Goal: Communication & Community: Connect with others

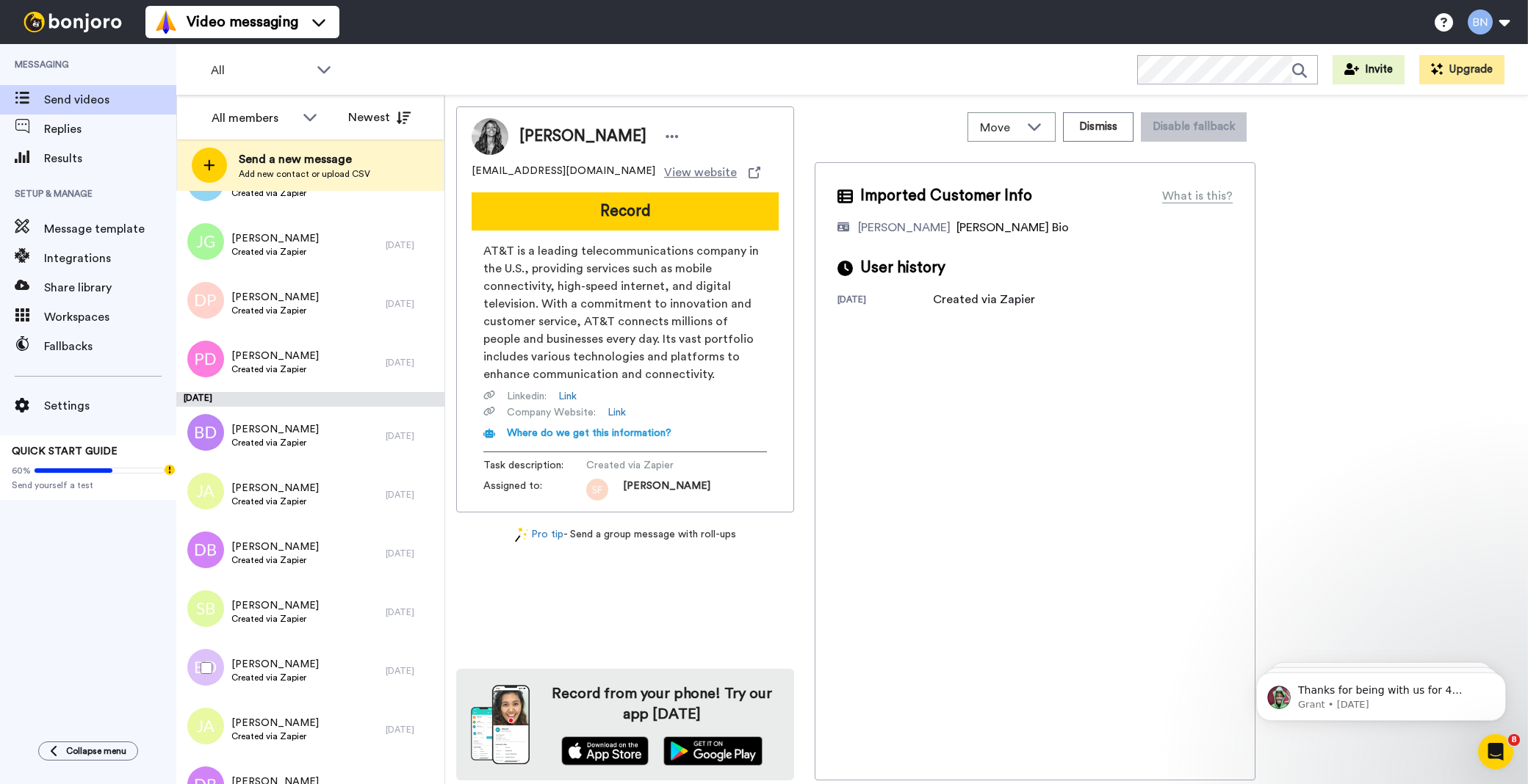
scroll to position [4913, 0]
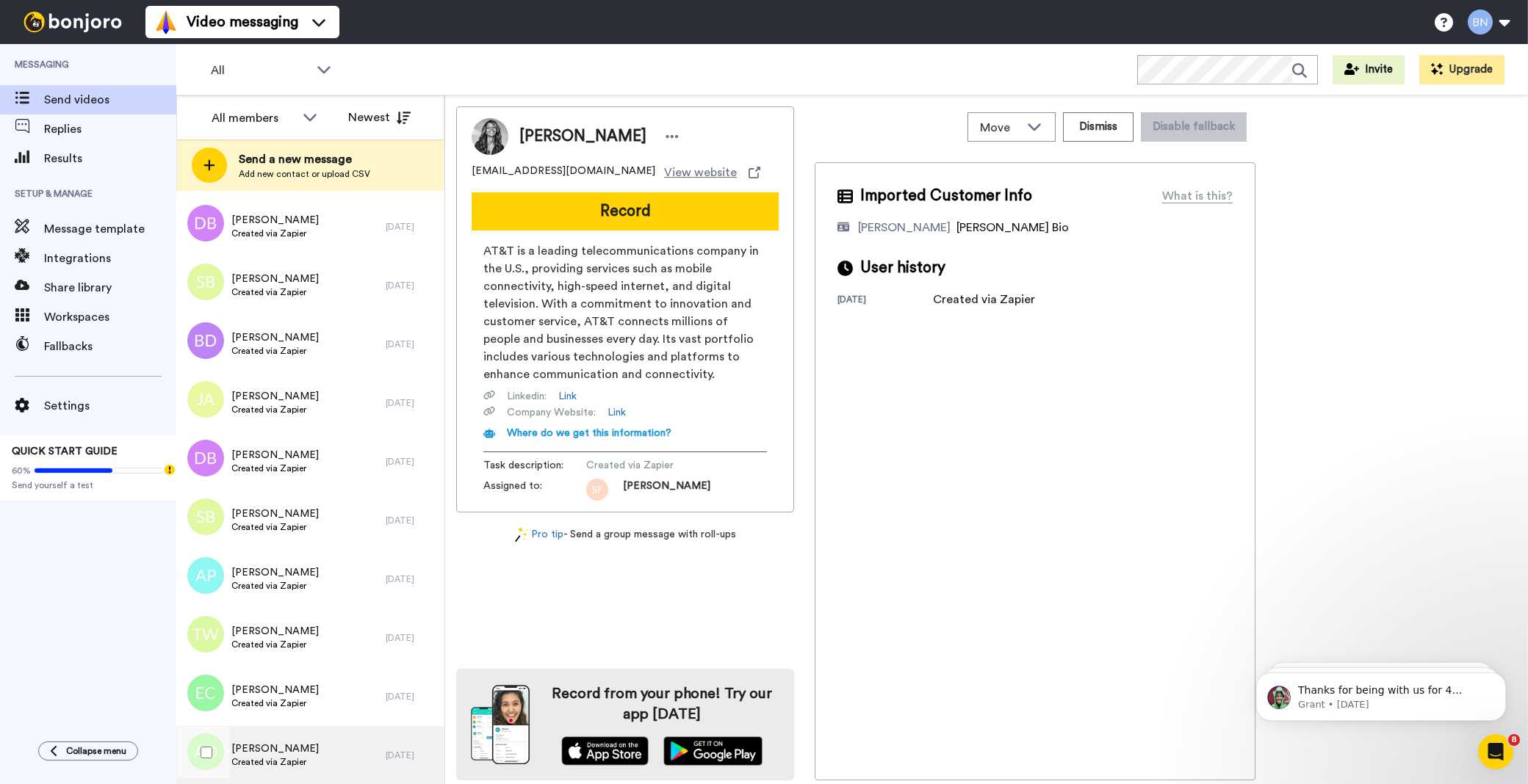
click at [329, 738] on div "Ashley Ojo Created via Zapier" at bounding box center [281, 755] width 209 height 58
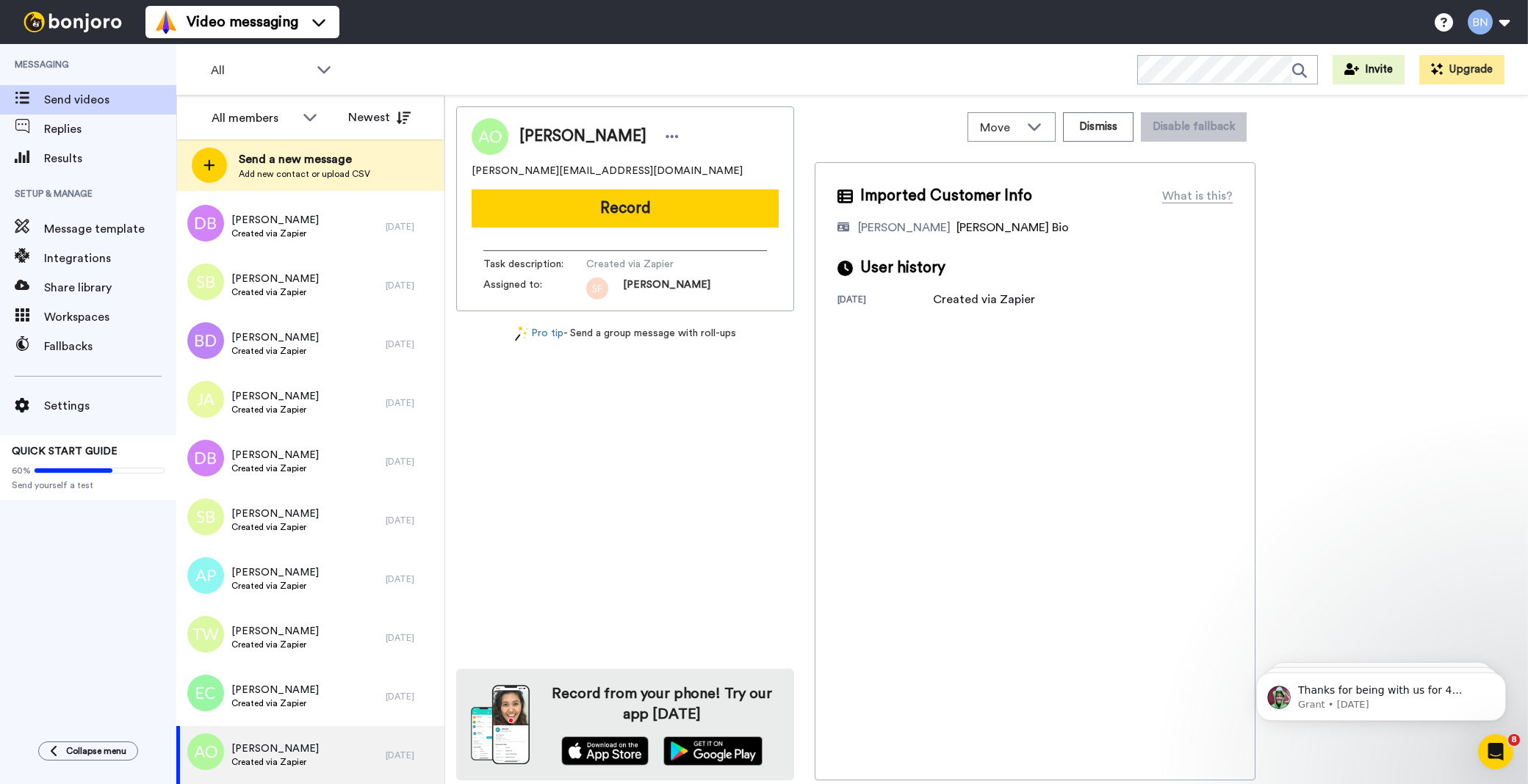
click at [728, 205] on button "Record" at bounding box center [626, 208] width 307 height 39
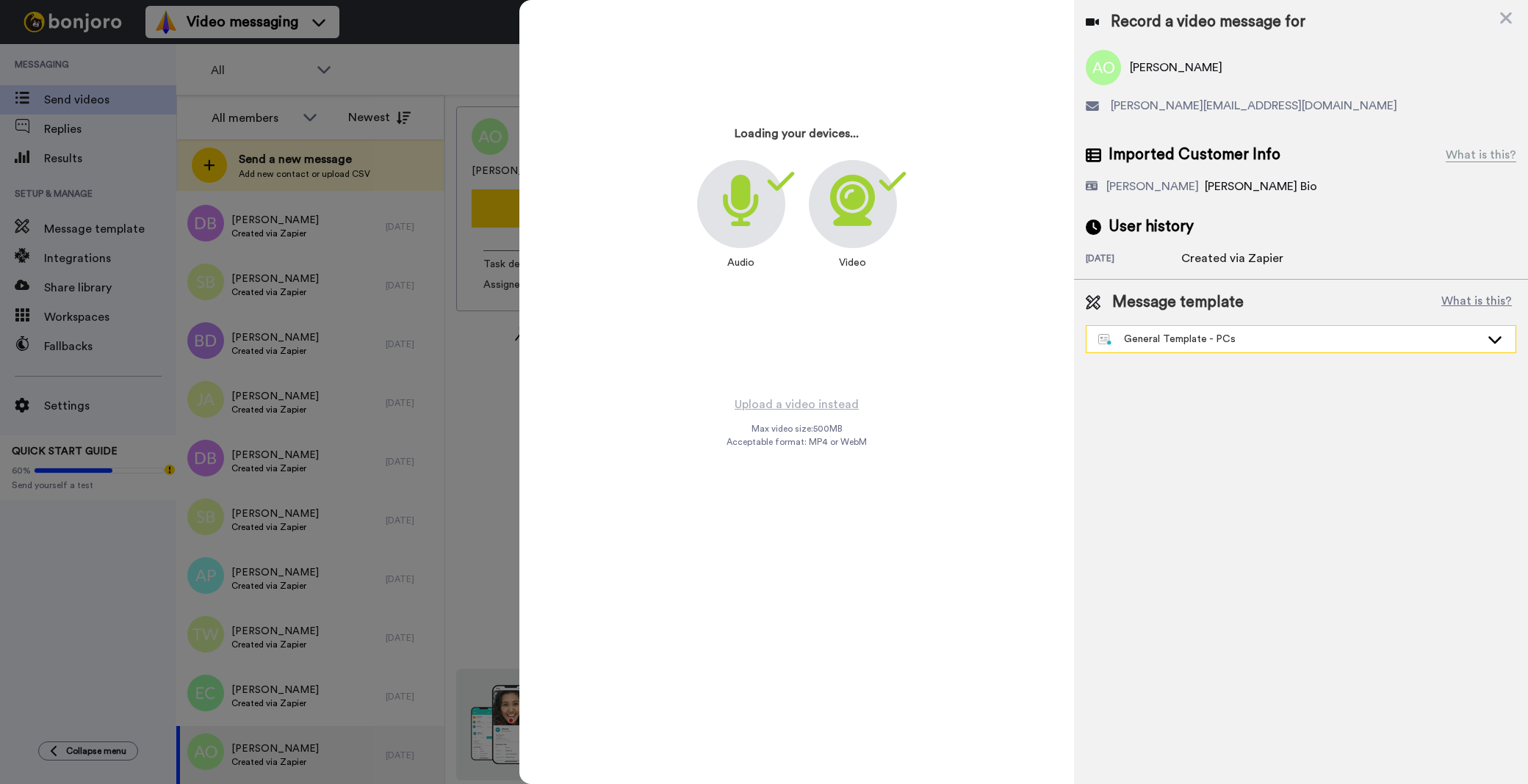
click at [1156, 341] on div "General Template - PCs" at bounding box center [1289, 339] width 382 height 15
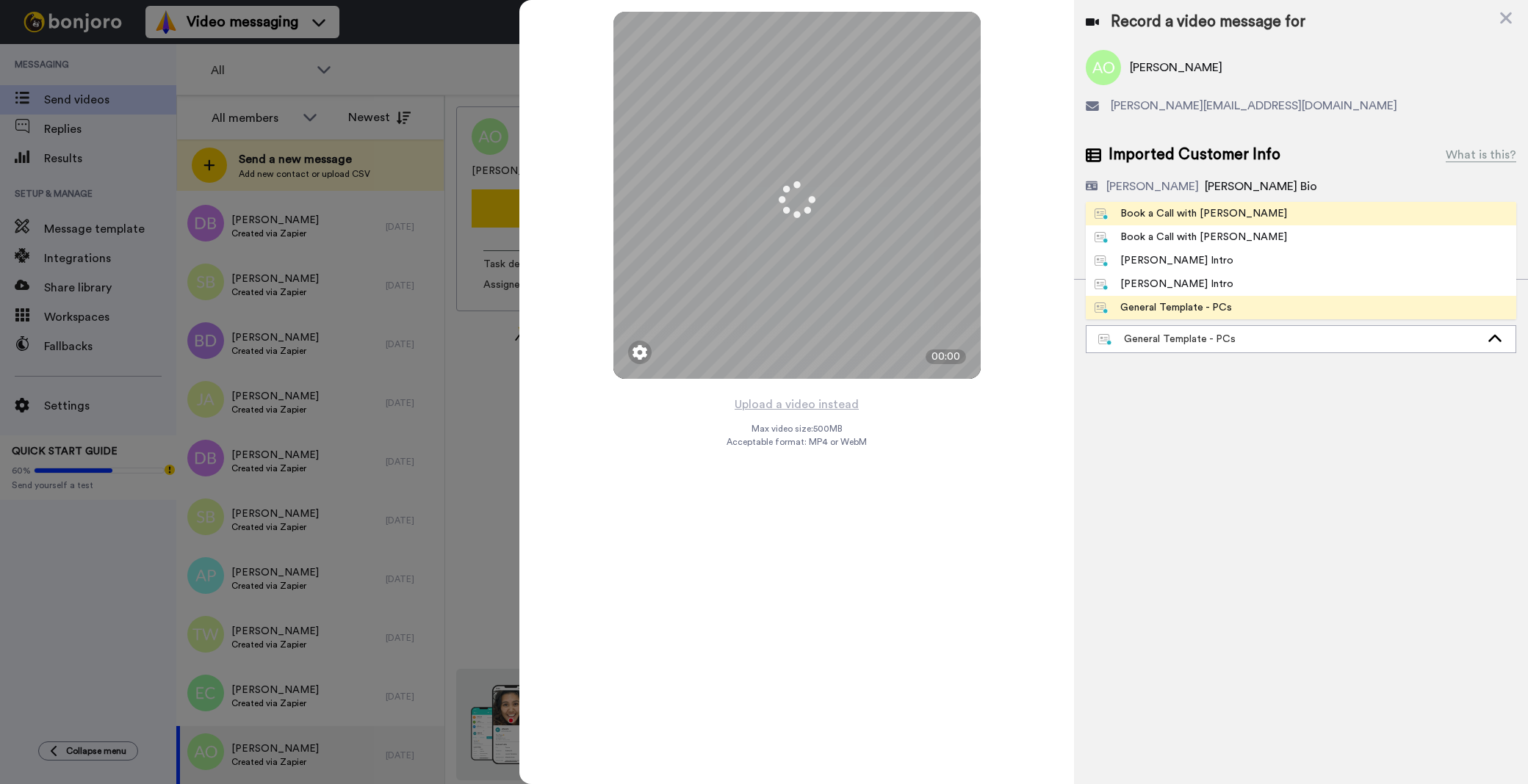
click at [1169, 208] on div "Book a Call with [PERSON_NAME]" at bounding box center [1191, 213] width 192 height 15
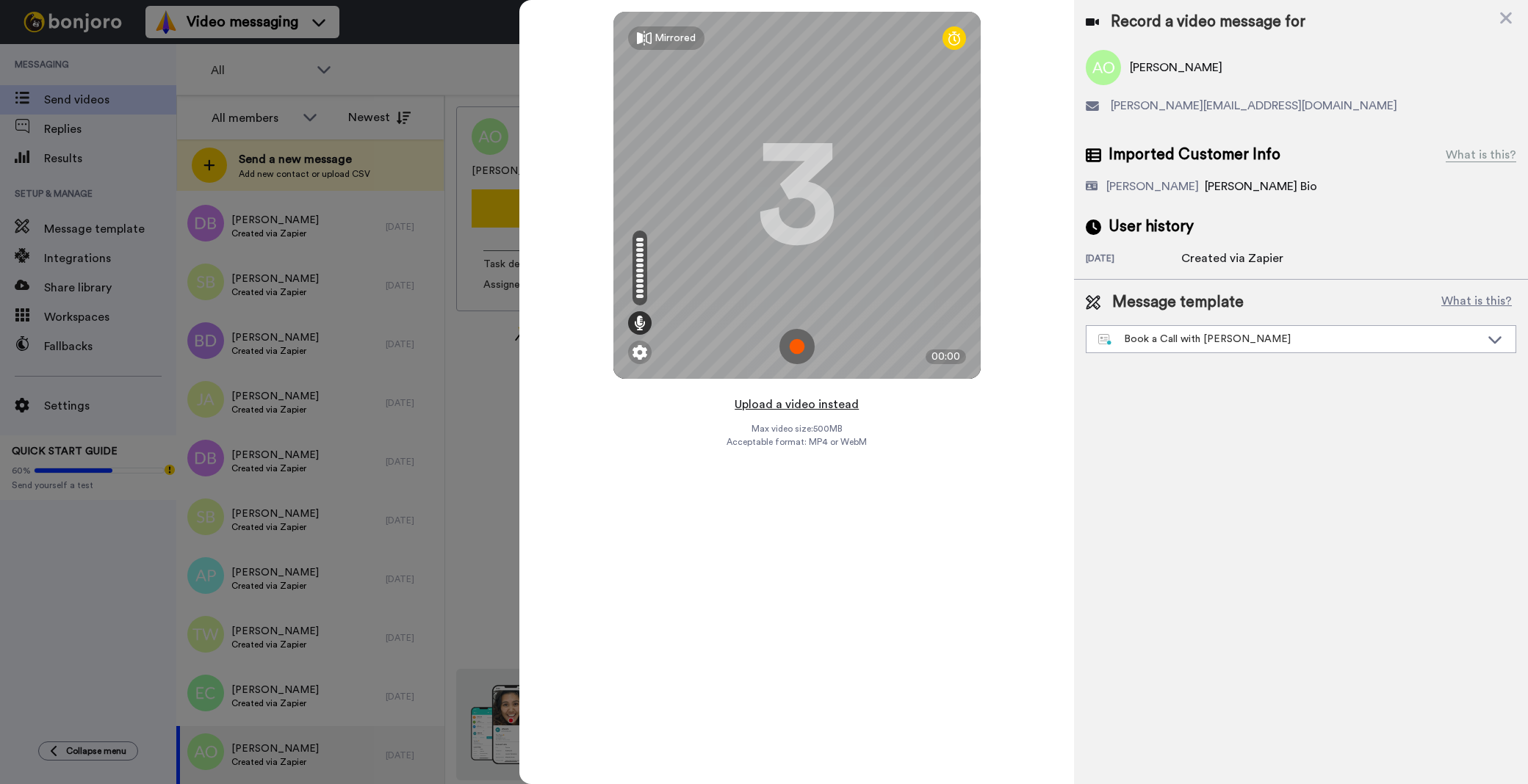
click at [795, 402] on button "Upload a video instead" at bounding box center [796, 404] width 133 height 19
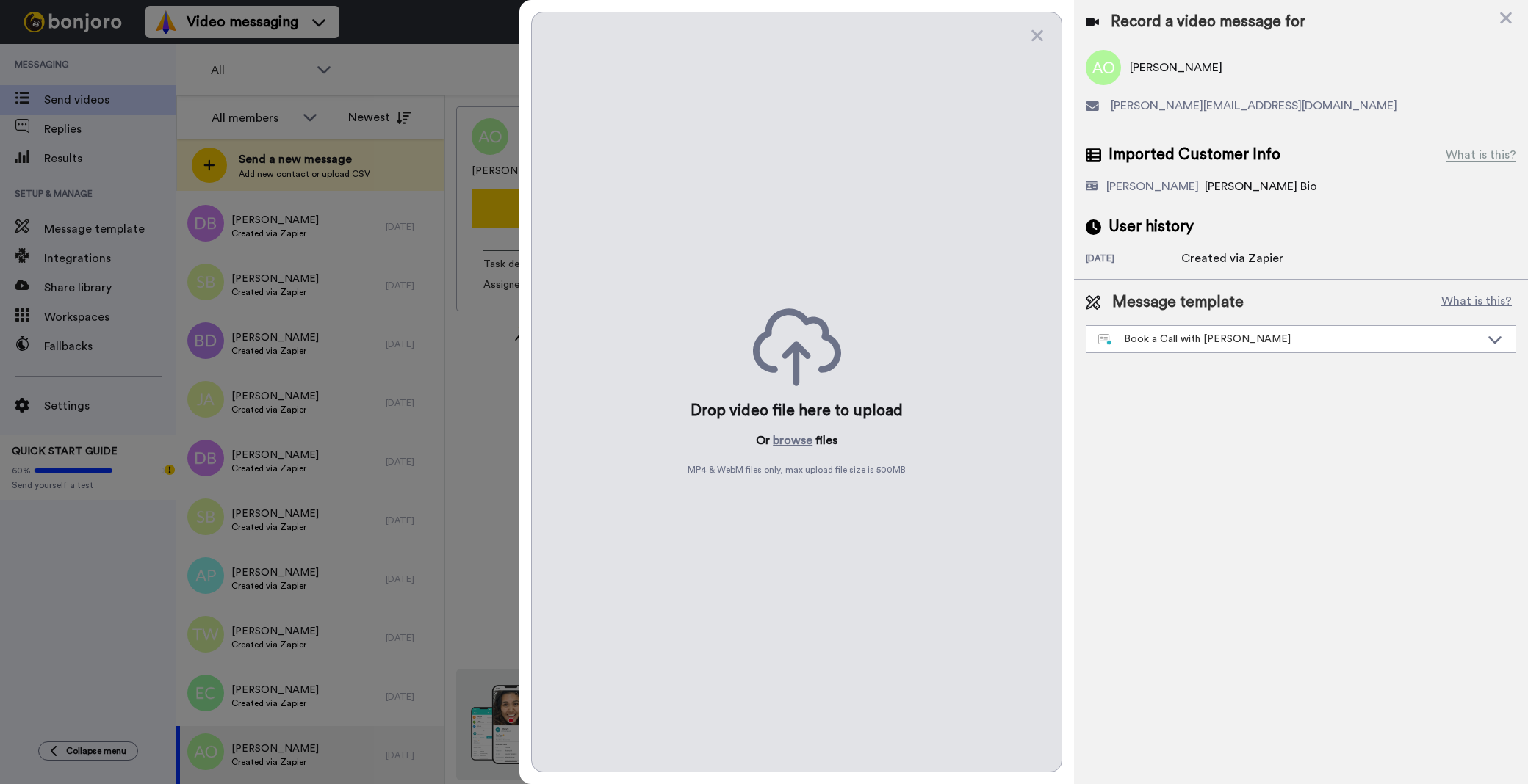
click at [793, 453] on div "Drop video file here to upload Or browse files MP4 & WebM files only, max uploa…" at bounding box center [797, 392] width 531 height 761
click at [795, 441] on button "browse" at bounding box center [792, 441] width 40 height 18
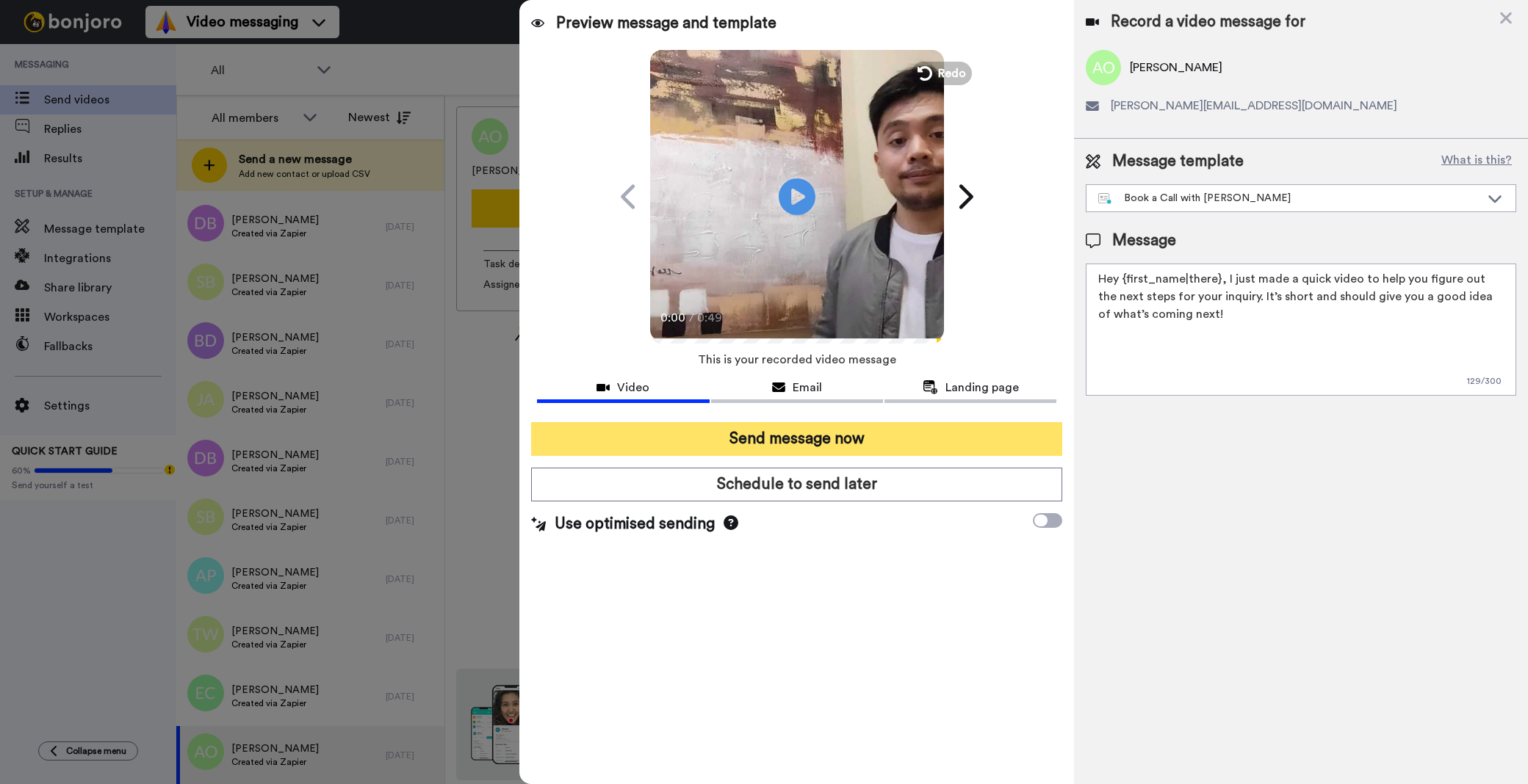
click at [777, 442] on button "Send message now" at bounding box center [797, 439] width 531 height 34
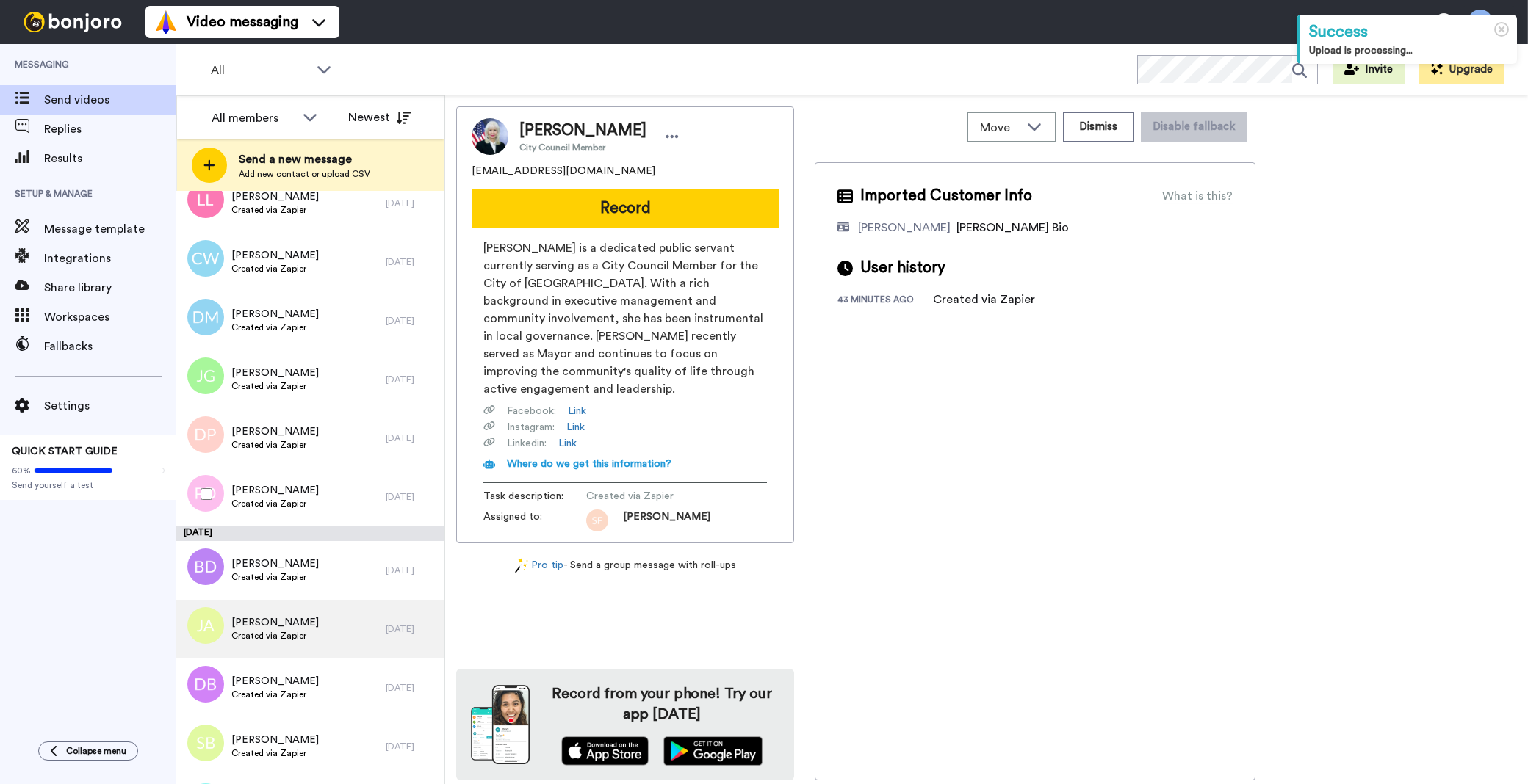
scroll to position [4855, 0]
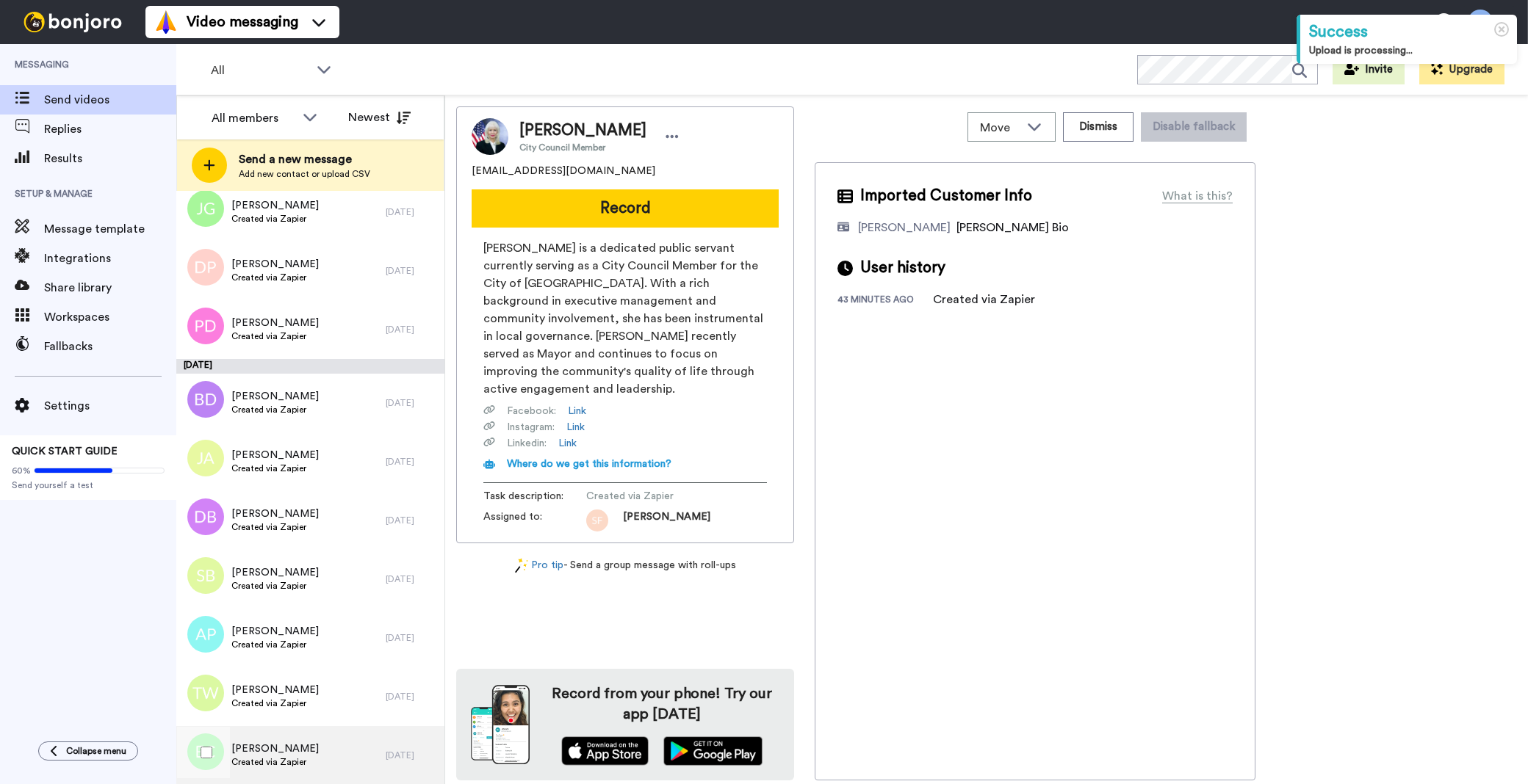
click at [342, 744] on div "Emma Cooper Created via Zapier" at bounding box center [281, 755] width 209 height 58
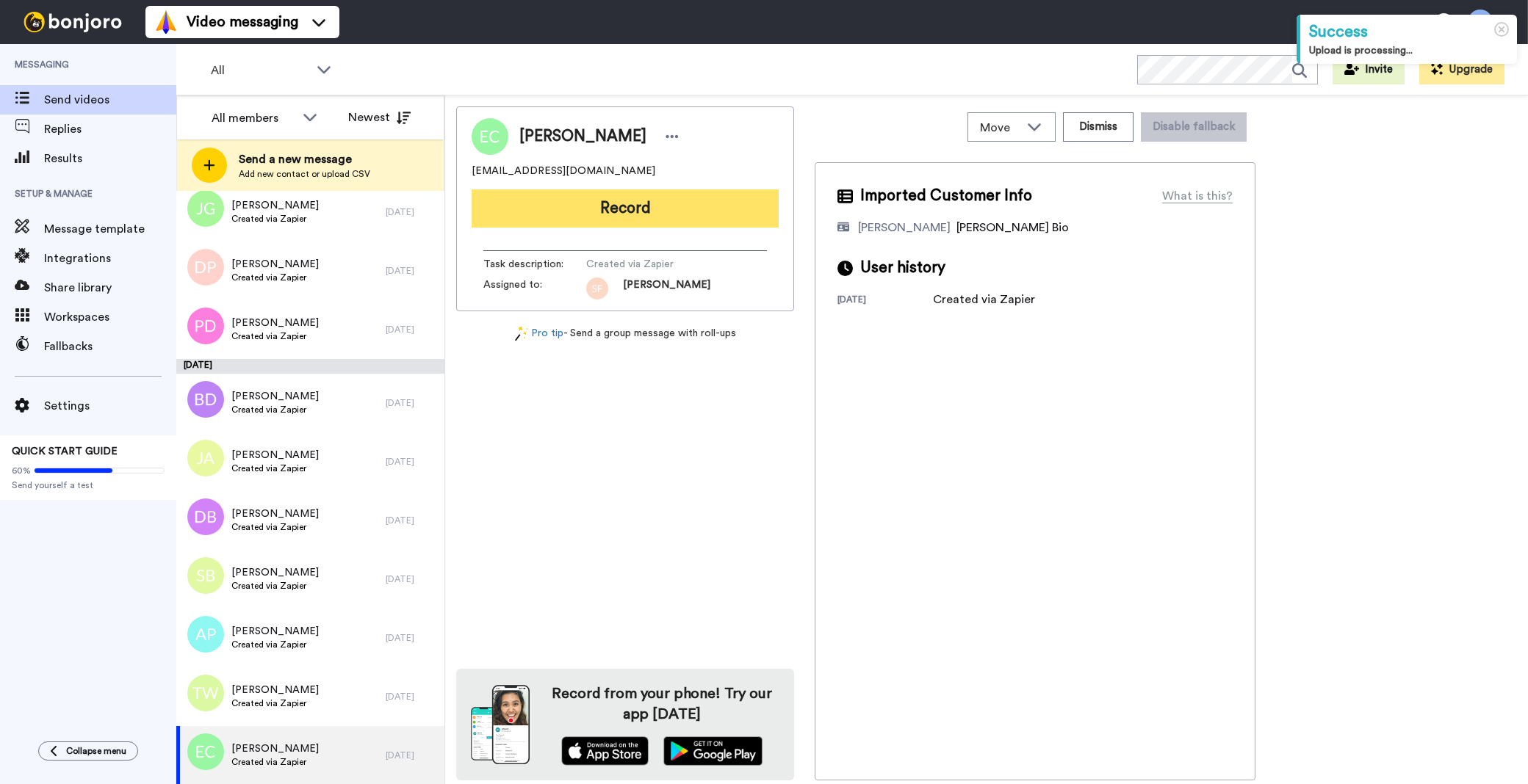
click at [568, 203] on button "Record" at bounding box center [626, 208] width 307 height 39
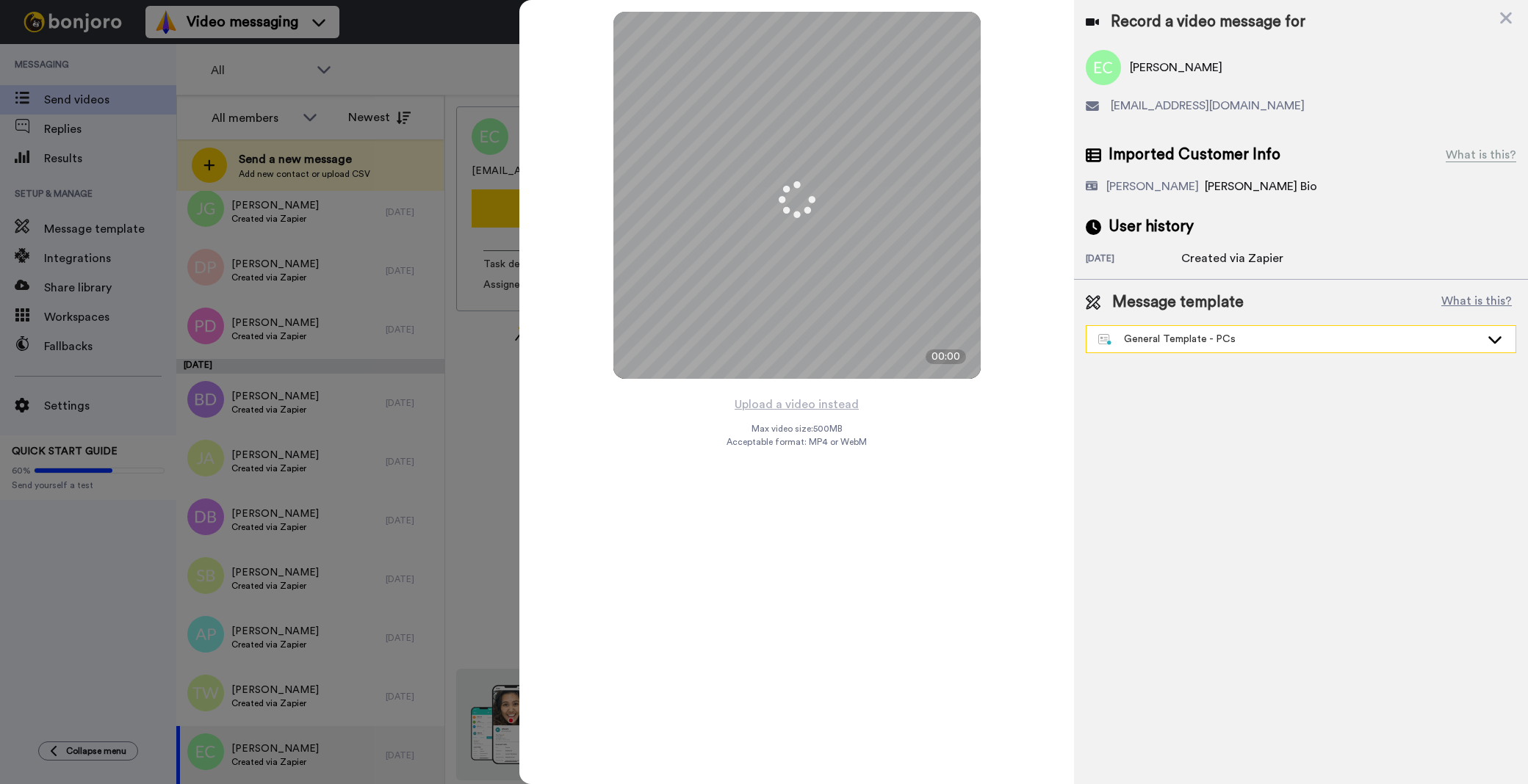
click at [1126, 336] on div "General Template - PCs" at bounding box center [1289, 339] width 382 height 15
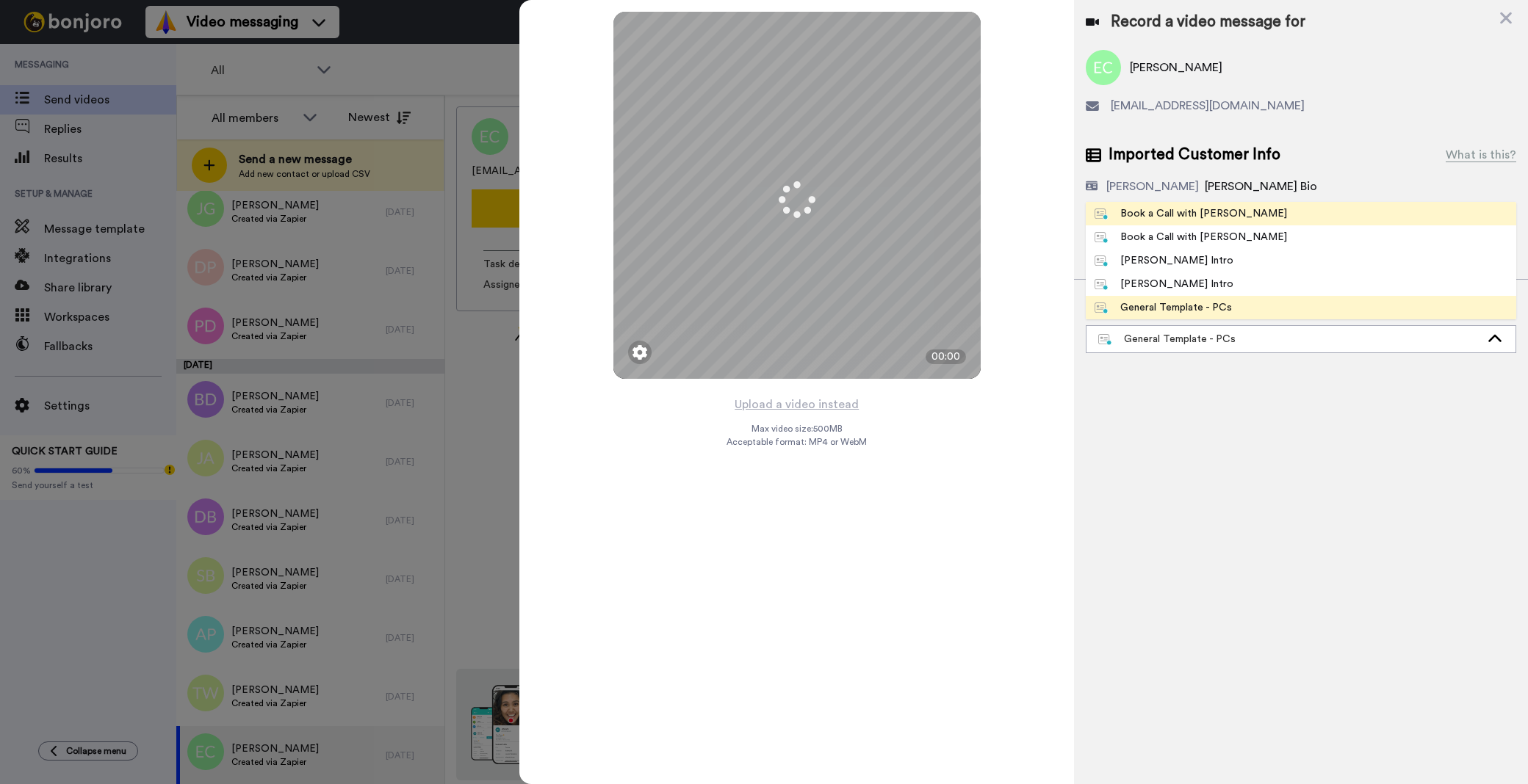
click at [1212, 217] on div "Book a Call with [PERSON_NAME]" at bounding box center [1191, 213] width 192 height 15
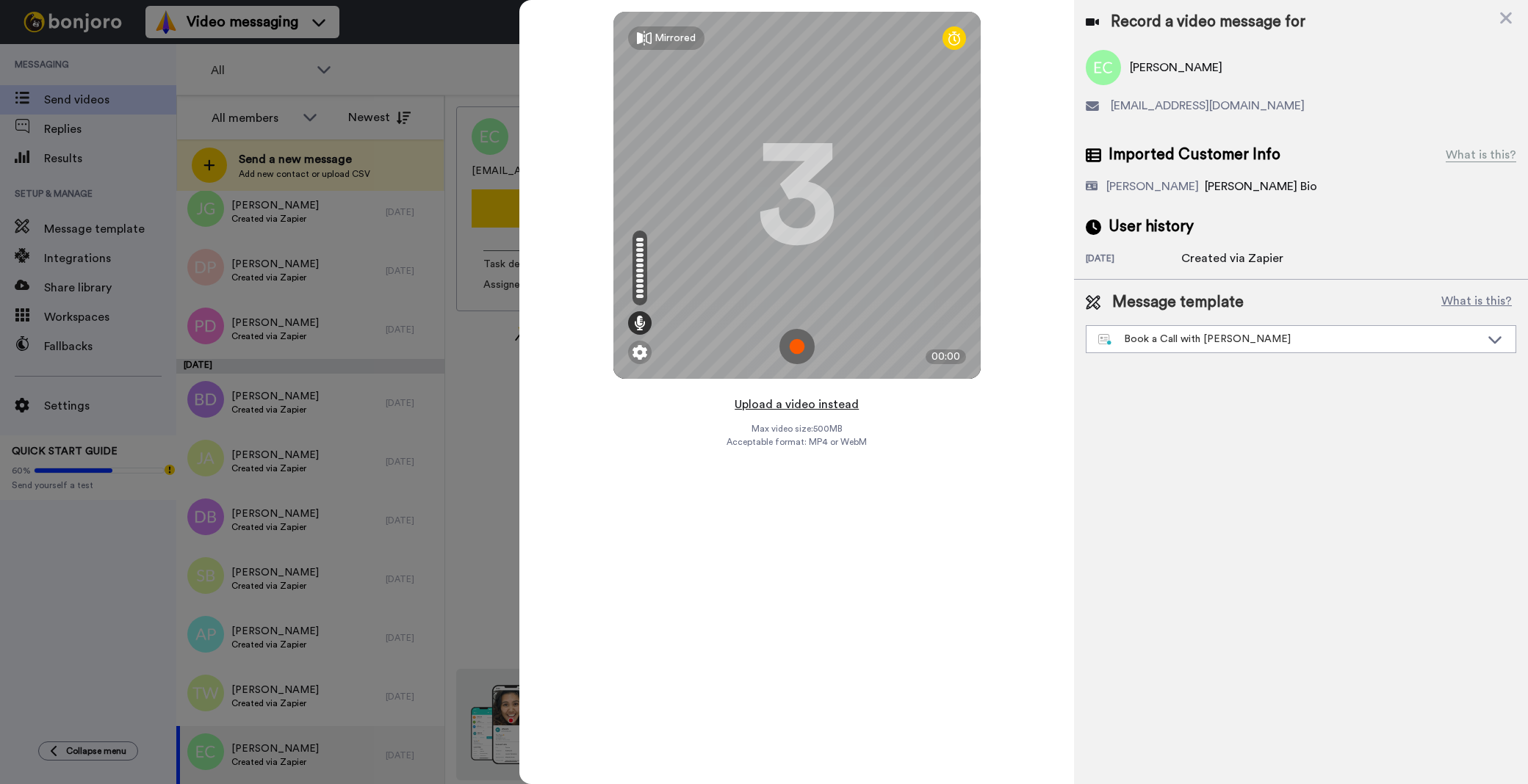
click at [793, 395] on button "Upload a video instead" at bounding box center [796, 404] width 133 height 19
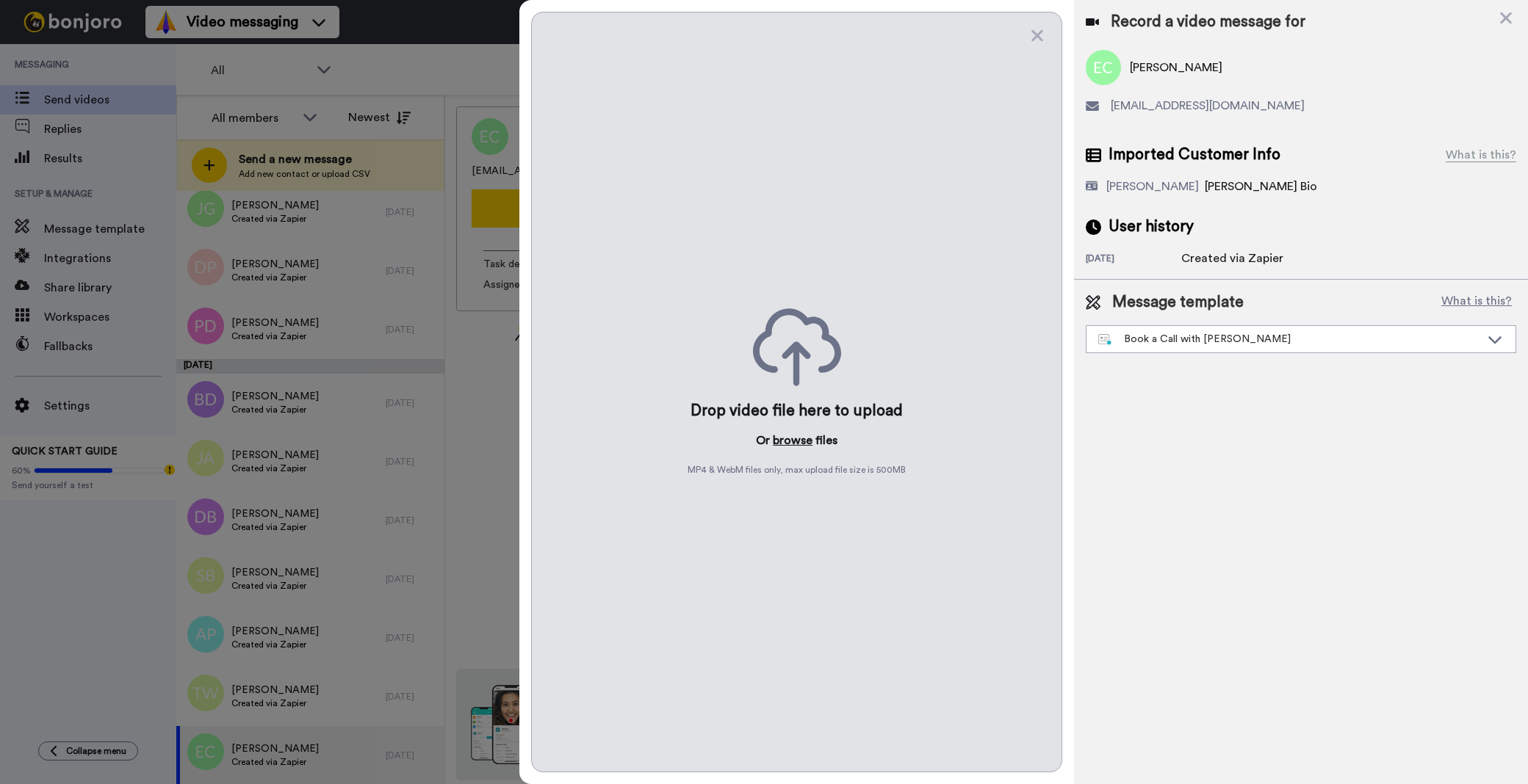
click at [805, 442] on button "browse" at bounding box center [792, 441] width 40 height 18
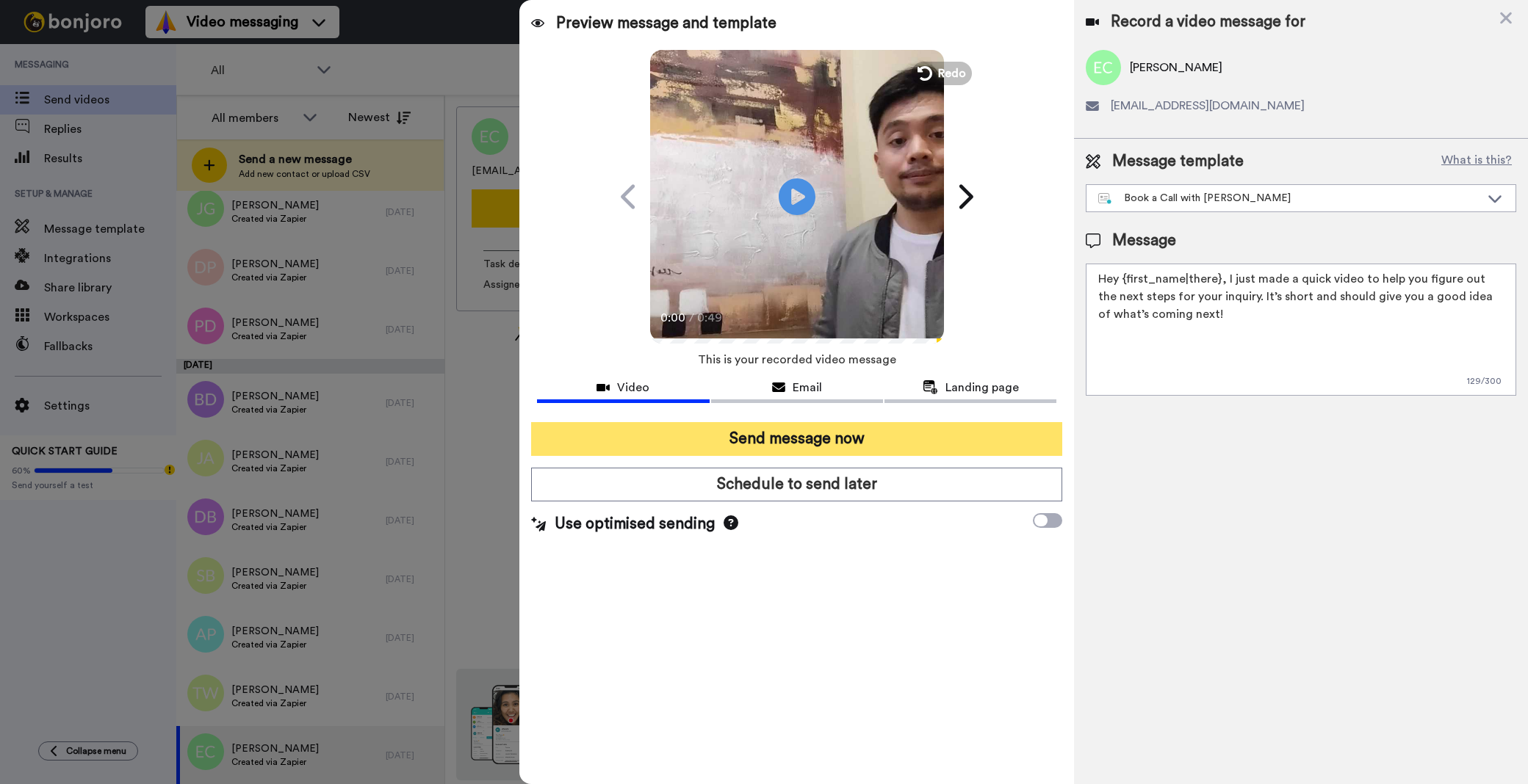
click at [844, 432] on button "Send message now" at bounding box center [797, 439] width 531 height 34
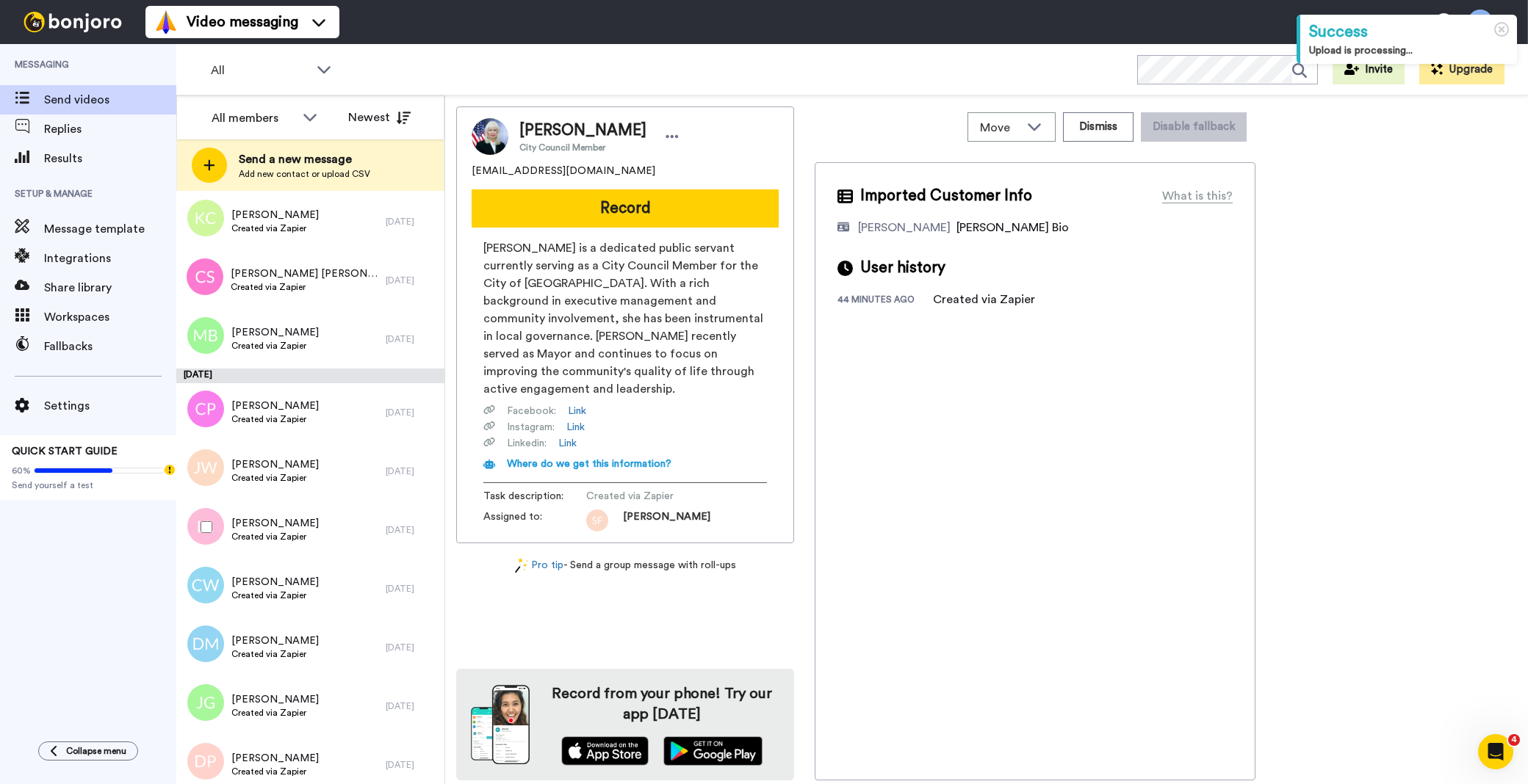
scroll to position [4796, 0]
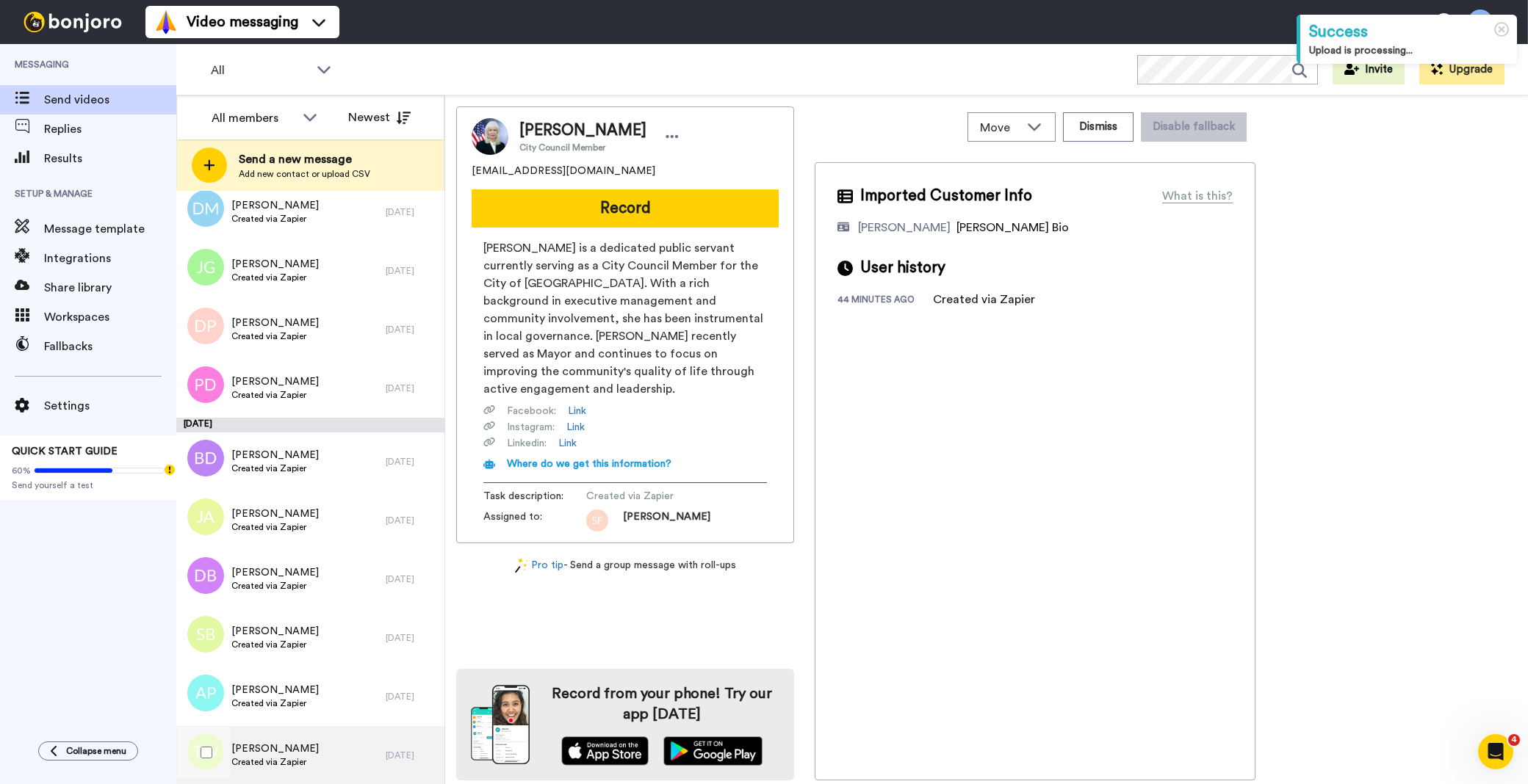
click at [328, 739] on div "Thomasina Walker Created via Zapier" at bounding box center [281, 755] width 209 height 58
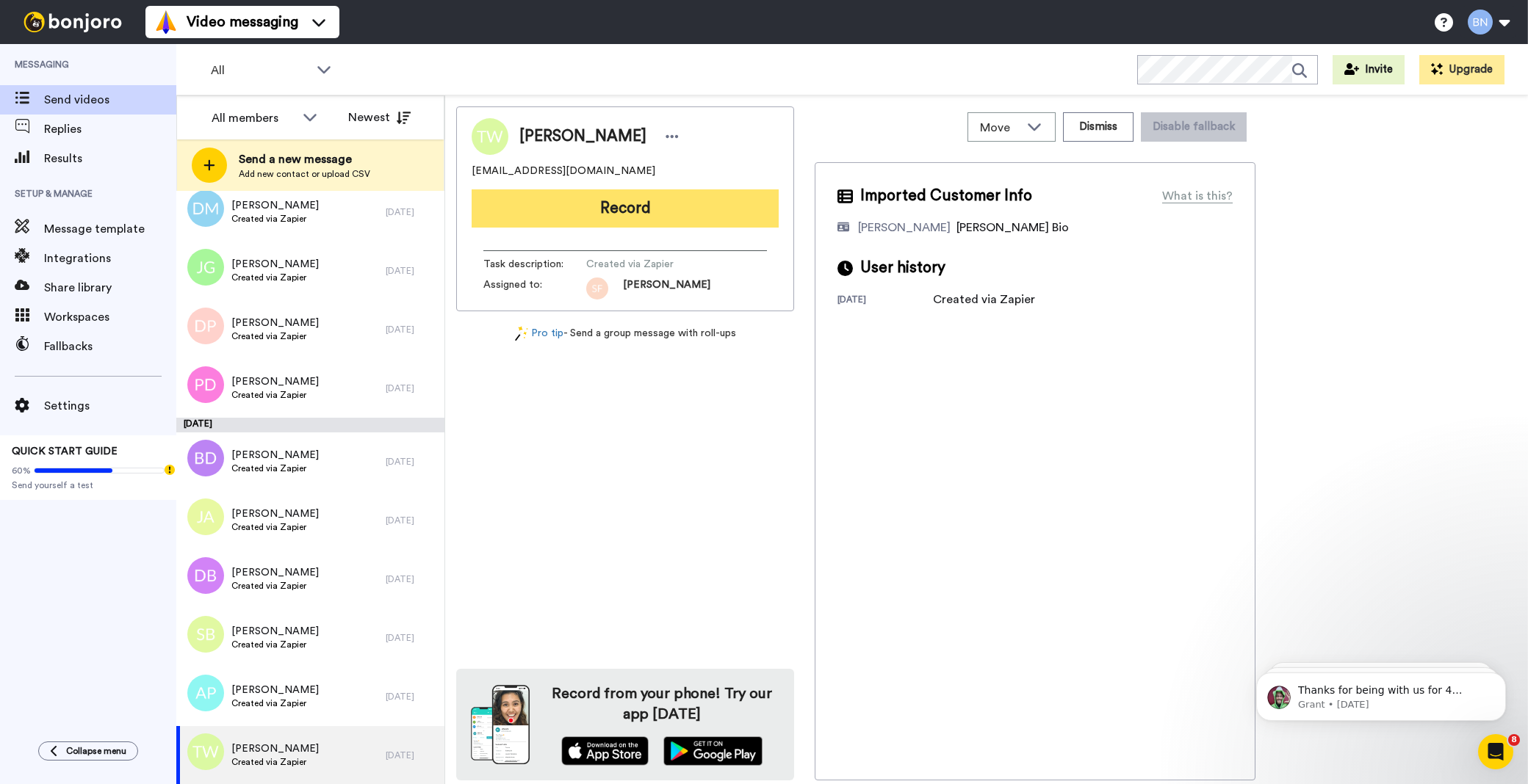
click at [652, 200] on button "Record" at bounding box center [626, 208] width 307 height 39
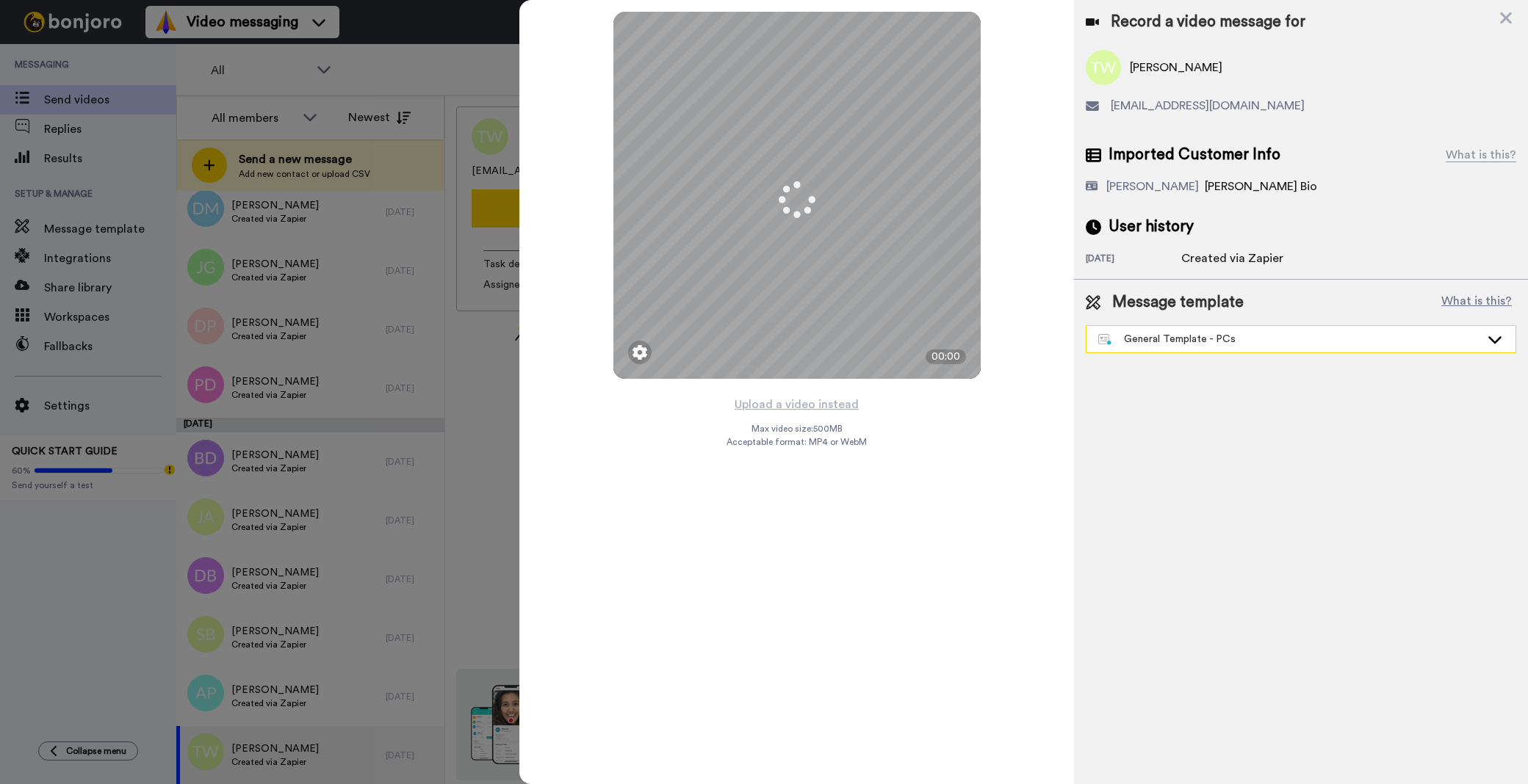
click at [1156, 342] on div "General Template - PCs" at bounding box center [1289, 339] width 382 height 15
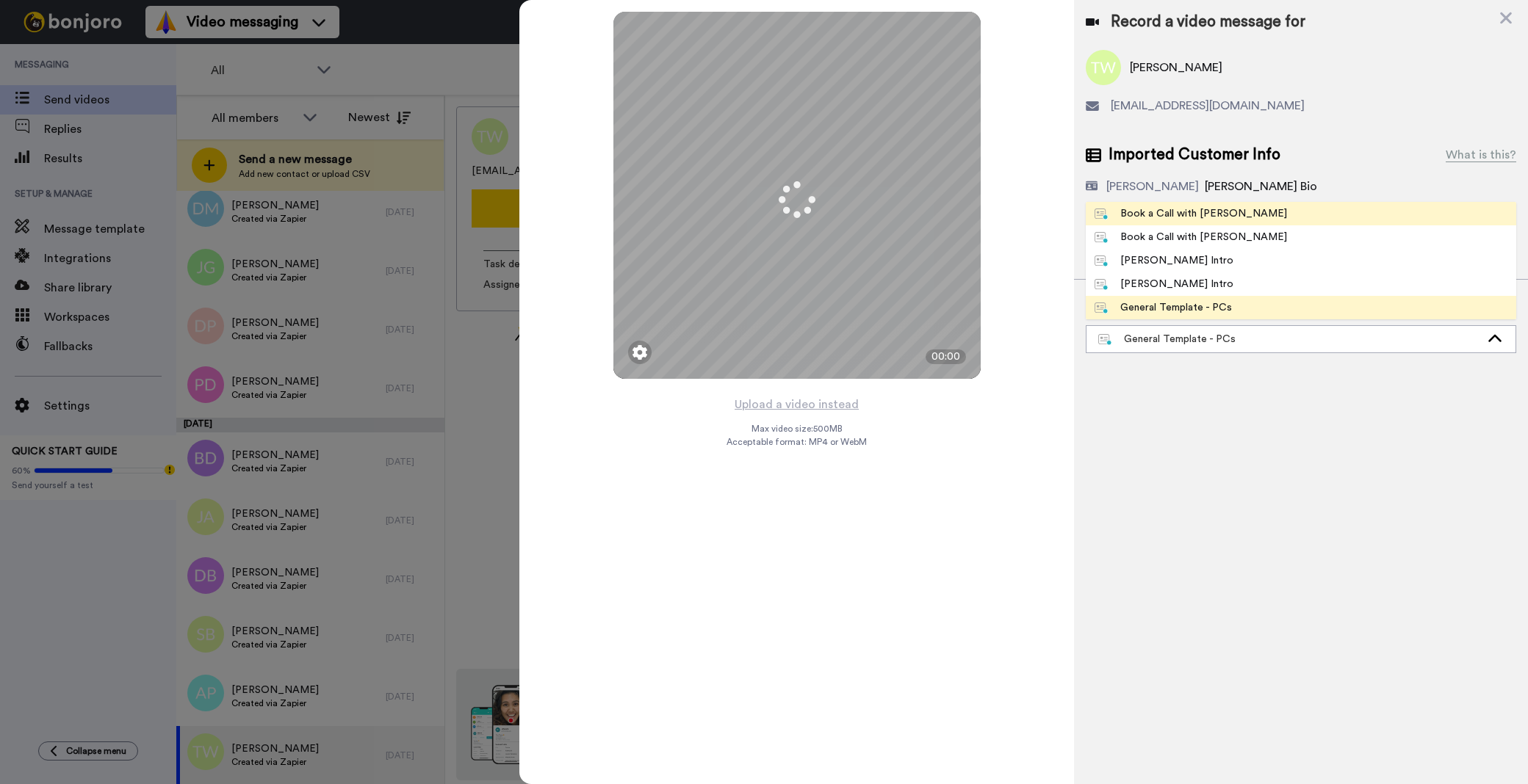
click at [1181, 214] on div "Book a Call with [PERSON_NAME]" at bounding box center [1191, 213] width 192 height 15
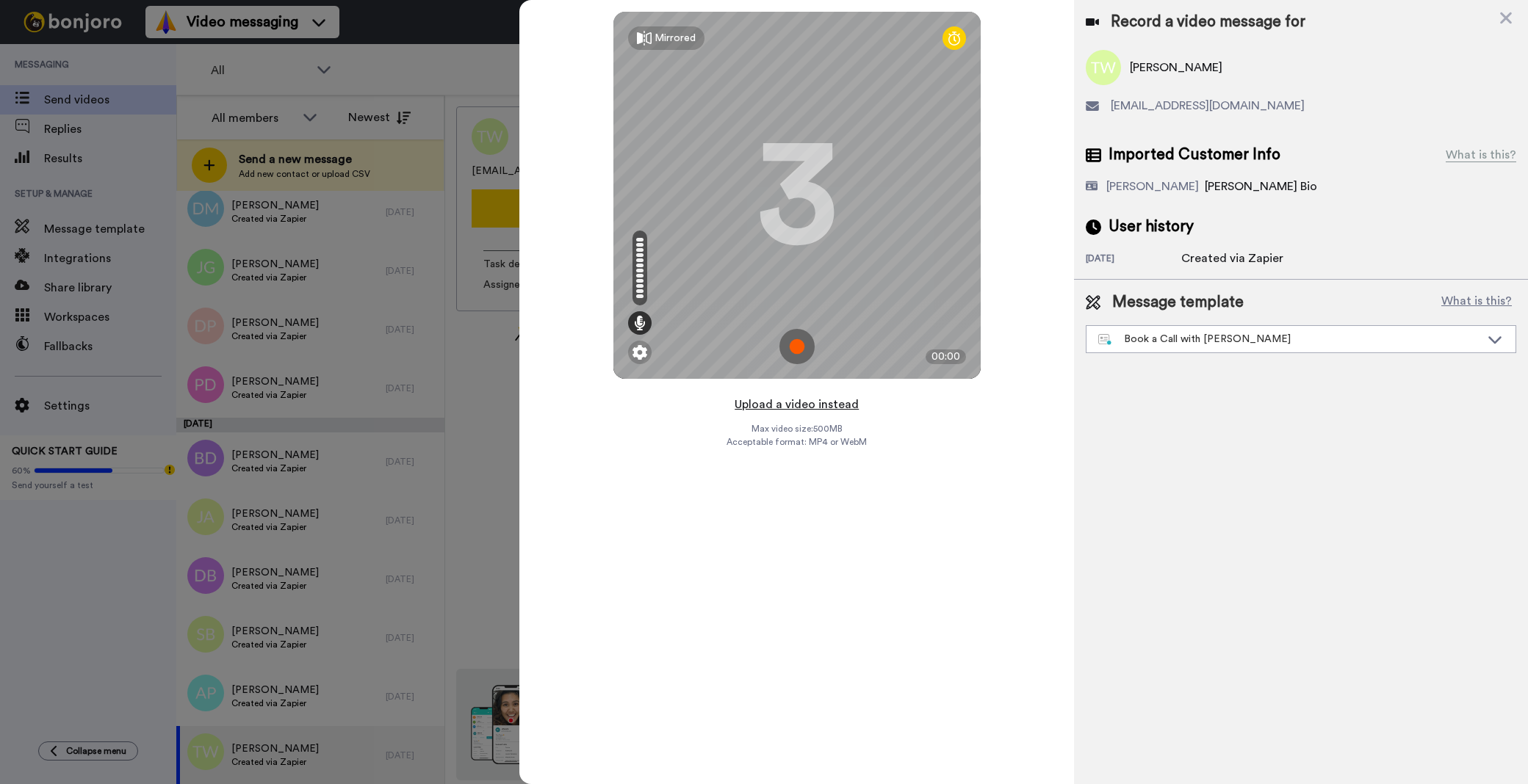
click at [803, 406] on button "Upload a video instead" at bounding box center [796, 404] width 133 height 19
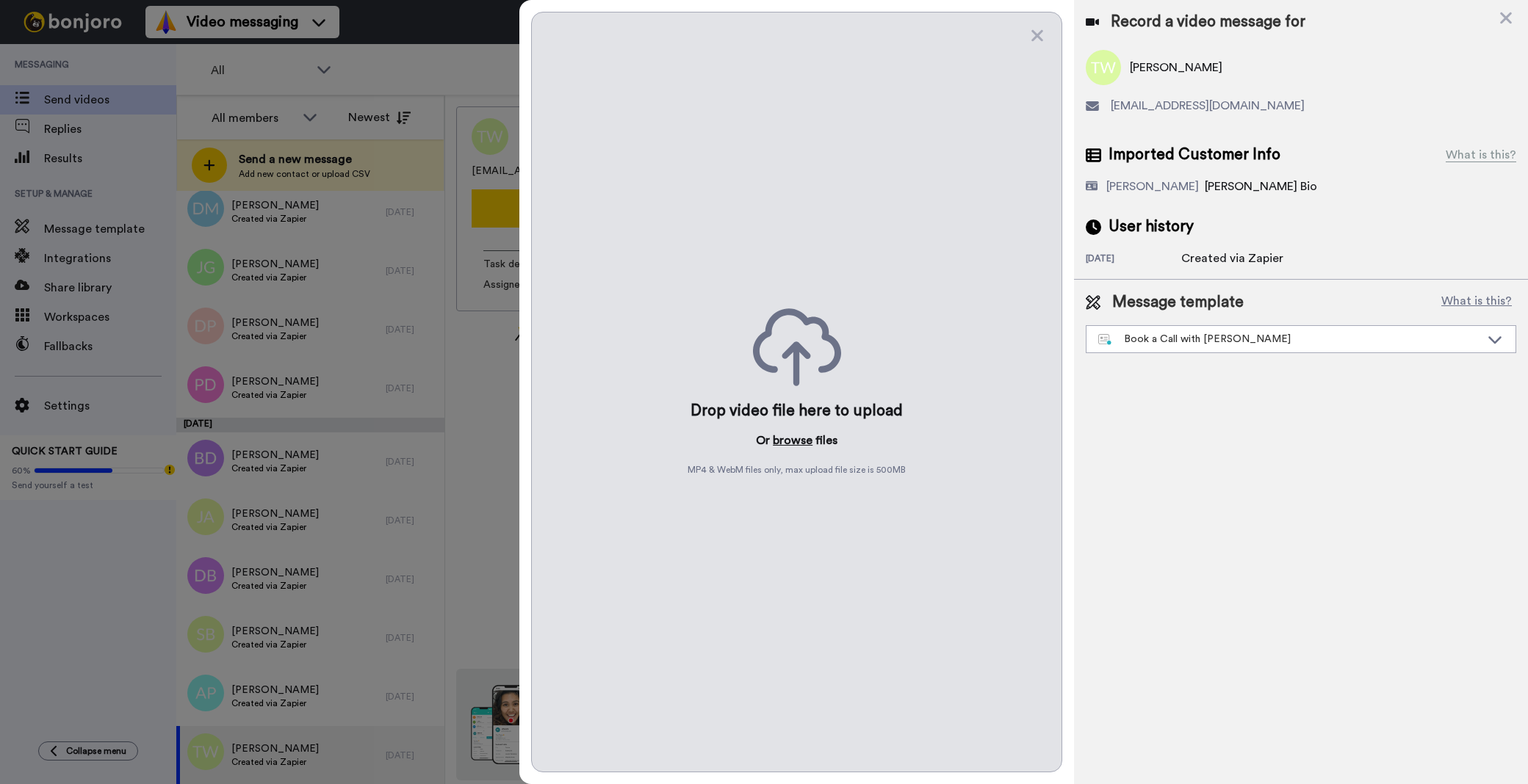
click at [797, 432] on button "browse" at bounding box center [792, 441] width 40 height 18
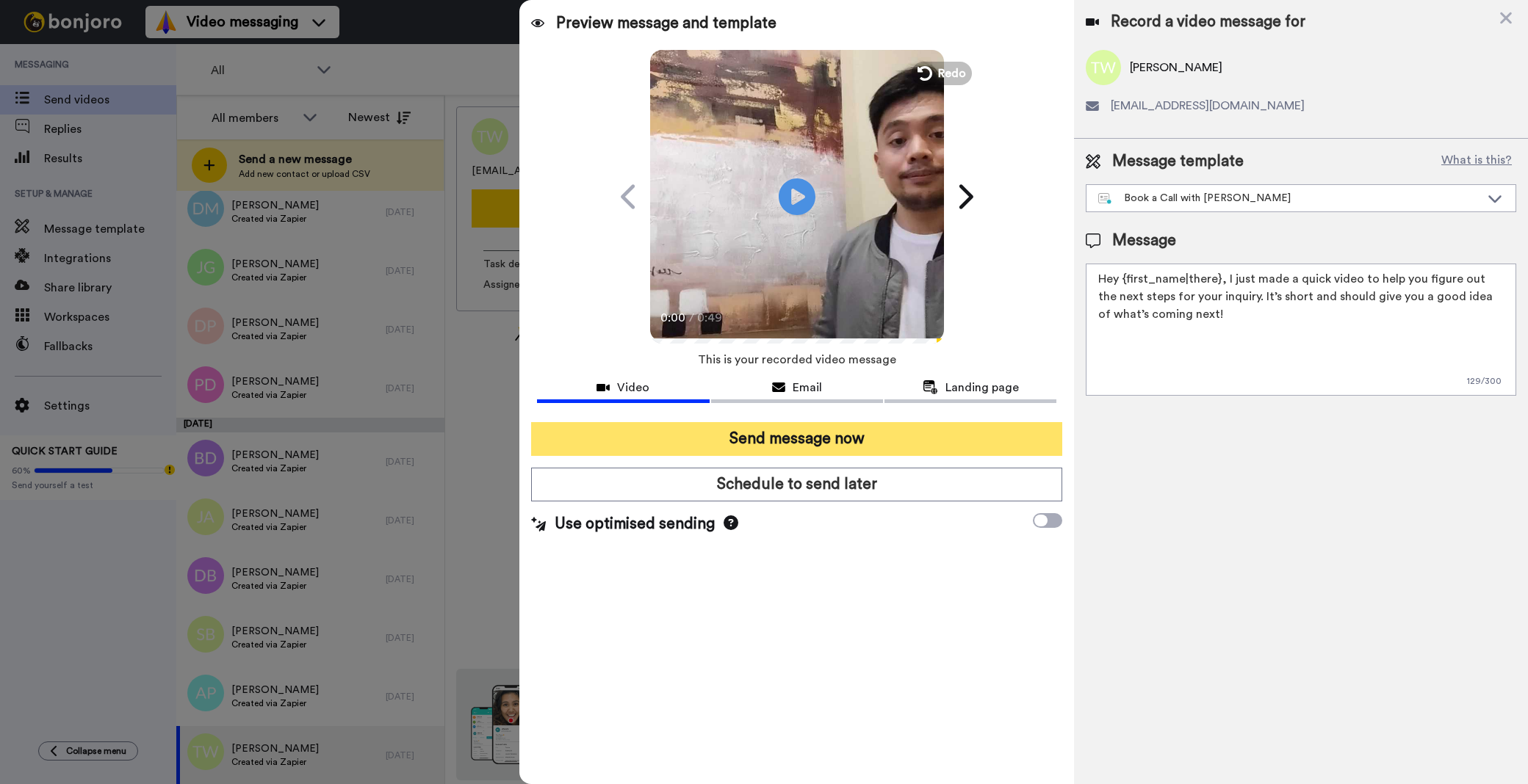
click at [861, 446] on button "Send message now" at bounding box center [797, 439] width 531 height 34
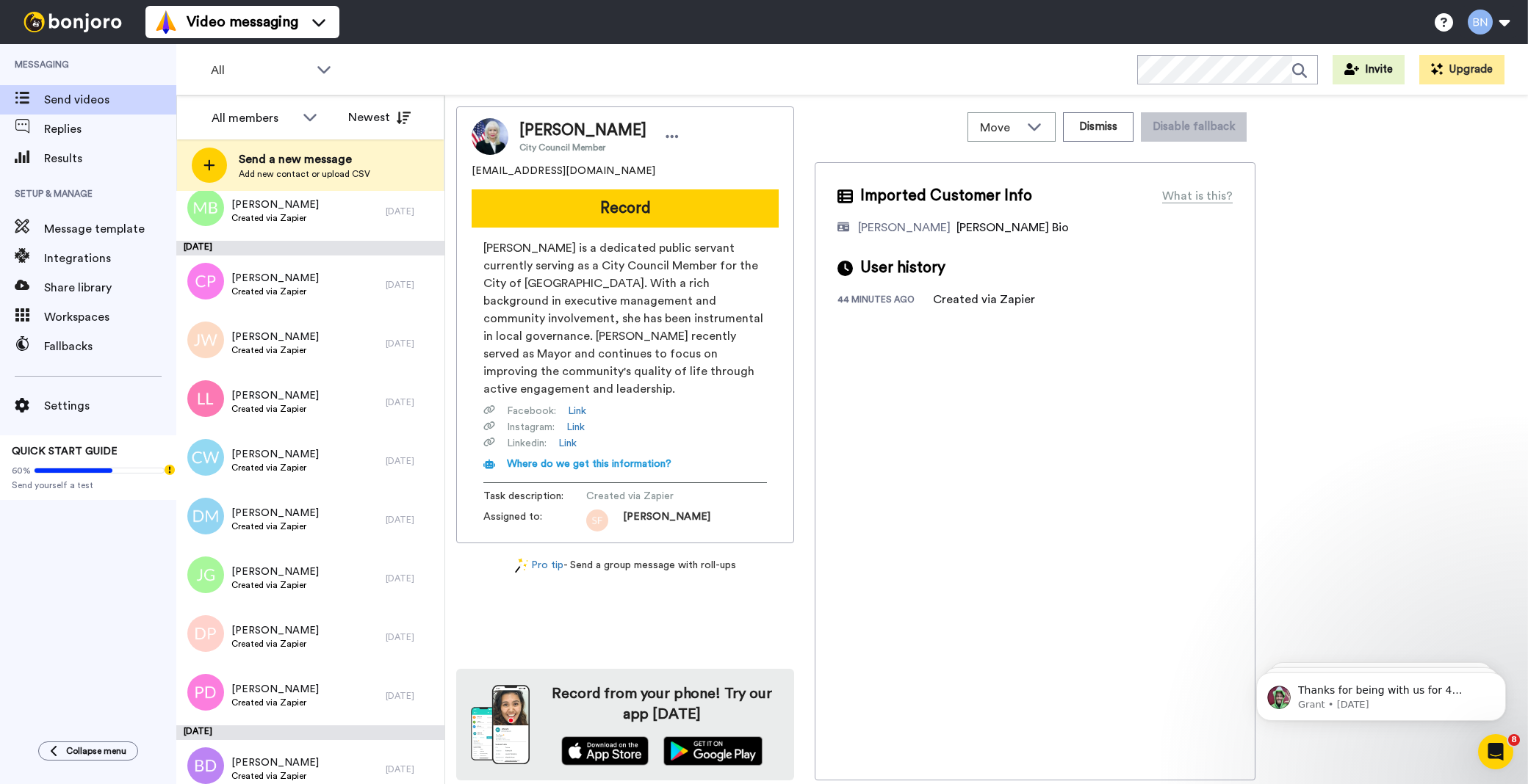
scroll to position [4737, 0]
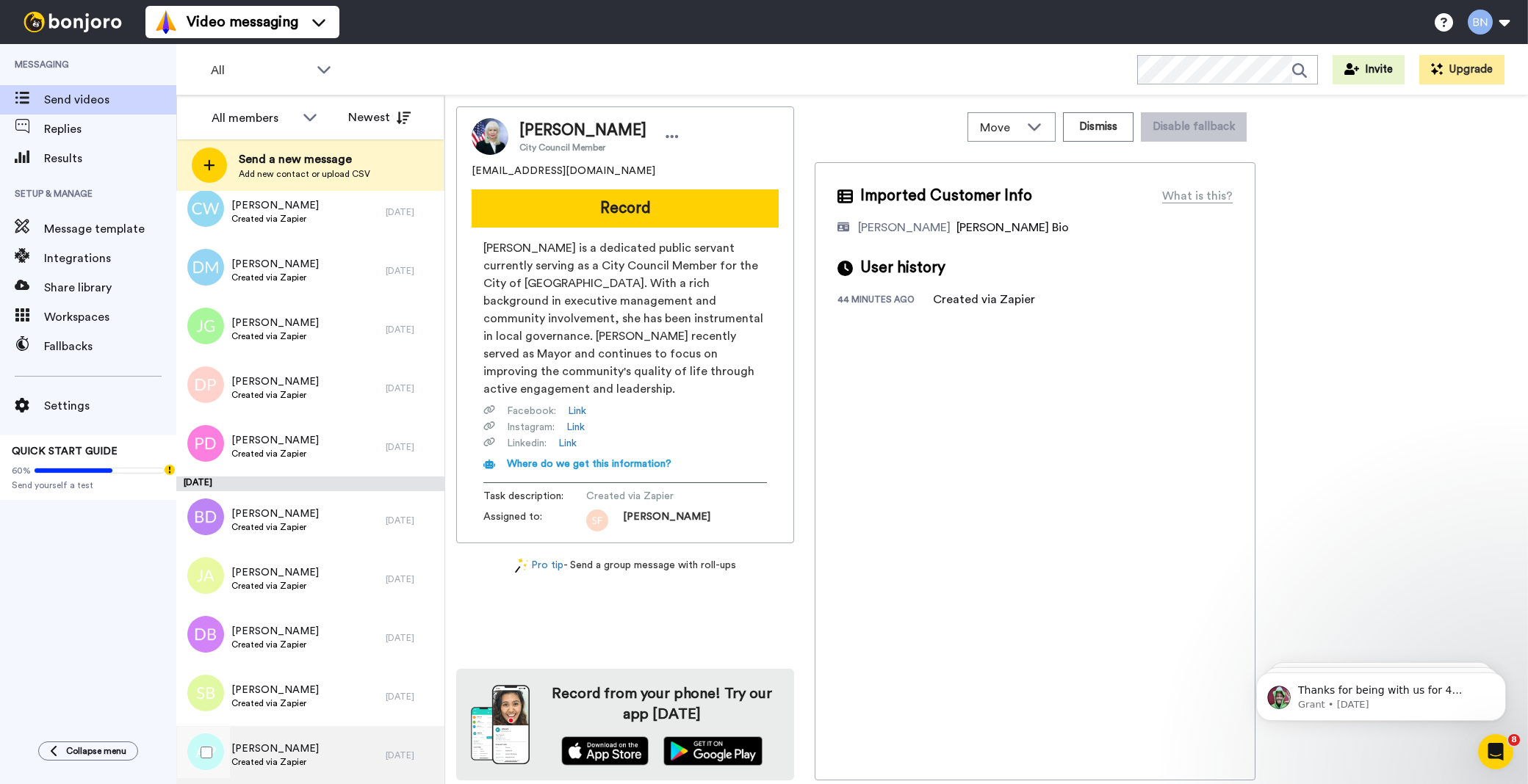
click at [333, 756] on div "Antoinette Paparis Created via Zapier" at bounding box center [281, 755] width 209 height 58
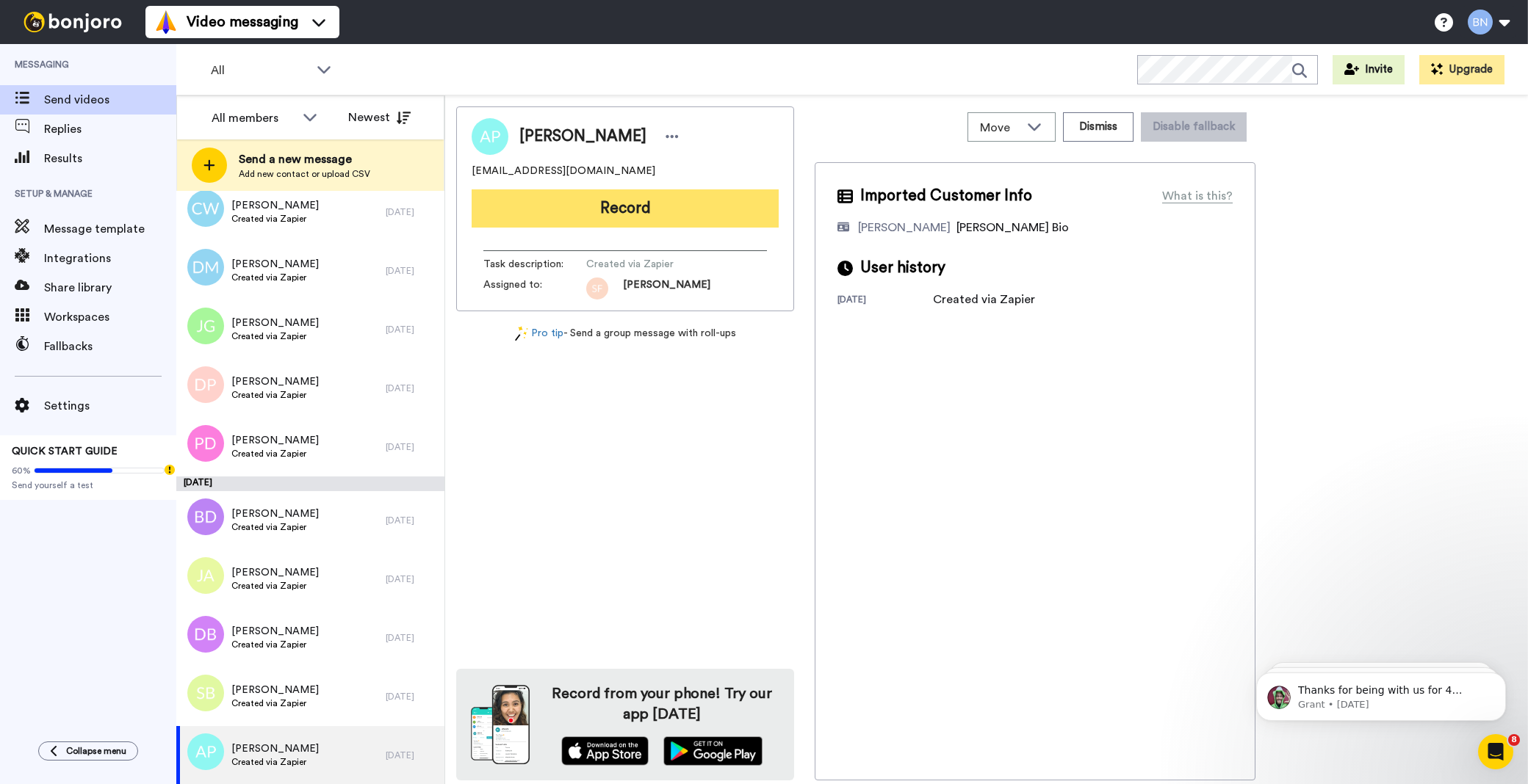
click at [618, 210] on button "Record" at bounding box center [626, 208] width 307 height 39
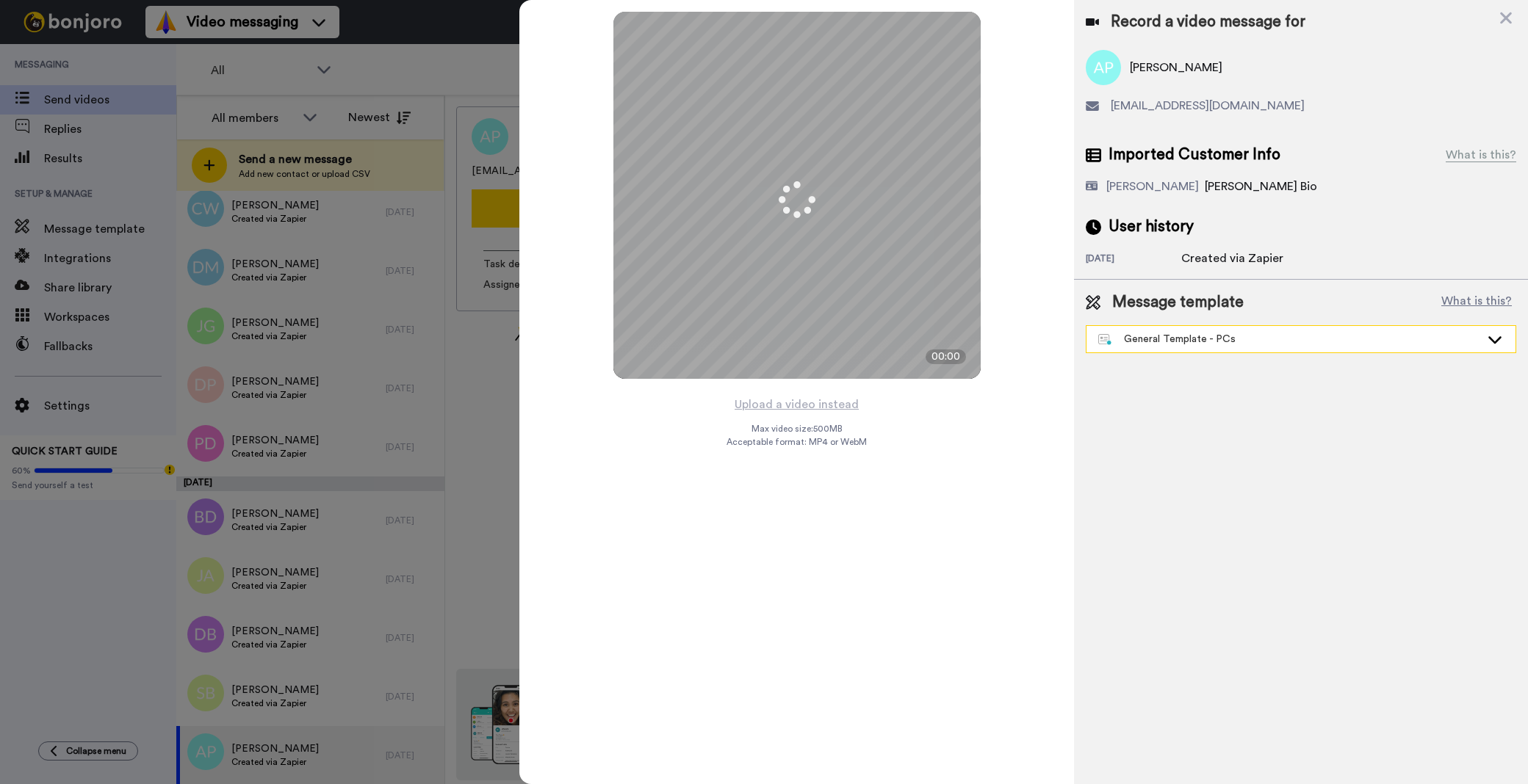
click at [1135, 333] on div "General Template - PCs" at bounding box center [1289, 339] width 382 height 15
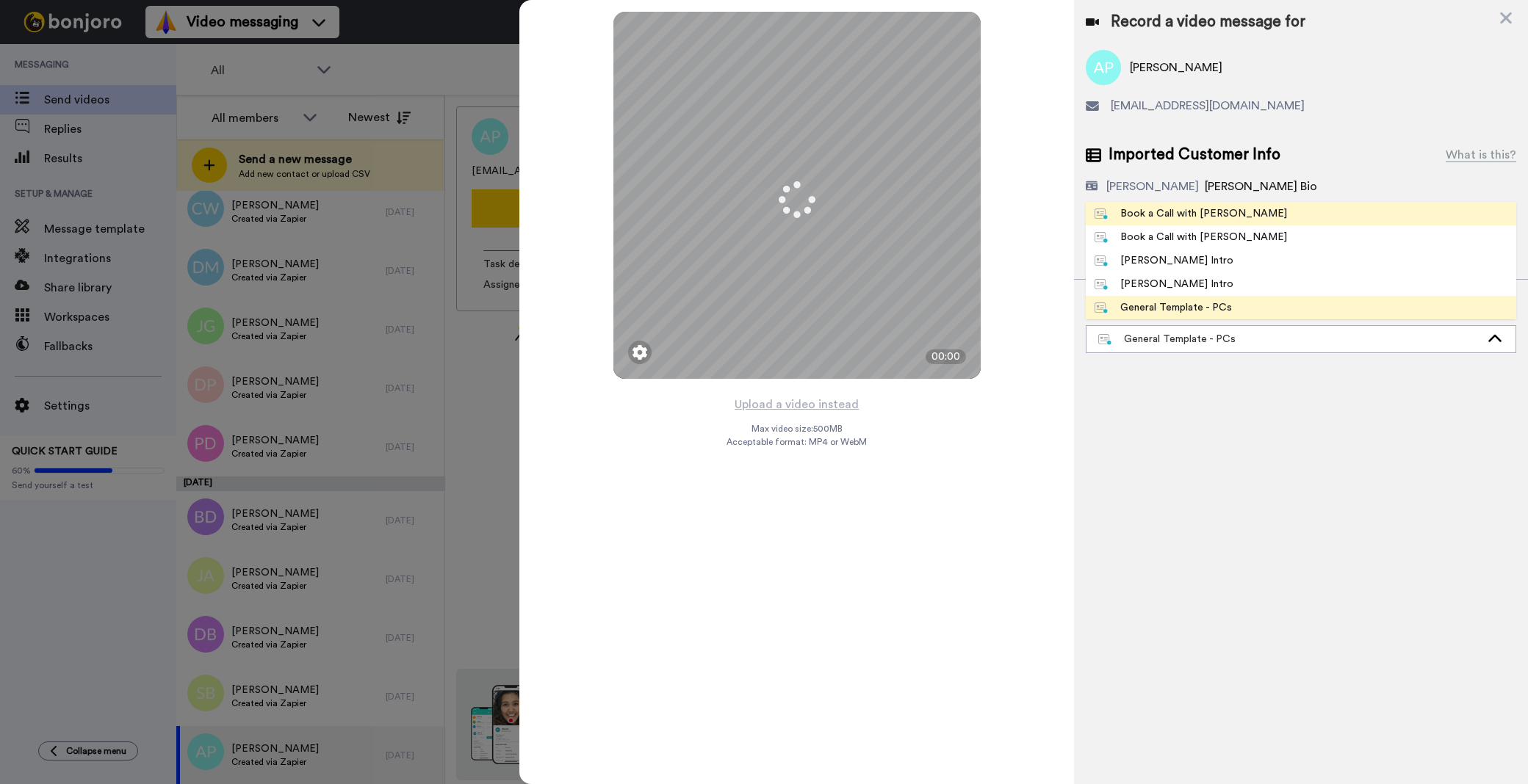
click at [1165, 220] on div "Book a Call with [PERSON_NAME]" at bounding box center [1191, 213] width 192 height 15
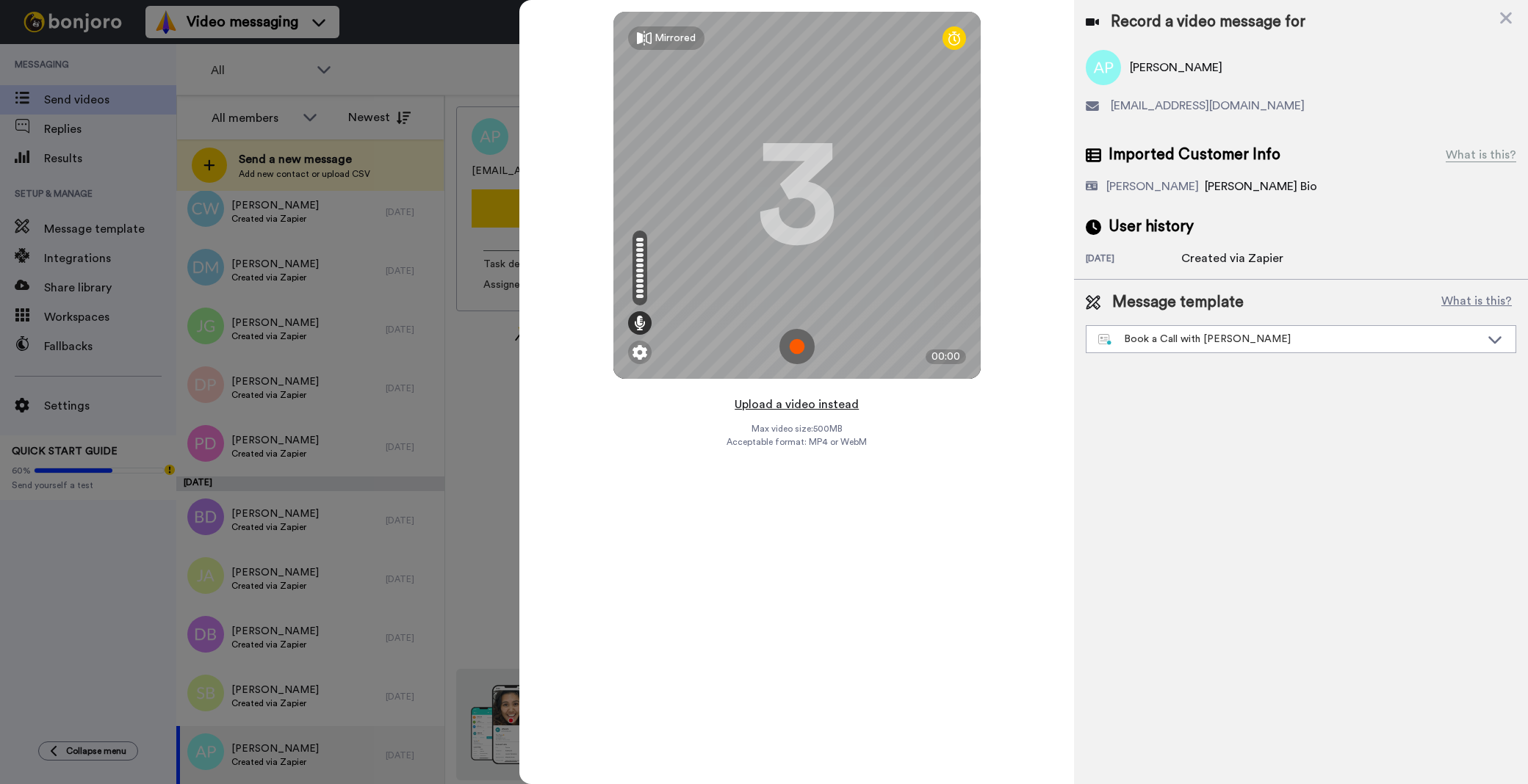
click at [845, 401] on button "Upload a video instead" at bounding box center [796, 404] width 133 height 19
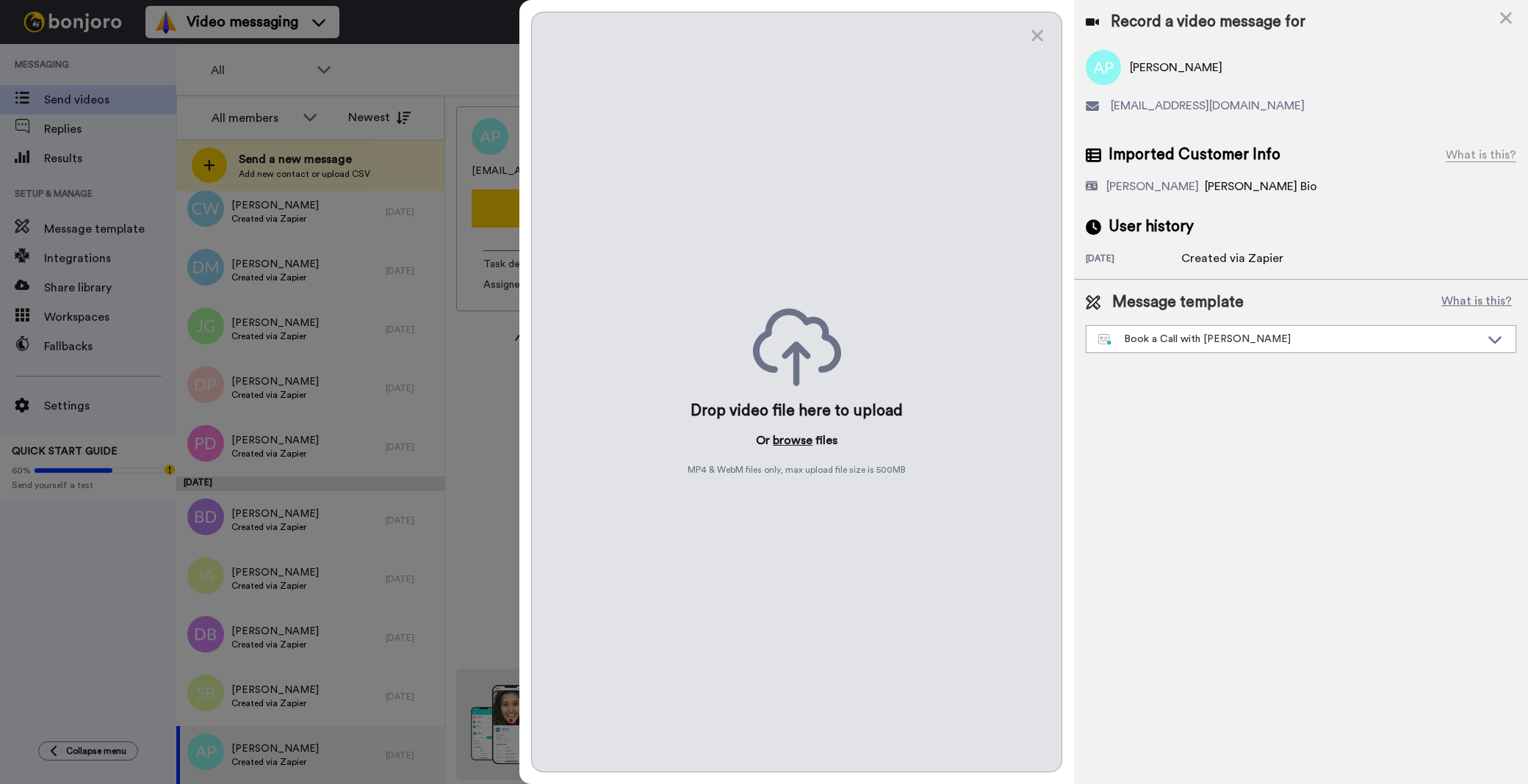
click at [788, 437] on button "browse" at bounding box center [792, 441] width 40 height 18
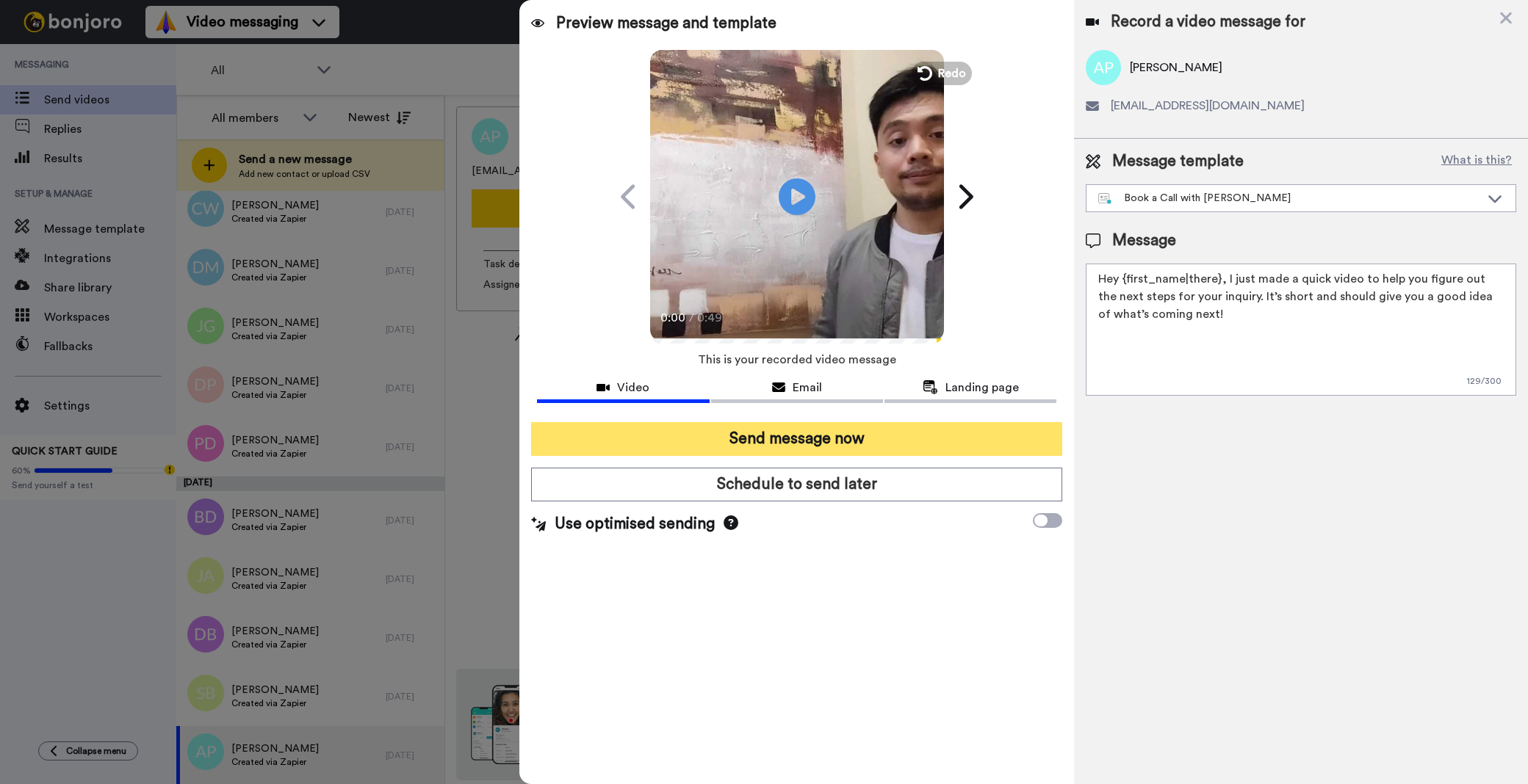
click at [804, 435] on button "Send message now" at bounding box center [797, 439] width 531 height 34
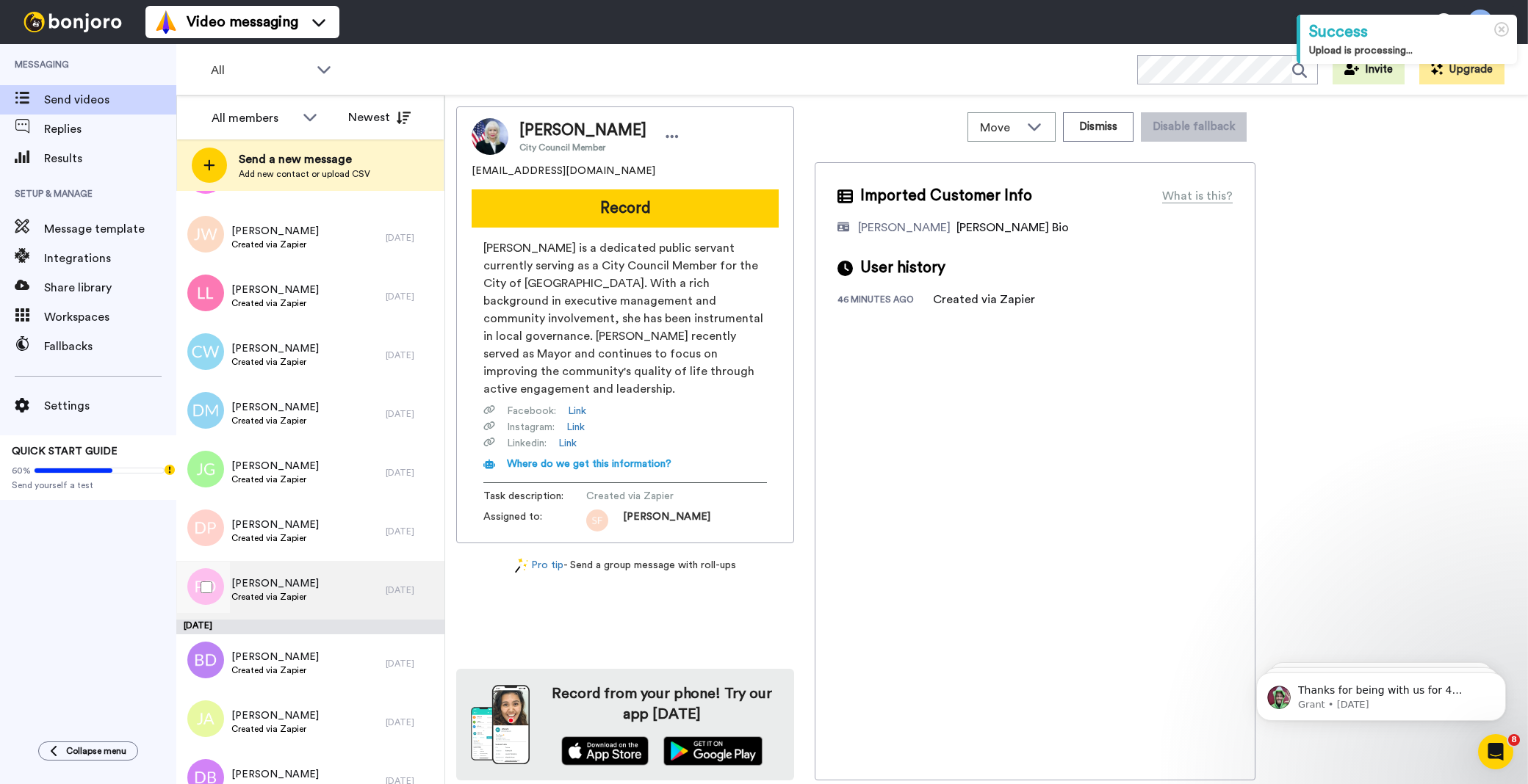
scroll to position [4678, 0]
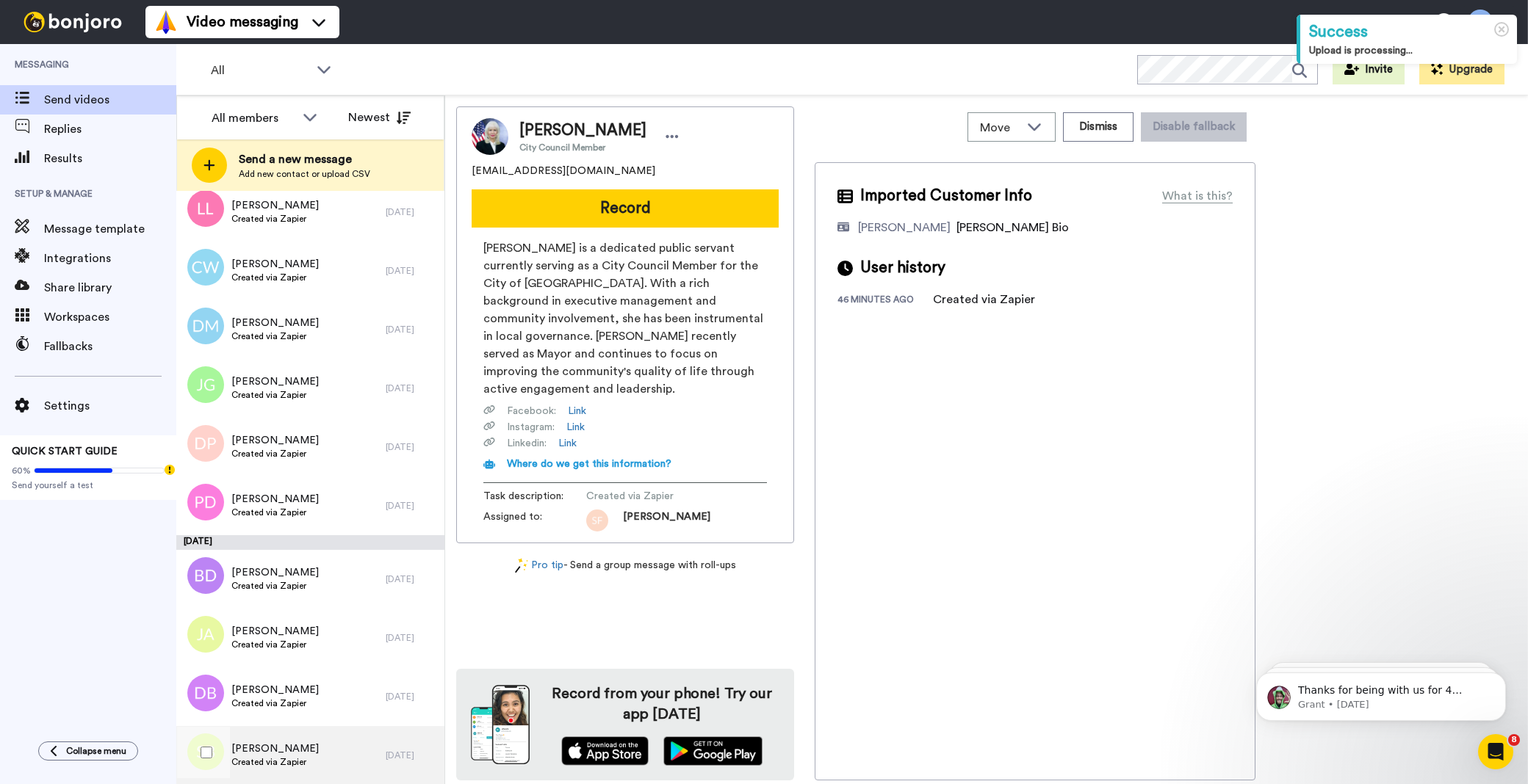
click at [287, 746] on span "Scott Bates" at bounding box center [275, 748] width 87 height 15
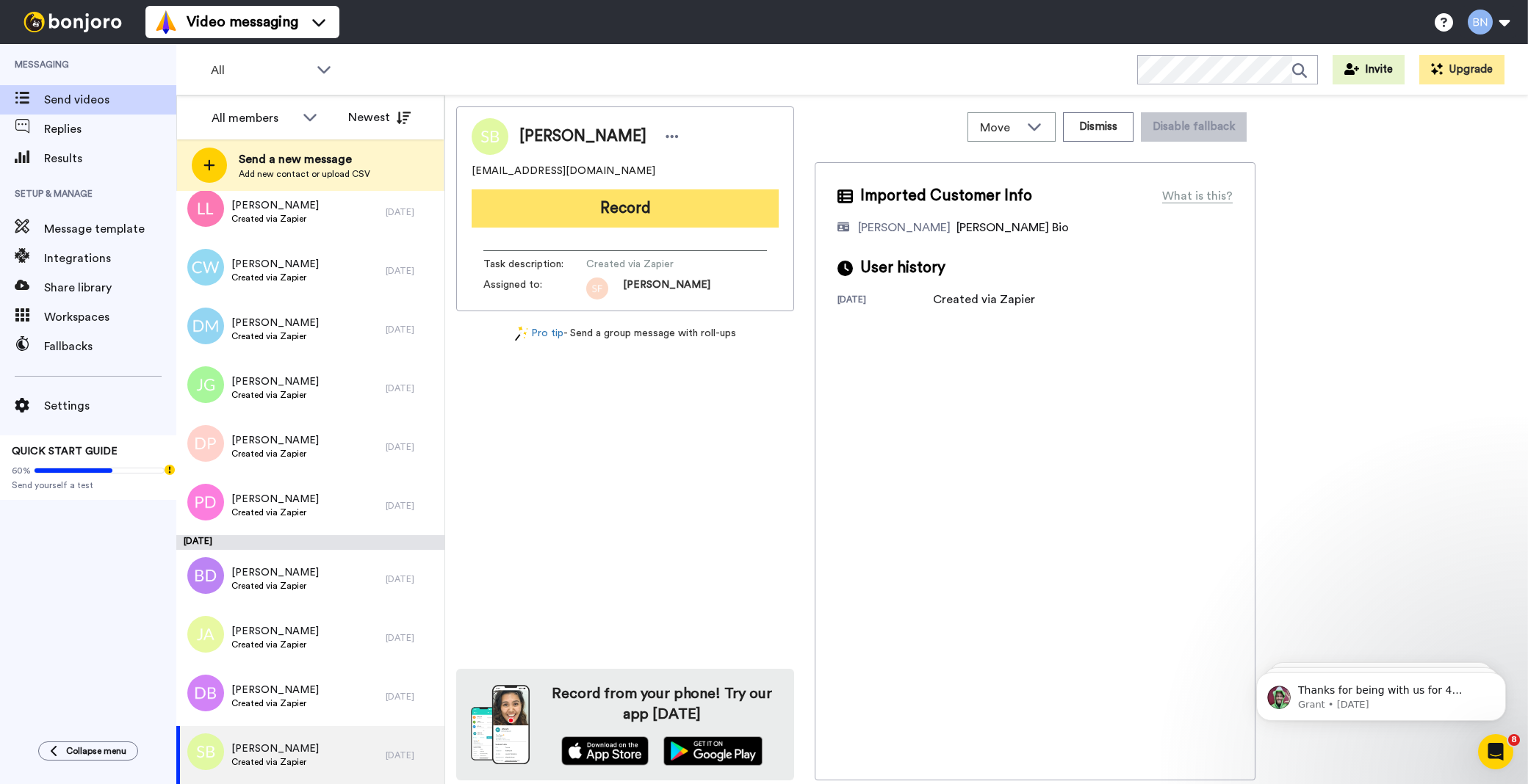
click at [651, 202] on button "Record" at bounding box center [626, 208] width 307 height 39
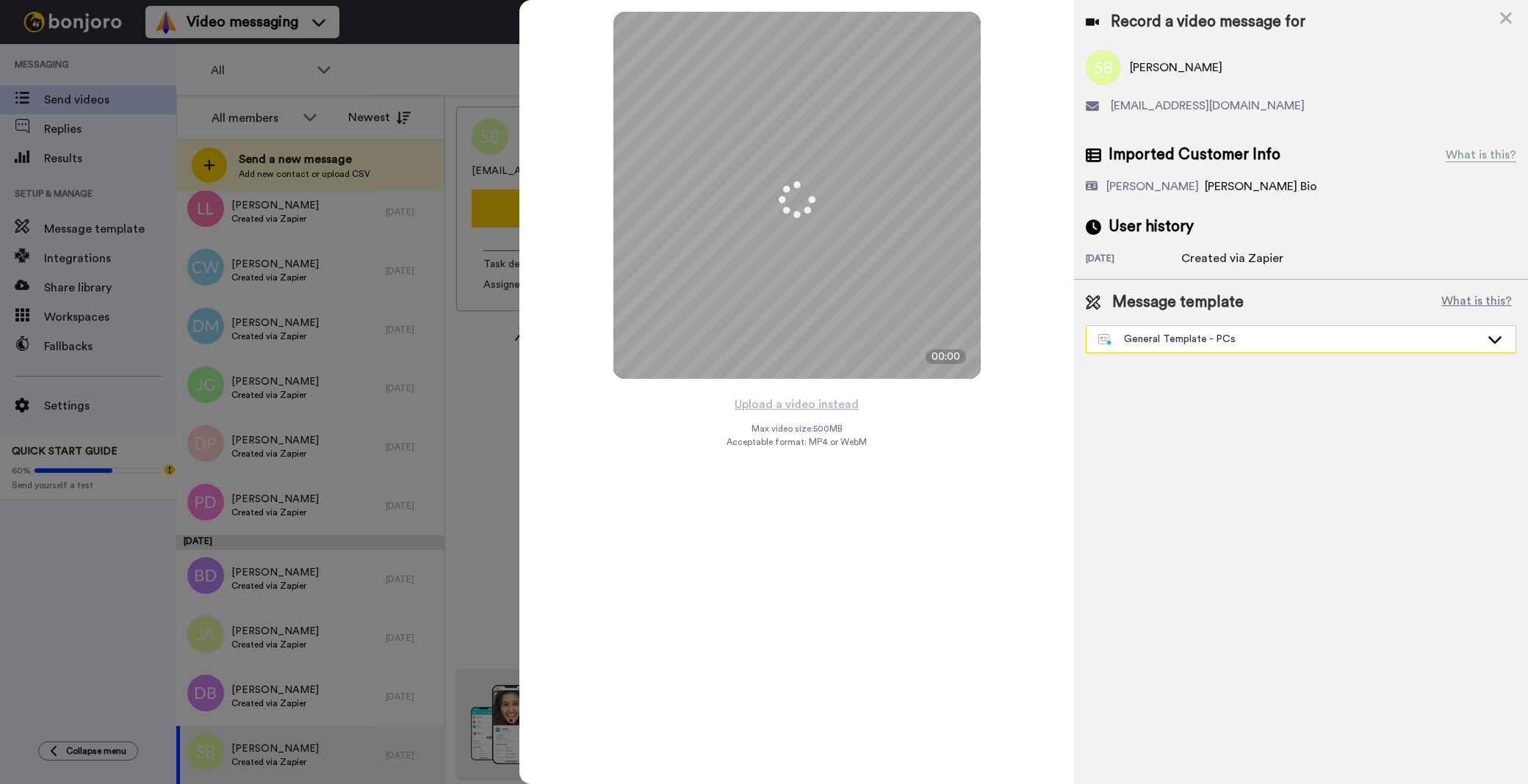
click at [1184, 336] on div "General Template - PCs" at bounding box center [1289, 339] width 382 height 15
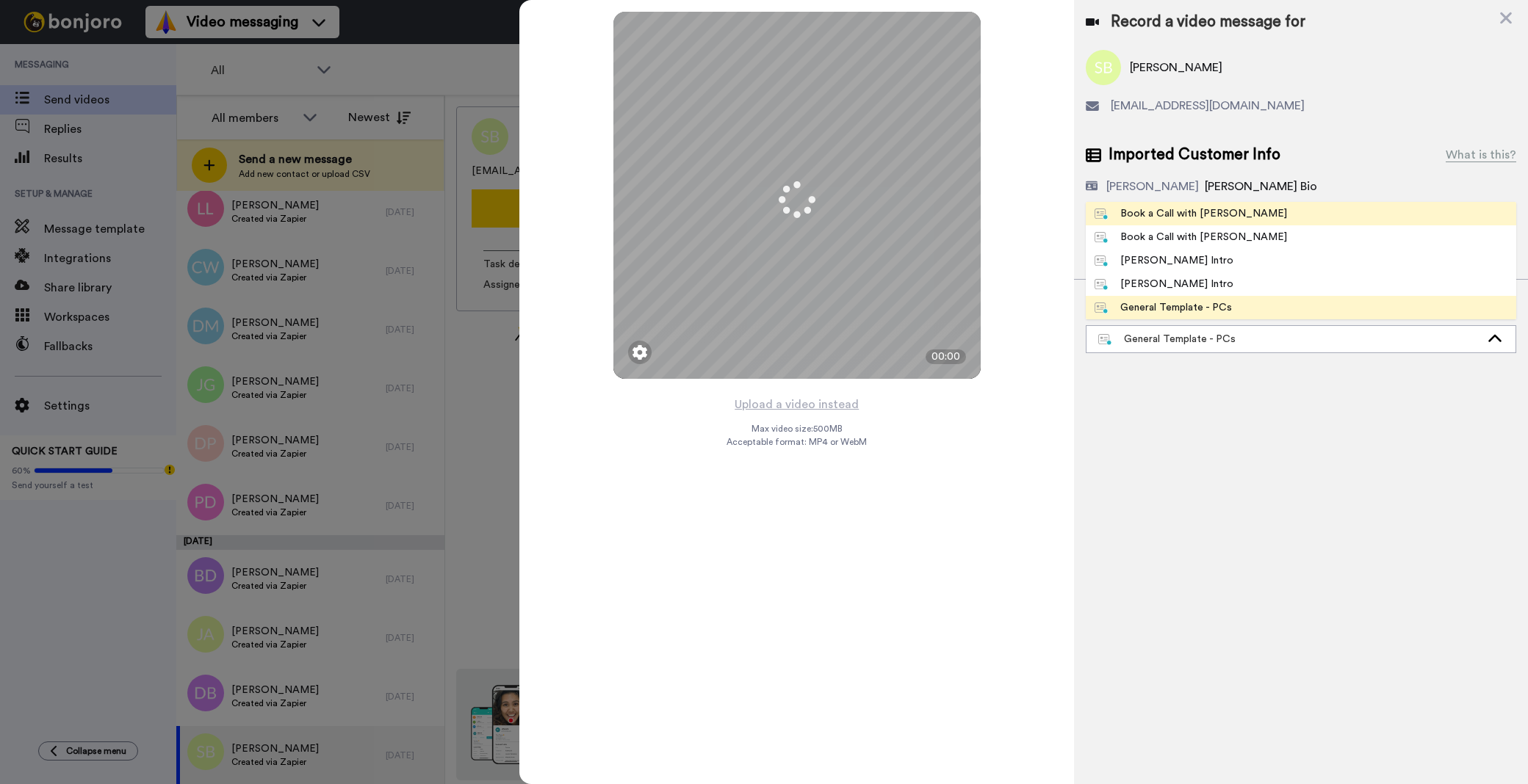
click at [1208, 215] on div "Book a Call with [PERSON_NAME]" at bounding box center [1191, 213] width 192 height 15
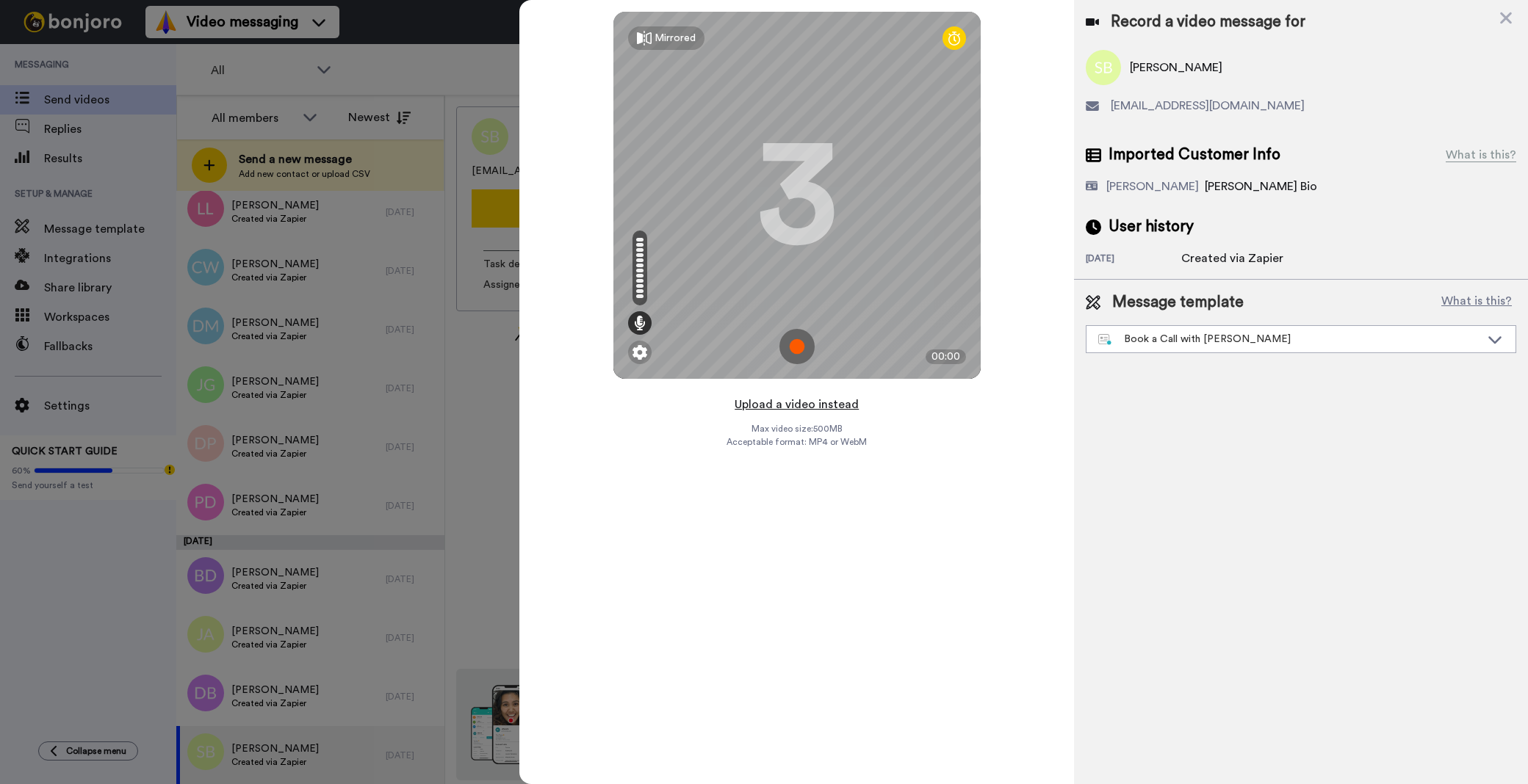
click at [832, 409] on button "Upload a video instead" at bounding box center [796, 404] width 133 height 19
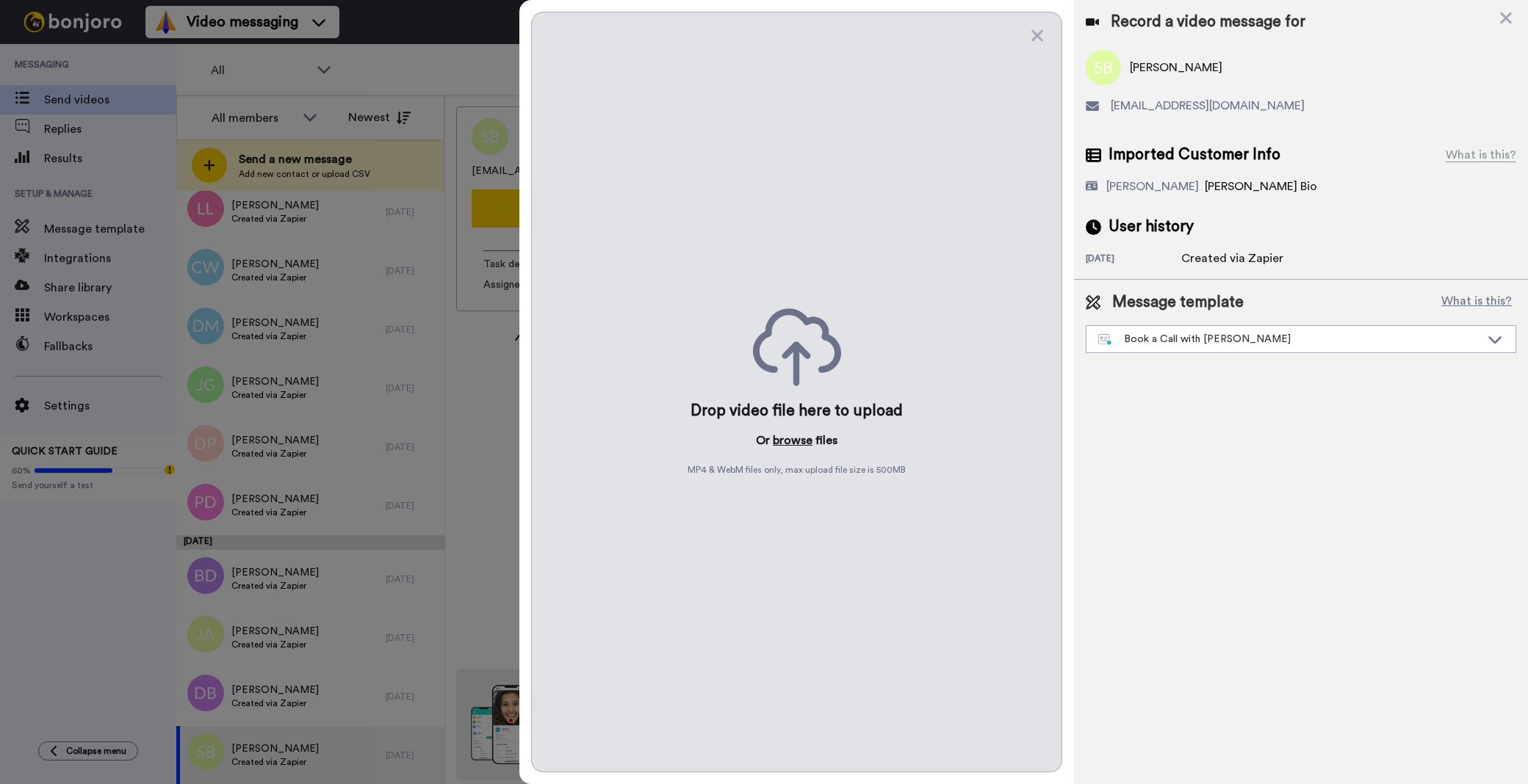
click at [799, 441] on button "browse" at bounding box center [792, 441] width 40 height 18
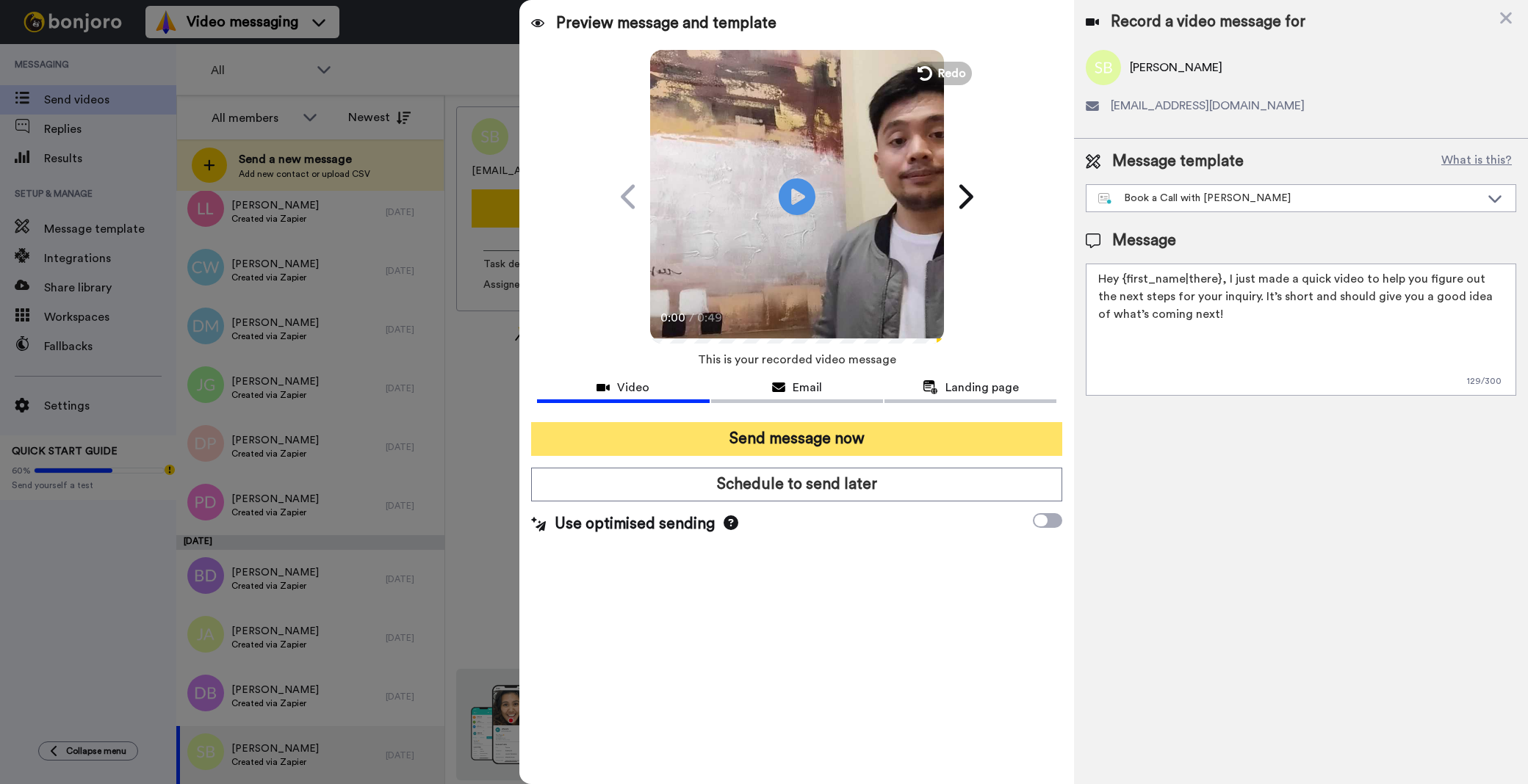
click at [885, 438] on button "Send message now" at bounding box center [797, 439] width 531 height 34
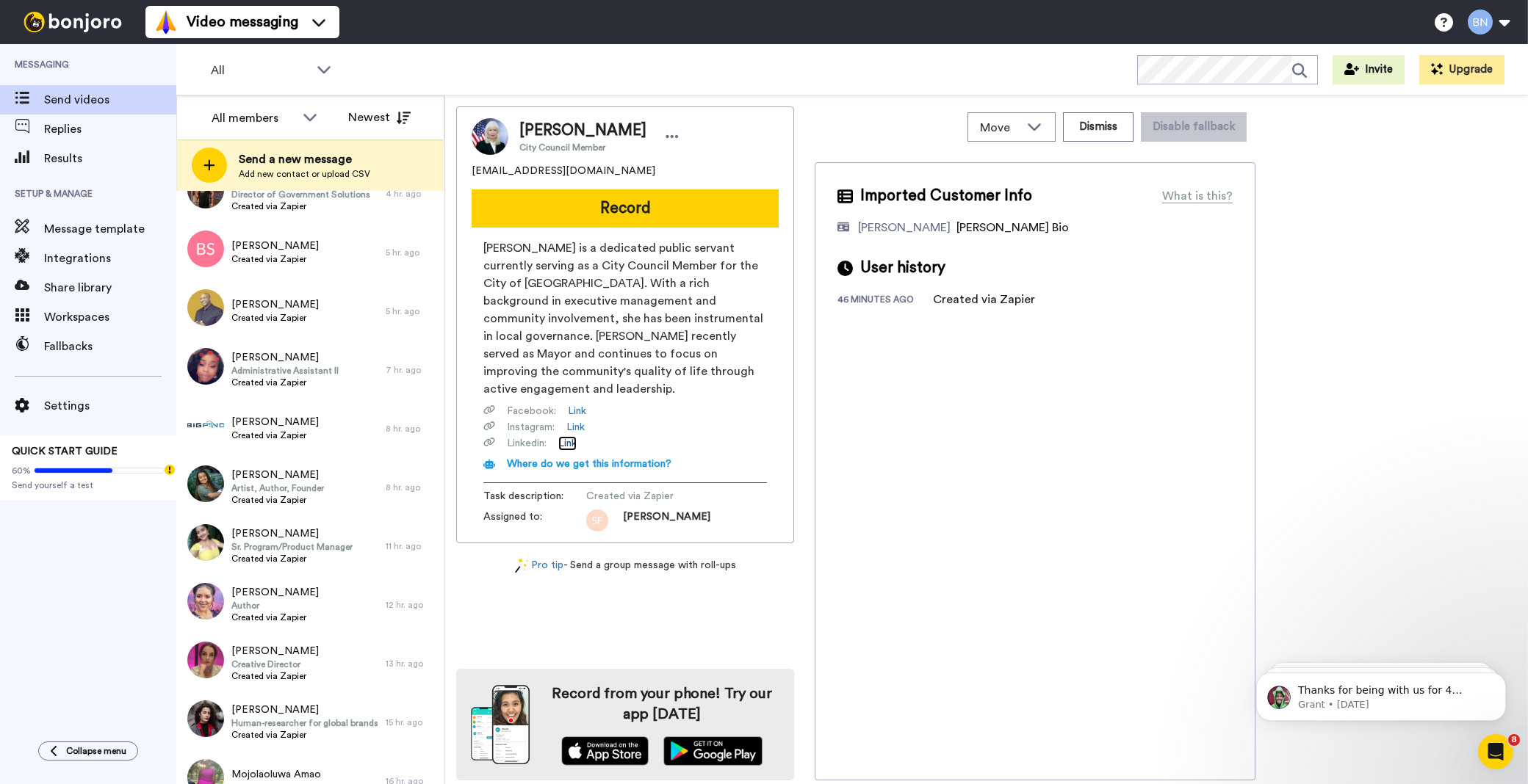
click at [577, 436] on link "Link" at bounding box center [567, 443] width 19 height 15
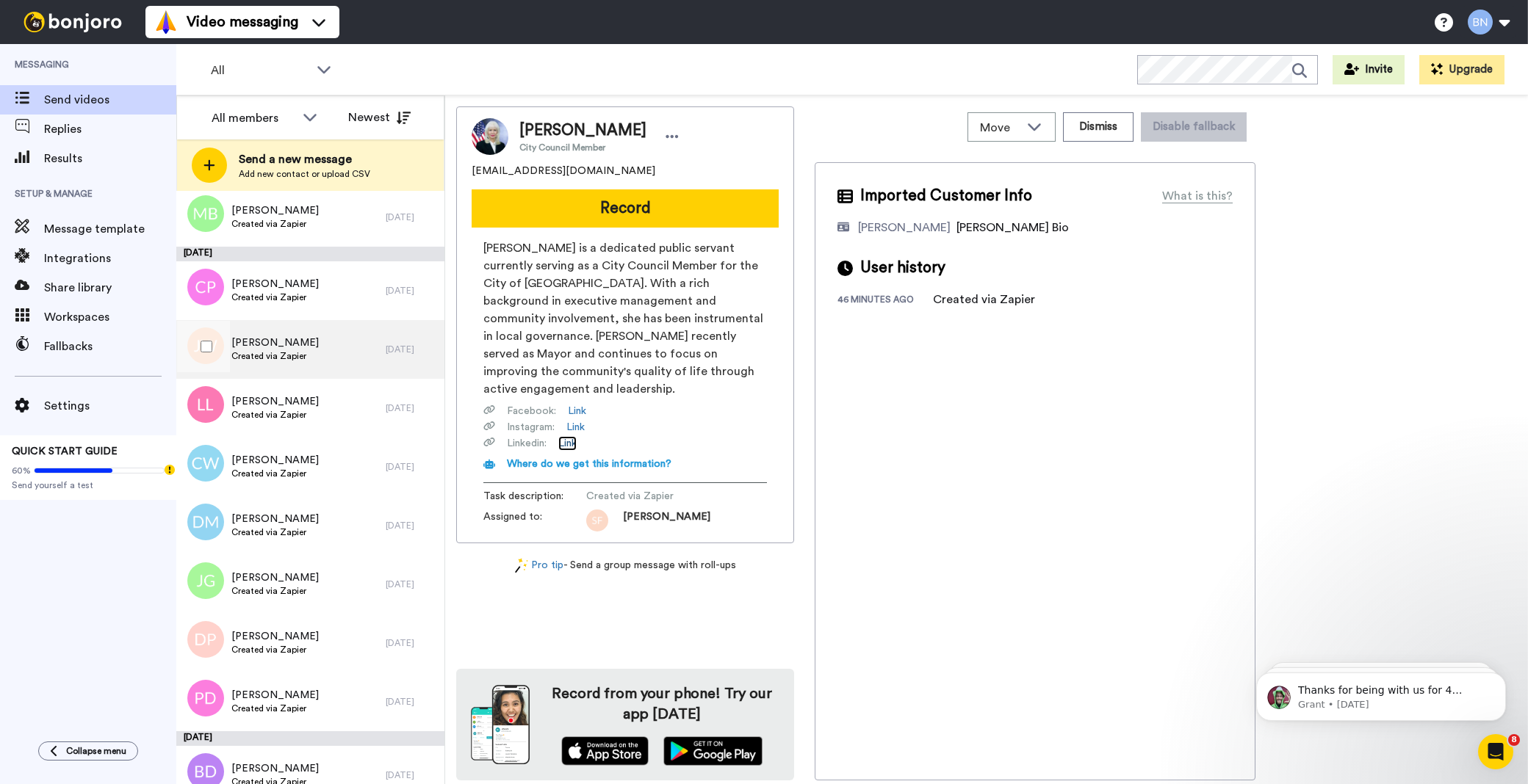
scroll to position [4620, 0]
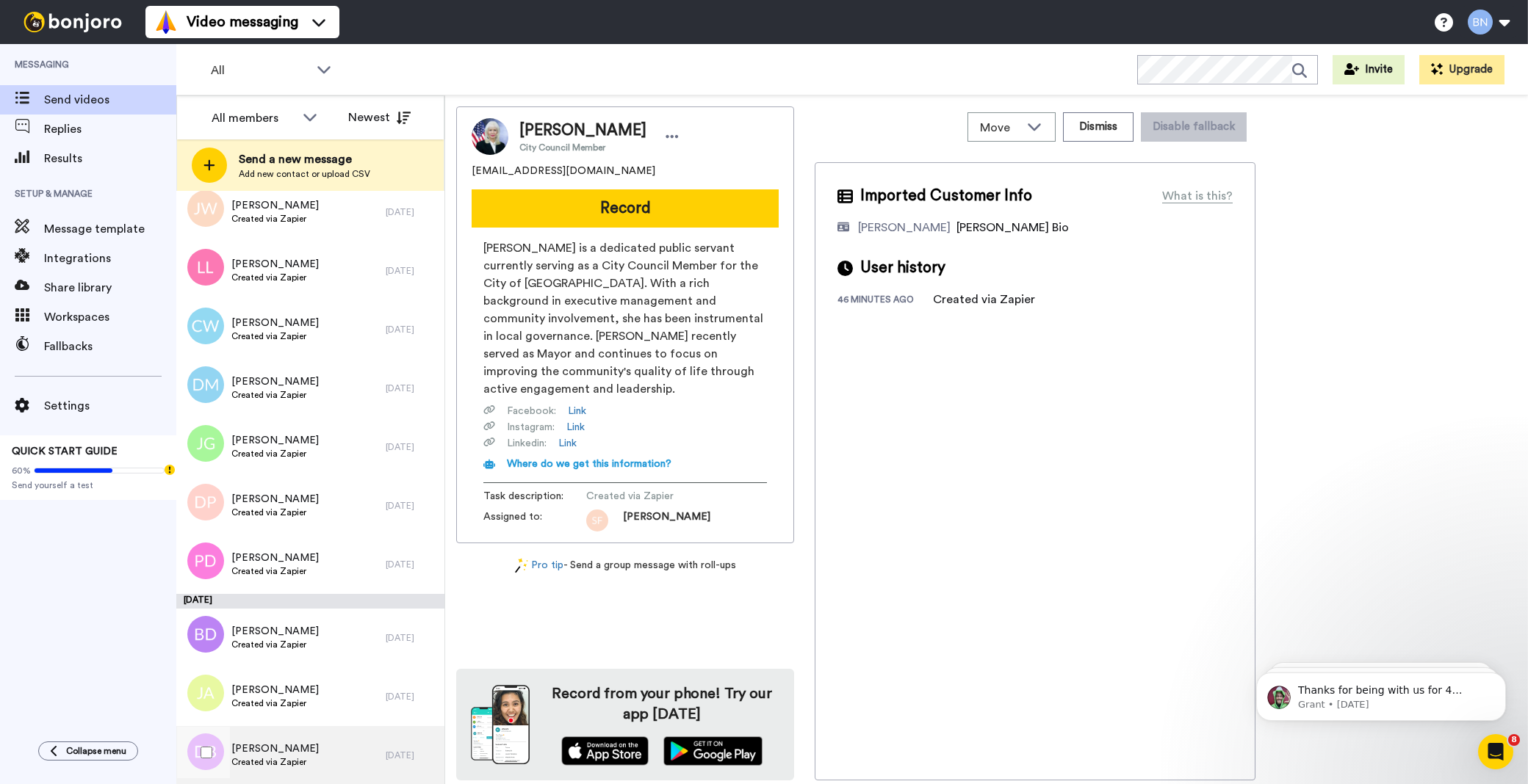
click at [309, 749] on div "[PERSON_NAME] Created via Zapier" at bounding box center [281, 755] width 209 height 58
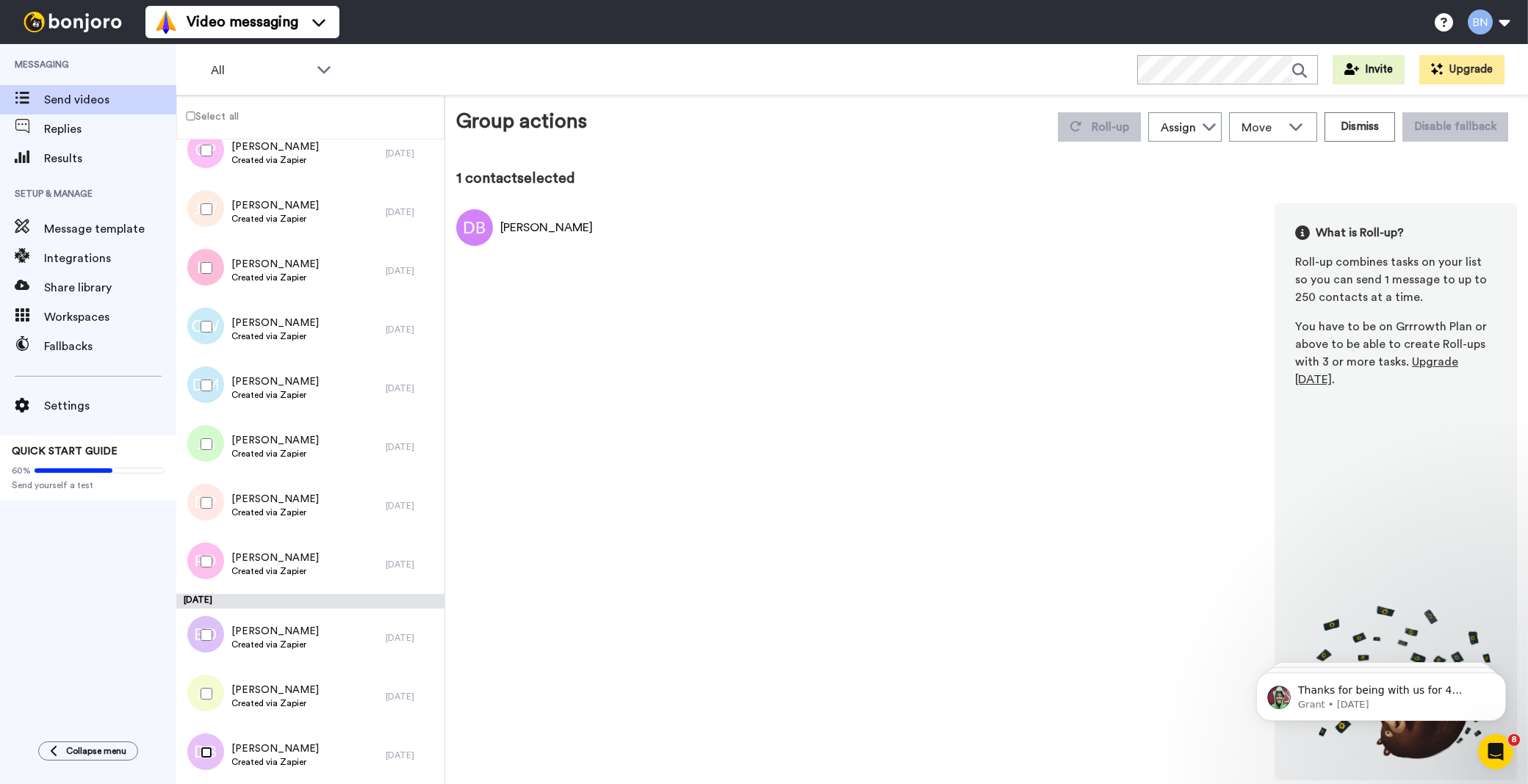
scroll to position [4568, 0]
click at [214, 629] on div at bounding box center [203, 635] width 53 height 52
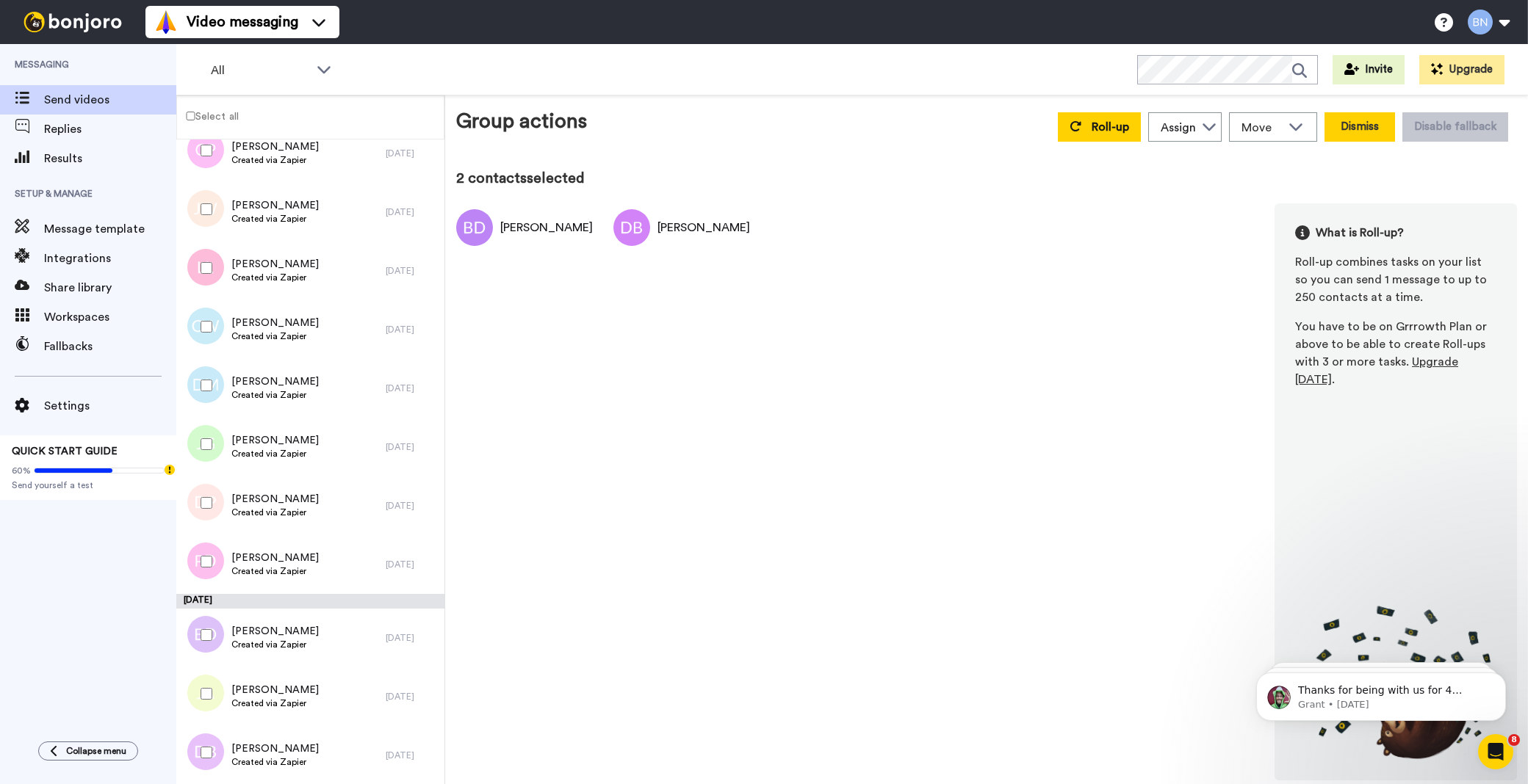
click at [1383, 126] on button "Dismiss" at bounding box center [1359, 127] width 70 height 30
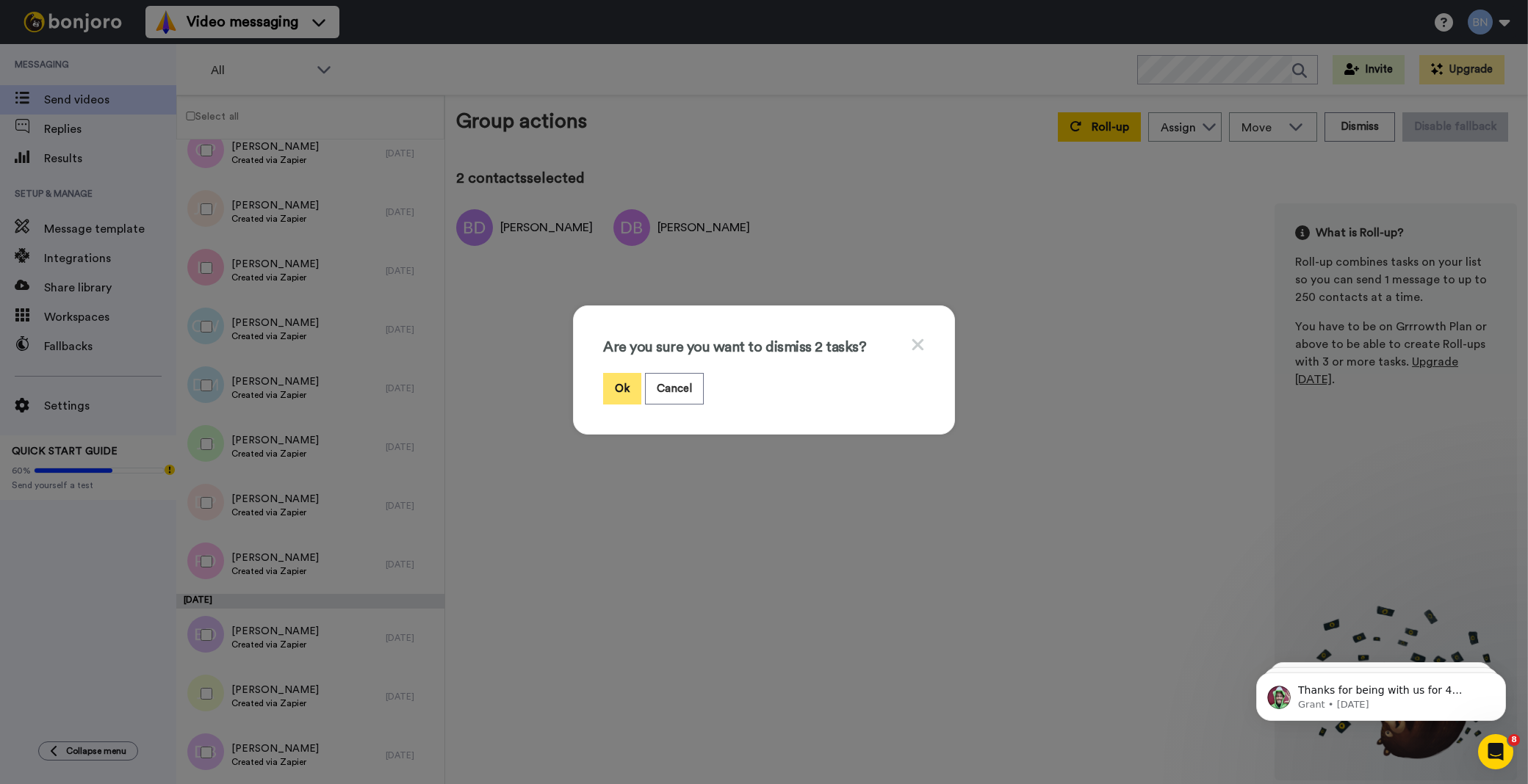
click at [625, 384] on button "Ok" at bounding box center [622, 389] width 39 height 32
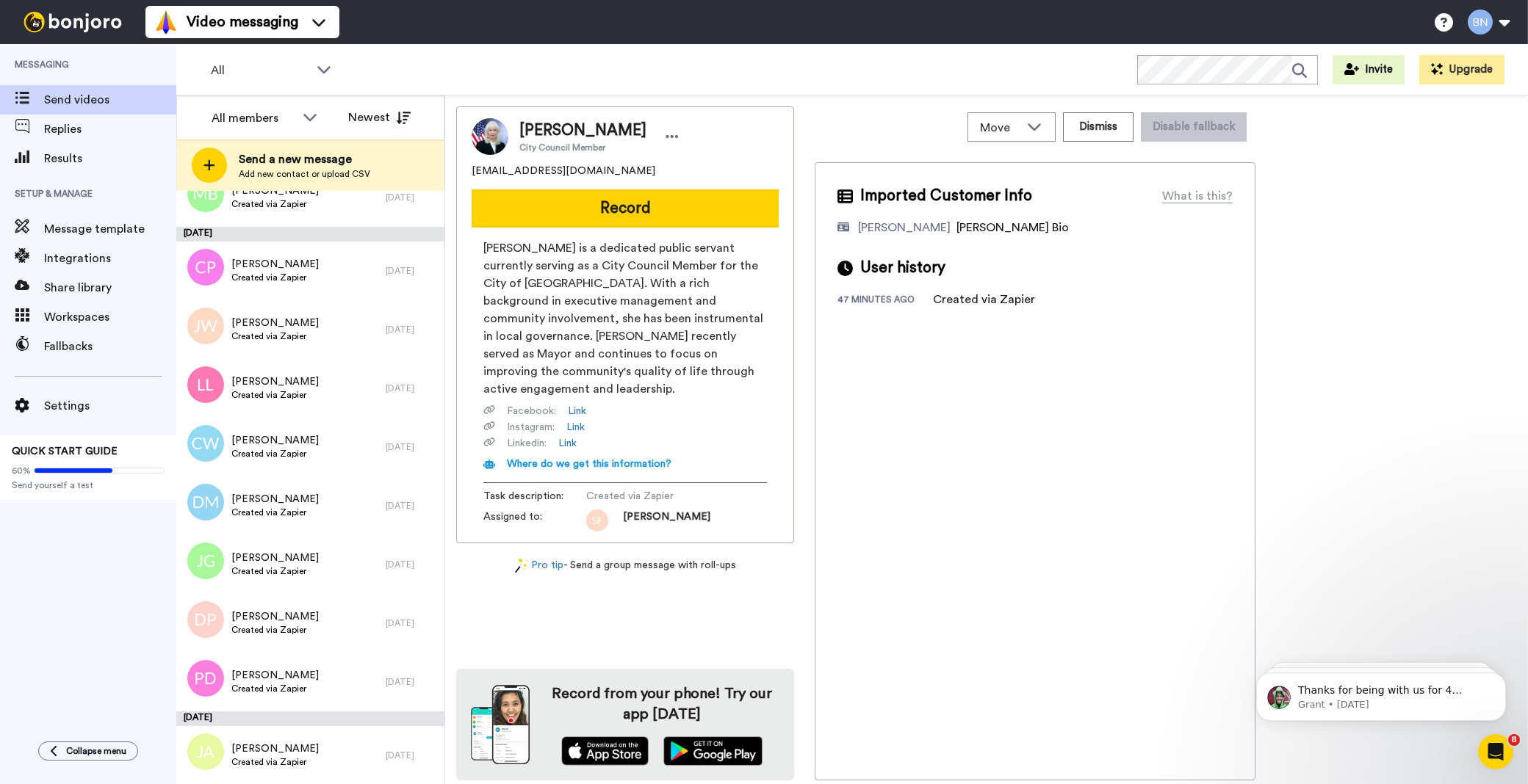
scroll to position [4502, 0]
click at [346, 744] on div "[PERSON_NAME] Created via Zapier" at bounding box center [281, 755] width 209 height 58
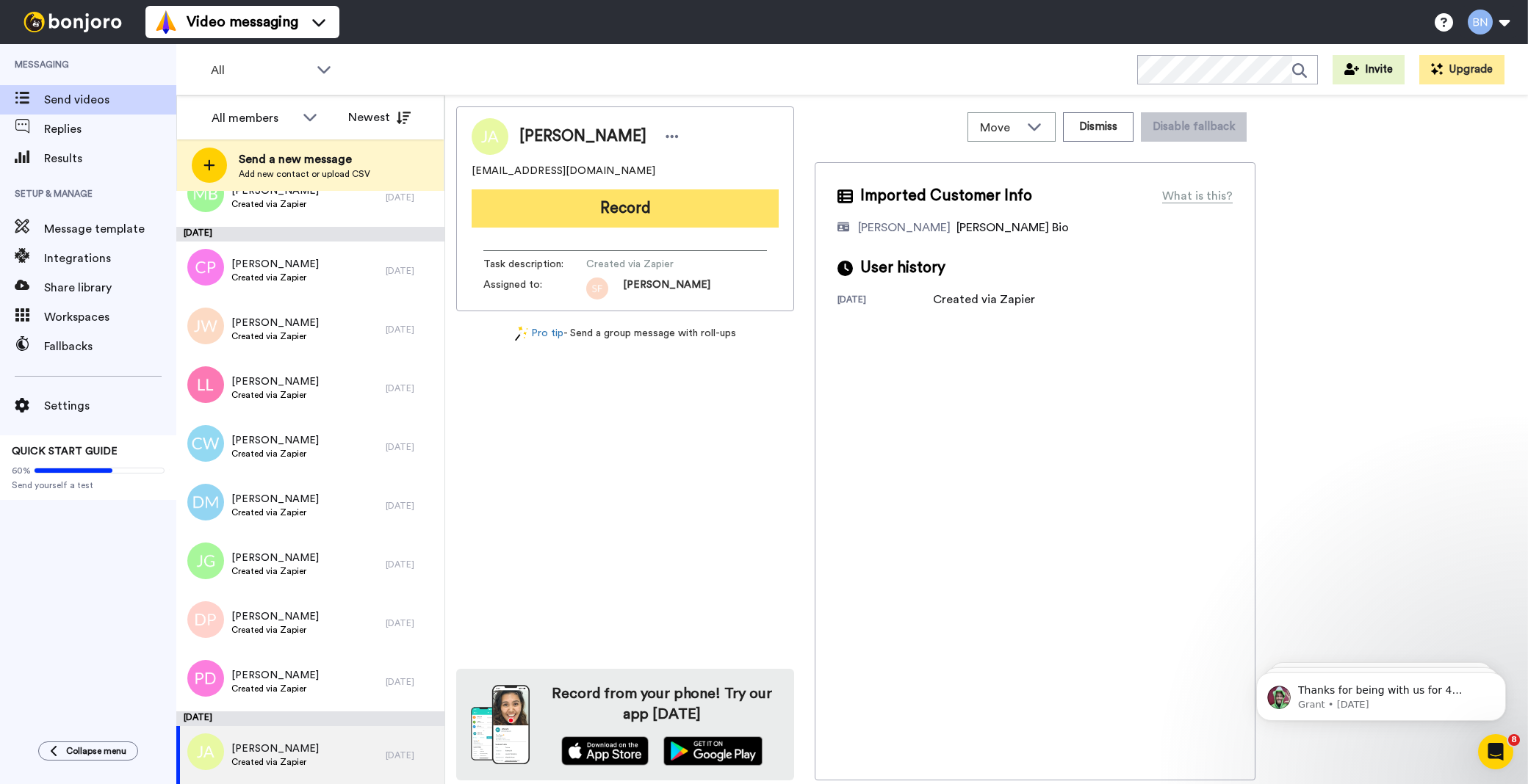
click at [678, 197] on button "Record" at bounding box center [626, 208] width 307 height 39
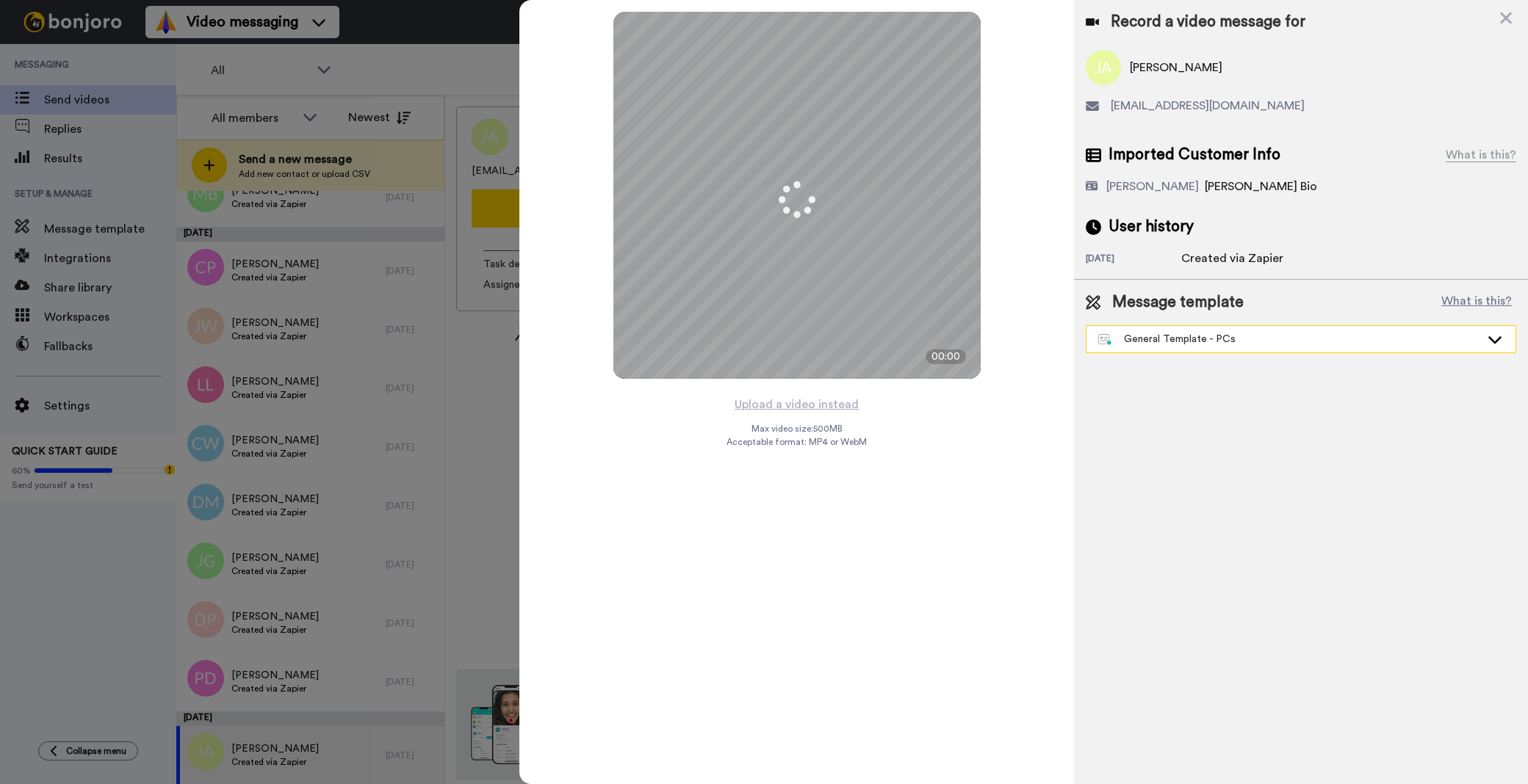
click at [1122, 339] on div "General Template - PCs" at bounding box center [1289, 339] width 382 height 15
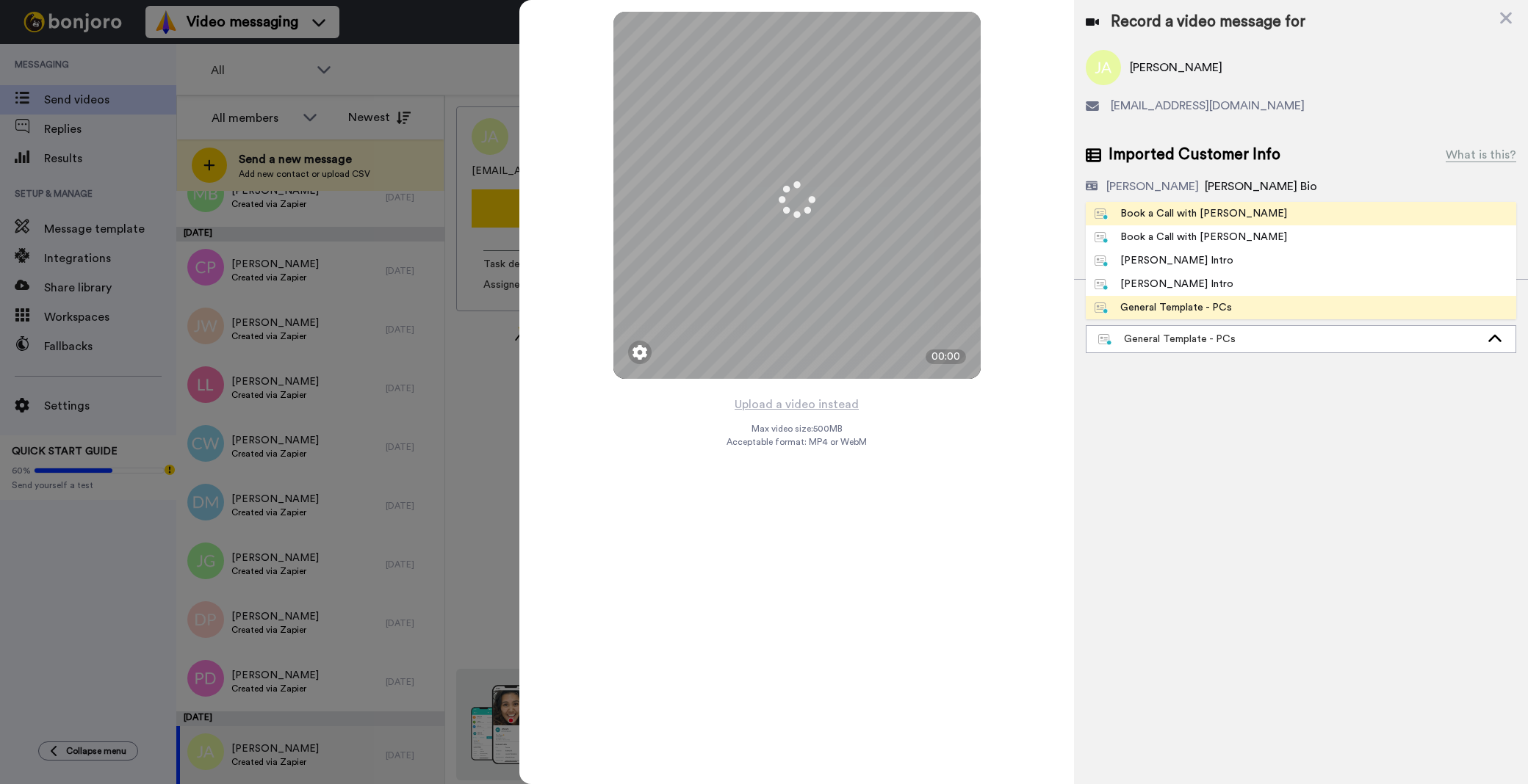
click at [1147, 214] on div "Book a Call with [PERSON_NAME]" at bounding box center [1191, 213] width 192 height 15
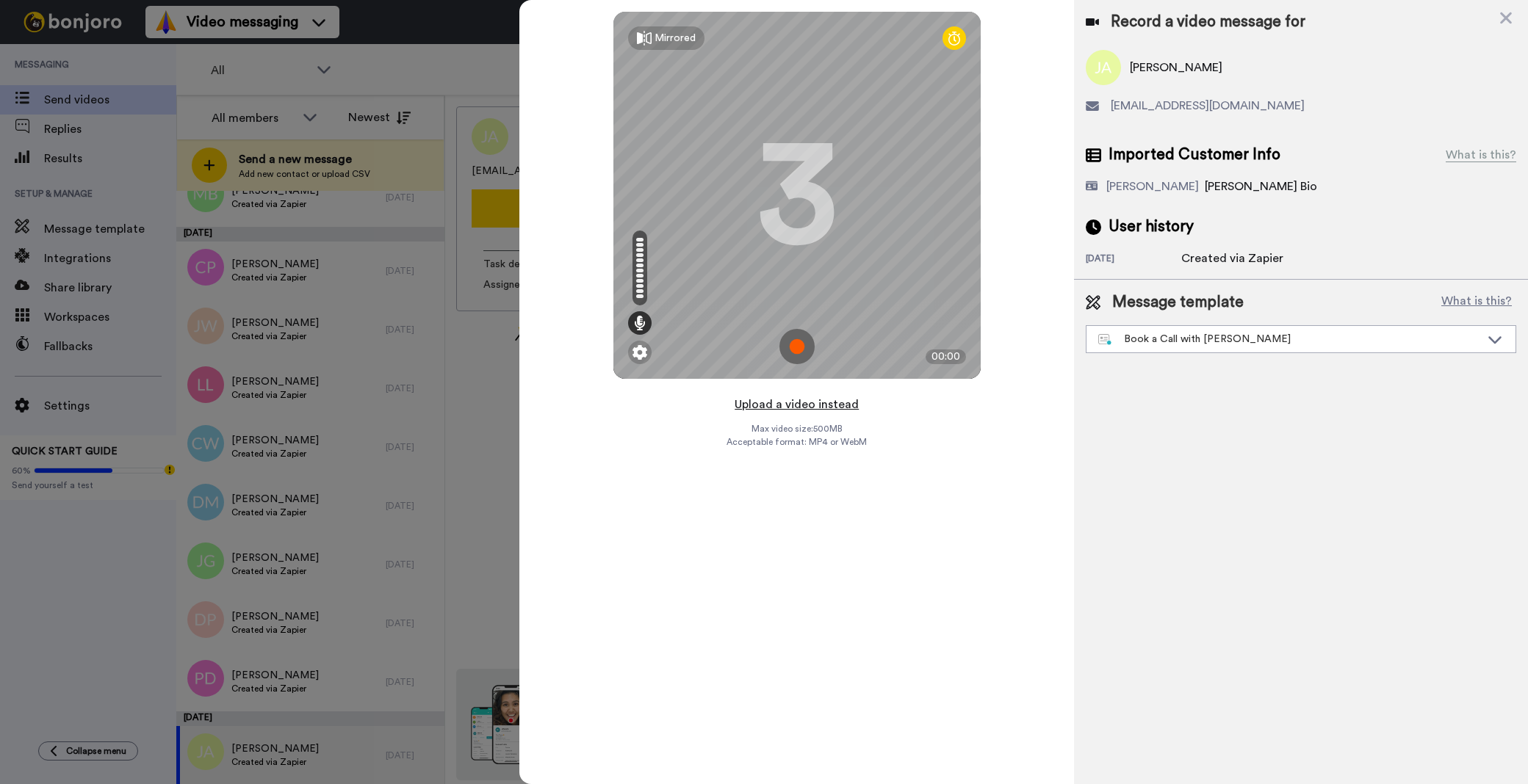
click at [804, 405] on button "Upload a video instead" at bounding box center [796, 404] width 133 height 19
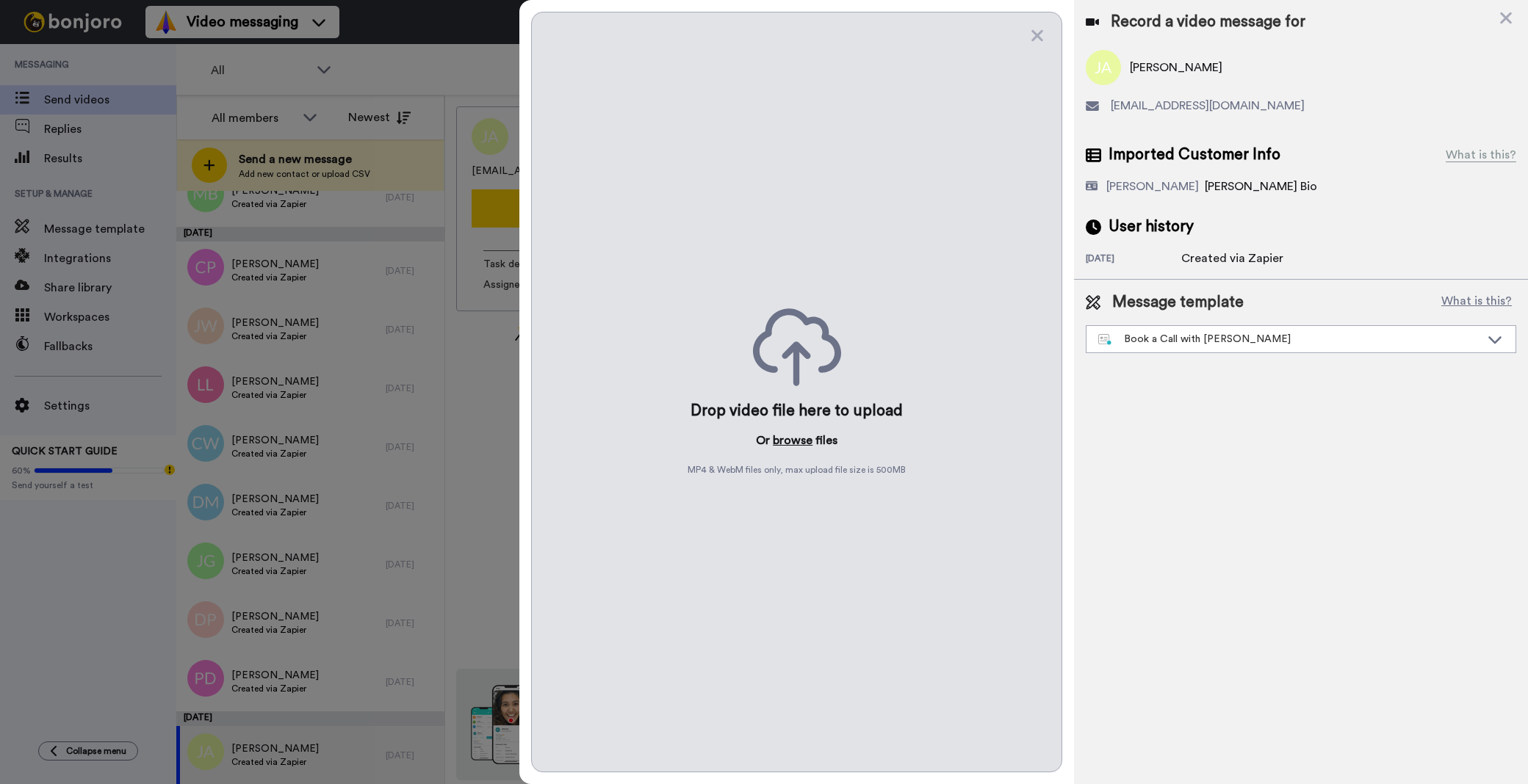
click at [806, 441] on button "browse" at bounding box center [792, 441] width 40 height 18
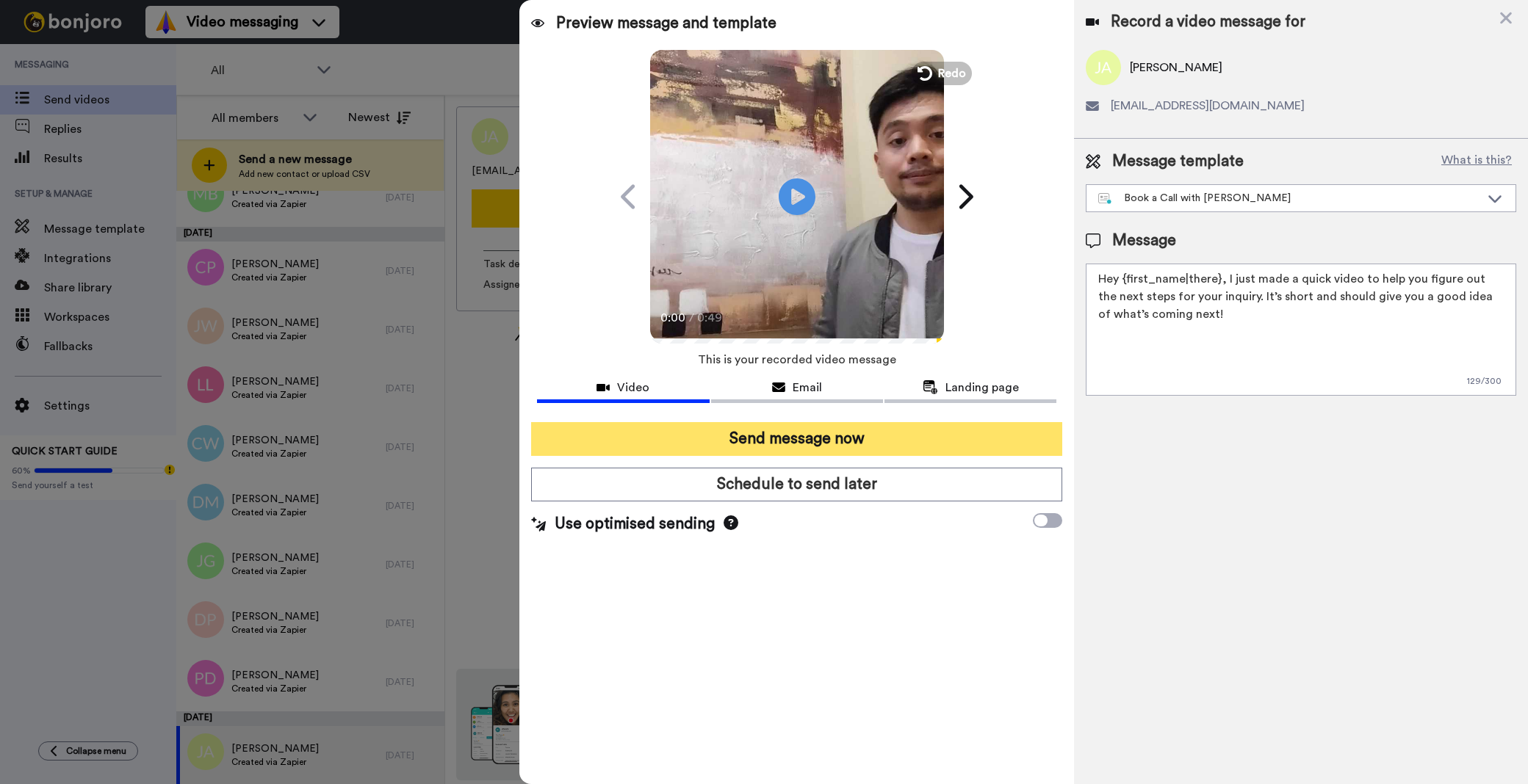
click at [926, 431] on button "Send message now" at bounding box center [797, 439] width 531 height 34
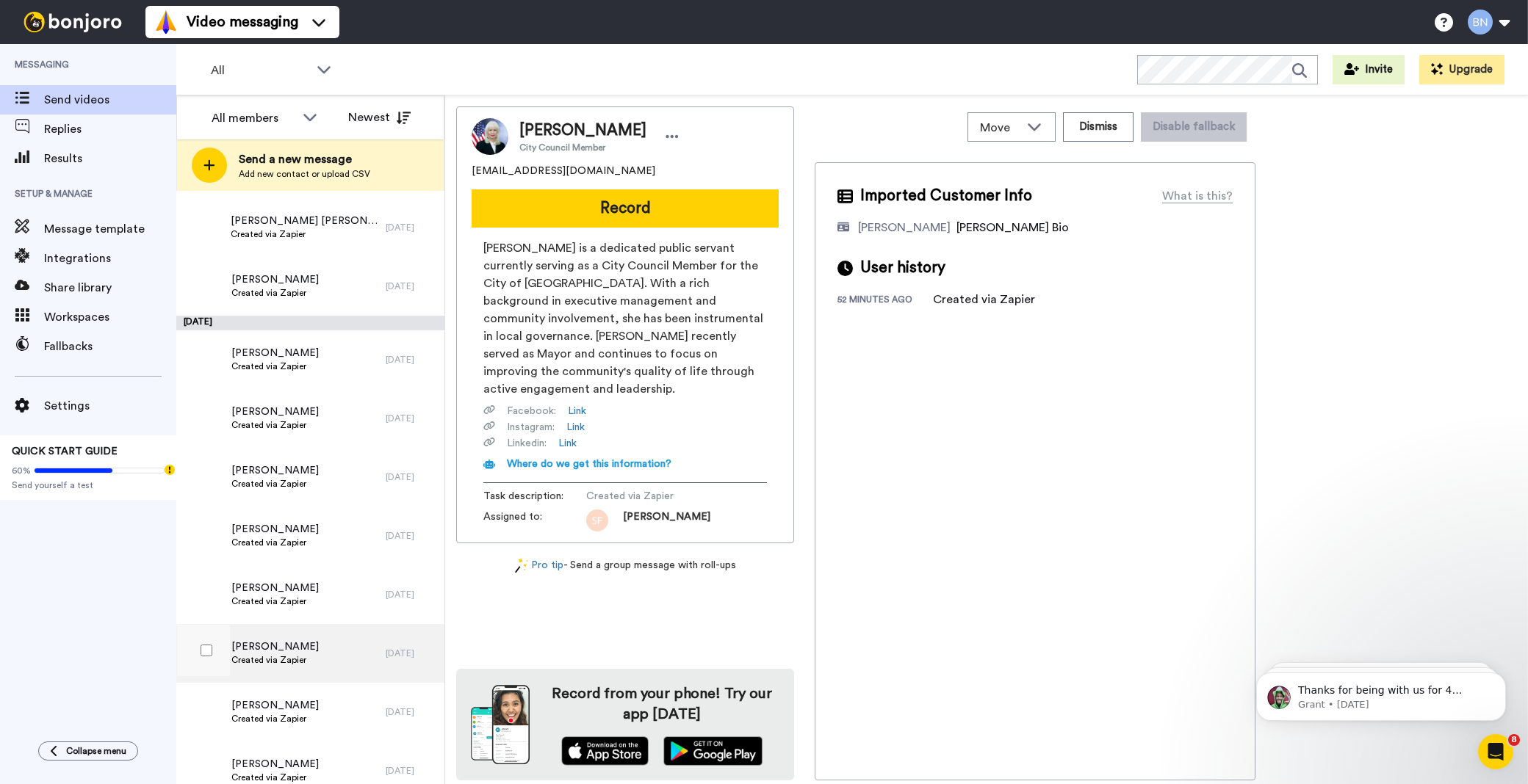
scroll to position [4428, 0]
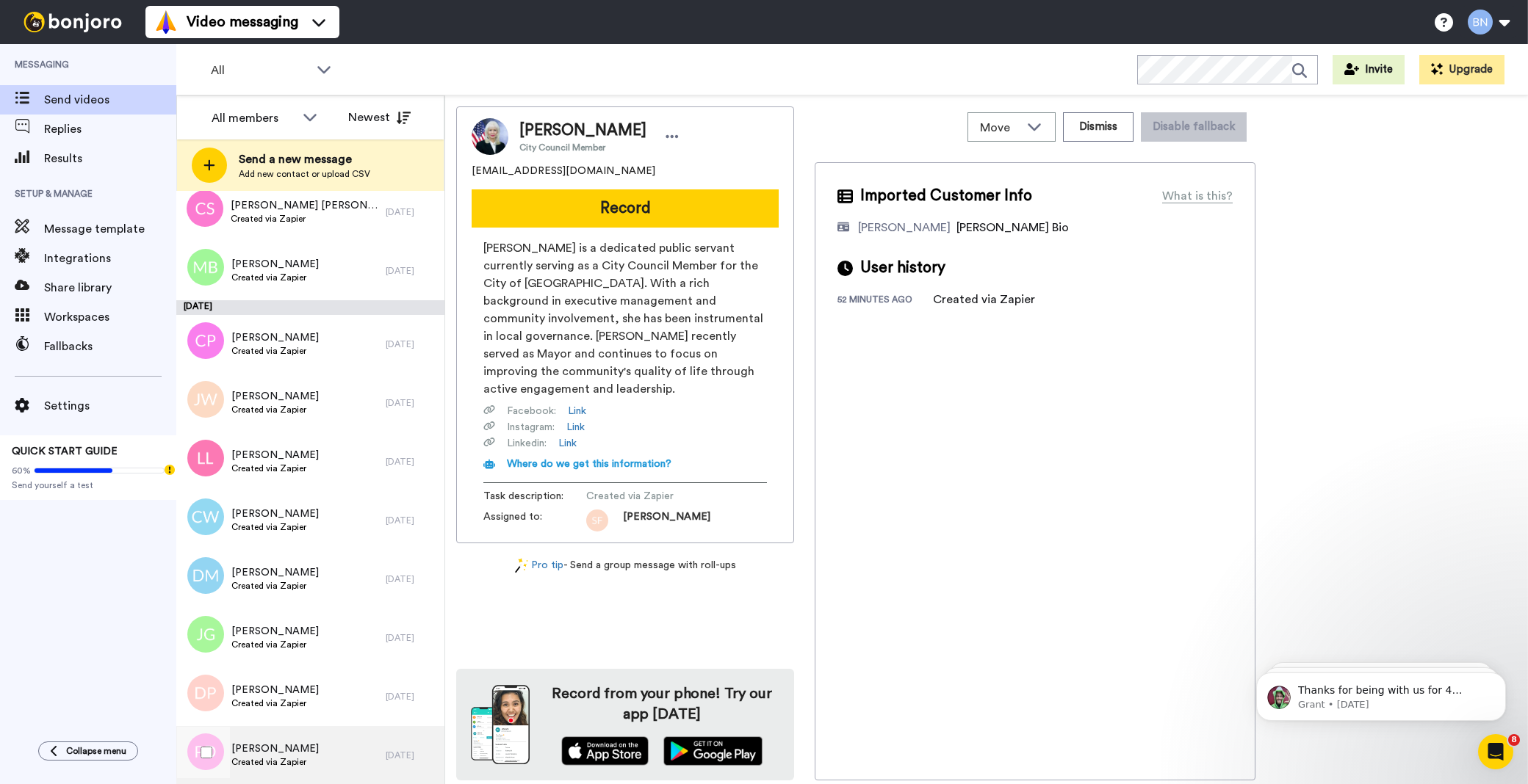
click at [265, 749] on span "[PERSON_NAME]" at bounding box center [275, 748] width 87 height 15
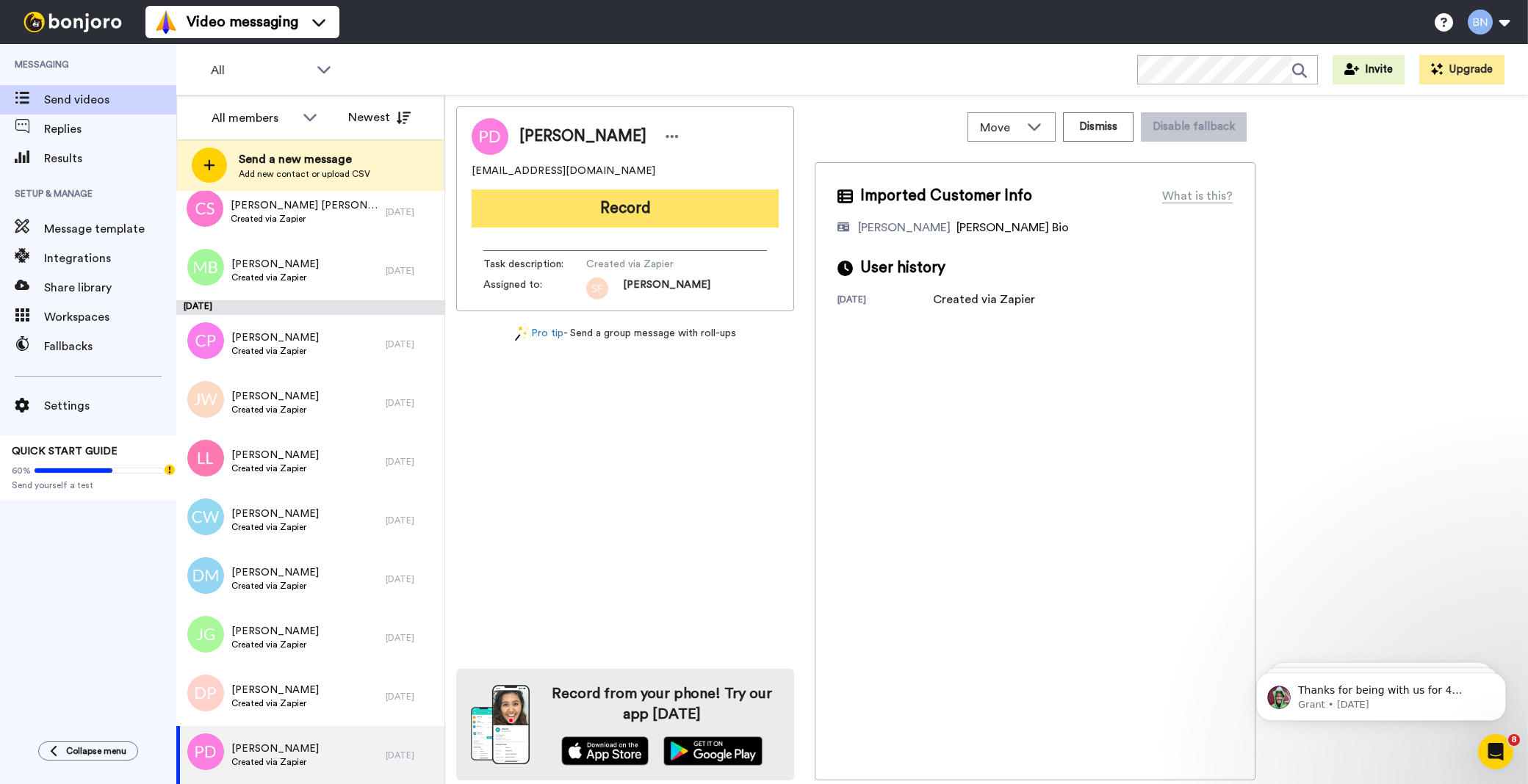
click at [600, 228] on button "Record" at bounding box center [626, 208] width 307 height 39
click at [600, 228] on div at bounding box center [1023, 392] width 1008 height 784
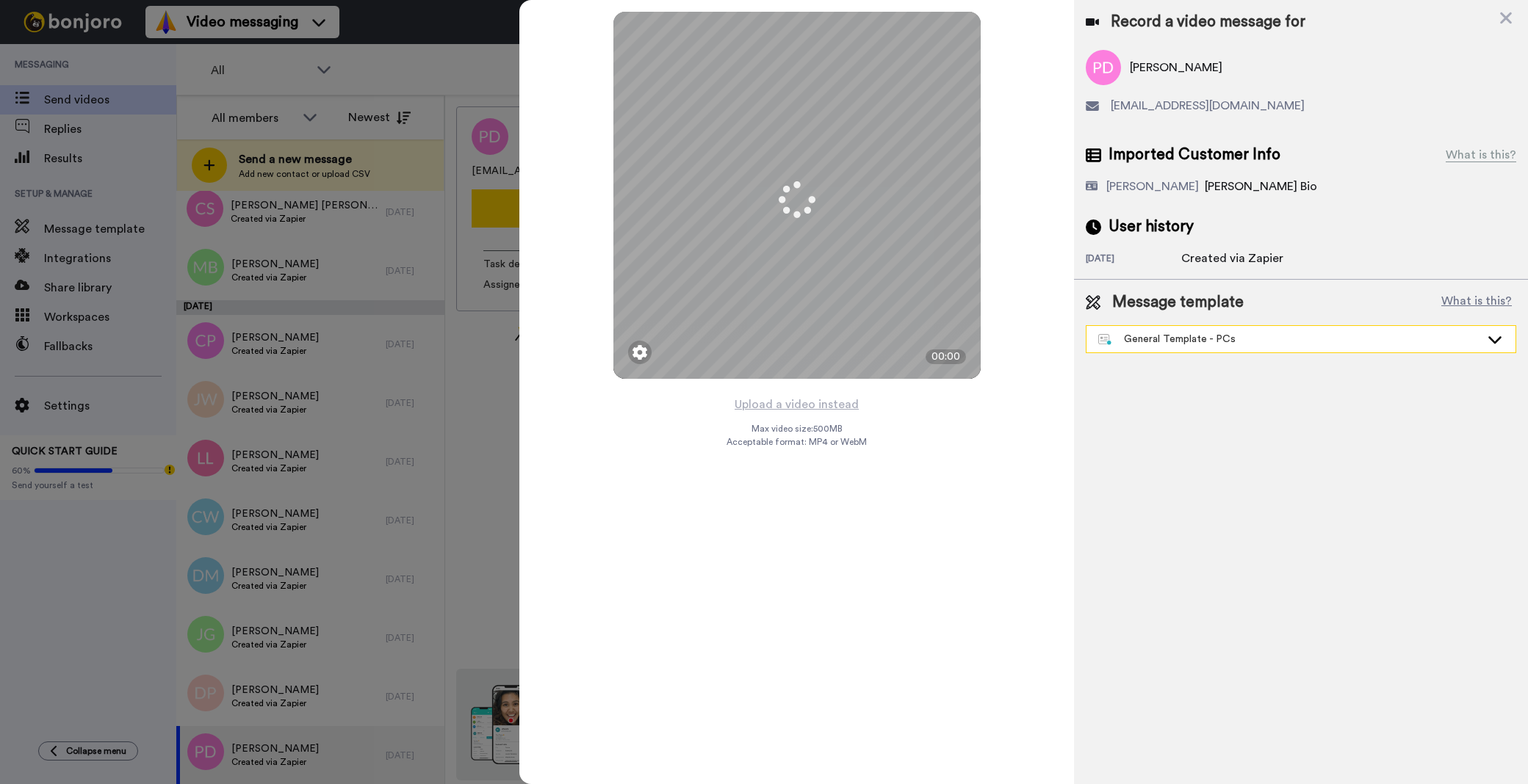
click at [1164, 333] on div "General Template - PCs" at bounding box center [1289, 339] width 382 height 15
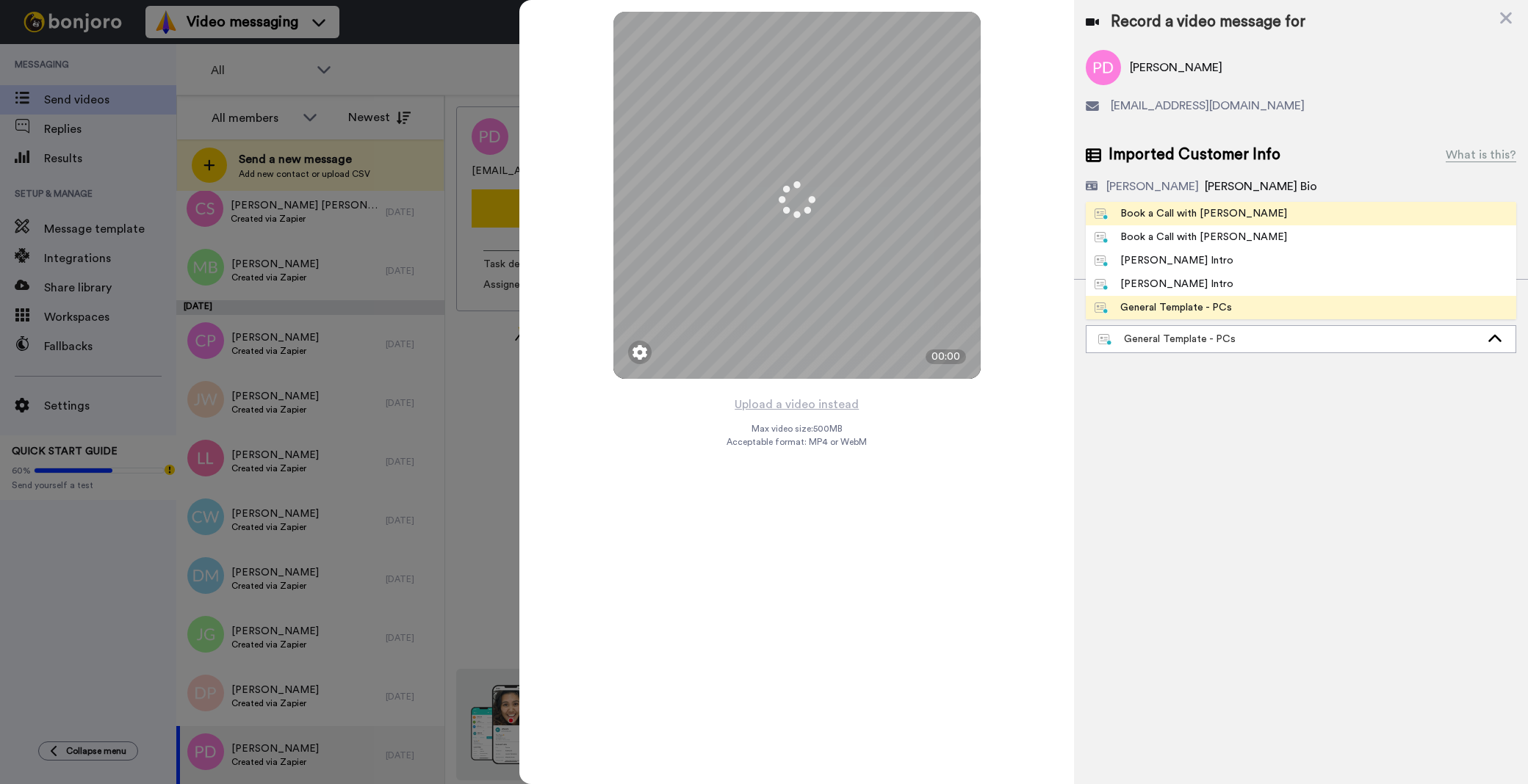
click at [1149, 224] on li "Book a Call with [PERSON_NAME]" at bounding box center [1301, 214] width 430 height 24
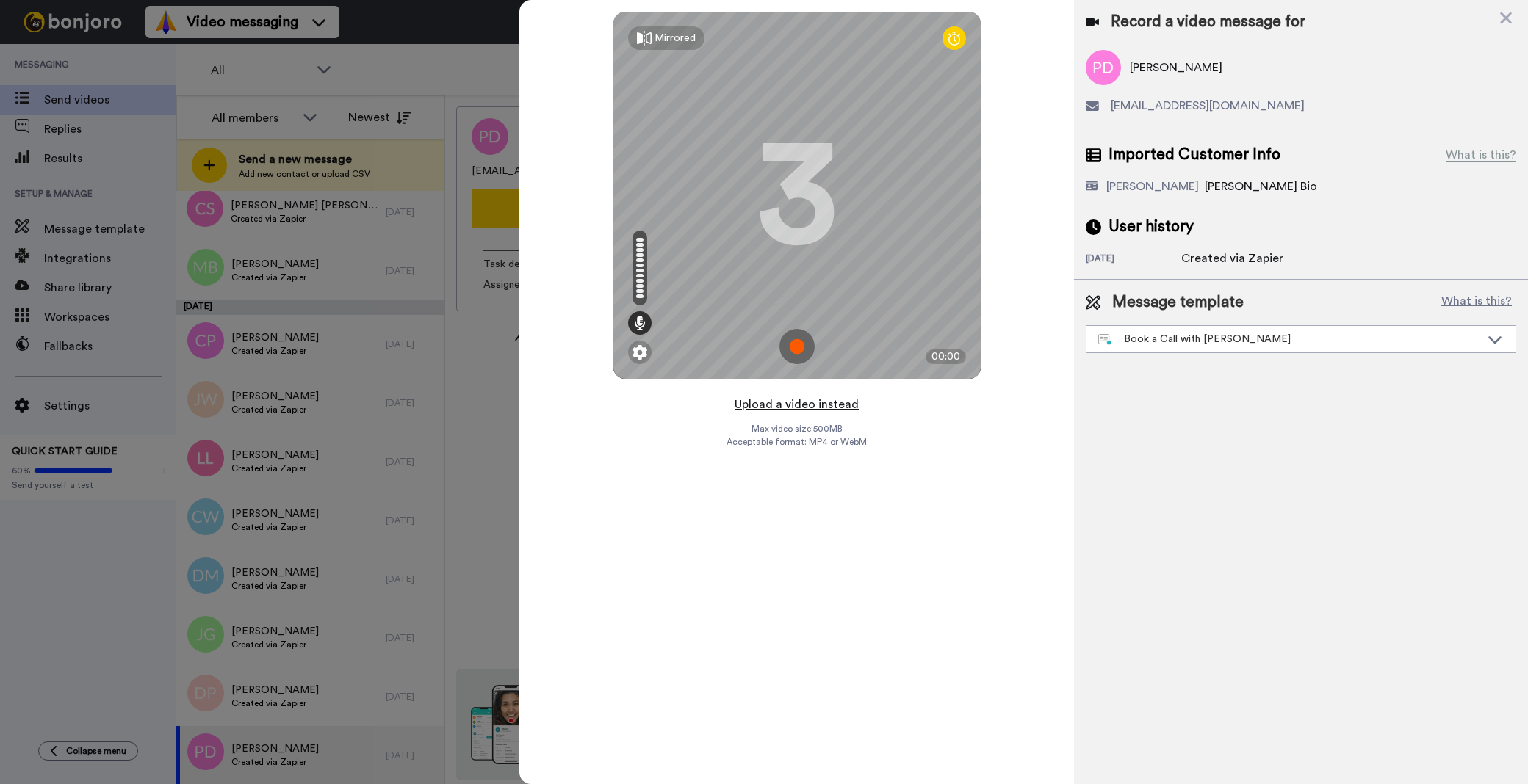
click at [759, 401] on button "Upload a video instead" at bounding box center [796, 404] width 133 height 19
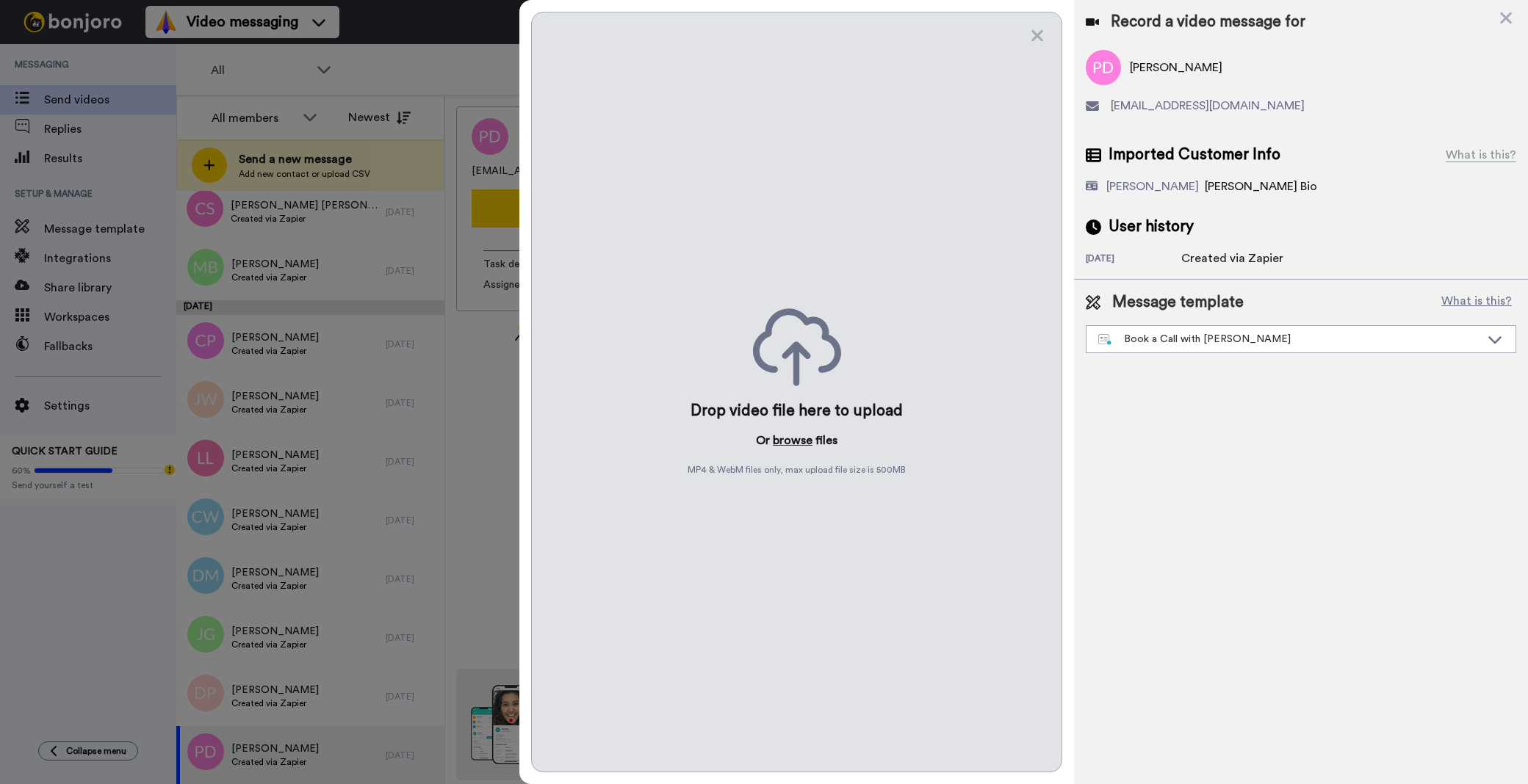
click at [804, 439] on button "browse" at bounding box center [792, 441] width 40 height 18
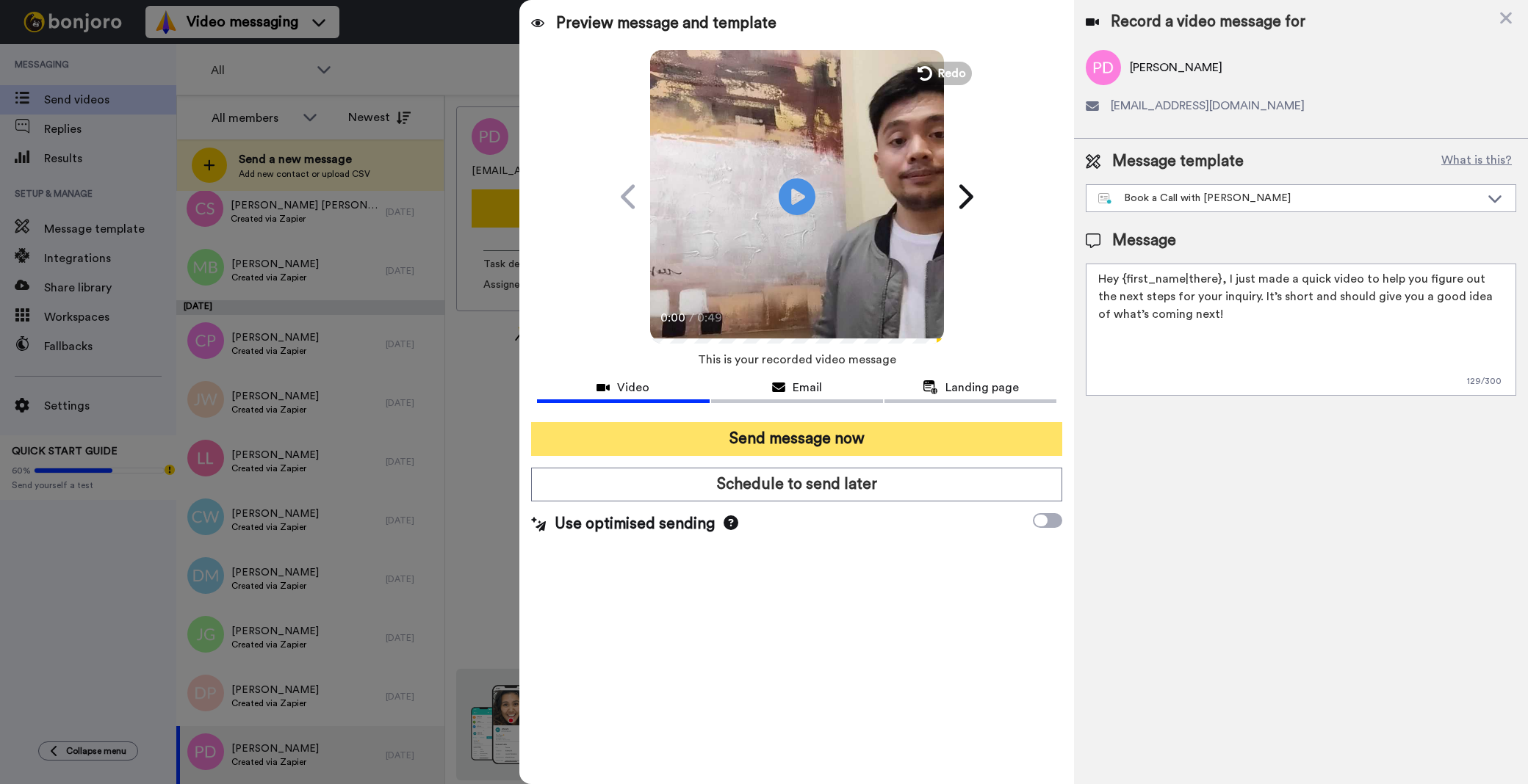
click at [832, 441] on button "Send message now" at bounding box center [797, 439] width 531 height 34
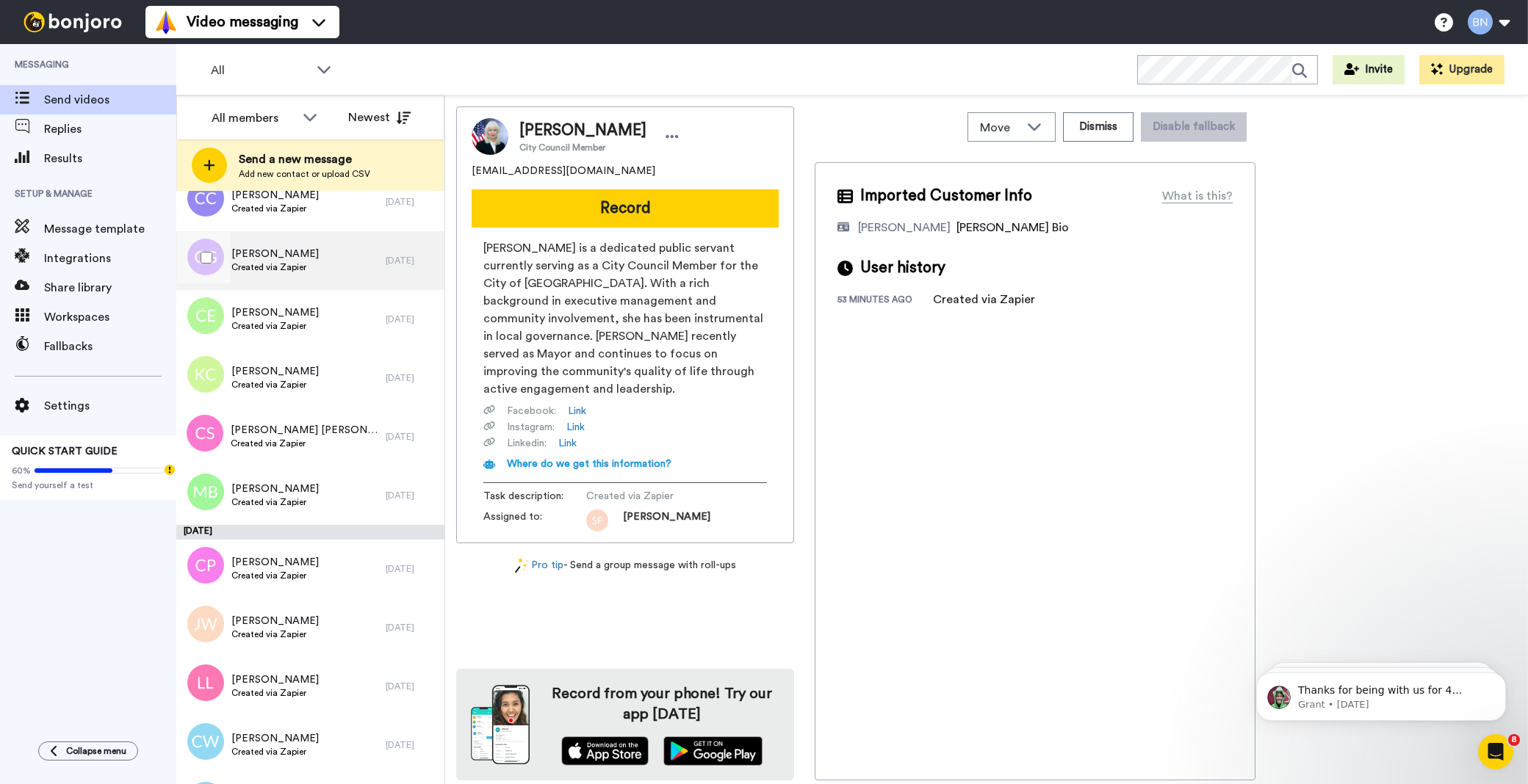
scroll to position [4370, 0]
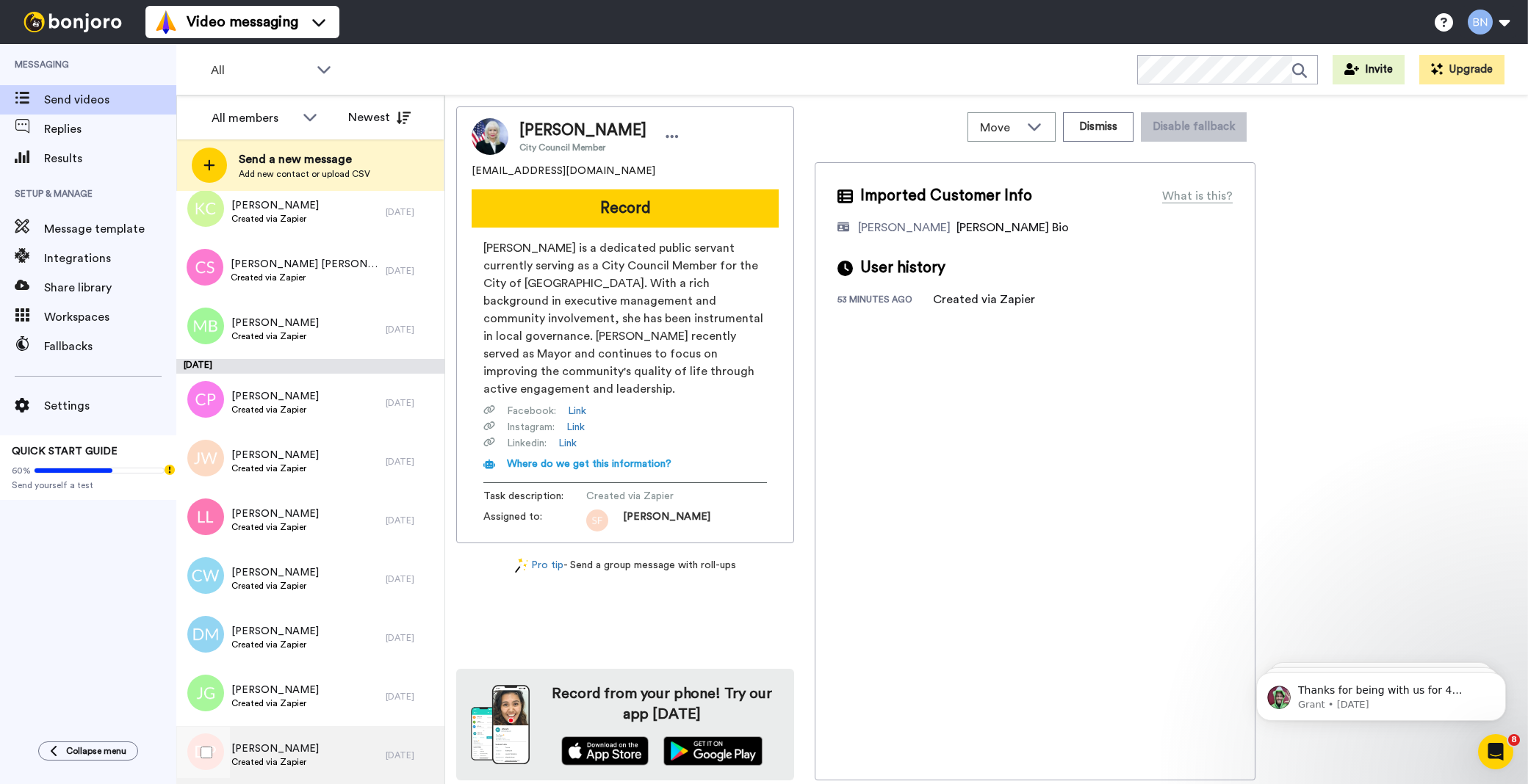
click at [349, 746] on div "[PERSON_NAME] Created via Zapier" at bounding box center [281, 755] width 209 height 58
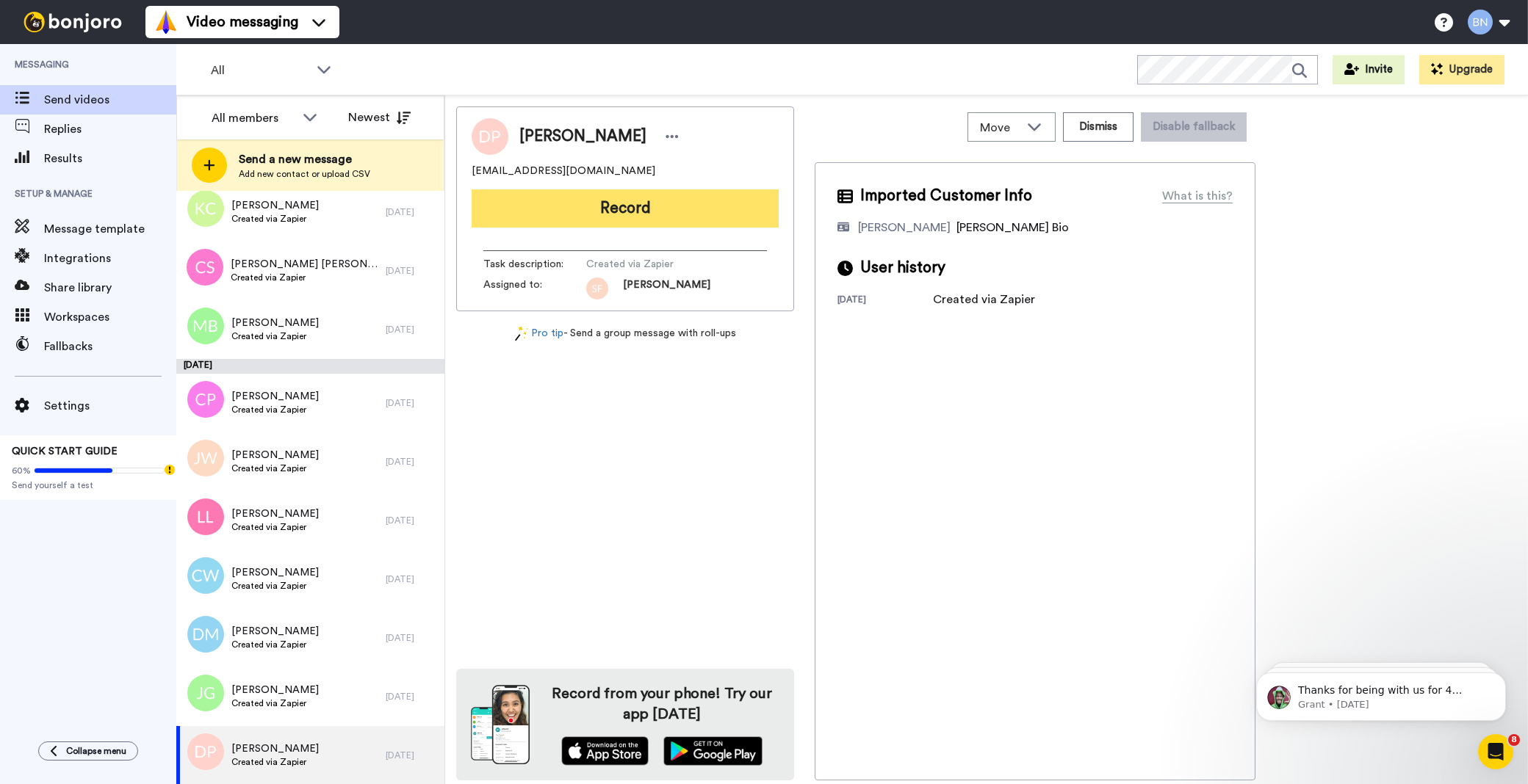
click at [618, 205] on button "Record" at bounding box center [626, 208] width 307 height 39
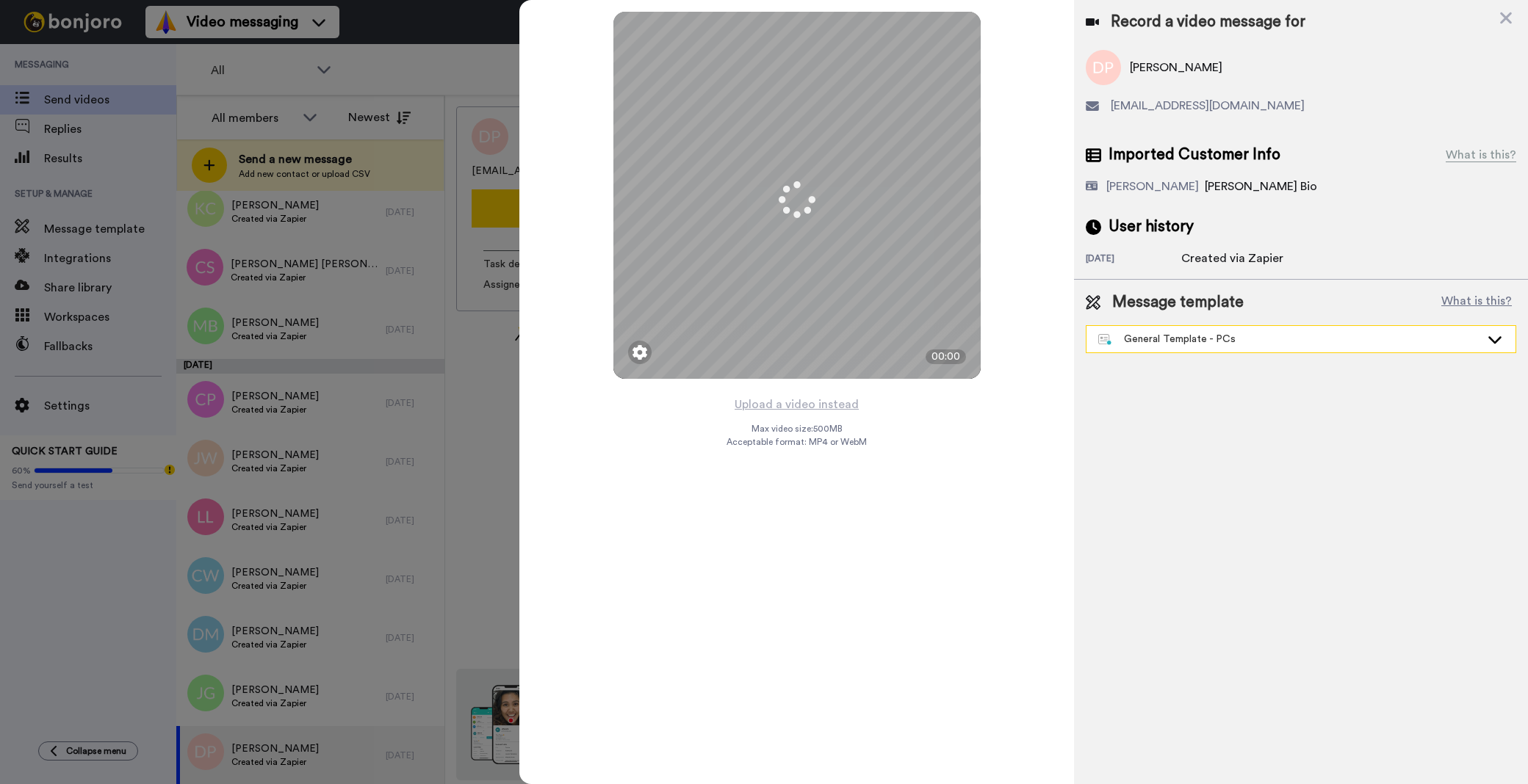
click at [1217, 342] on div "General Template - PCs" at bounding box center [1289, 339] width 382 height 15
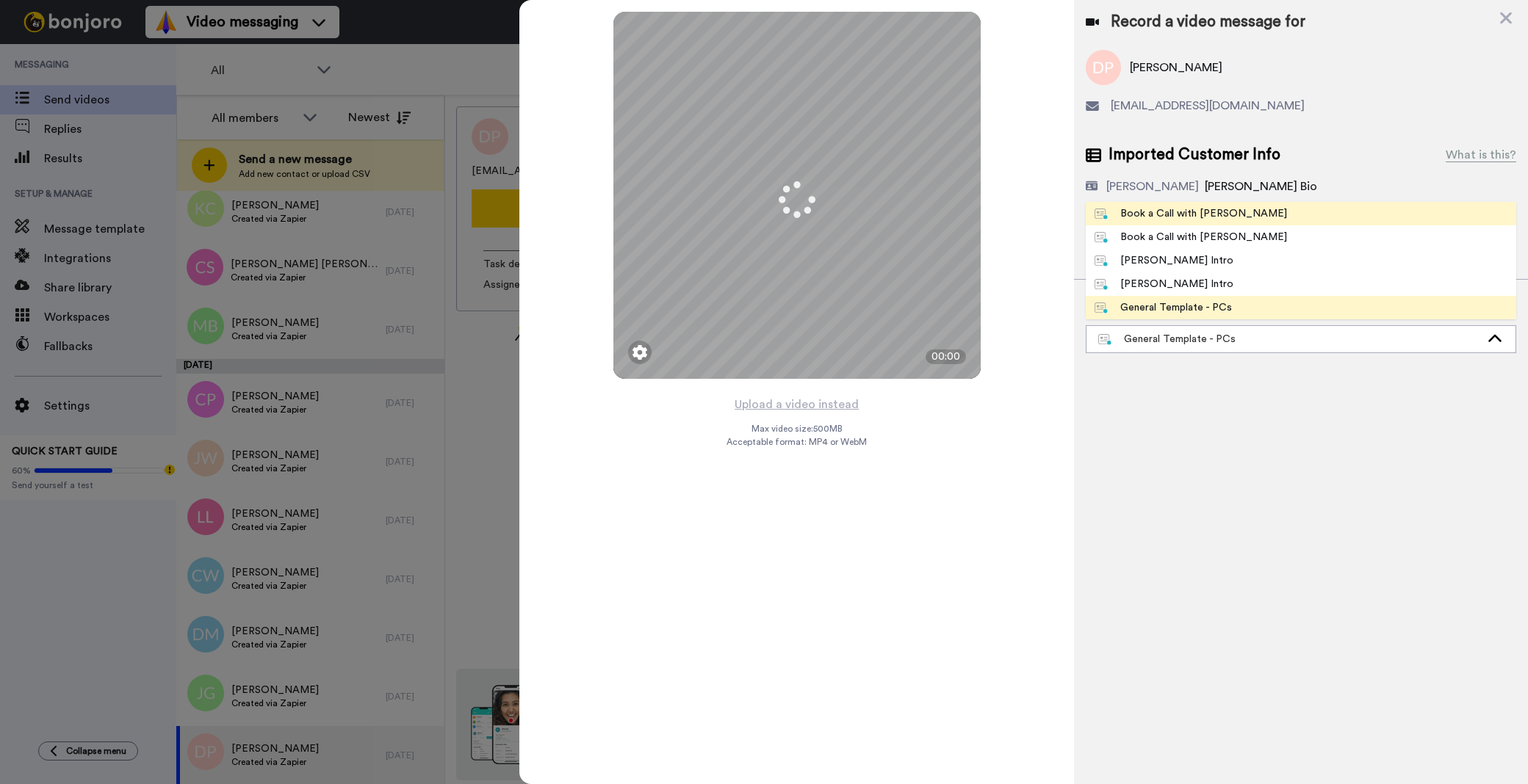
click at [1246, 207] on li "Book a Call with [PERSON_NAME]" at bounding box center [1301, 214] width 430 height 24
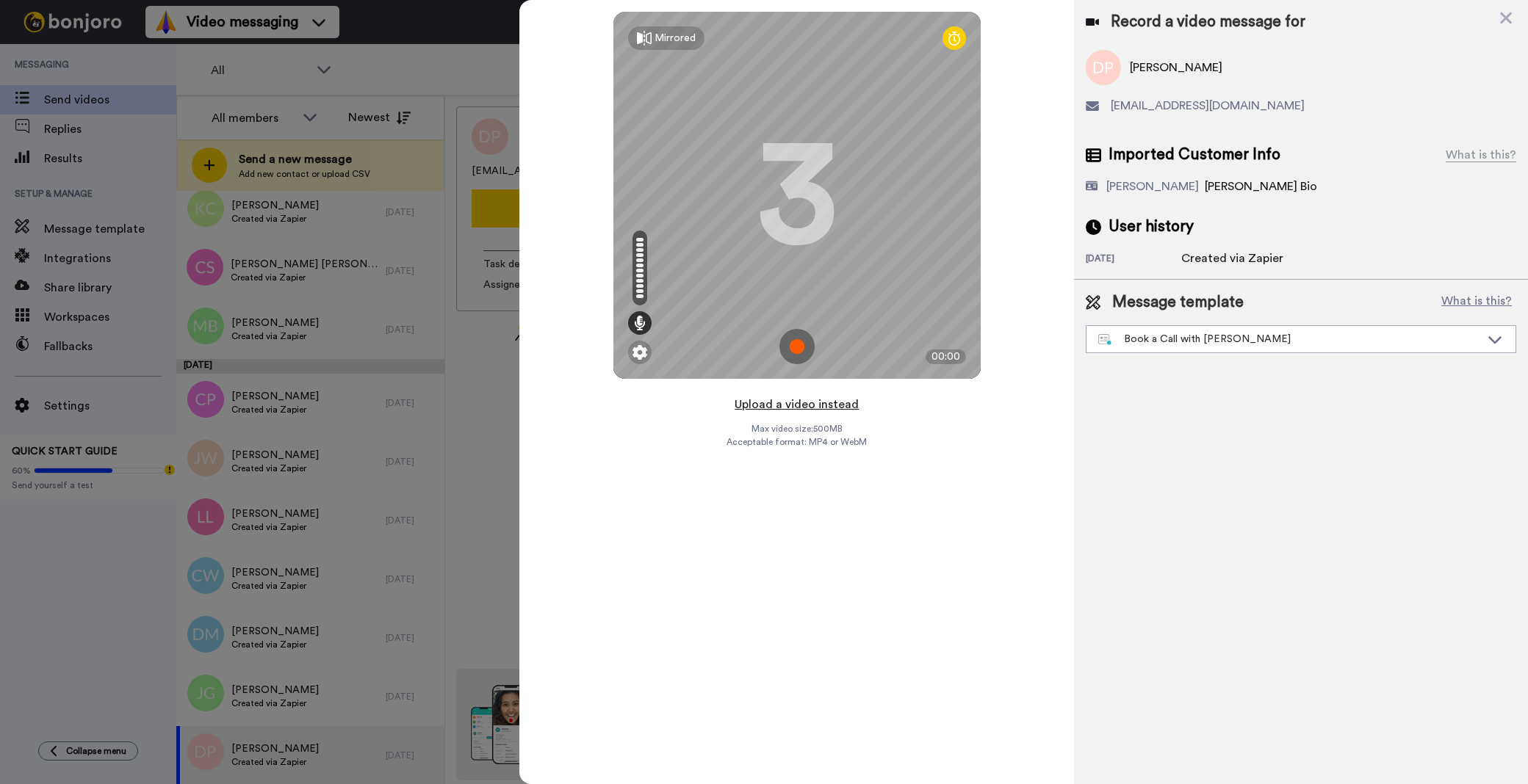
click at [806, 398] on button "Upload a video instead" at bounding box center [796, 404] width 133 height 19
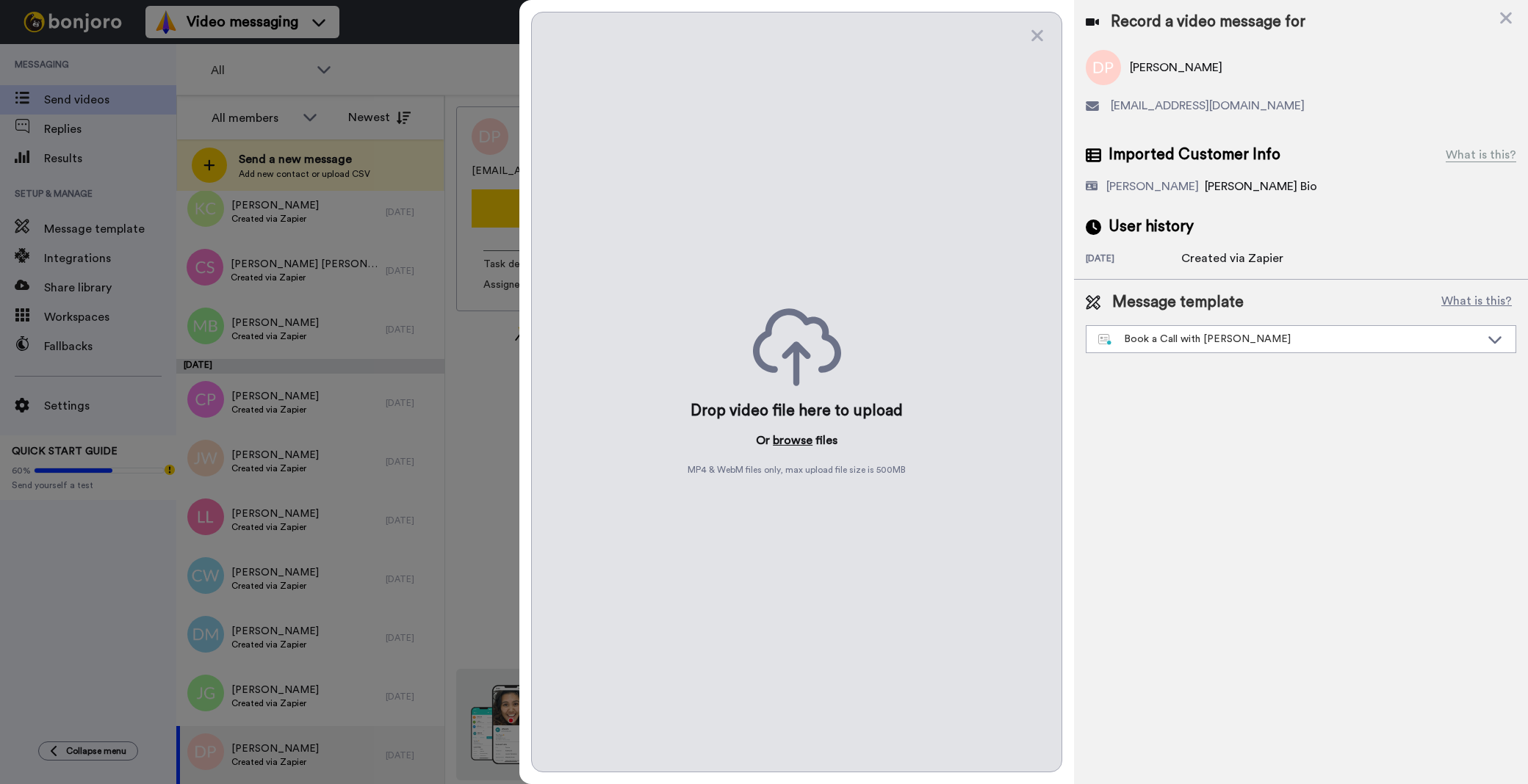
click at [795, 446] on button "browse" at bounding box center [792, 441] width 40 height 18
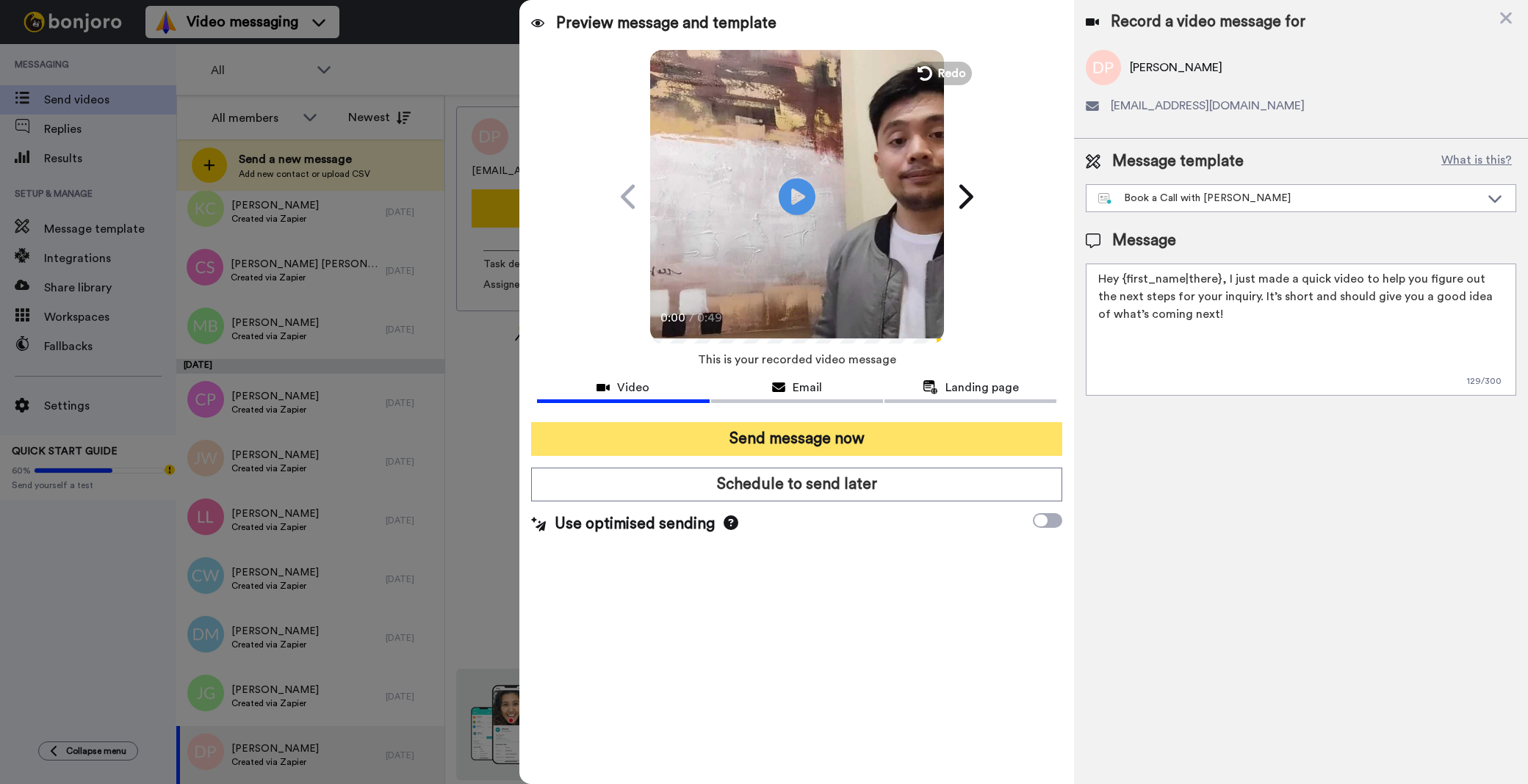
click at [834, 444] on button "Send message now" at bounding box center [797, 439] width 531 height 34
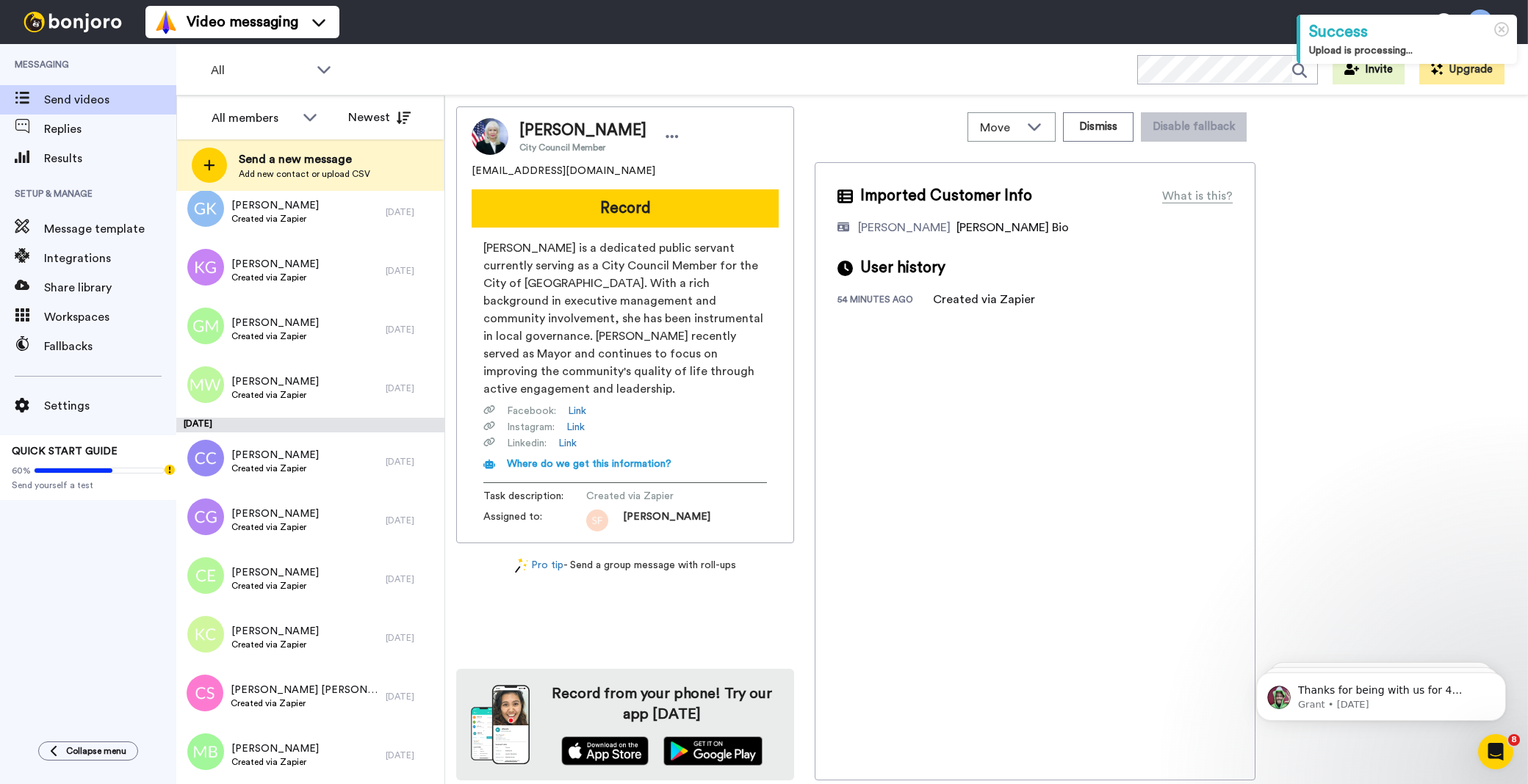
scroll to position [4312, 0]
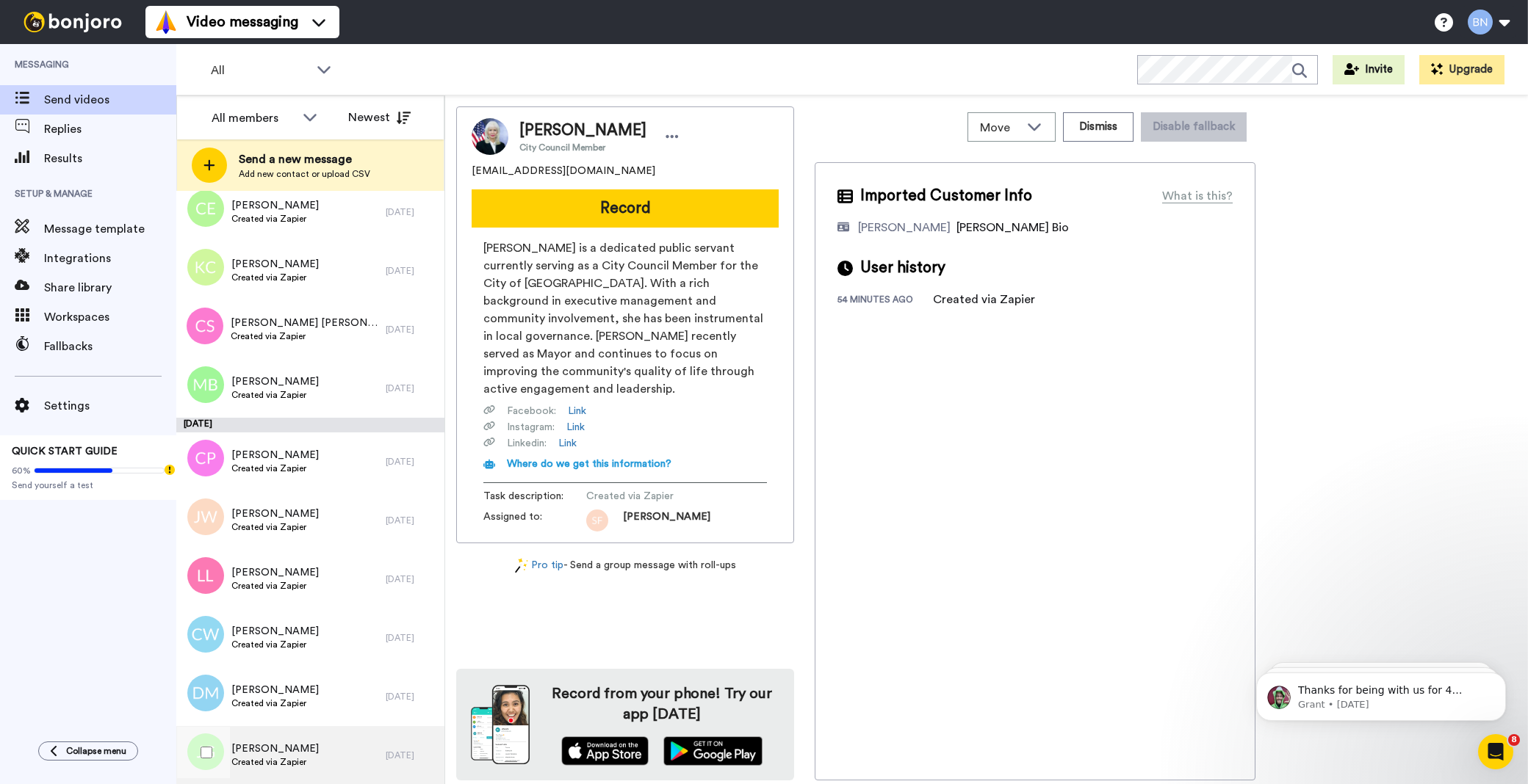
click at [316, 753] on div "[PERSON_NAME] Created via Zapier" at bounding box center [281, 755] width 209 height 58
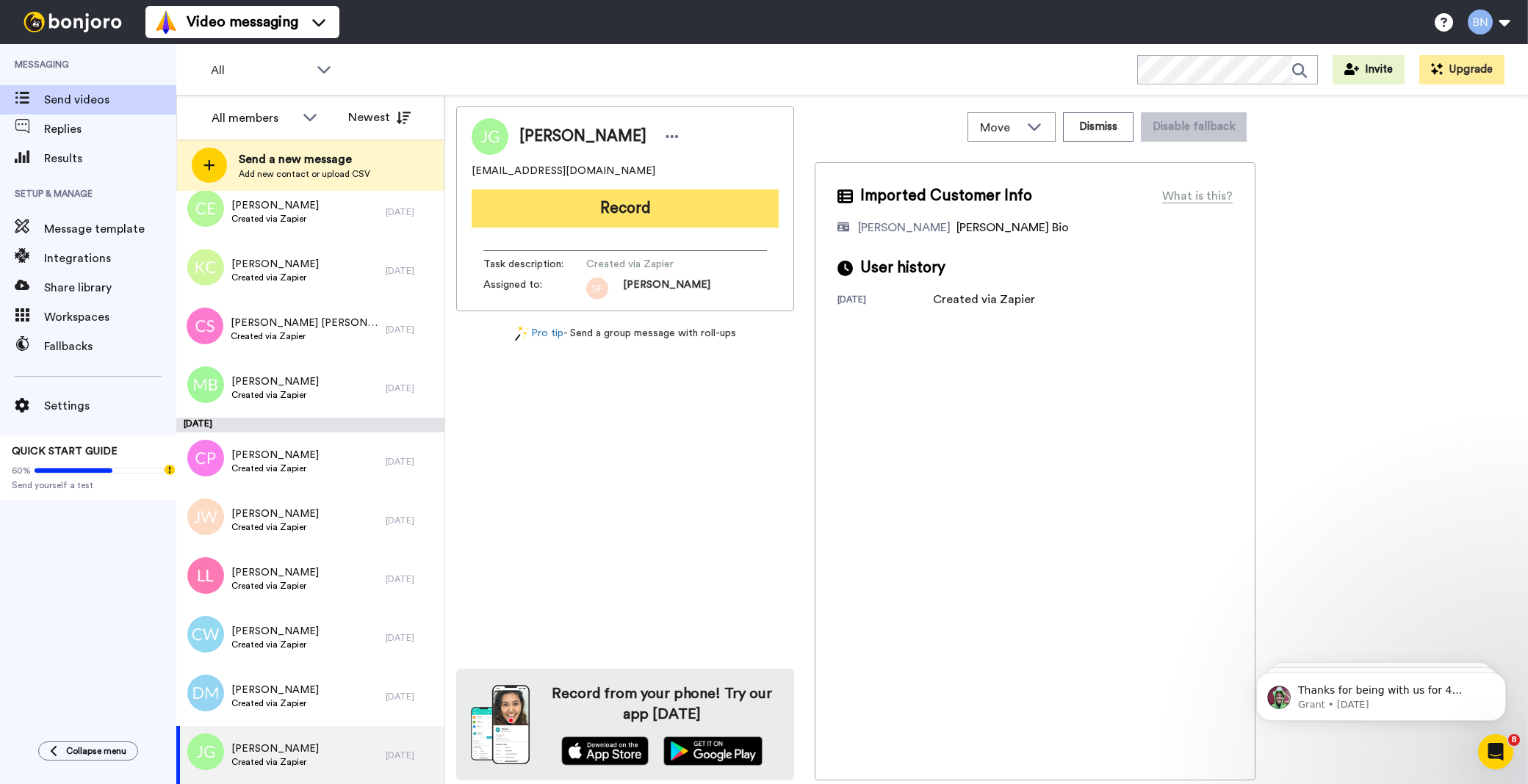
click at [643, 209] on button "Record" at bounding box center [626, 208] width 307 height 39
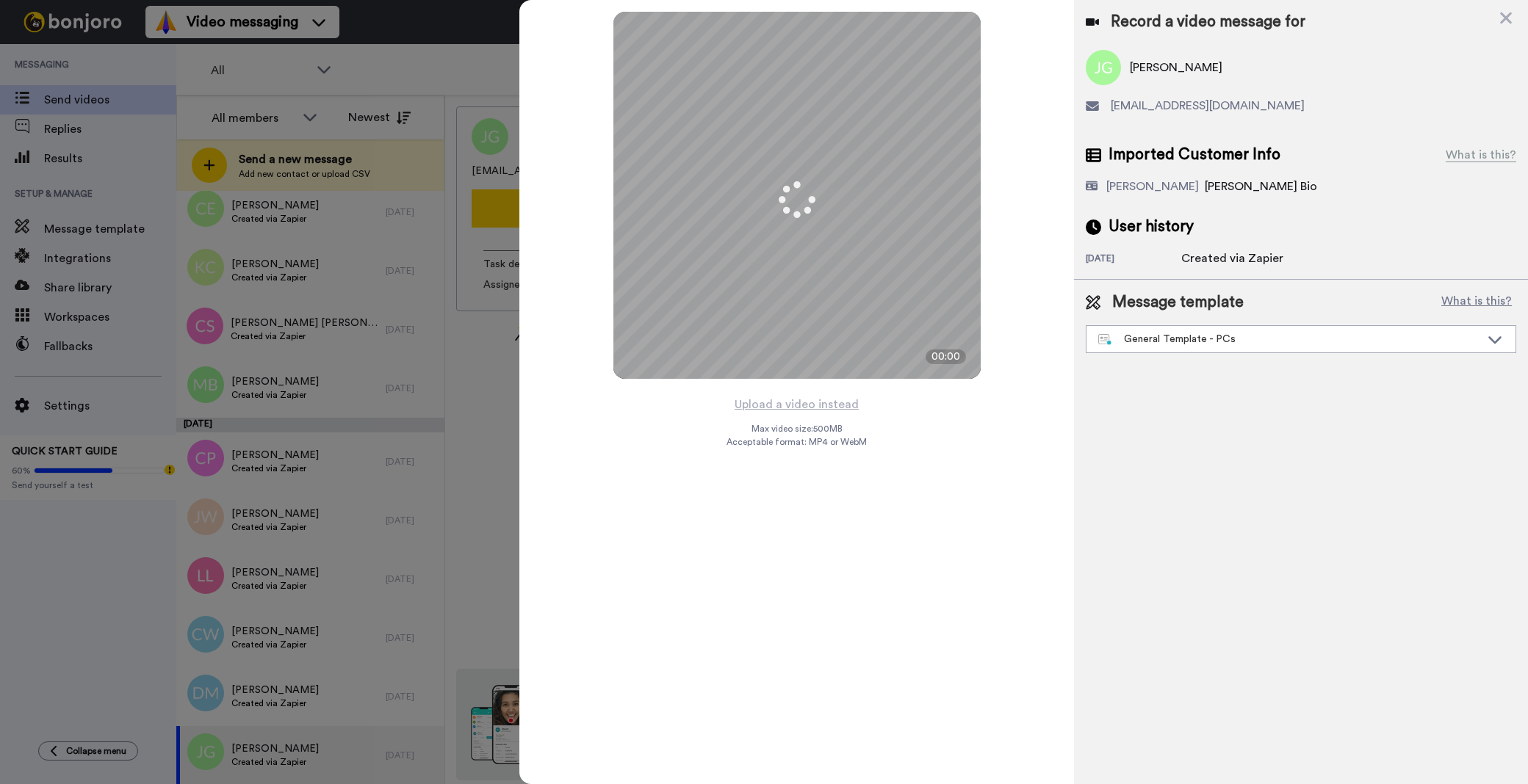
click at [1187, 359] on div "Message template What is this? General Template - PCs Book a Call with Bruce Bo…" at bounding box center [1301, 322] width 454 height 85
click at [1187, 346] on div "General Template - PCs" at bounding box center [1289, 339] width 382 height 15
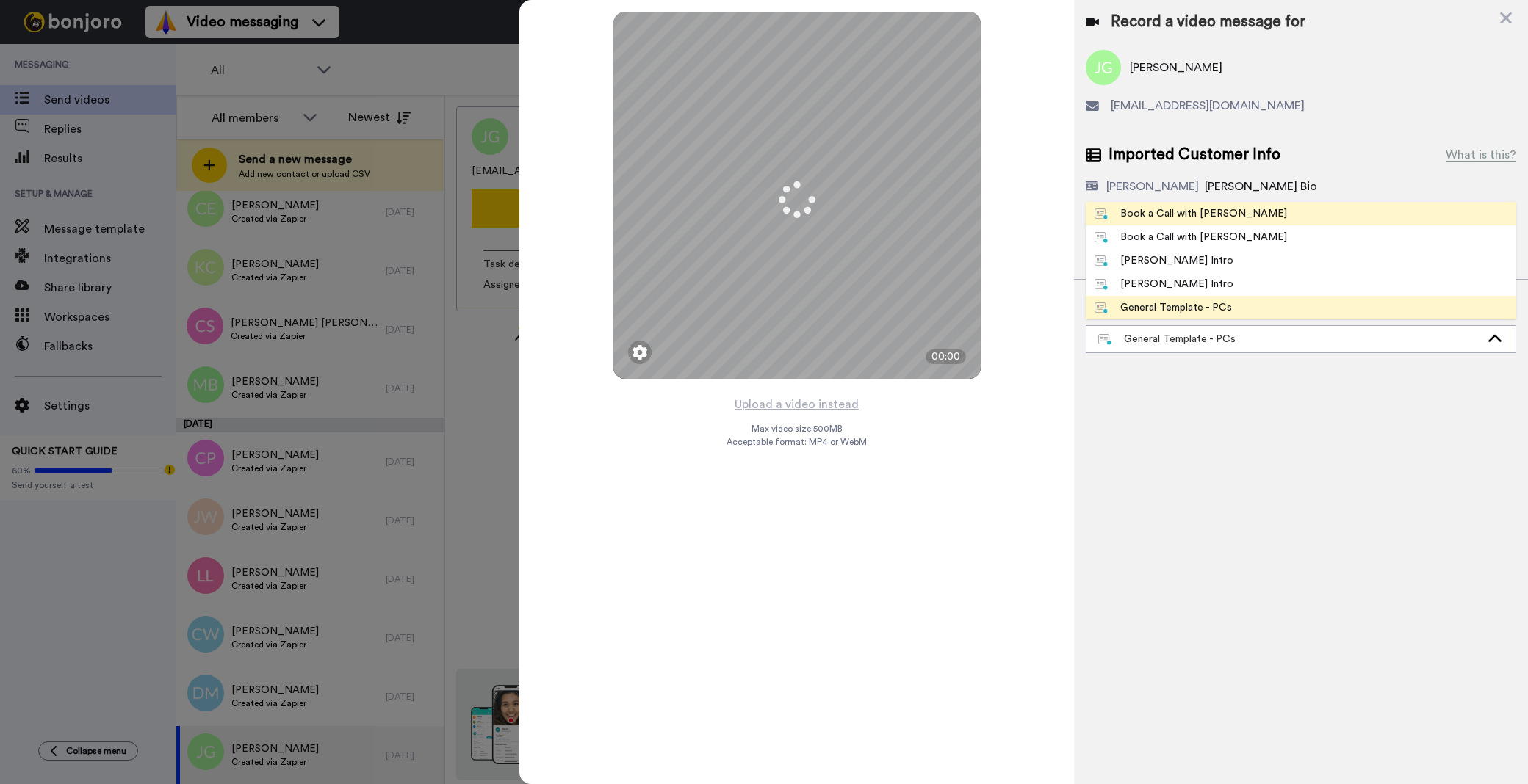
click at [1178, 206] on div "Book a Call with [PERSON_NAME]" at bounding box center [1191, 213] width 192 height 15
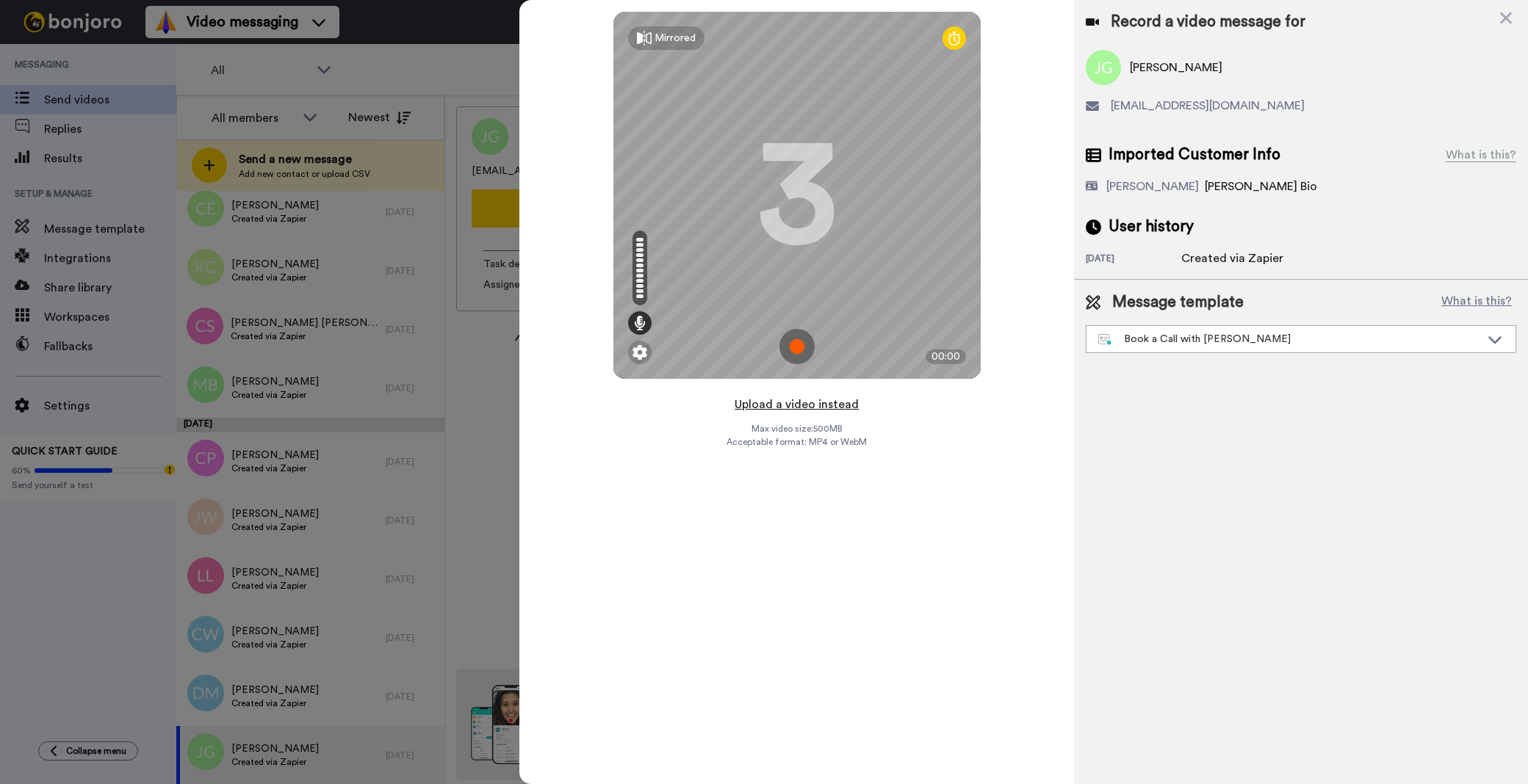
click at [839, 396] on button "Upload a video instead" at bounding box center [796, 404] width 133 height 19
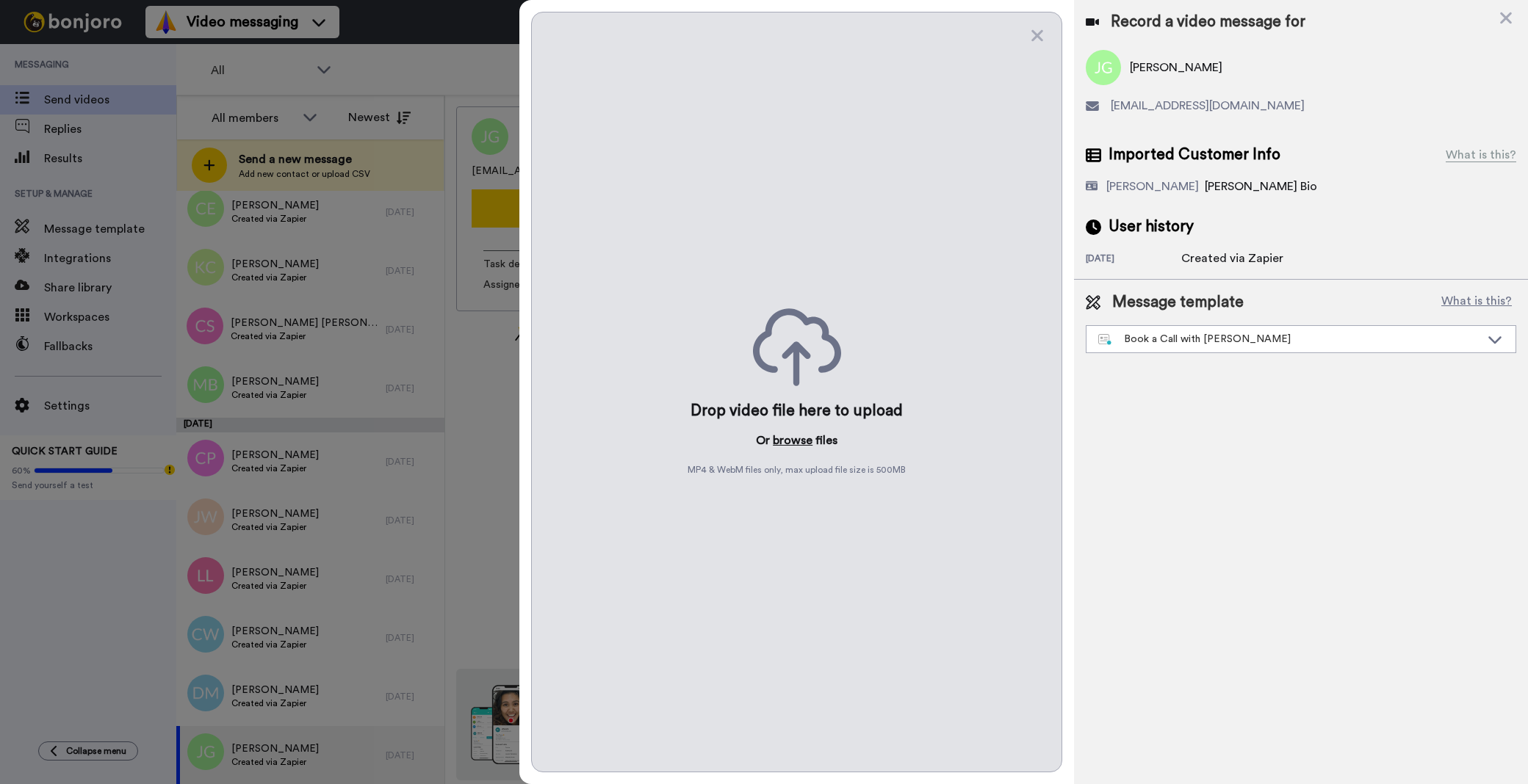
click at [795, 443] on button "browse" at bounding box center [792, 441] width 40 height 18
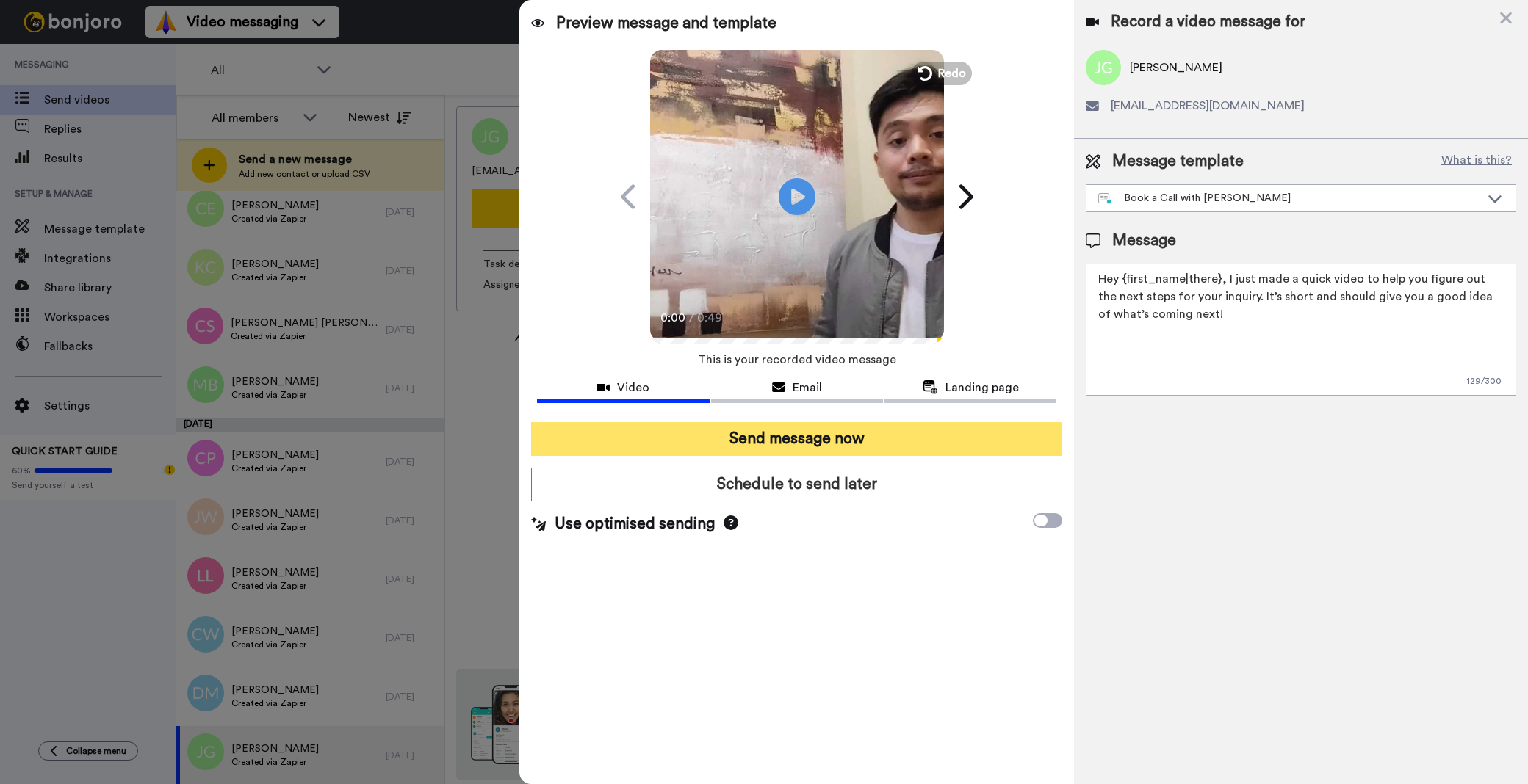
click at [900, 427] on button "Send message now" at bounding box center [797, 439] width 531 height 34
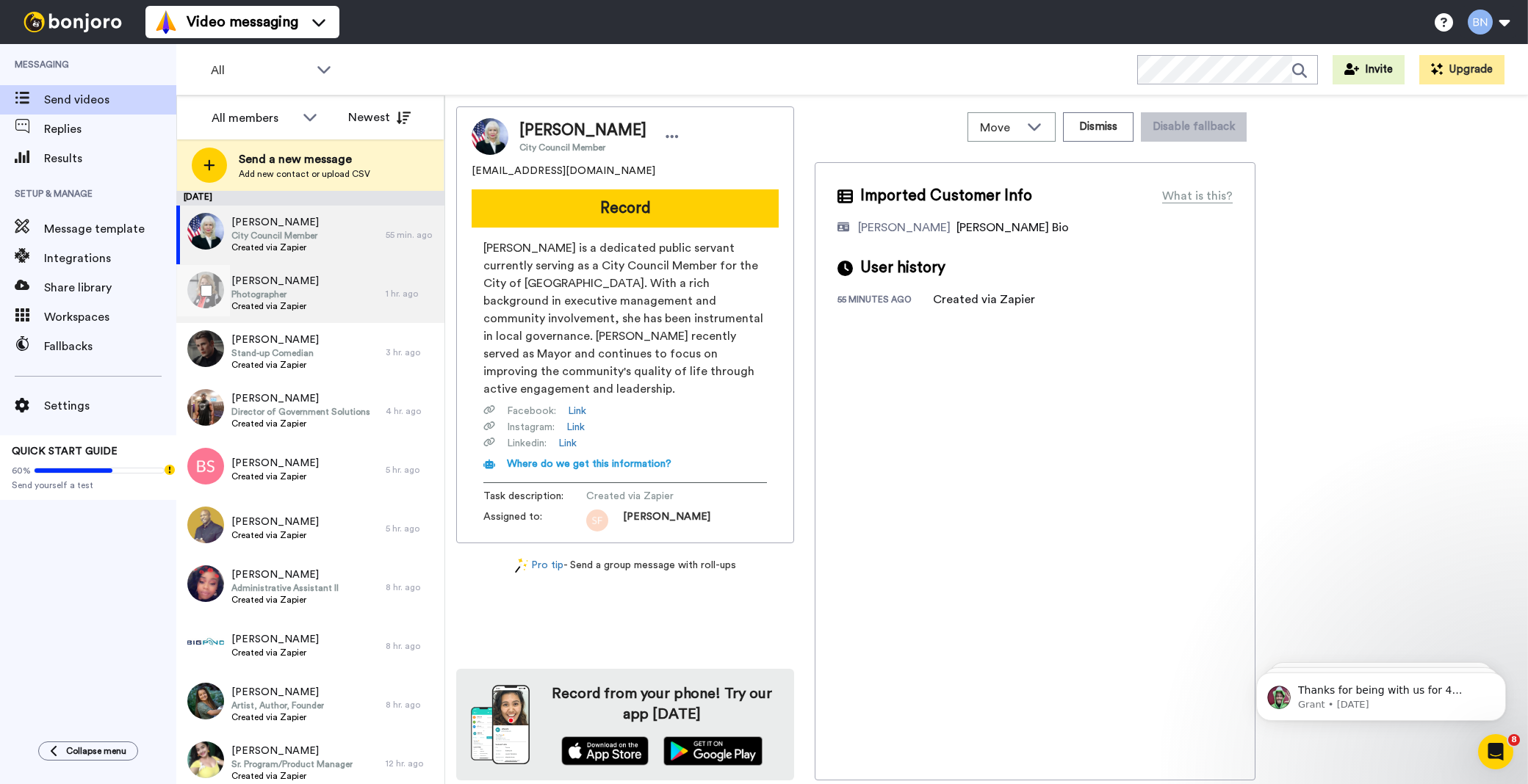
click at [328, 299] on div "[PERSON_NAME] Photographer Created via Zapier" at bounding box center [281, 293] width 209 height 58
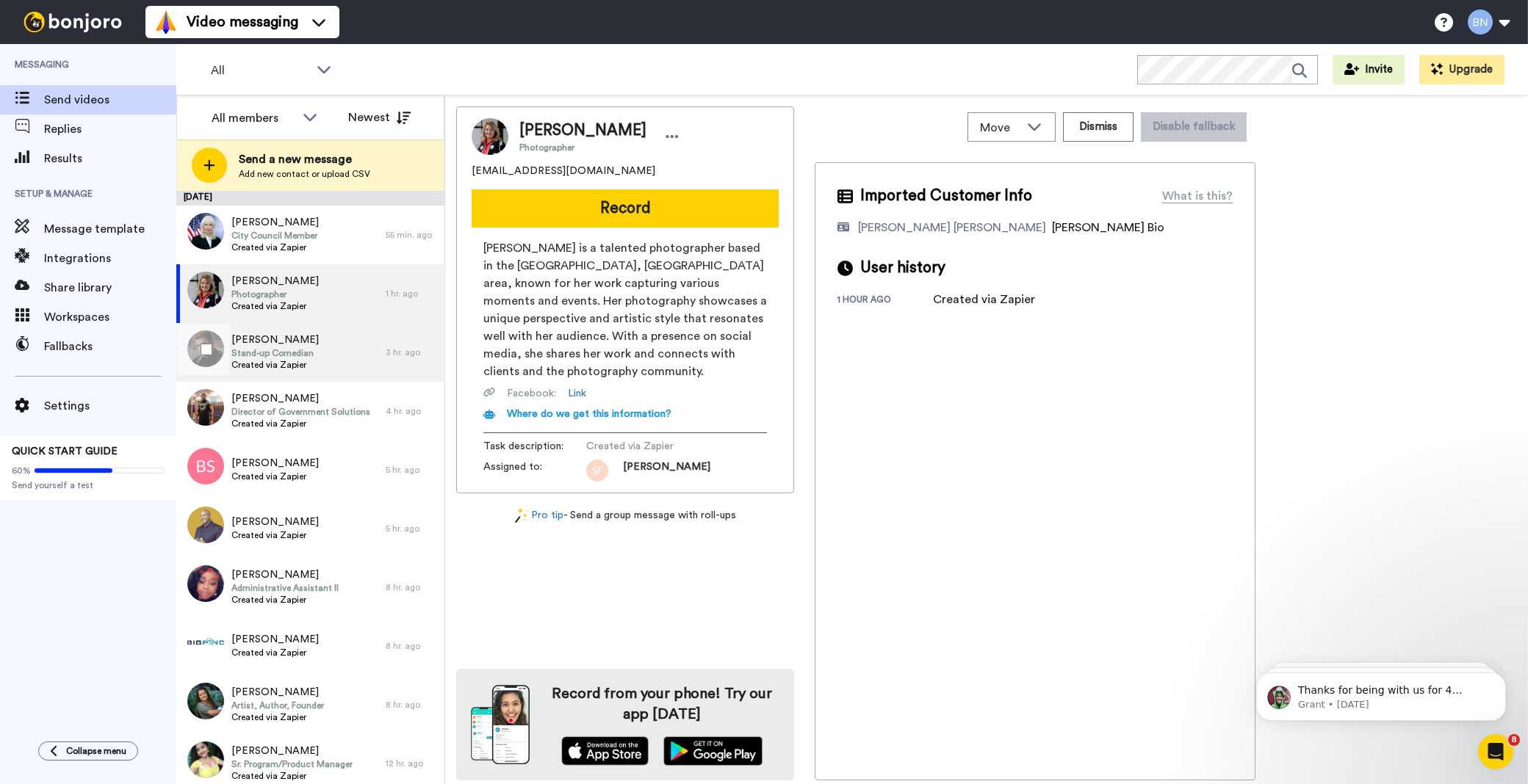
click at [301, 373] on div "[PERSON_NAME] Stand-up Comedian Created via Zapier" at bounding box center [281, 352] width 209 height 58
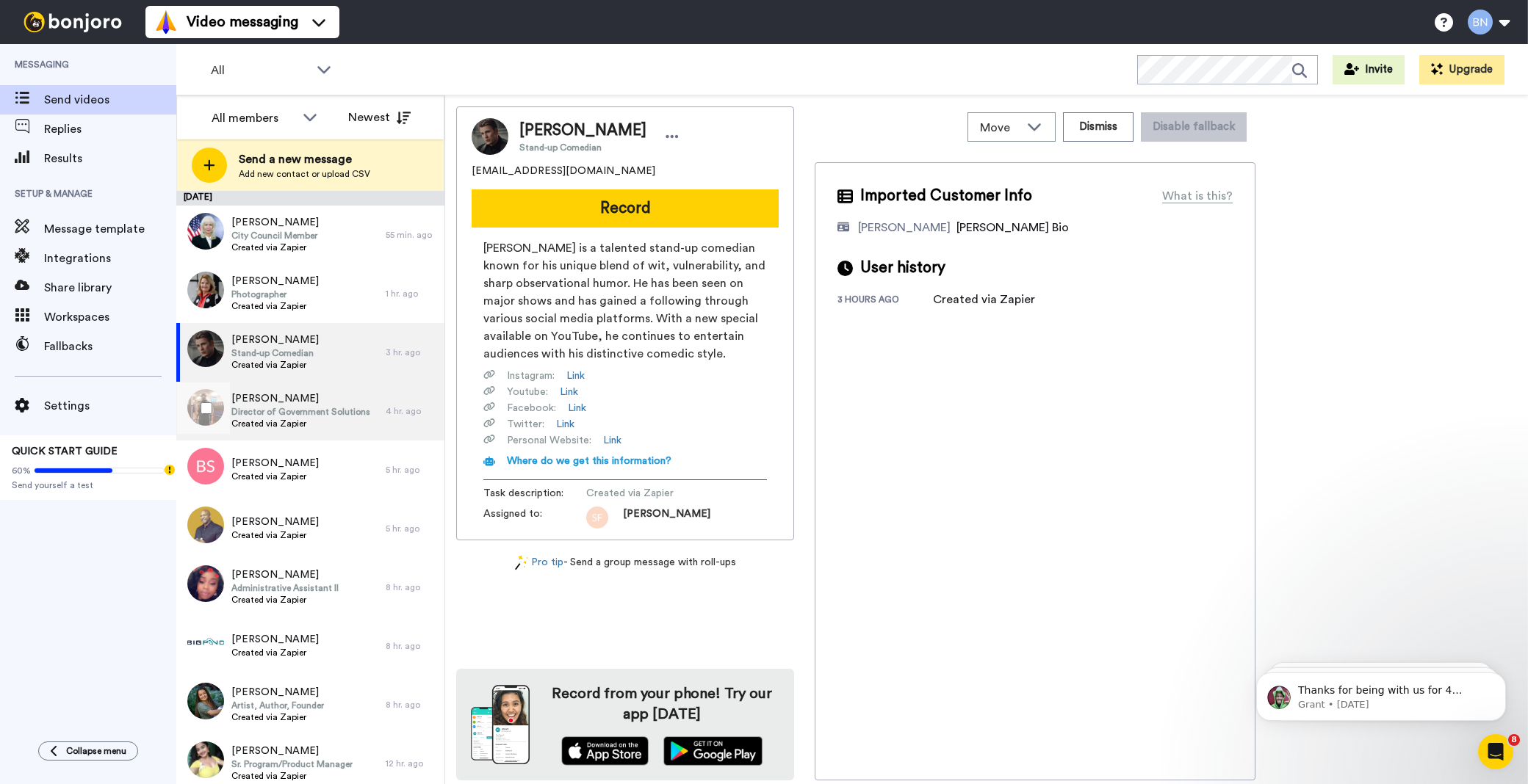
click at [301, 437] on div "[PERSON_NAME] Director of Government Solutions Created via Zapier" at bounding box center [281, 410] width 209 height 58
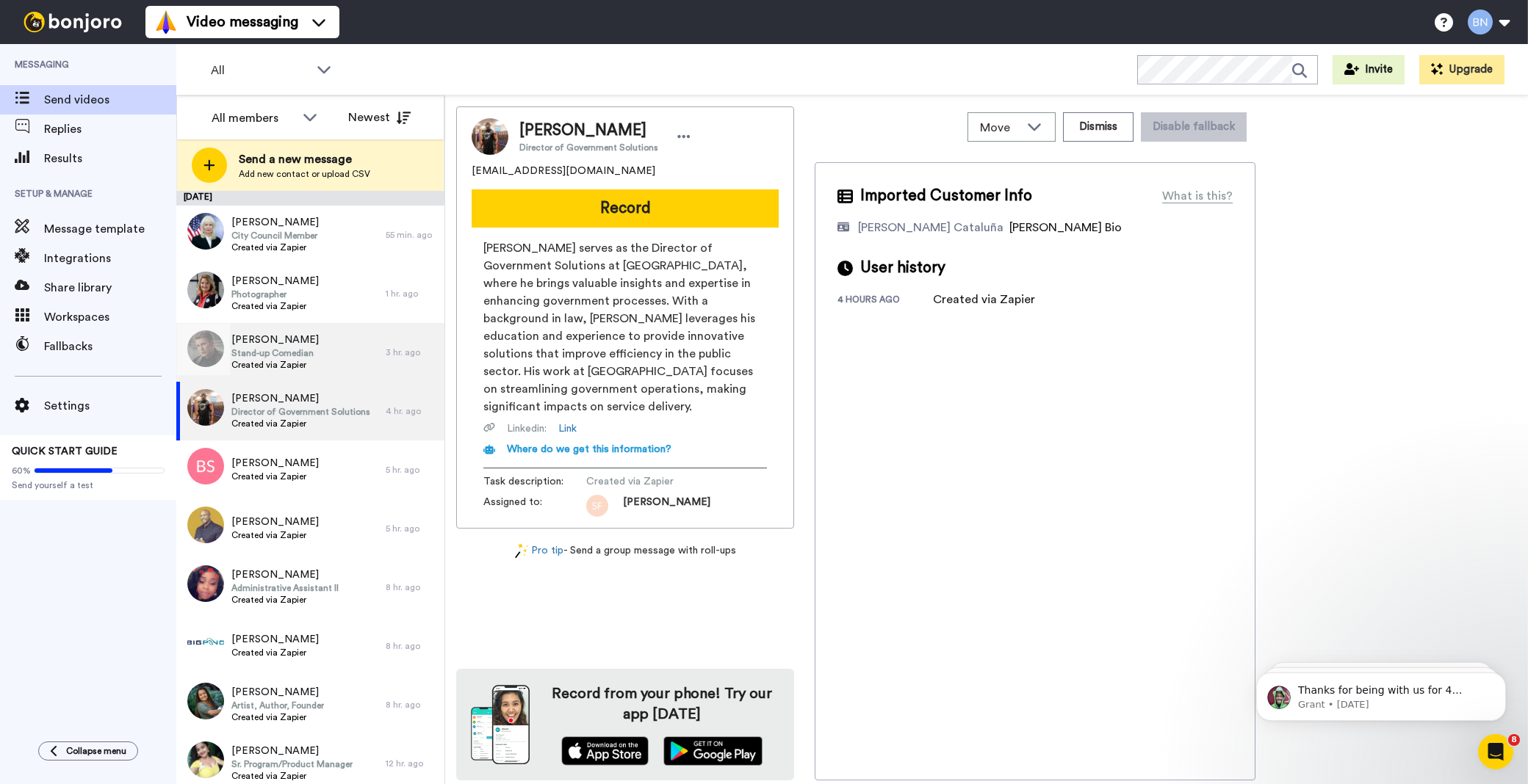
click at [314, 347] on div "[PERSON_NAME] Stand-up Comedian Created via Zapier" at bounding box center [281, 352] width 209 height 58
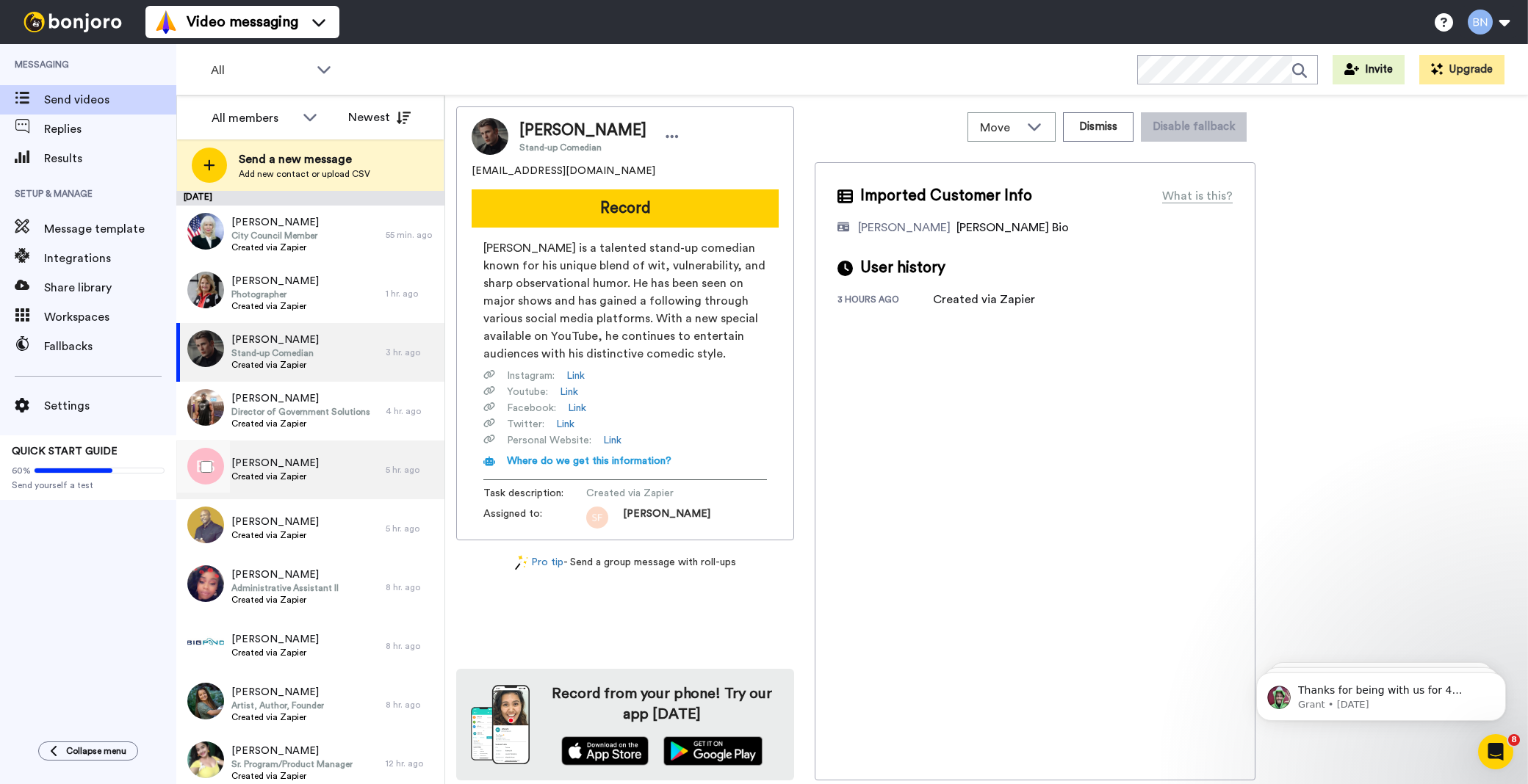
click at [308, 488] on div "[PERSON_NAME] Created via Zapier" at bounding box center [281, 470] width 209 height 58
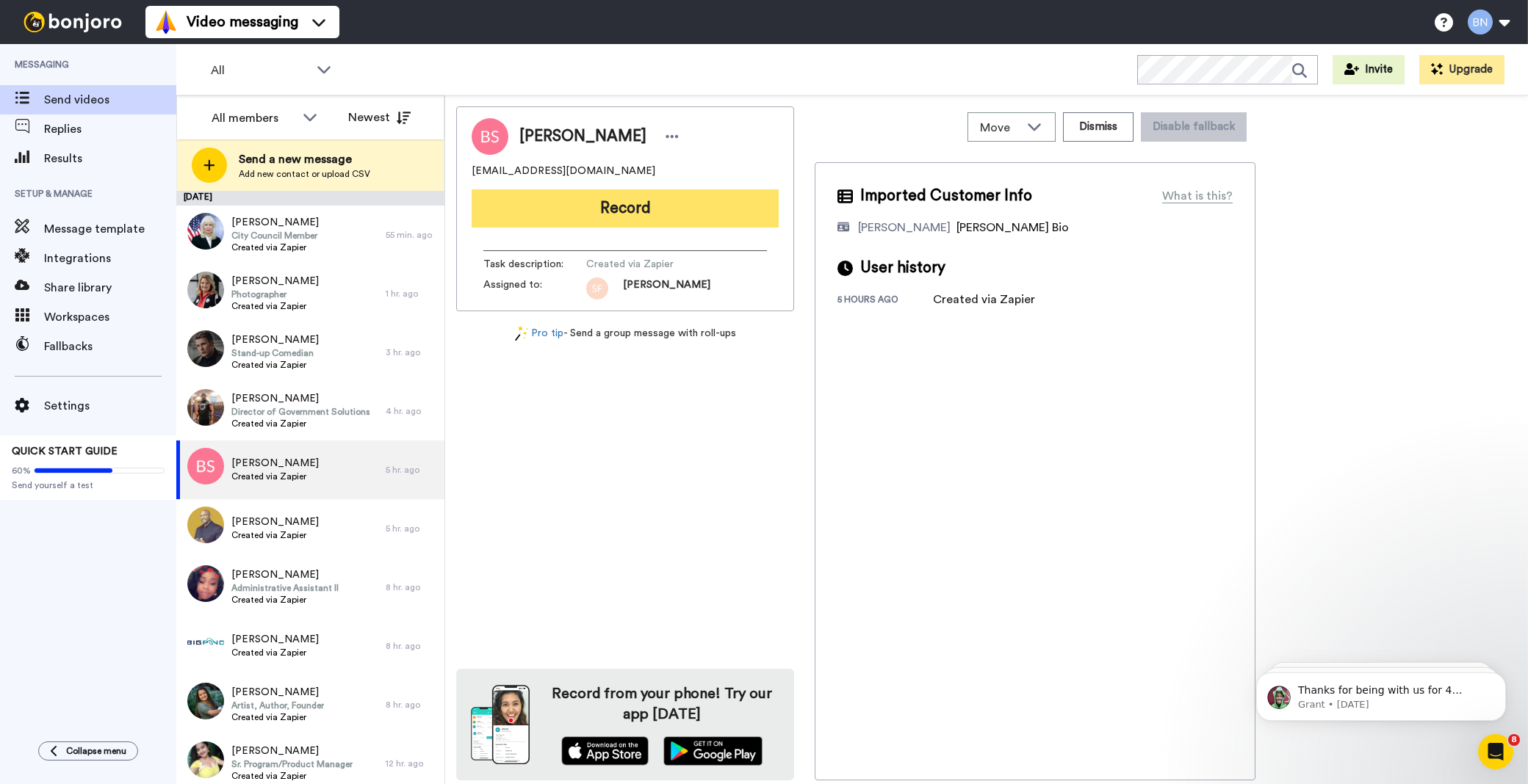
click at [625, 206] on button "Record" at bounding box center [626, 208] width 307 height 39
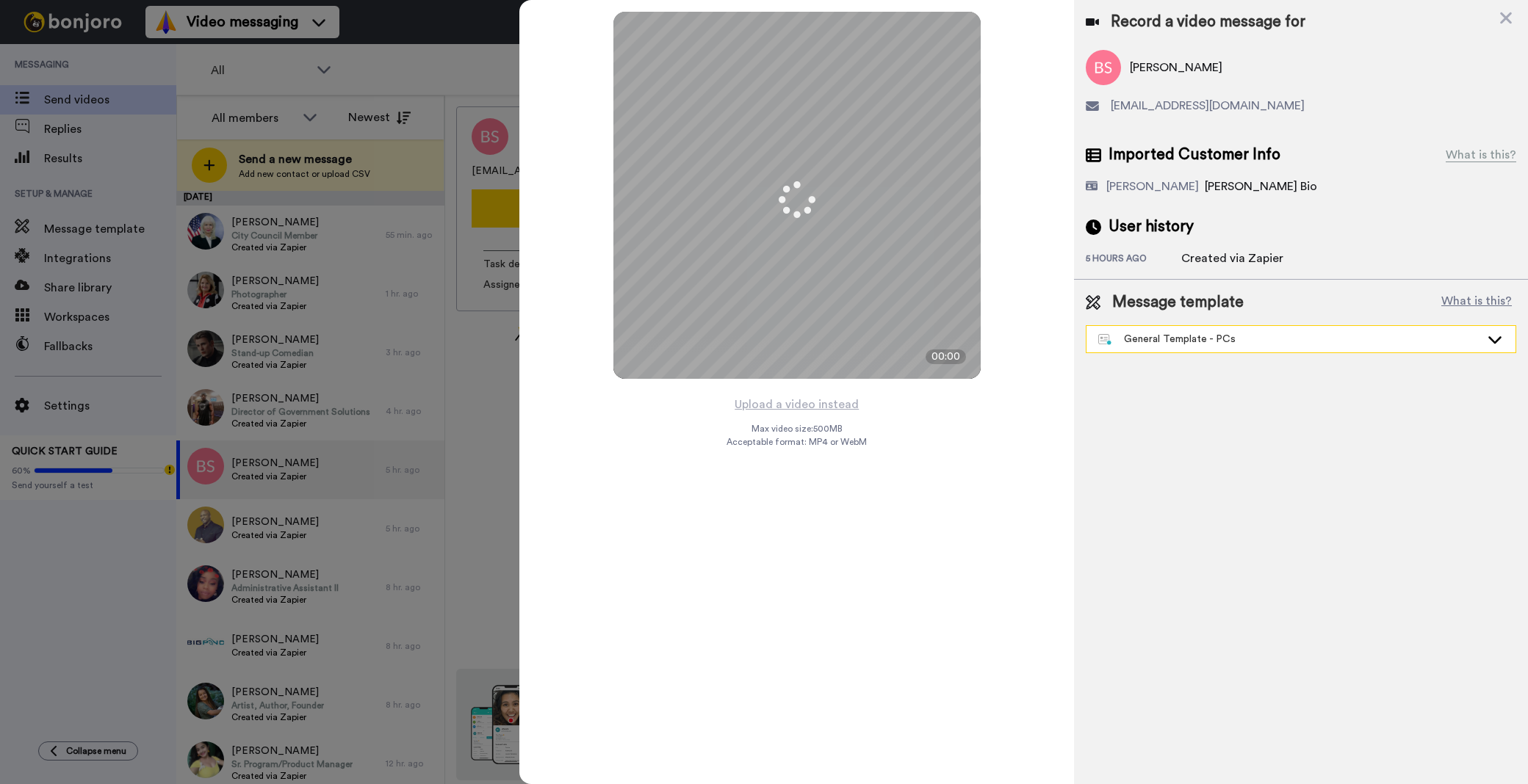
click at [1216, 342] on div "General Template - PCs" at bounding box center [1289, 339] width 382 height 15
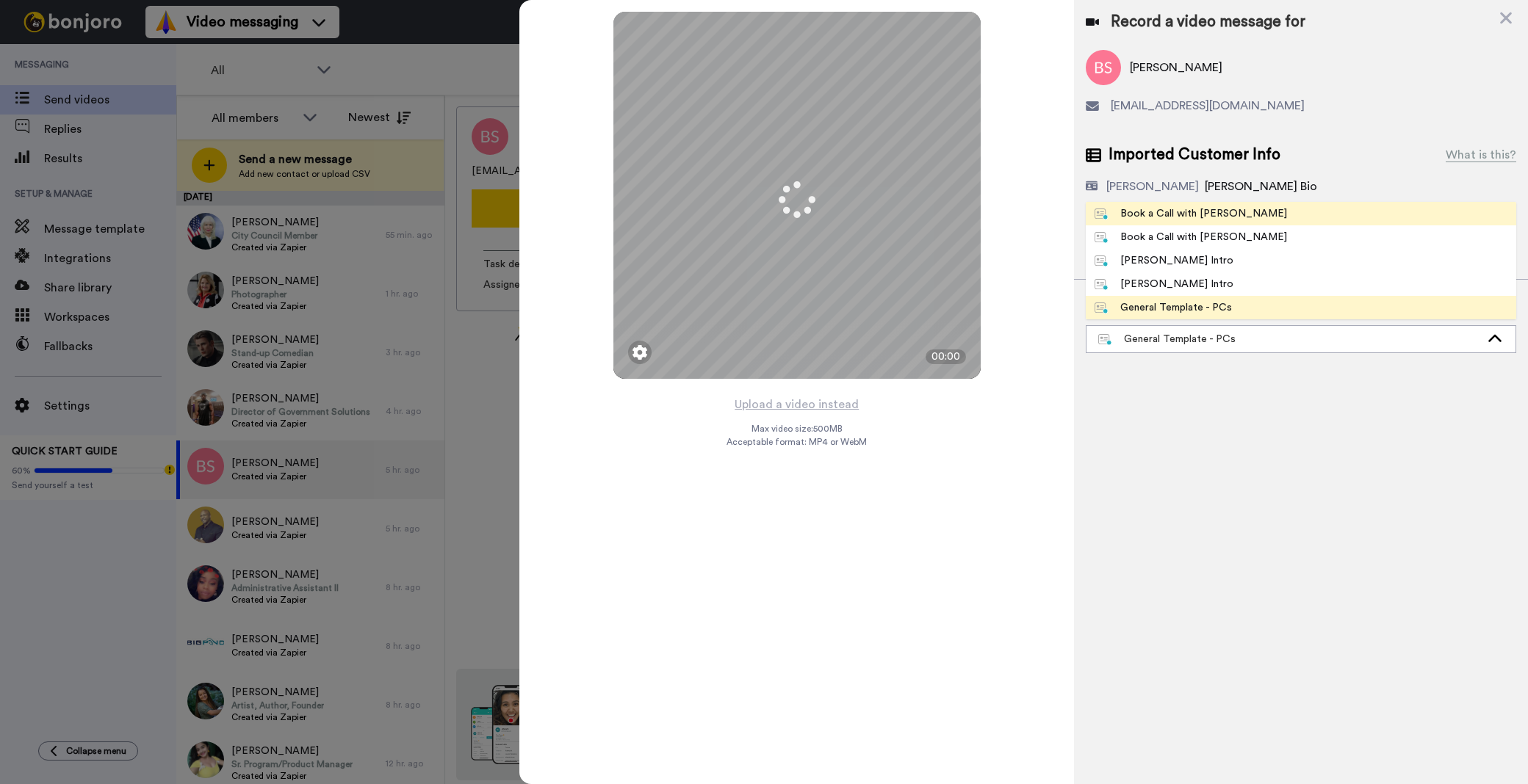
click at [1203, 213] on div "Book a Call with [PERSON_NAME]" at bounding box center [1191, 213] width 192 height 15
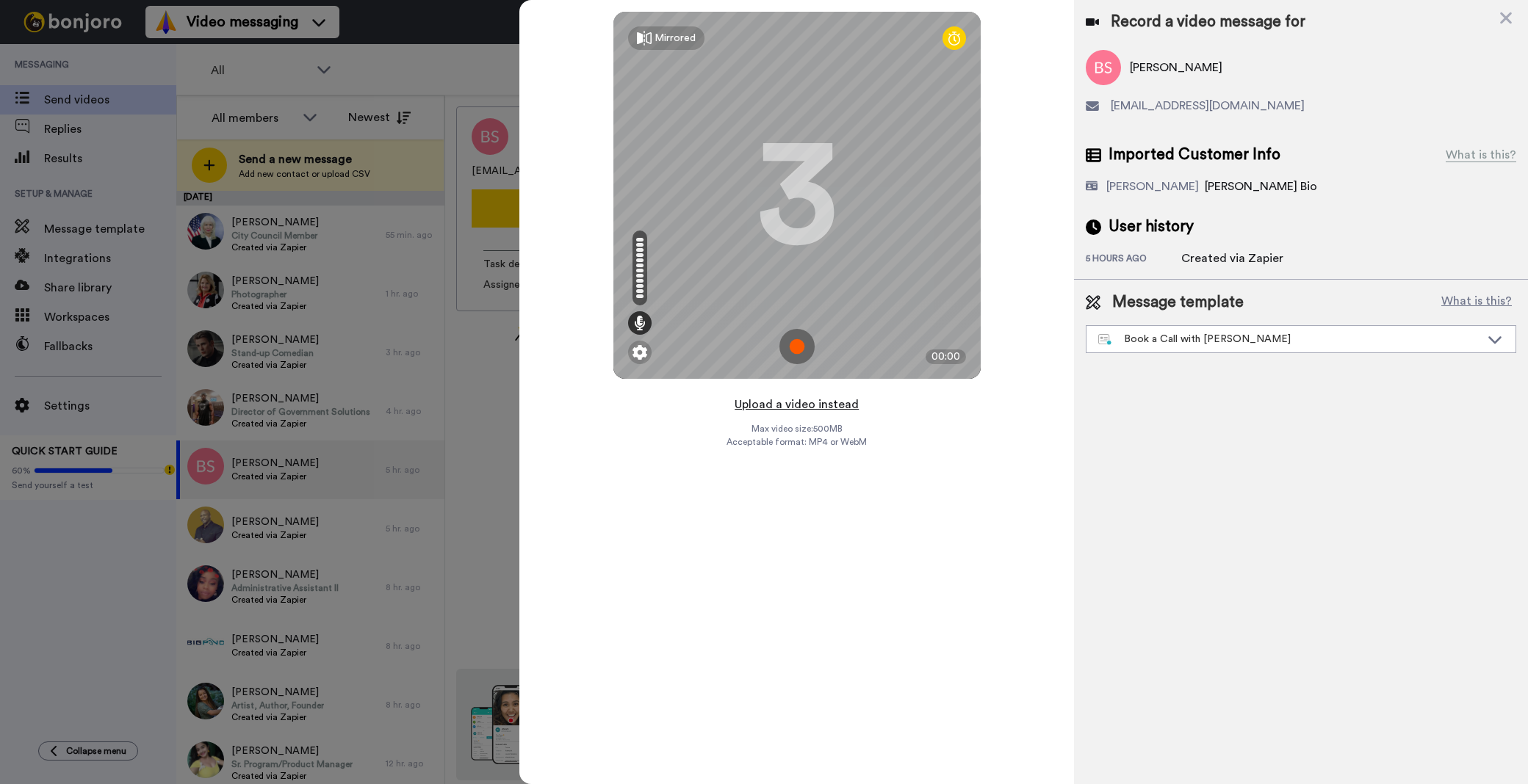
click at [802, 404] on button "Upload a video instead" at bounding box center [796, 404] width 133 height 19
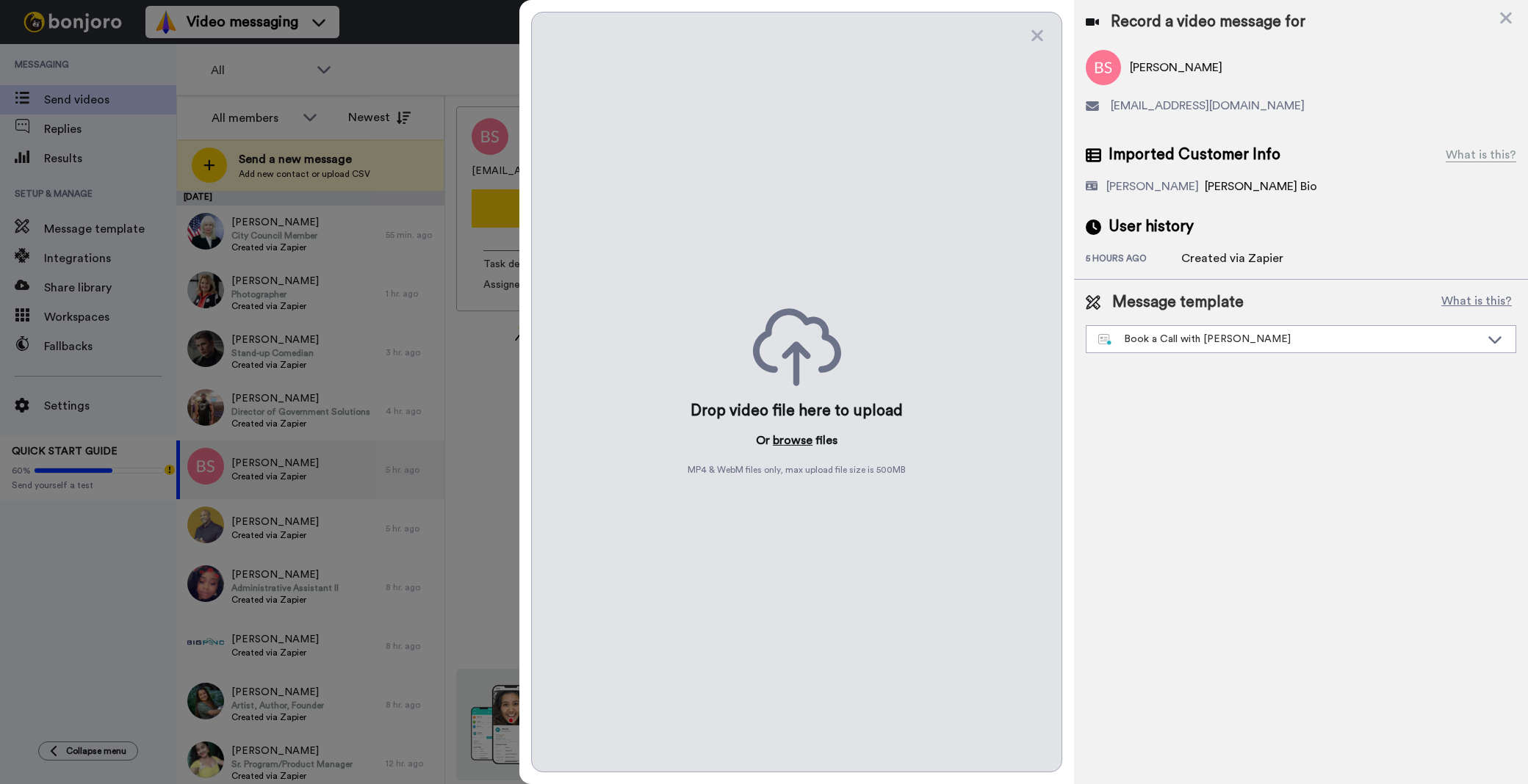
click at [799, 442] on button "browse" at bounding box center [792, 441] width 40 height 18
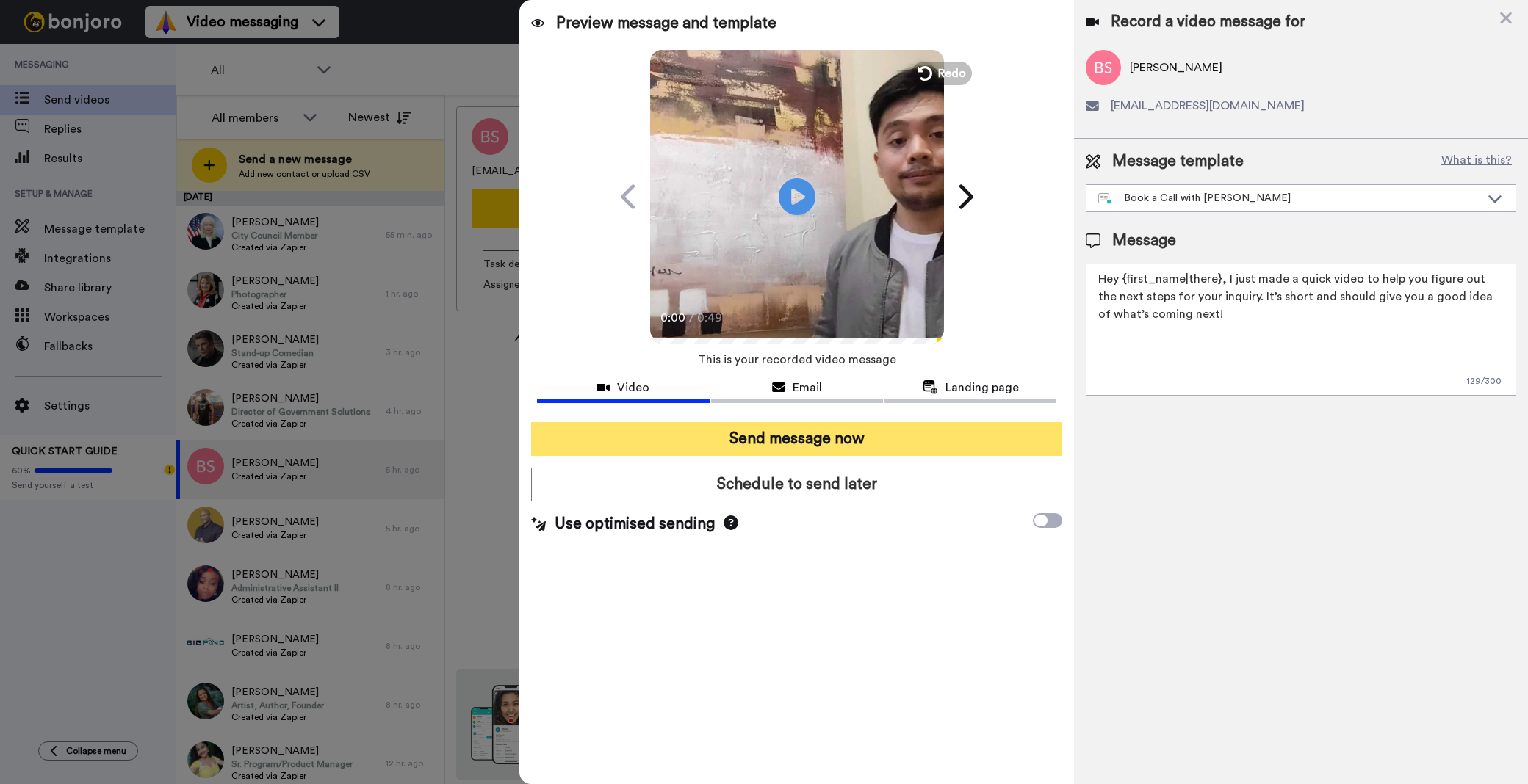
click at [870, 439] on button "Send message now" at bounding box center [797, 439] width 531 height 34
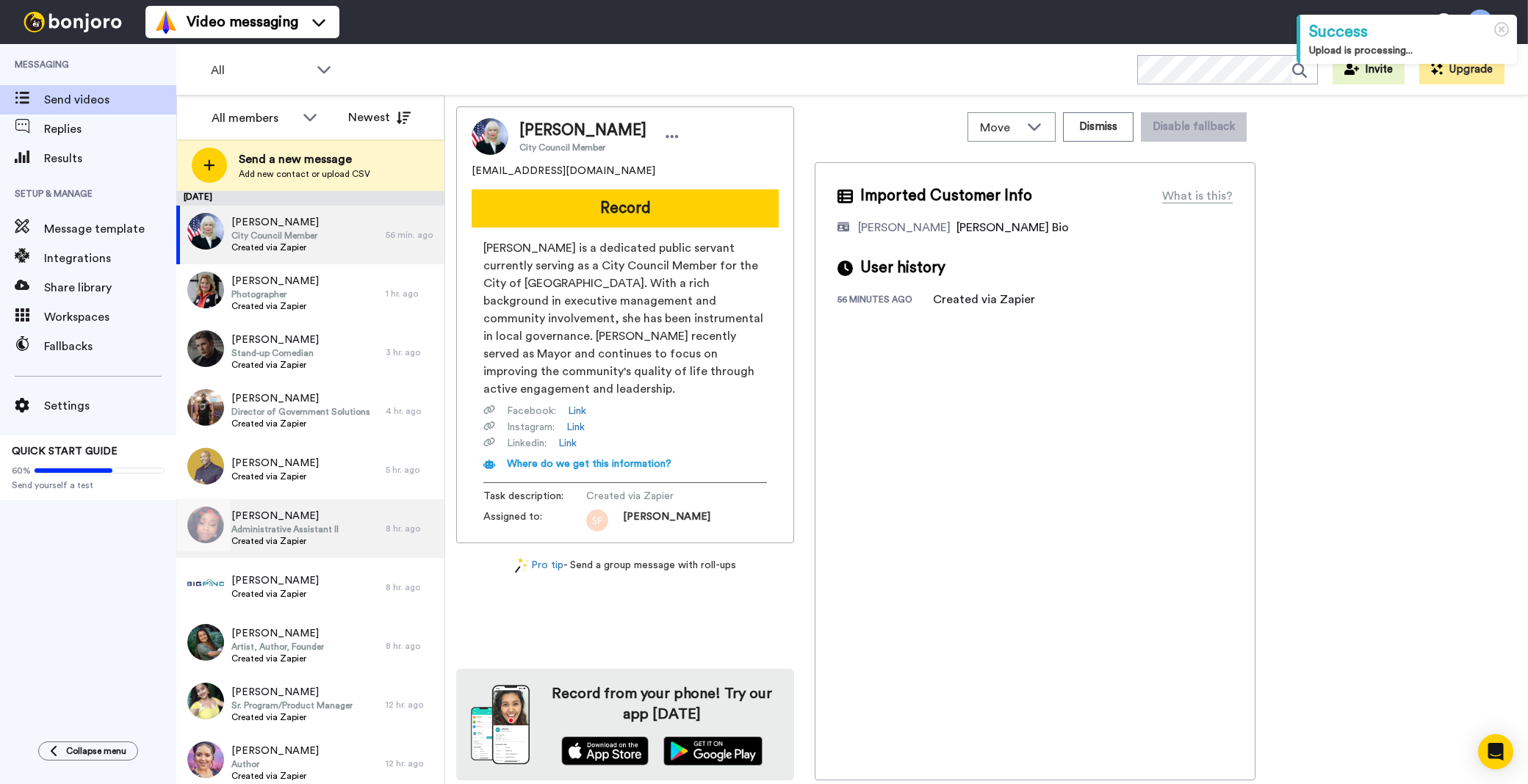
click at [299, 541] on span "Created via Zapier" at bounding box center [285, 541] width 107 height 12
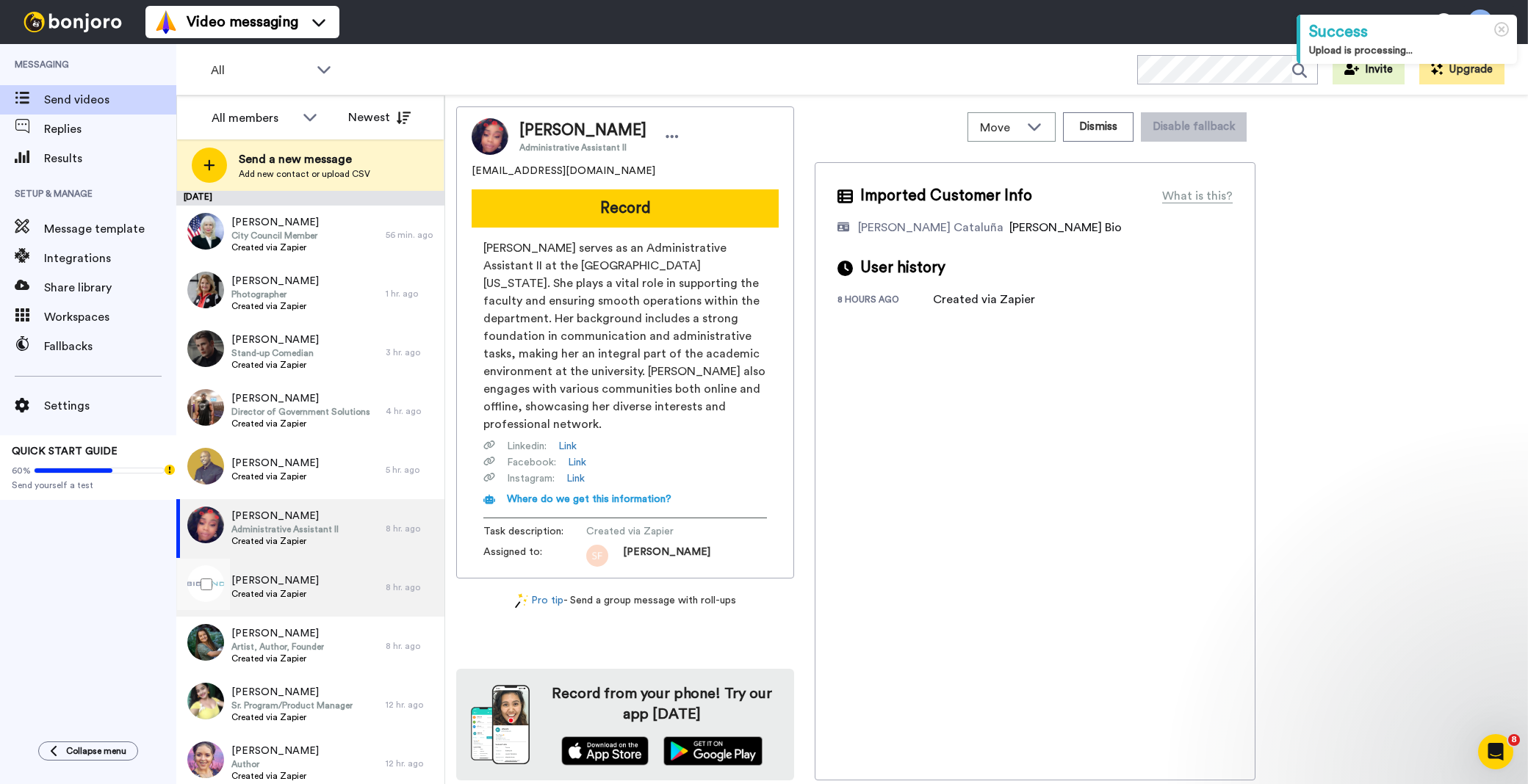
click at [302, 585] on span "[PERSON_NAME]" at bounding box center [275, 581] width 87 height 15
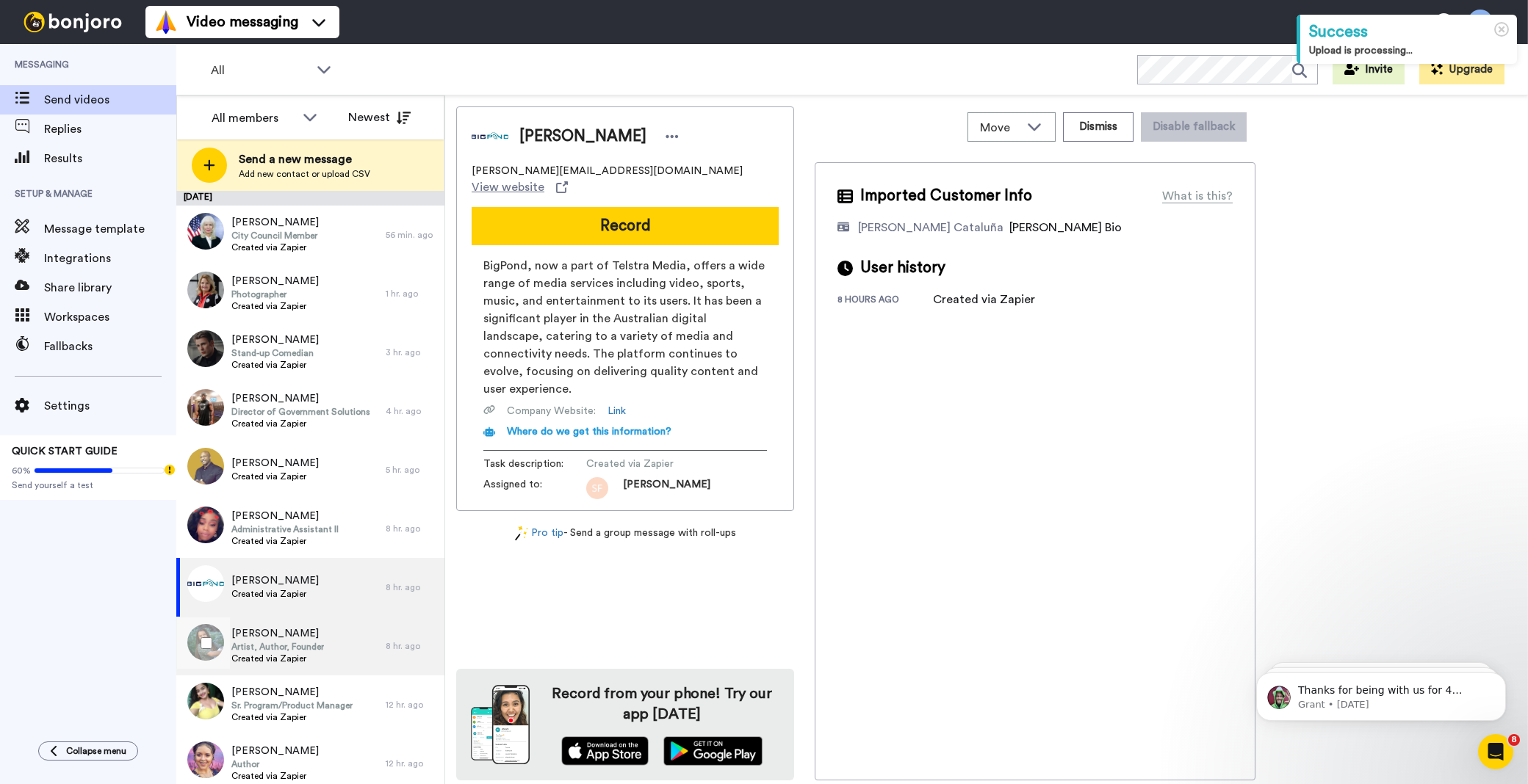
click at [309, 646] on span "Artist, Author, Founder" at bounding box center [277, 647] width 92 height 12
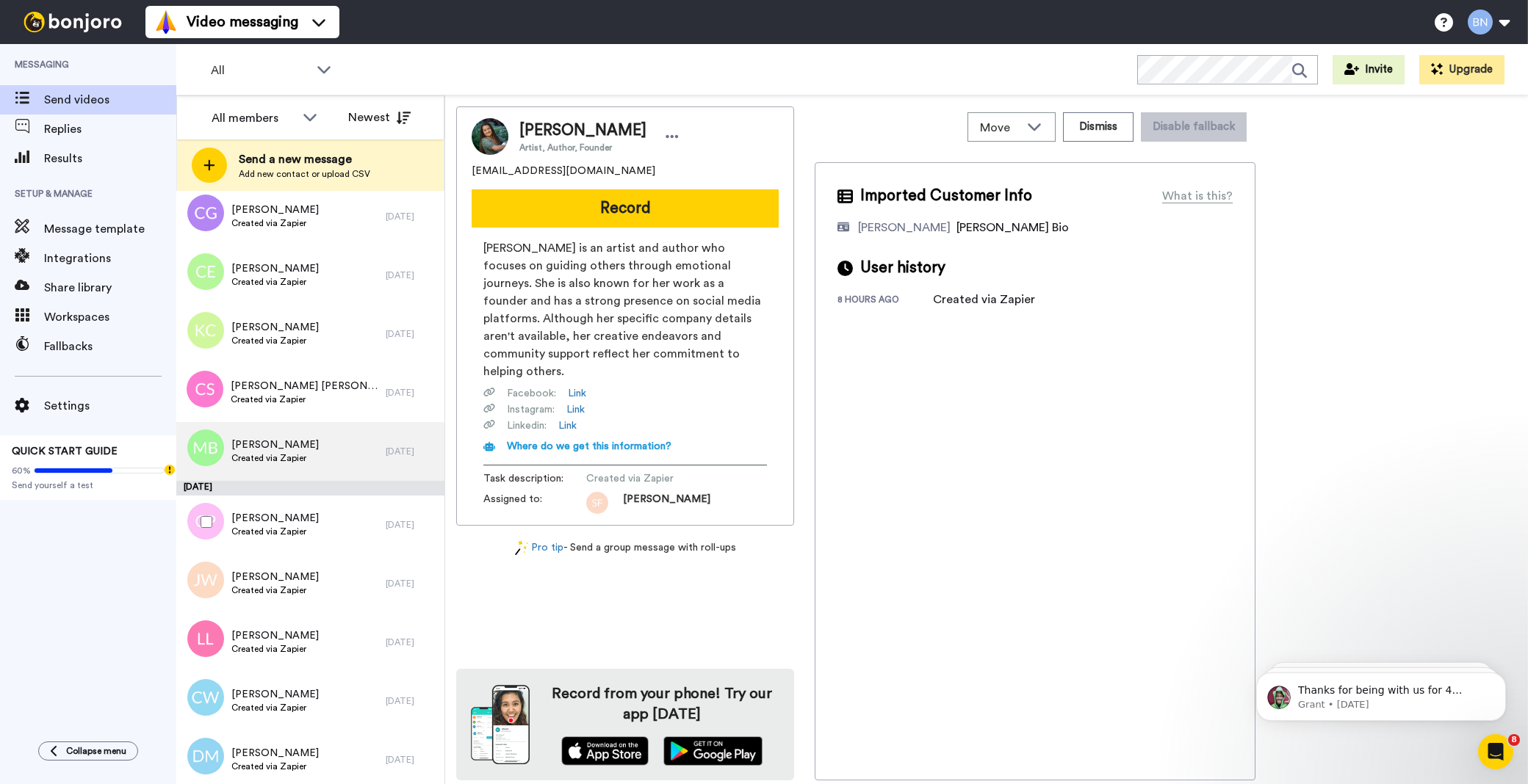
scroll to position [4194, 0]
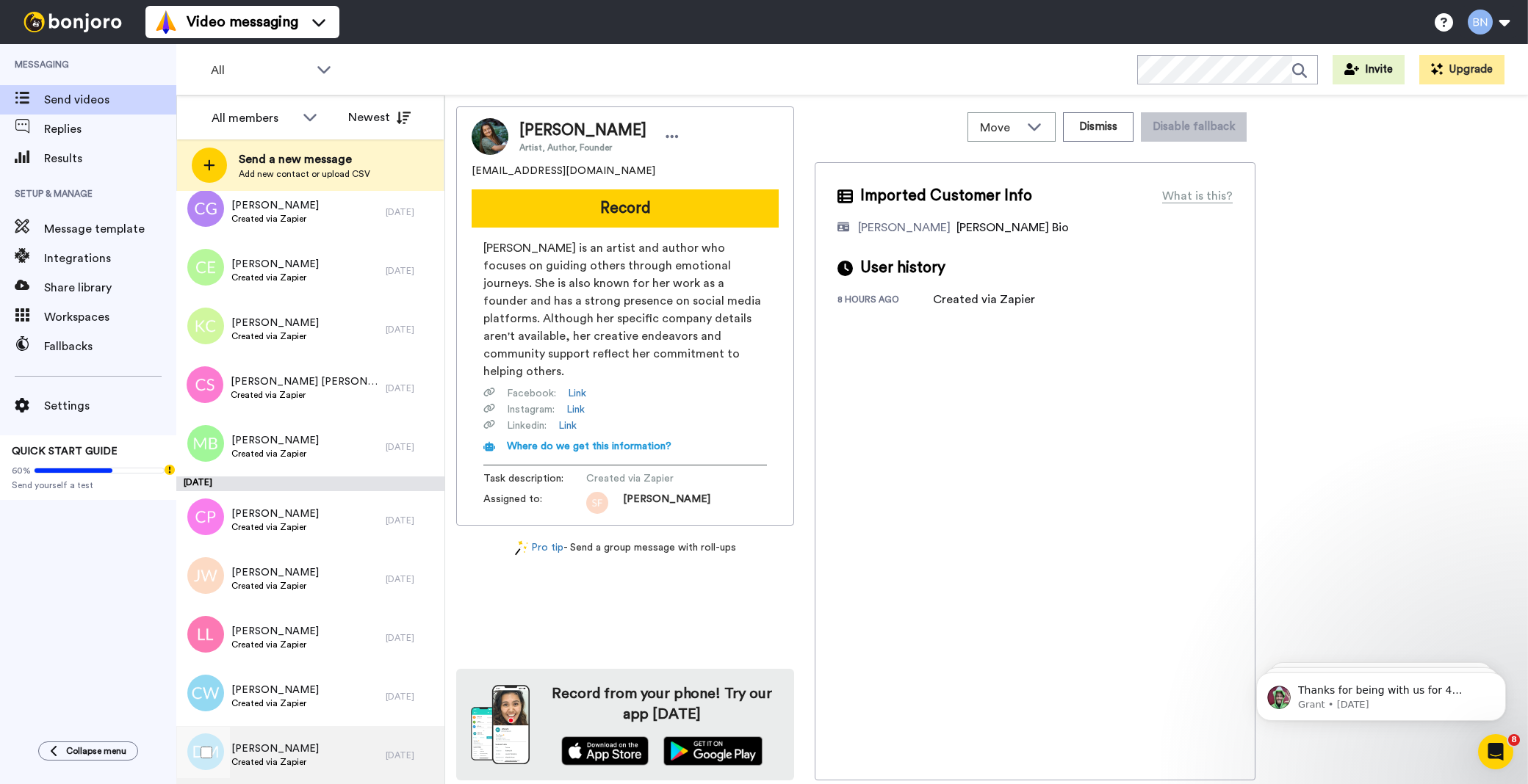
click at [316, 758] on div "Debbine Murray Created via Zapier" at bounding box center [281, 755] width 209 height 58
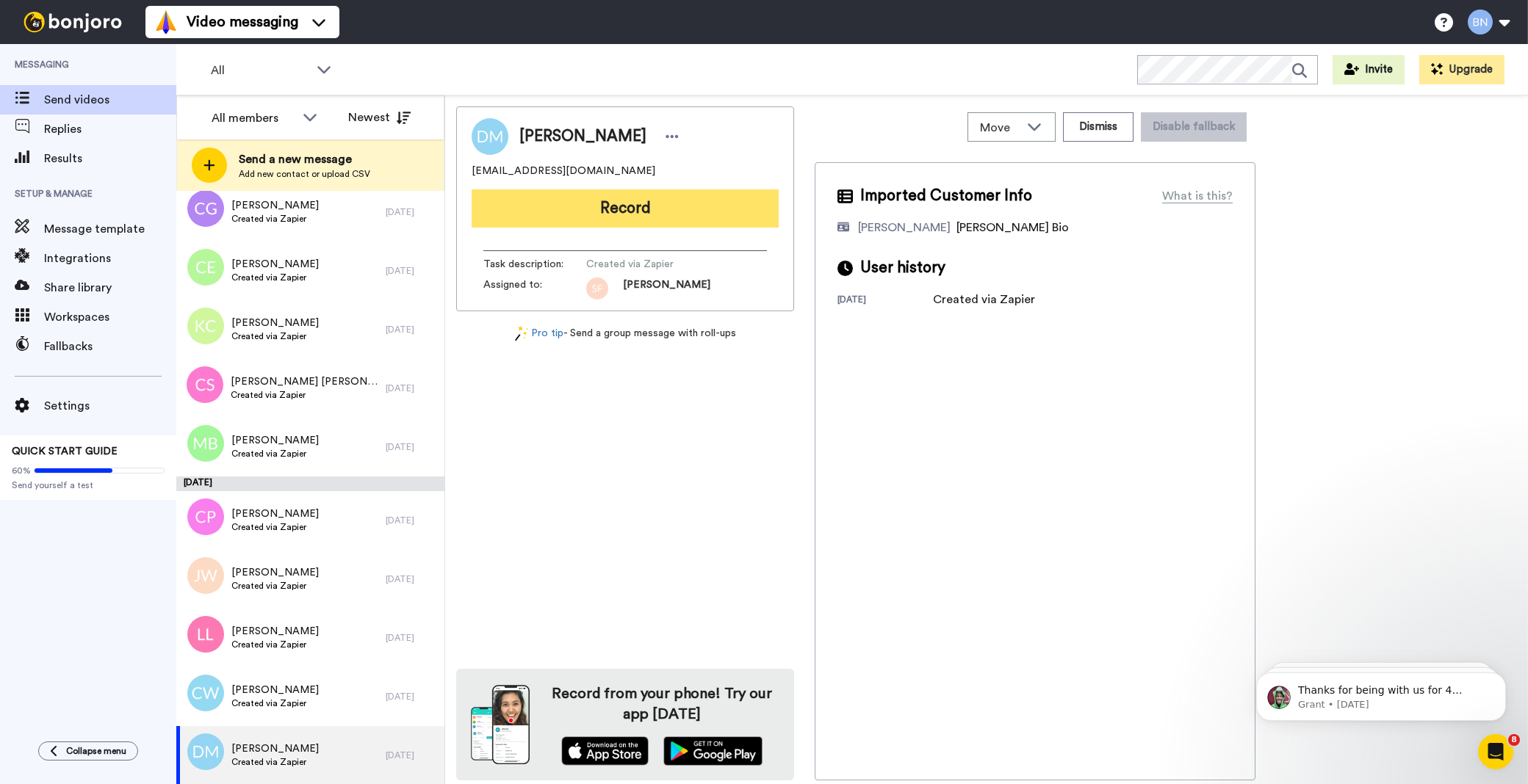
click at [668, 211] on button "Record" at bounding box center [626, 208] width 307 height 39
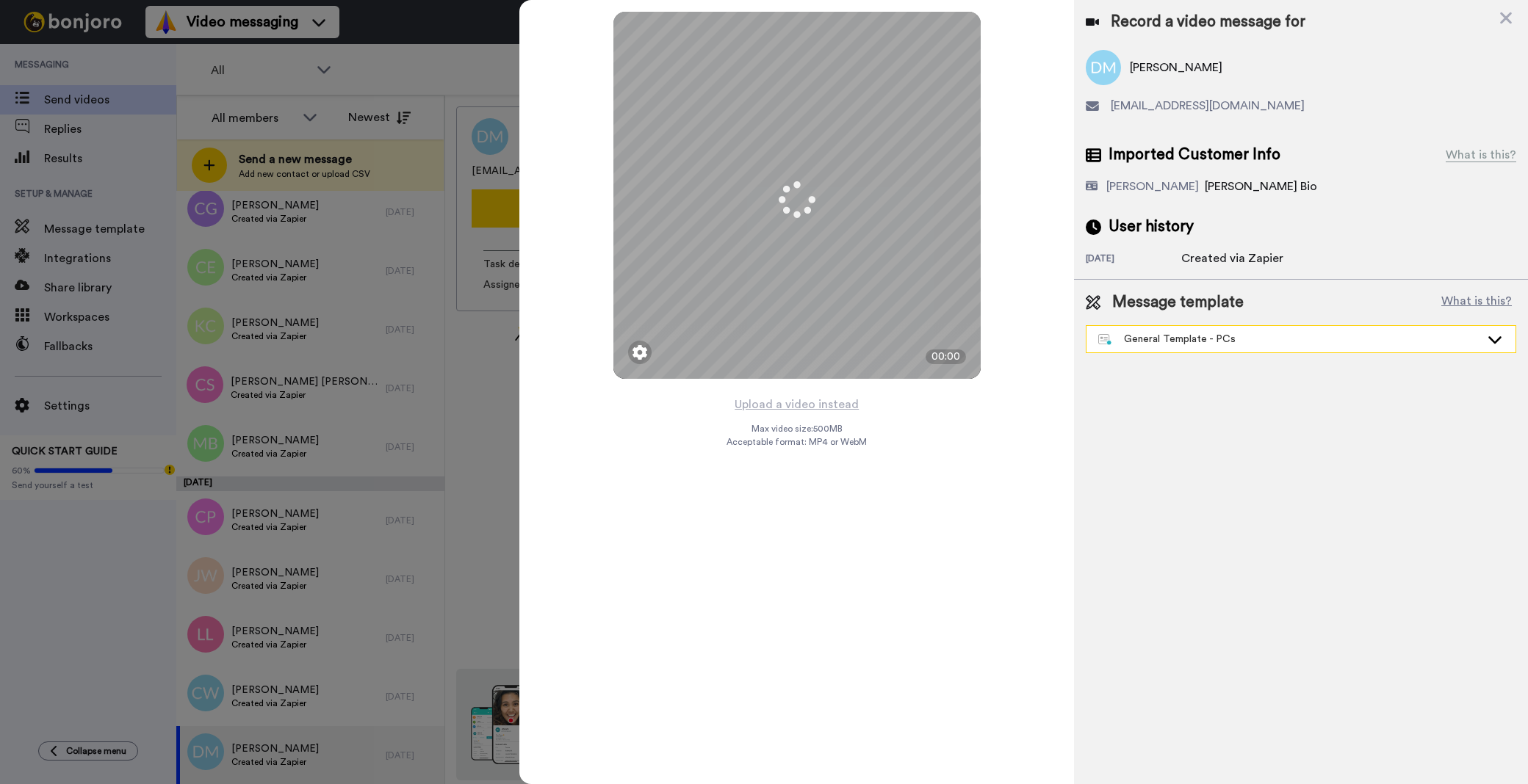
click at [1168, 345] on div "General Template - PCs" at bounding box center [1289, 339] width 382 height 15
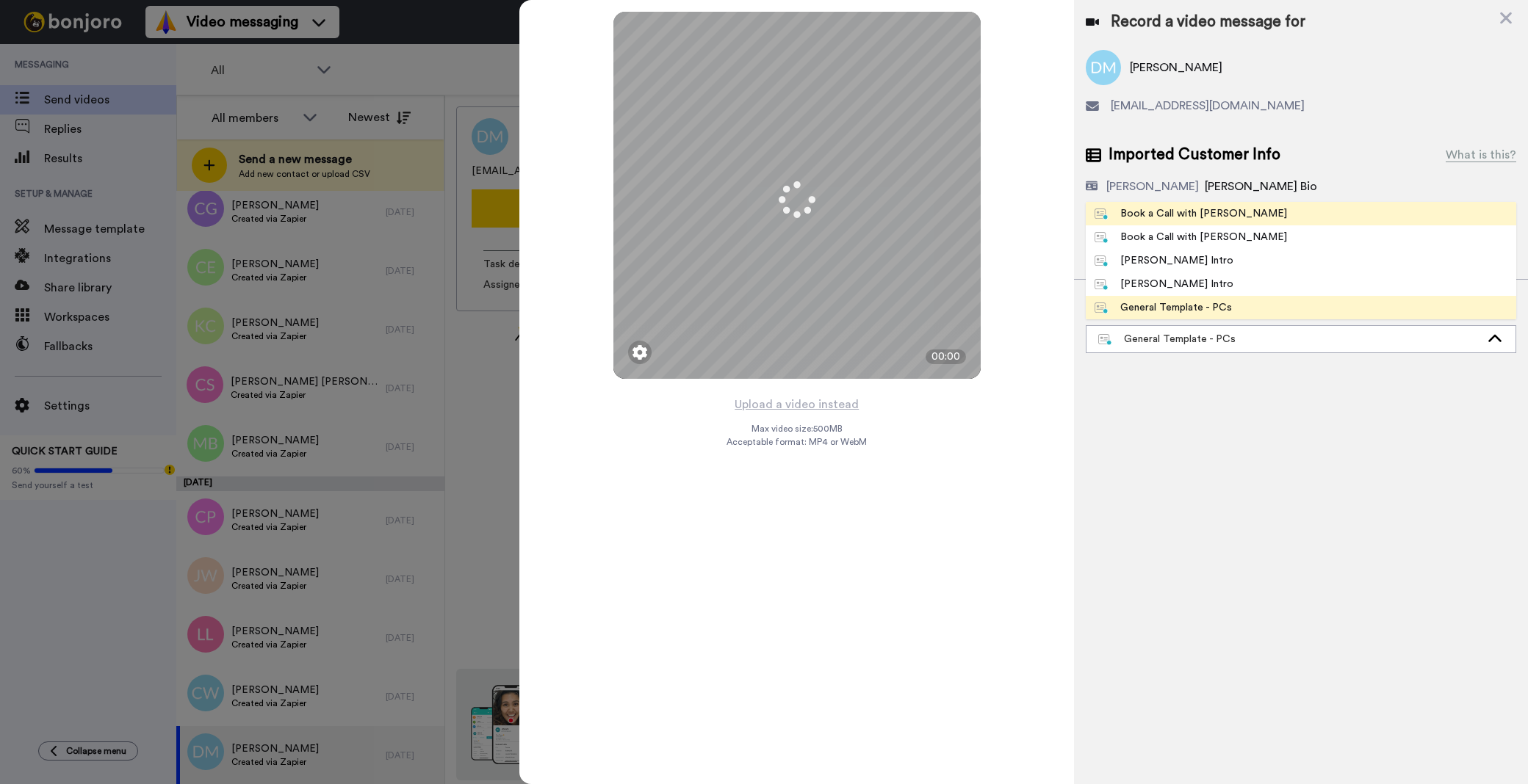
click at [1187, 213] on div "Book a Call with [PERSON_NAME]" at bounding box center [1191, 213] width 192 height 15
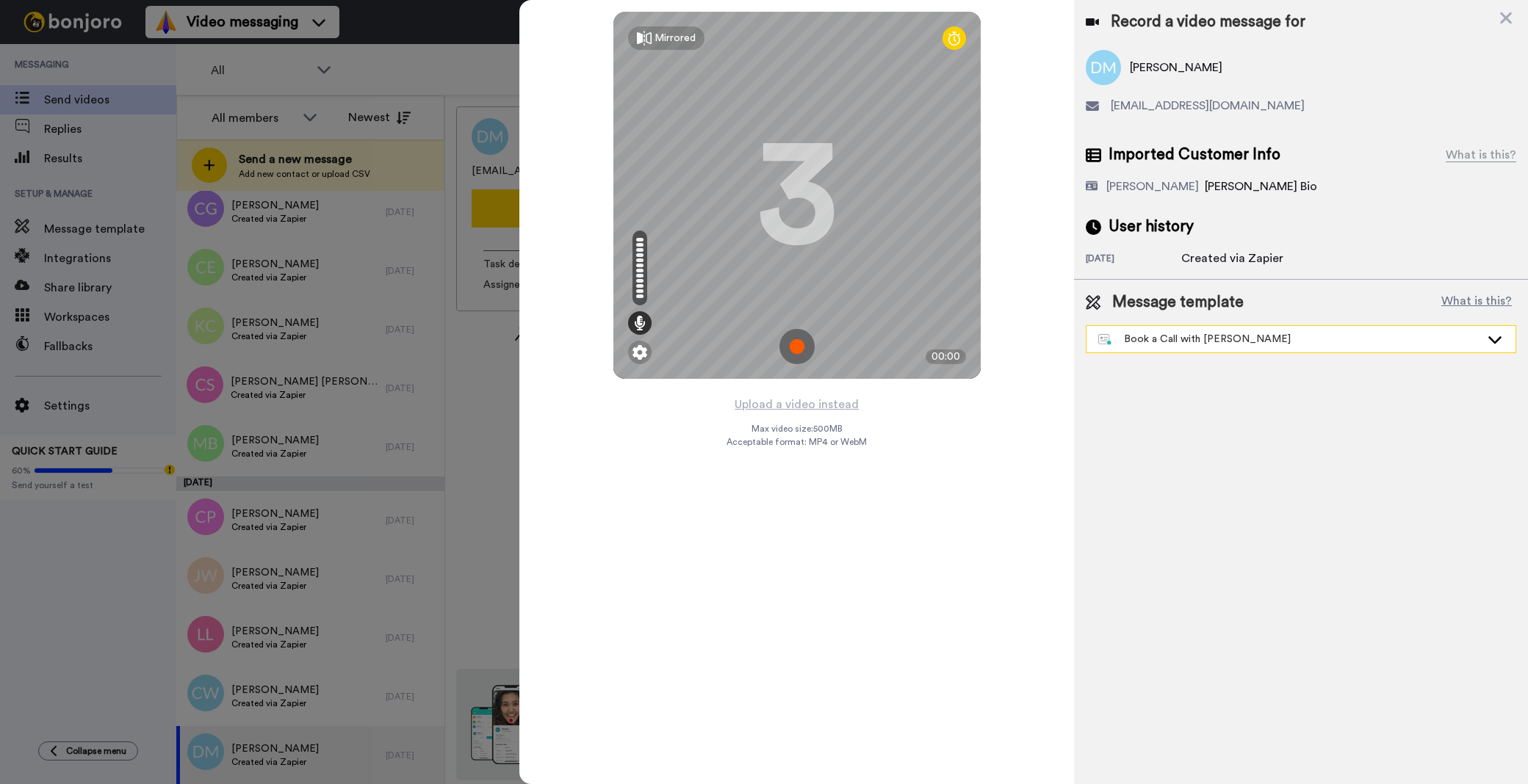
click at [1137, 339] on div "Book a Call with [PERSON_NAME]" at bounding box center [1289, 339] width 382 height 15
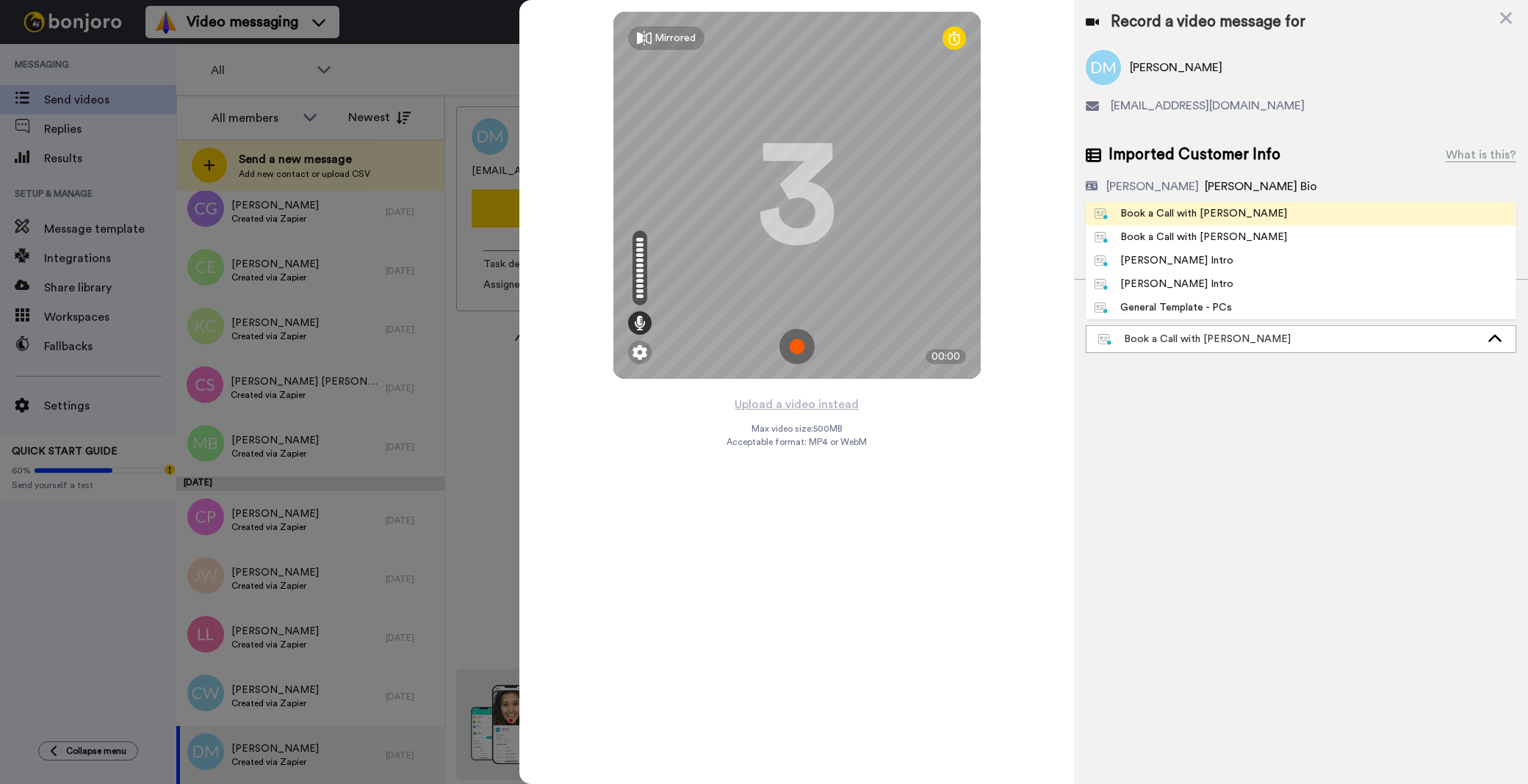
click at [1161, 211] on div "Book a Call with [PERSON_NAME]" at bounding box center [1191, 213] width 192 height 15
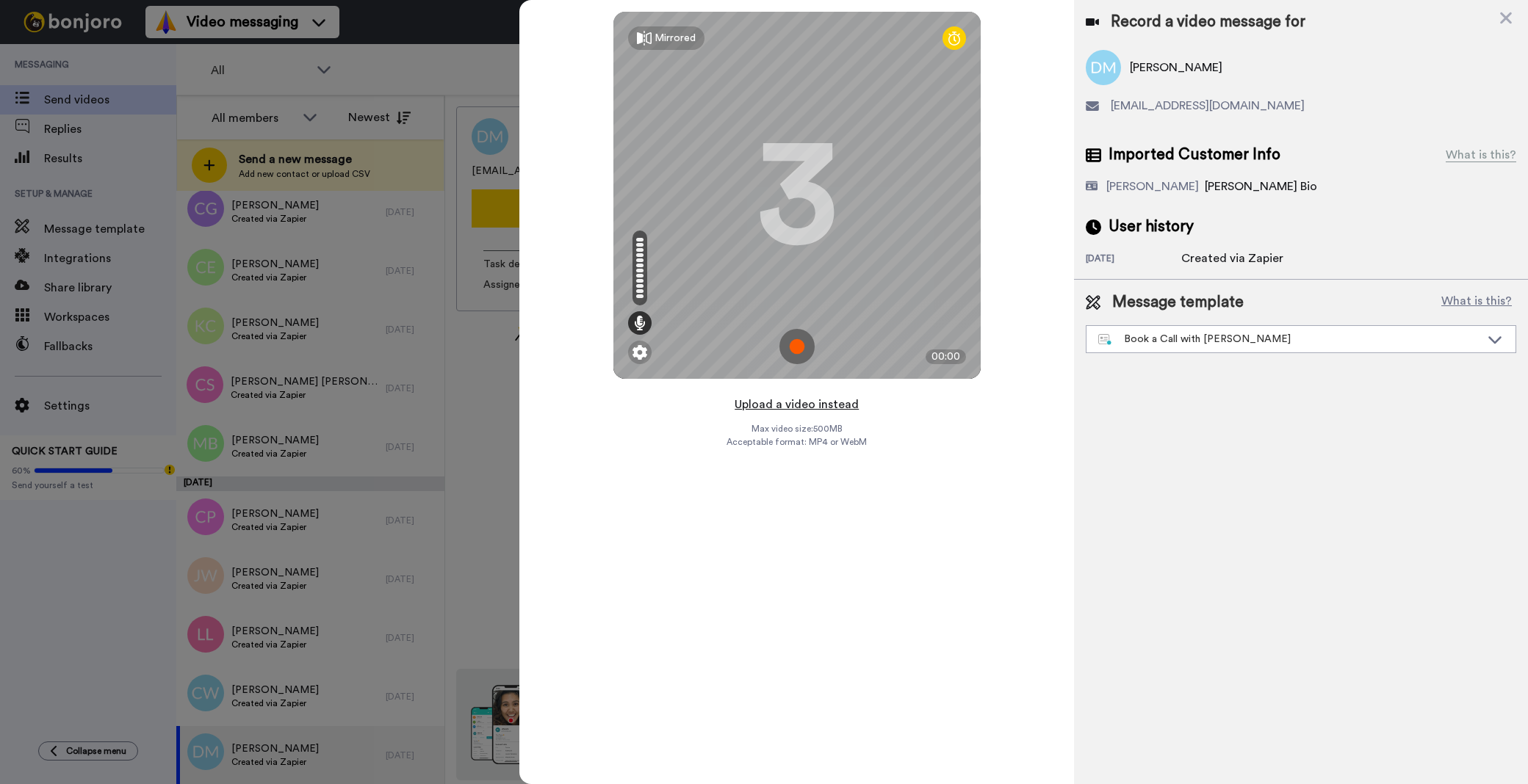
click at [847, 408] on button "Upload a video instead" at bounding box center [796, 404] width 133 height 19
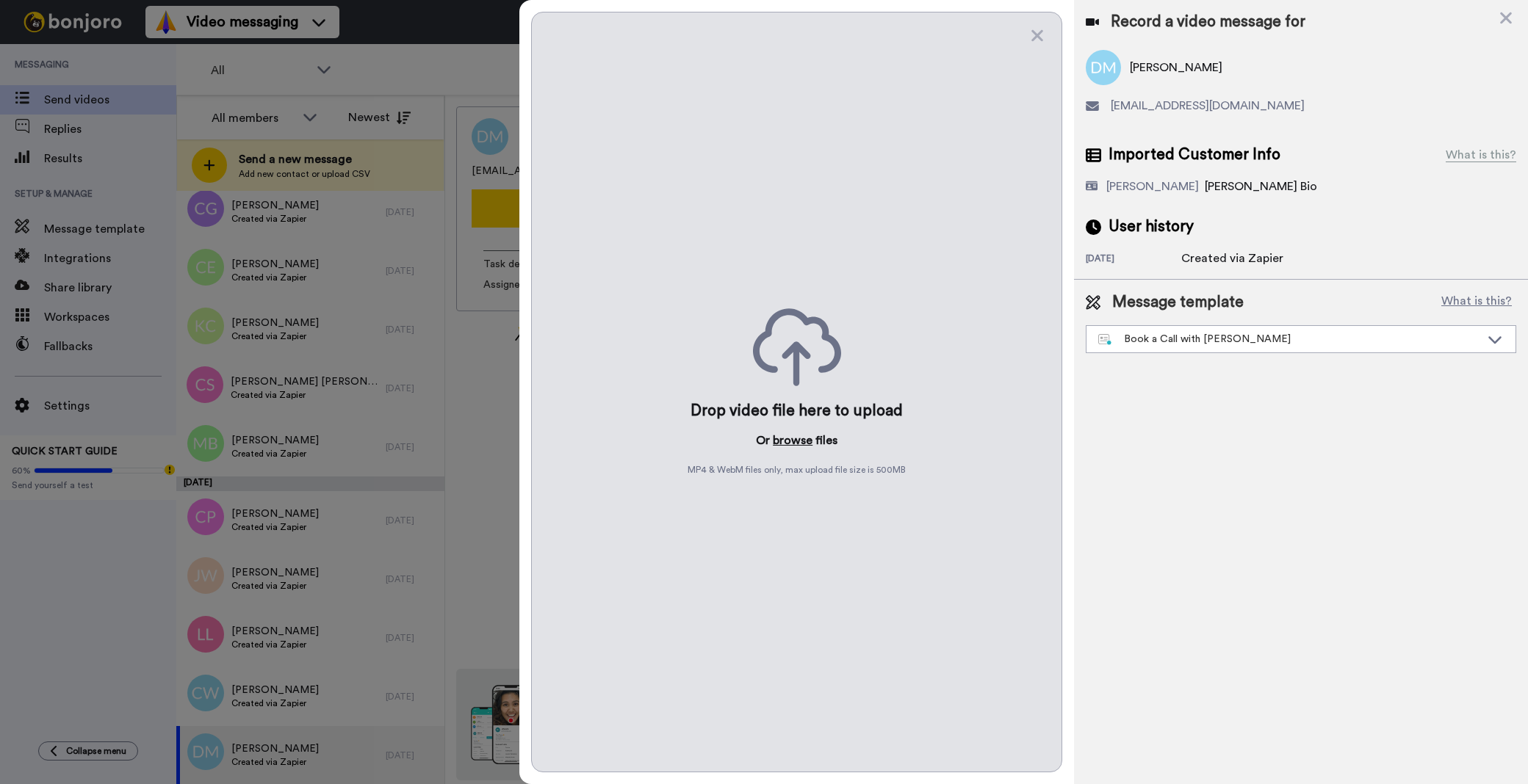
click at [790, 441] on button "browse" at bounding box center [792, 441] width 40 height 18
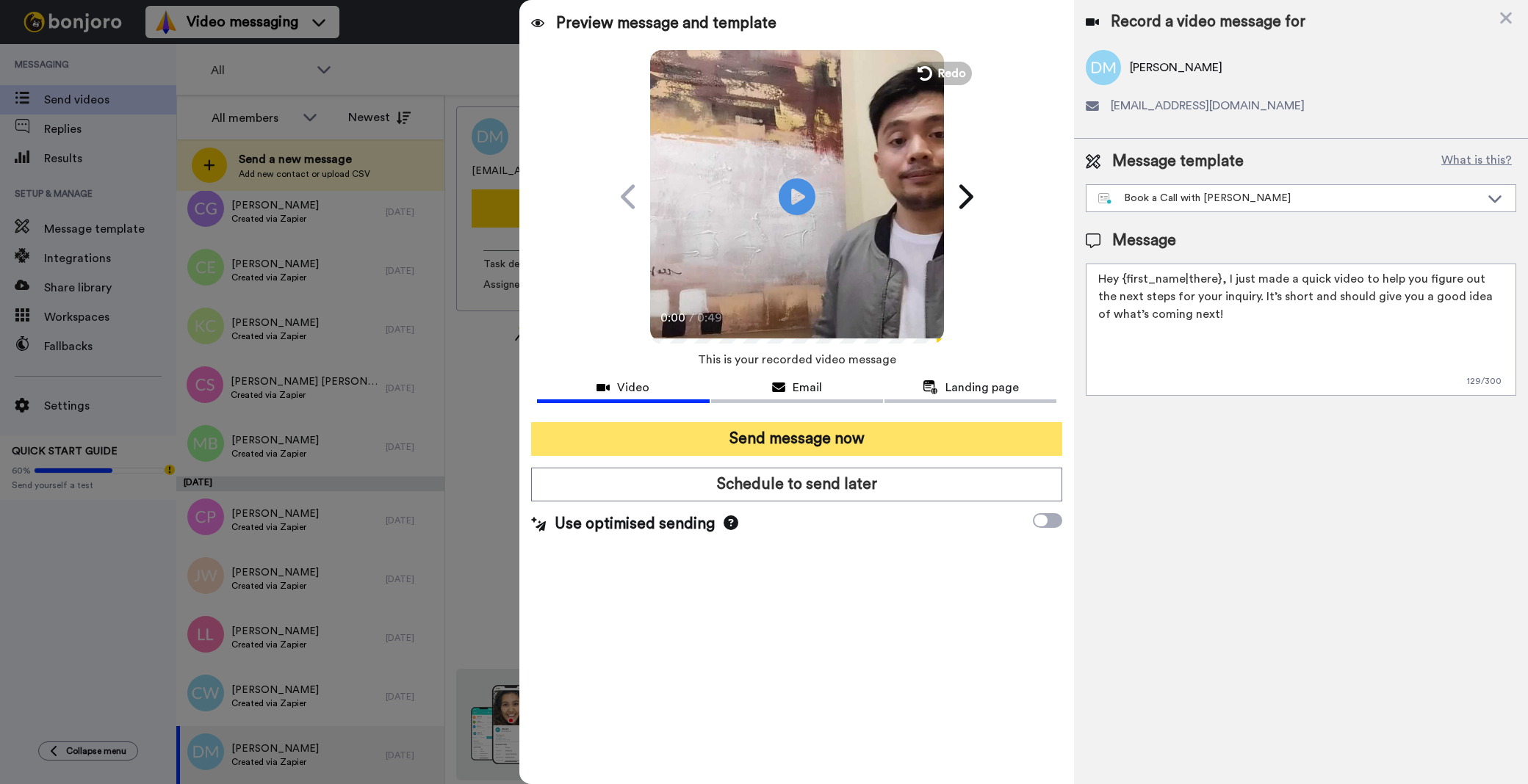
click at [646, 430] on button "Send message now" at bounding box center [797, 439] width 531 height 34
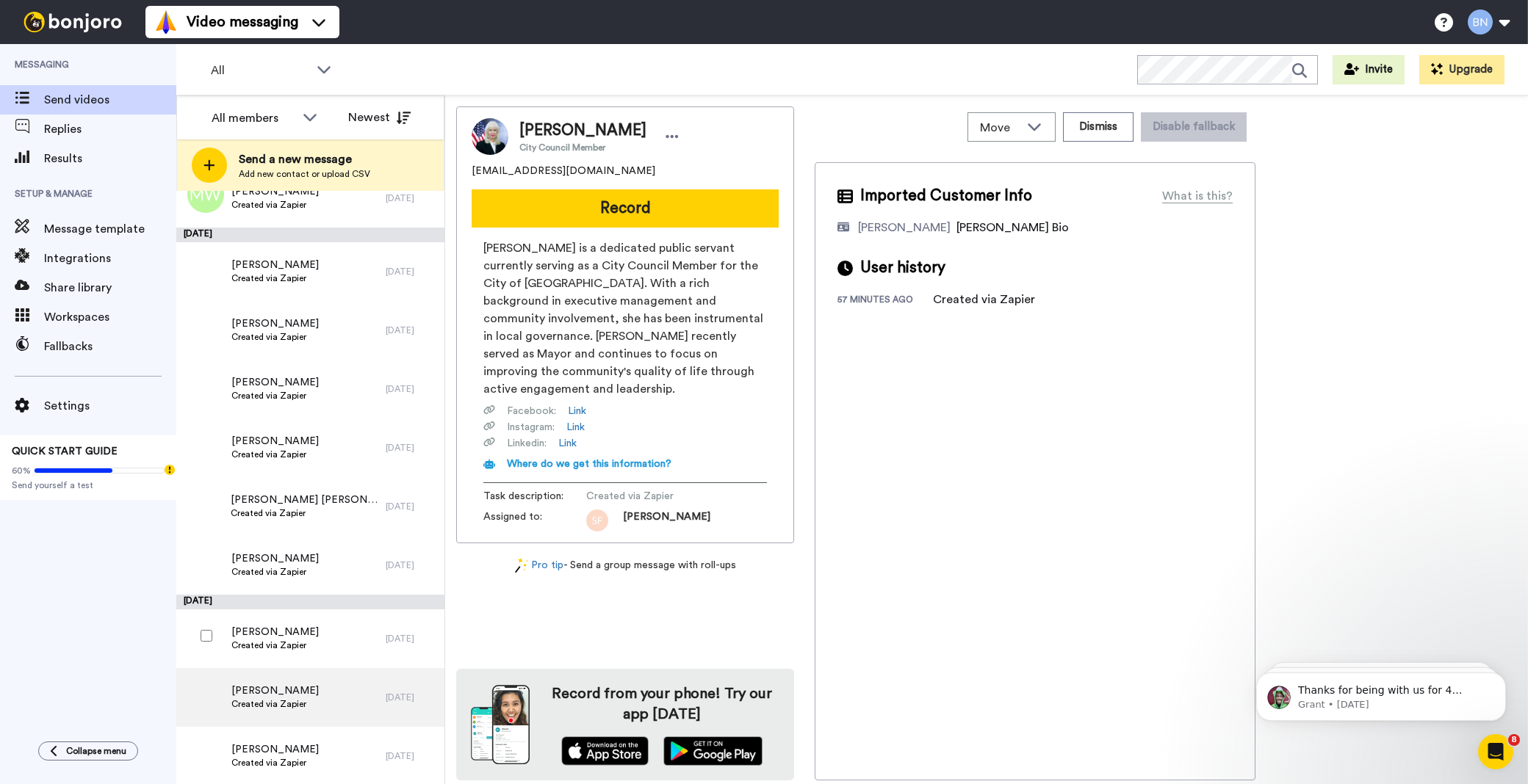
scroll to position [4135, 0]
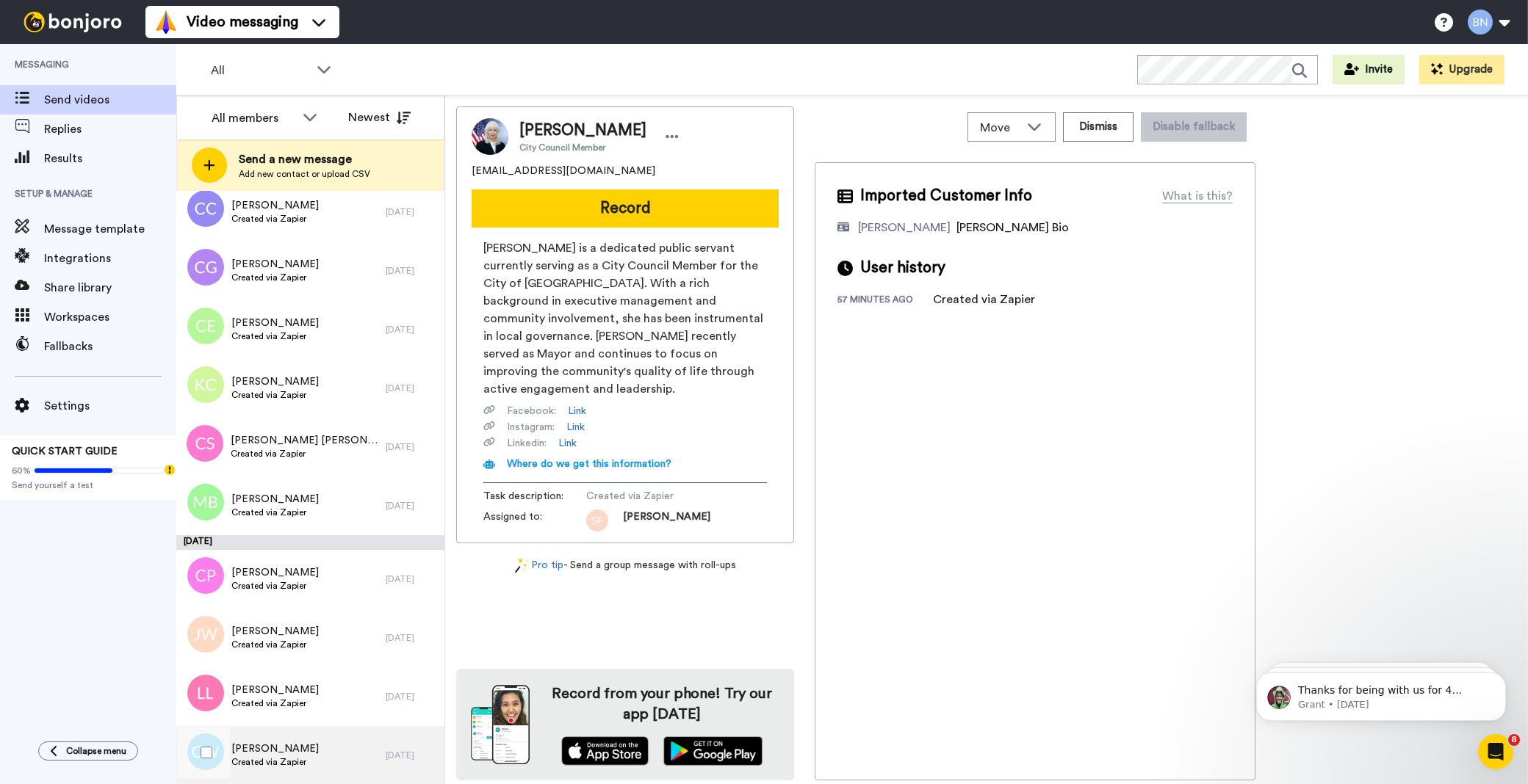
click at [271, 761] on span "Created via Zapier" at bounding box center [275, 762] width 87 height 12
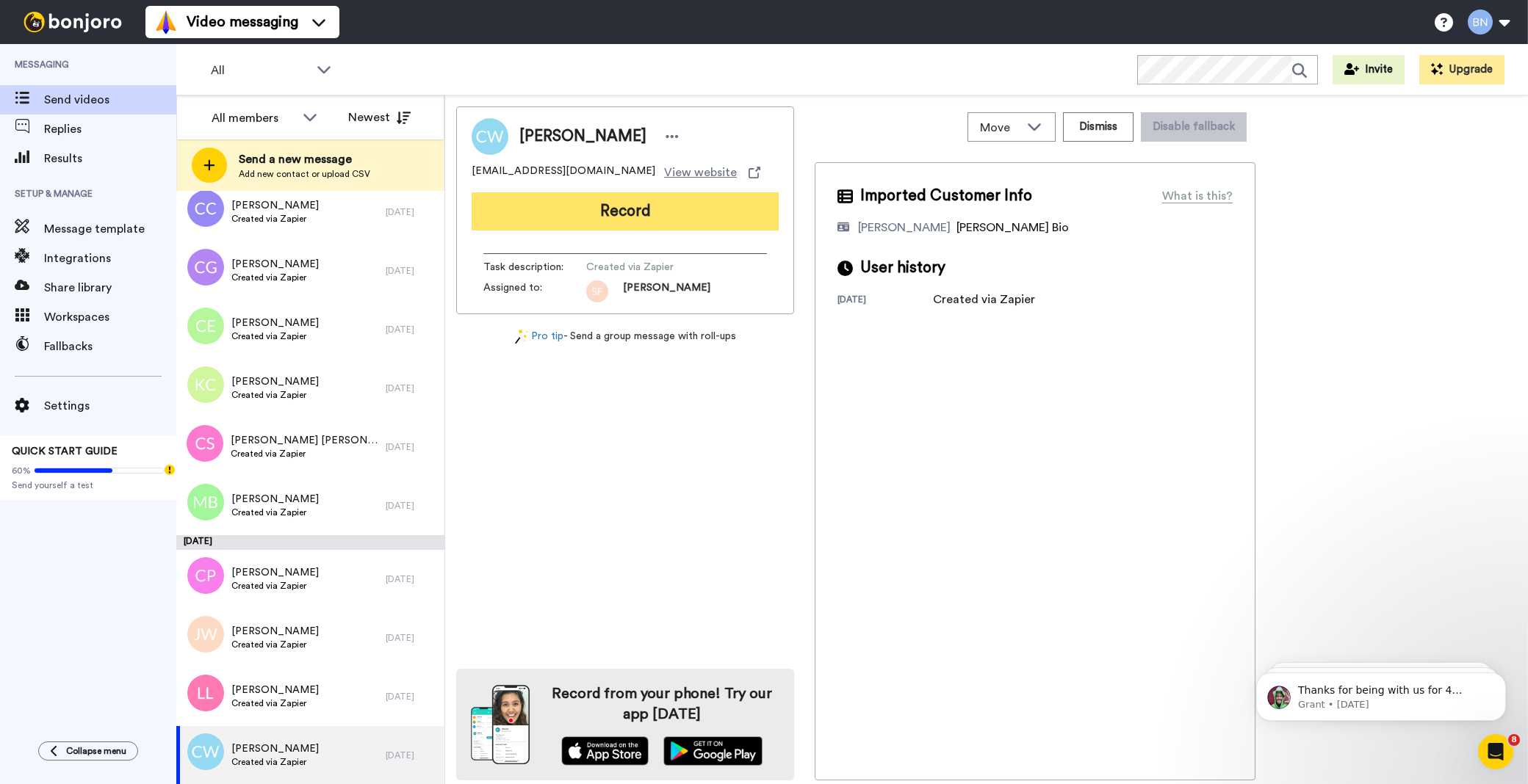
click at [674, 208] on button "Record" at bounding box center [626, 211] width 307 height 39
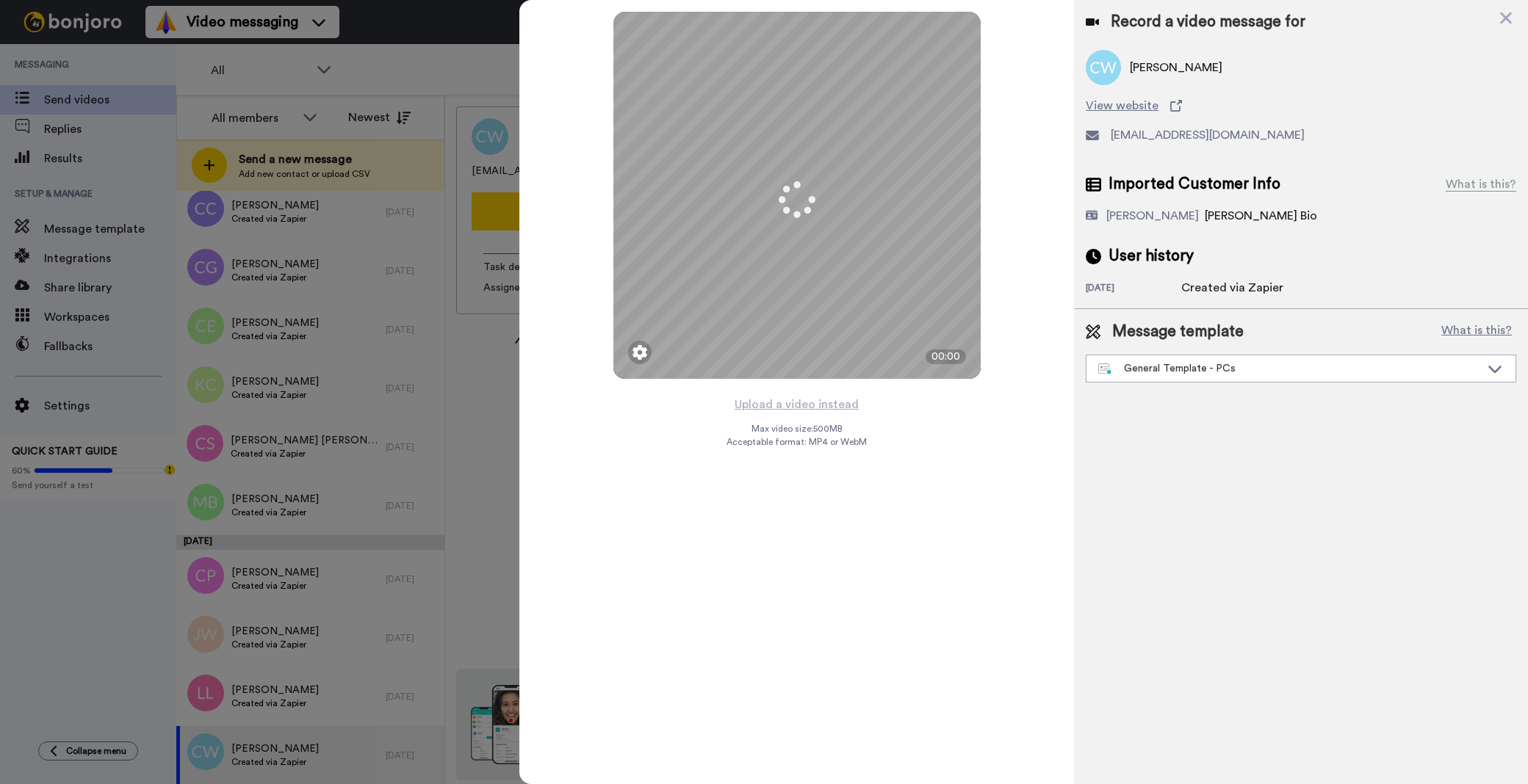
click at [1165, 392] on div "Message template What is this? General Template - PCs Book a Call with Bruce Bo…" at bounding box center [1301, 352] width 454 height 85
click at [1173, 373] on div "General Template - PCs" at bounding box center [1289, 369] width 382 height 15
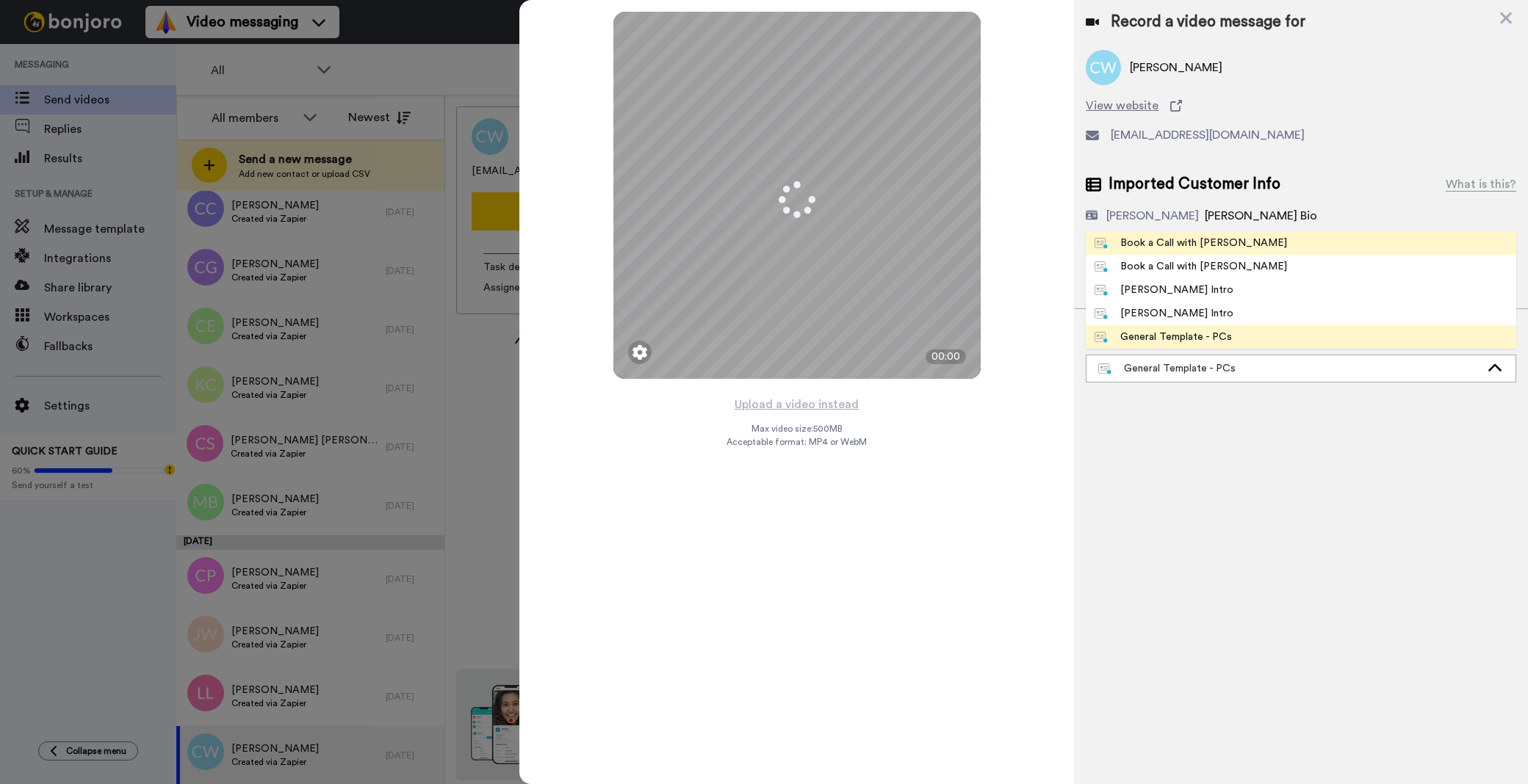
click at [1187, 251] on li "Book a Call with [PERSON_NAME]" at bounding box center [1301, 243] width 430 height 24
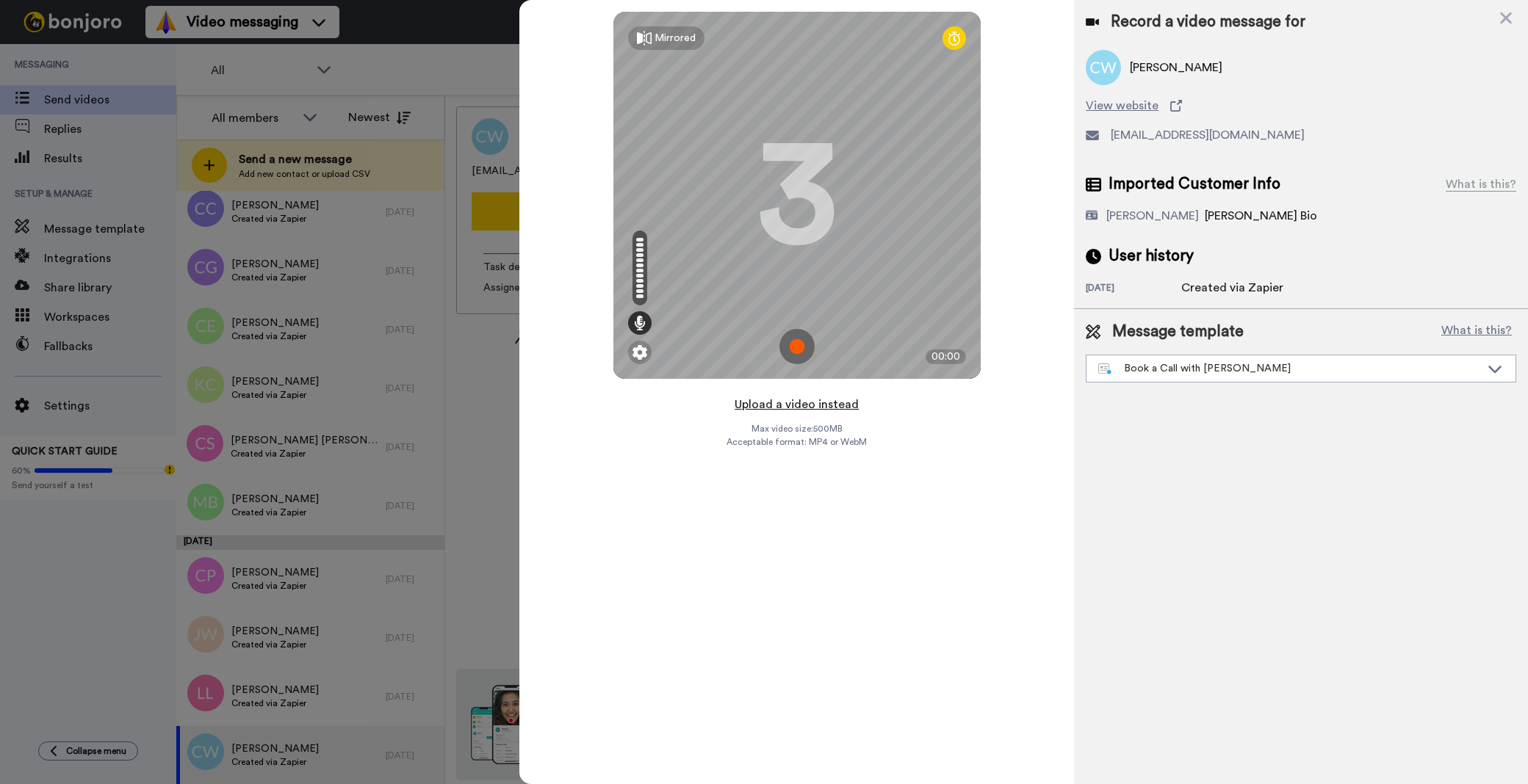
click at [804, 412] on button "Upload a video instead" at bounding box center [796, 404] width 133 height 19
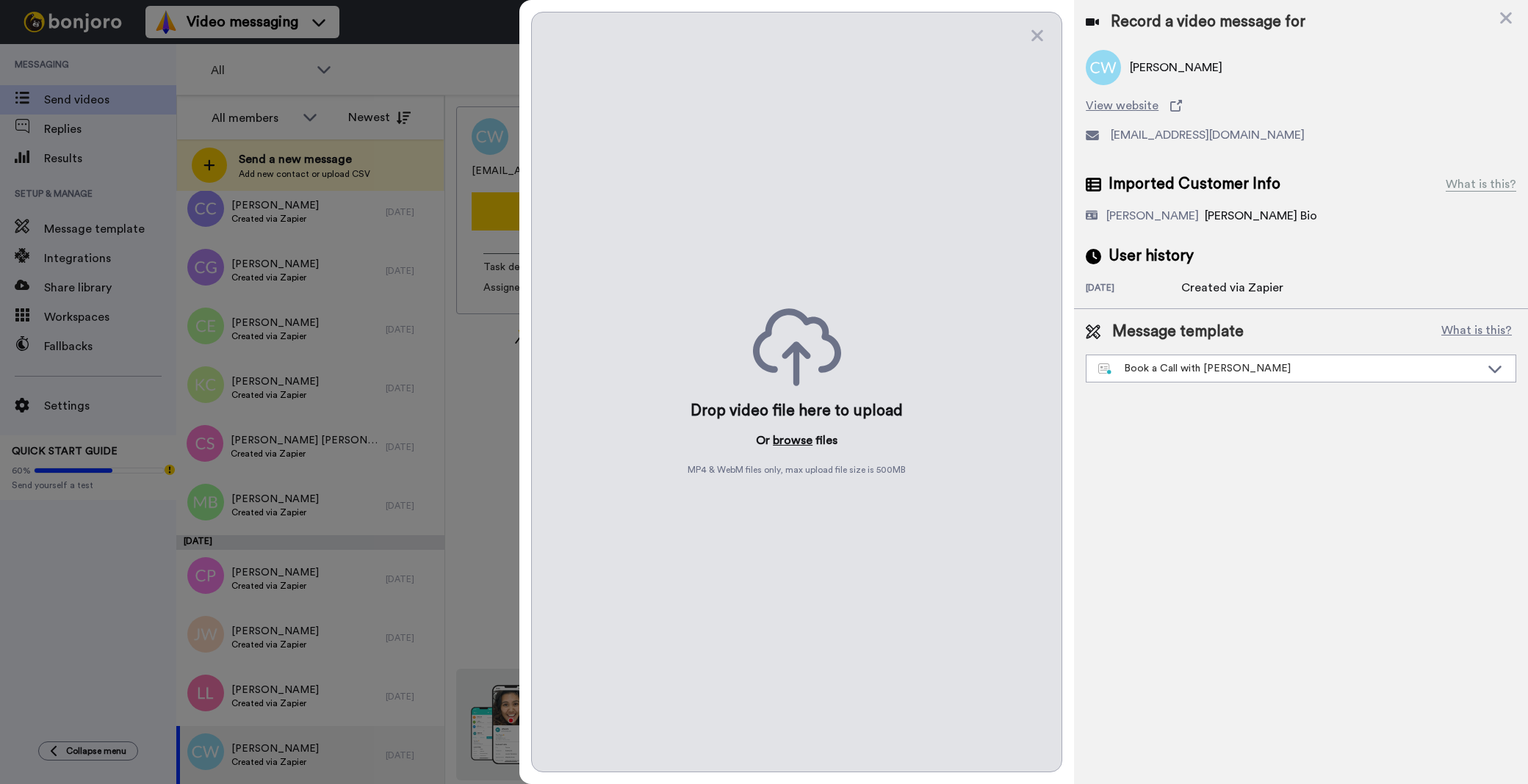
click at [798, 438] on button "browse" at bounding box center [792, 441] width 40 height 18
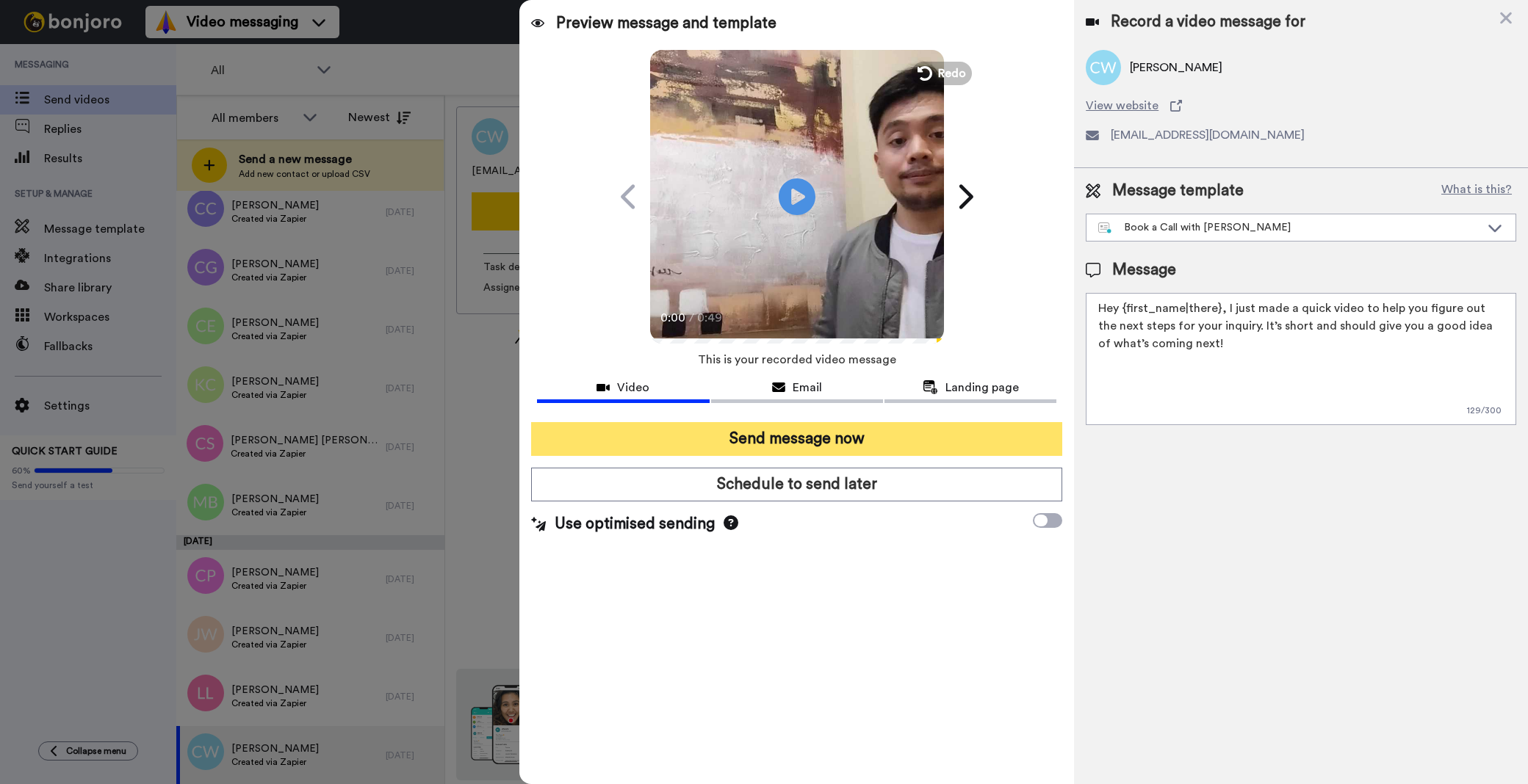
click at [772, 452] on button "Send message now" at bounding box center [797, 439] width 531 height 34
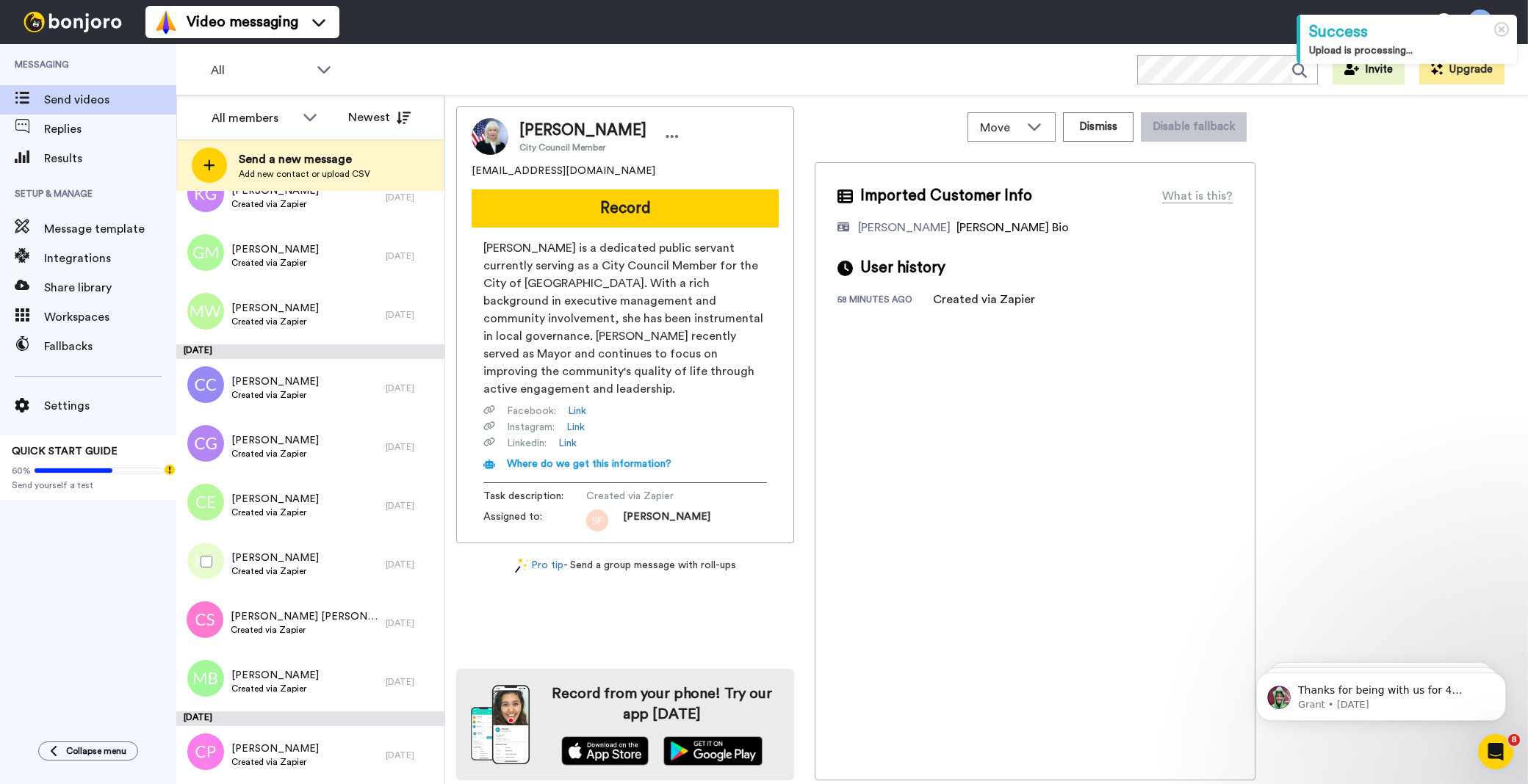
scroll to position [4077, 0]
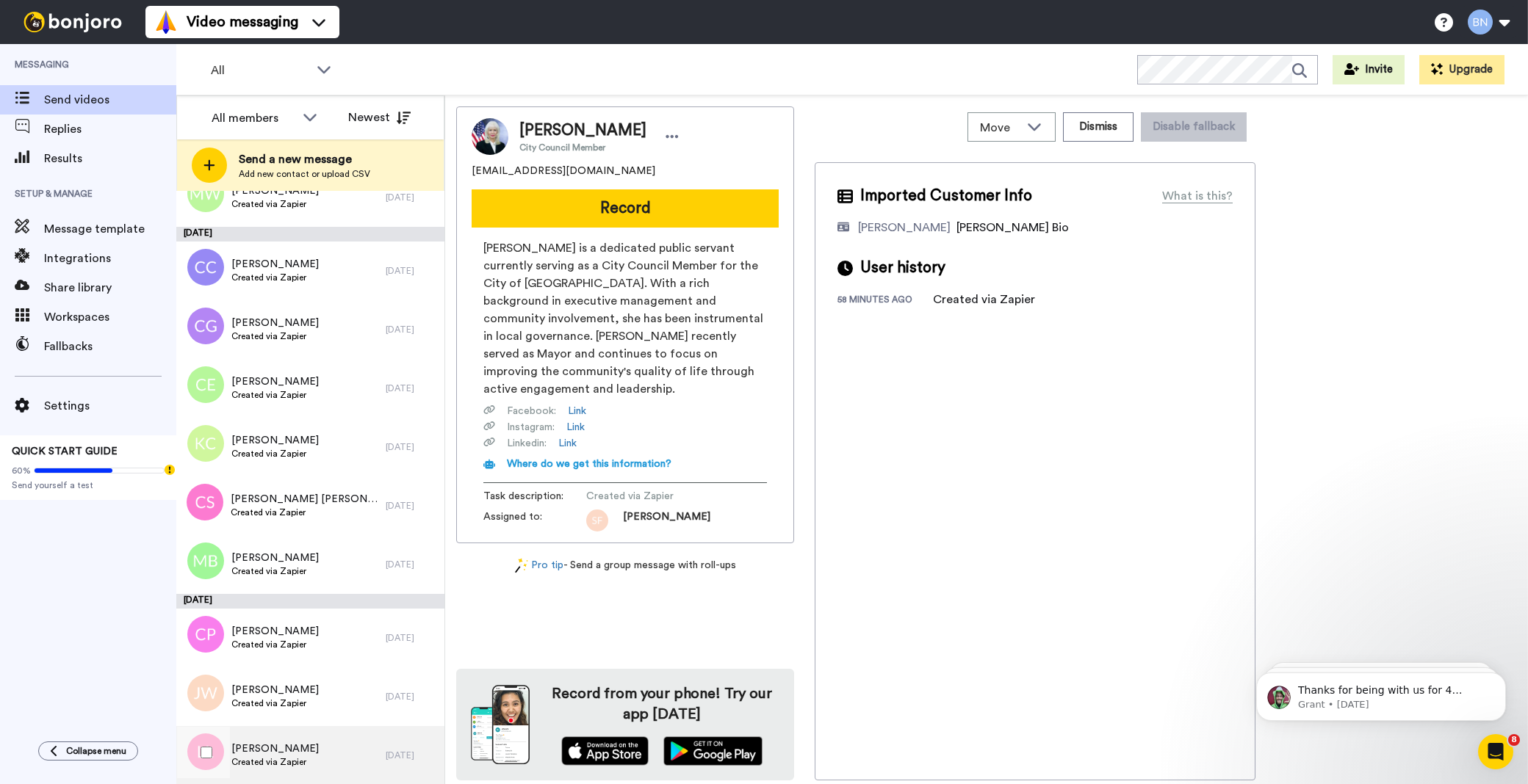
click at [316, 744] on div "Lindsay Lawson Created via Zapier" at bounding box center [281, 755] width 209 height 58
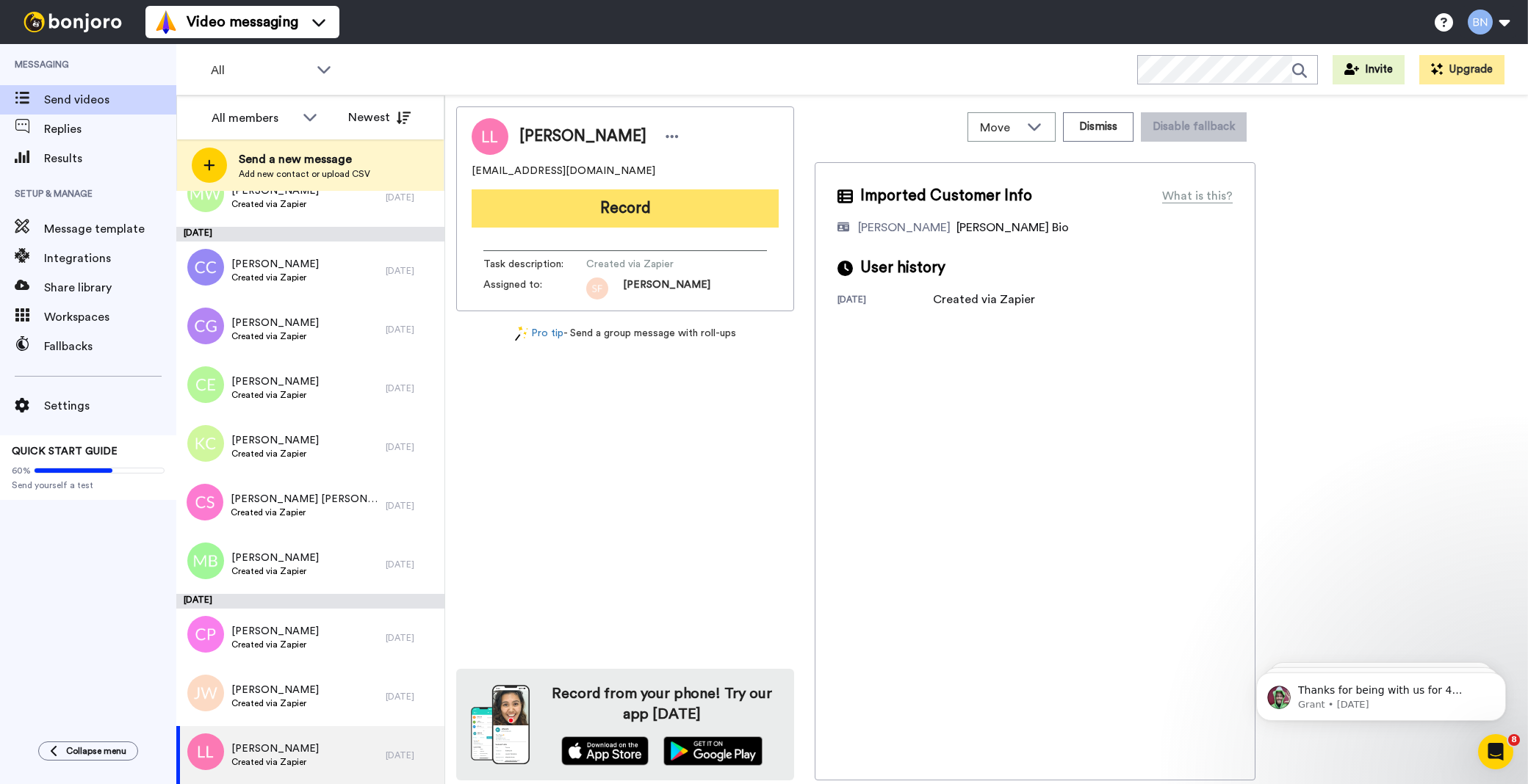
click at [693, 214] on button "Record" at bounding box center [626, 208] width 307 height 39
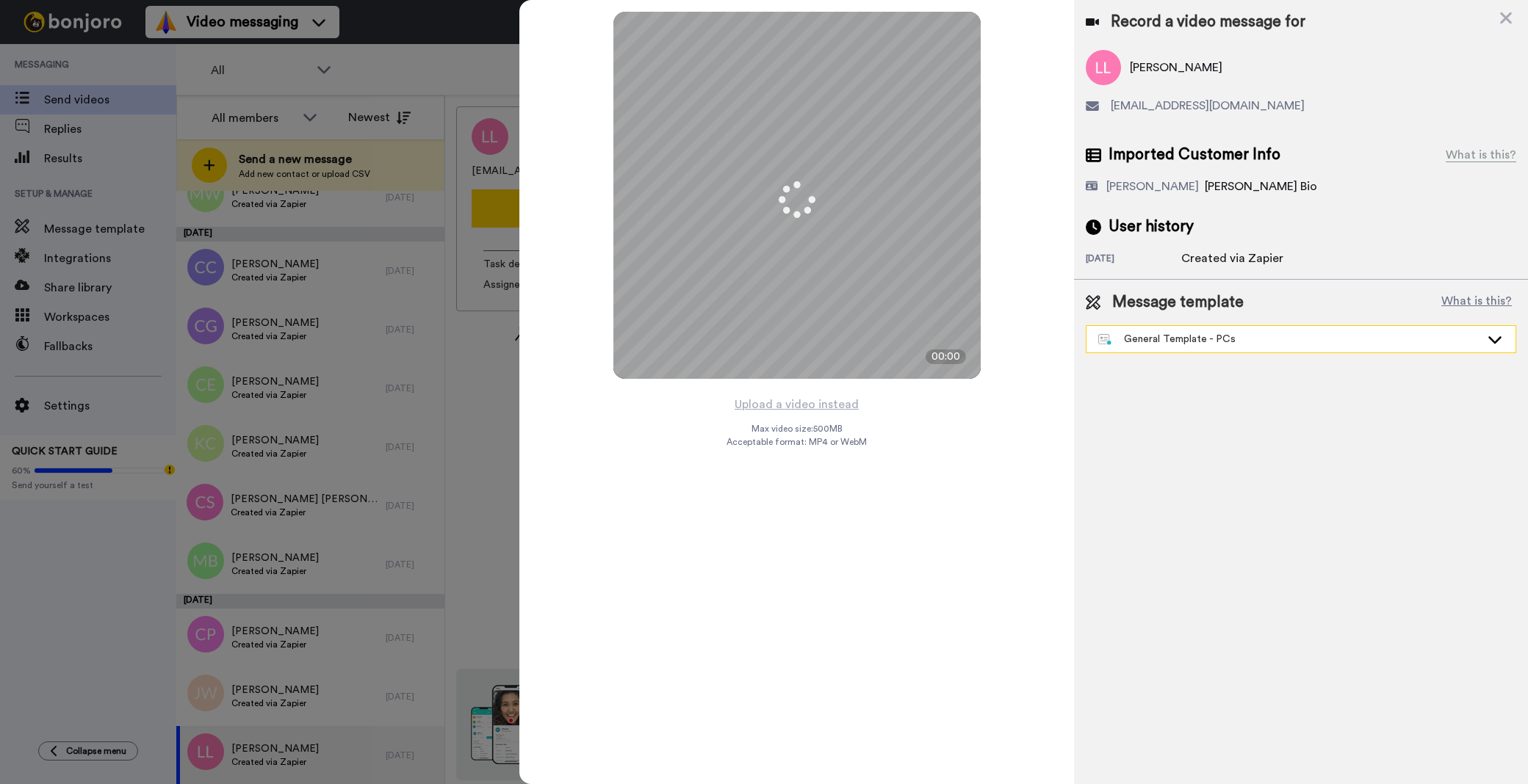
click at [1170, 344] on div "General Template - PCs" at bounding box center [1289, 339] width 382 height 15
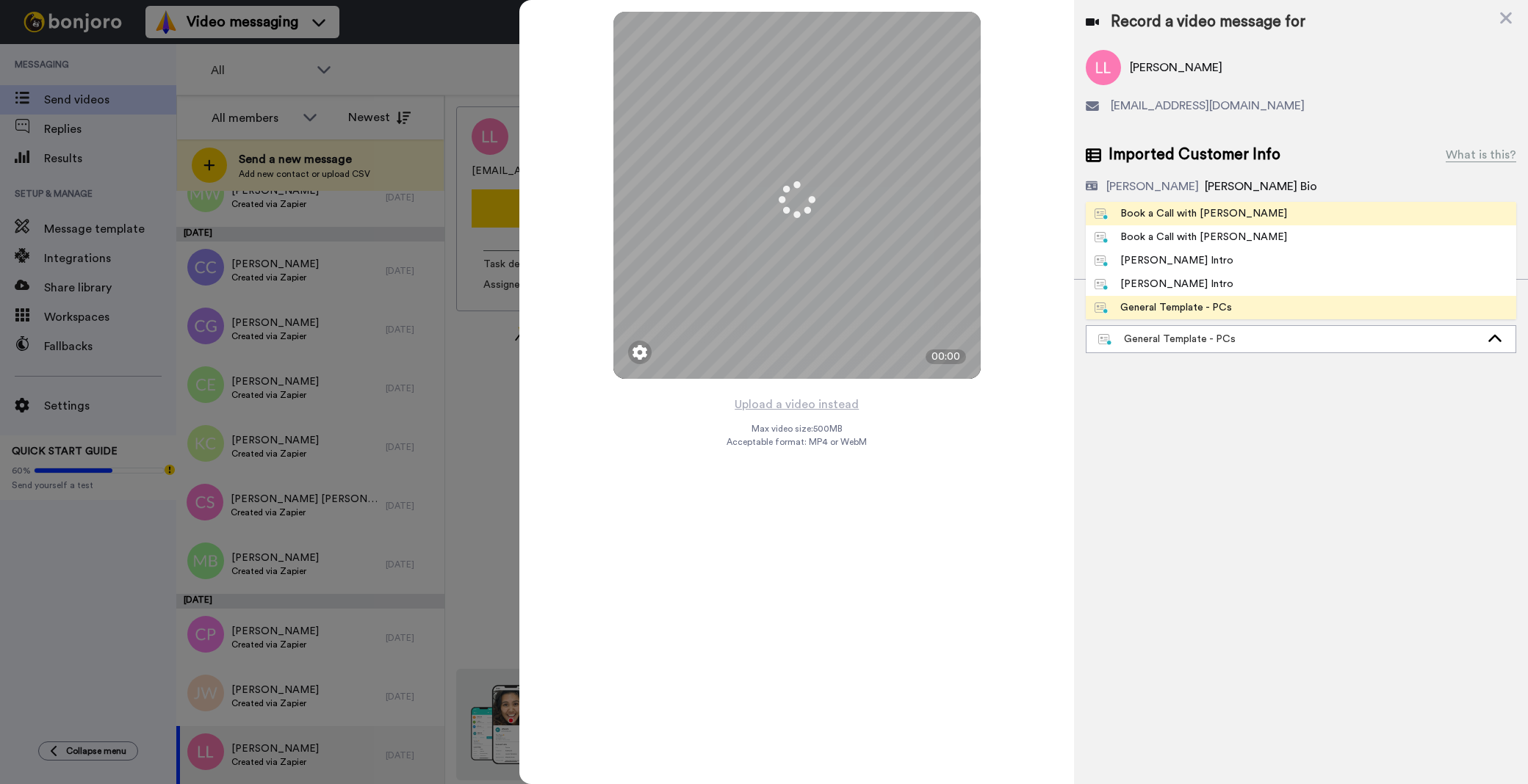
click at [1159, 207] on div "Book a Call with [PERSON_NAME]" at bounding box center [1191, 213] width 192 height 15
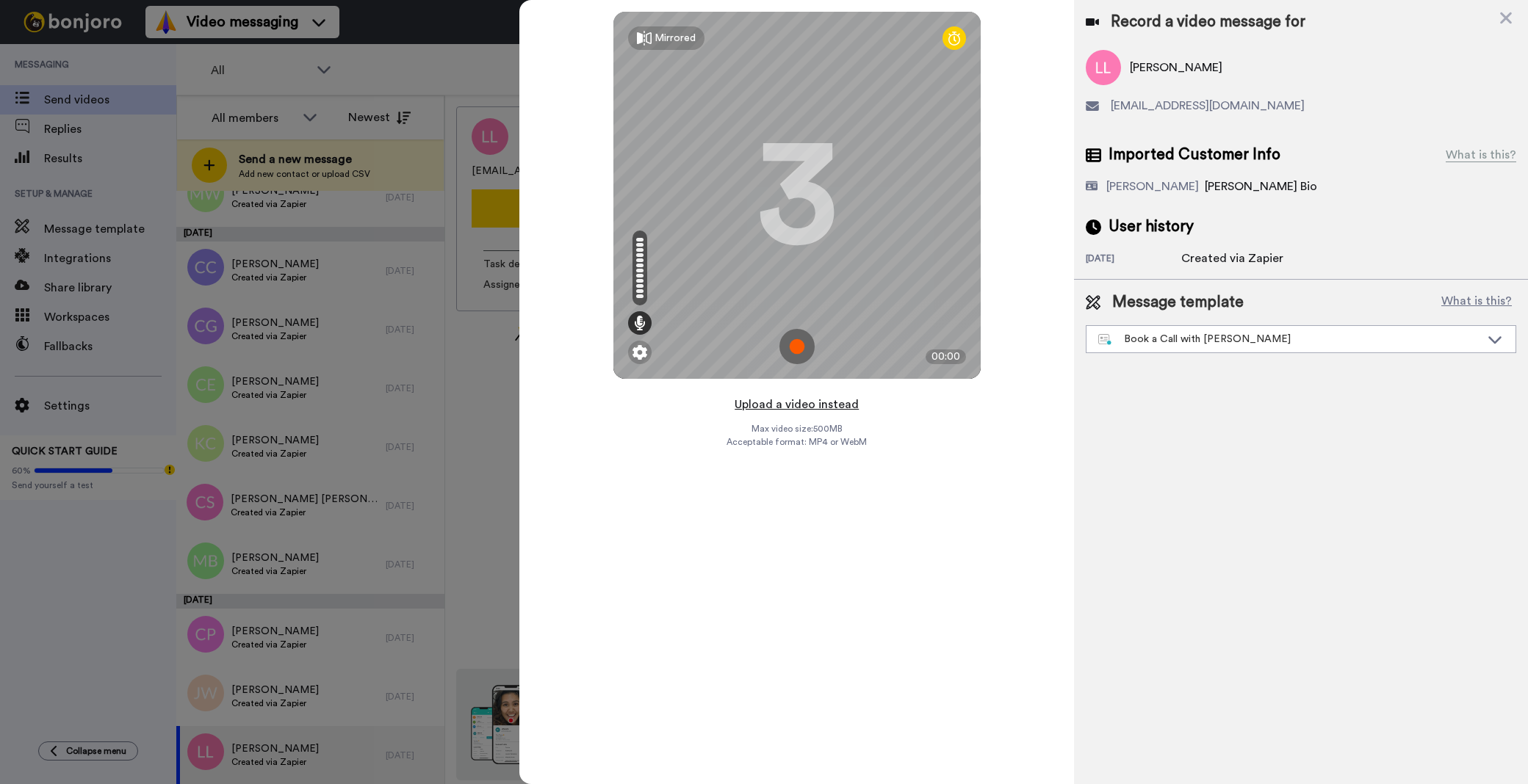
click at [799, 397] on button "Upload a video instead" at bounding box center [796, 404] width 133 height 19
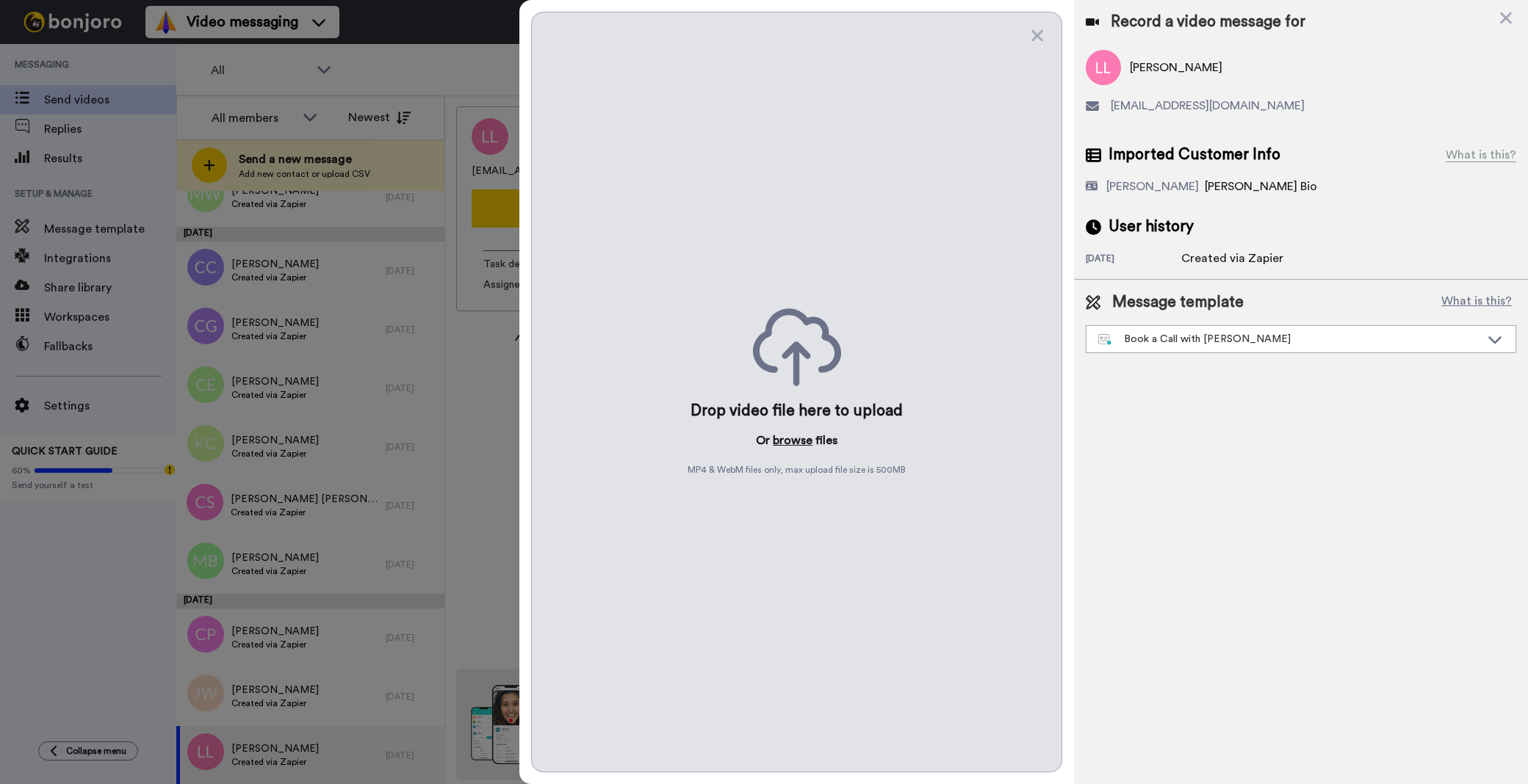
click at [793, 445] on button "browse" at bounding box center [792, 441] width 40 height 18
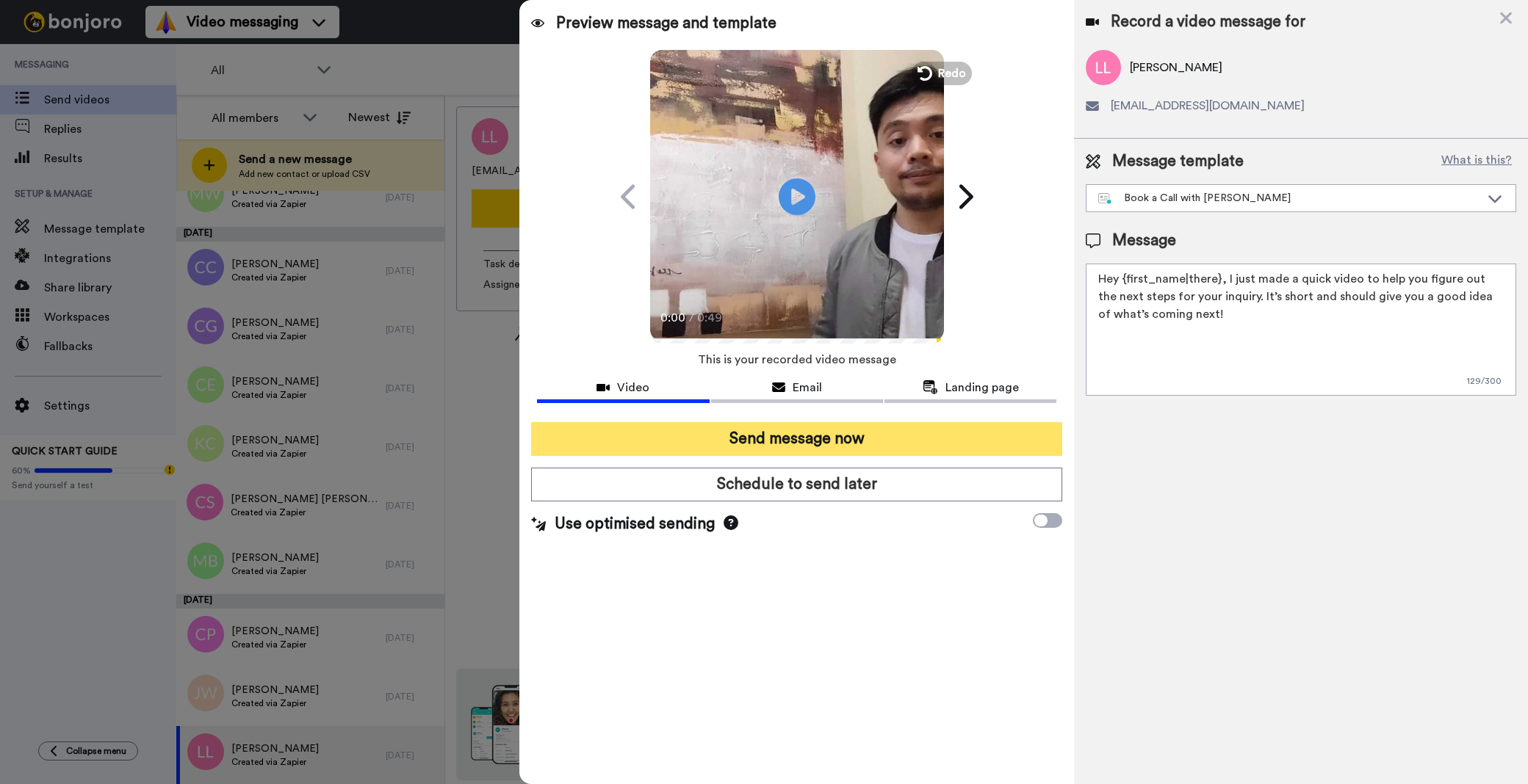
click at [767, 446] on button "Send message now" at bounding box center [797, 439] width 531 height 34
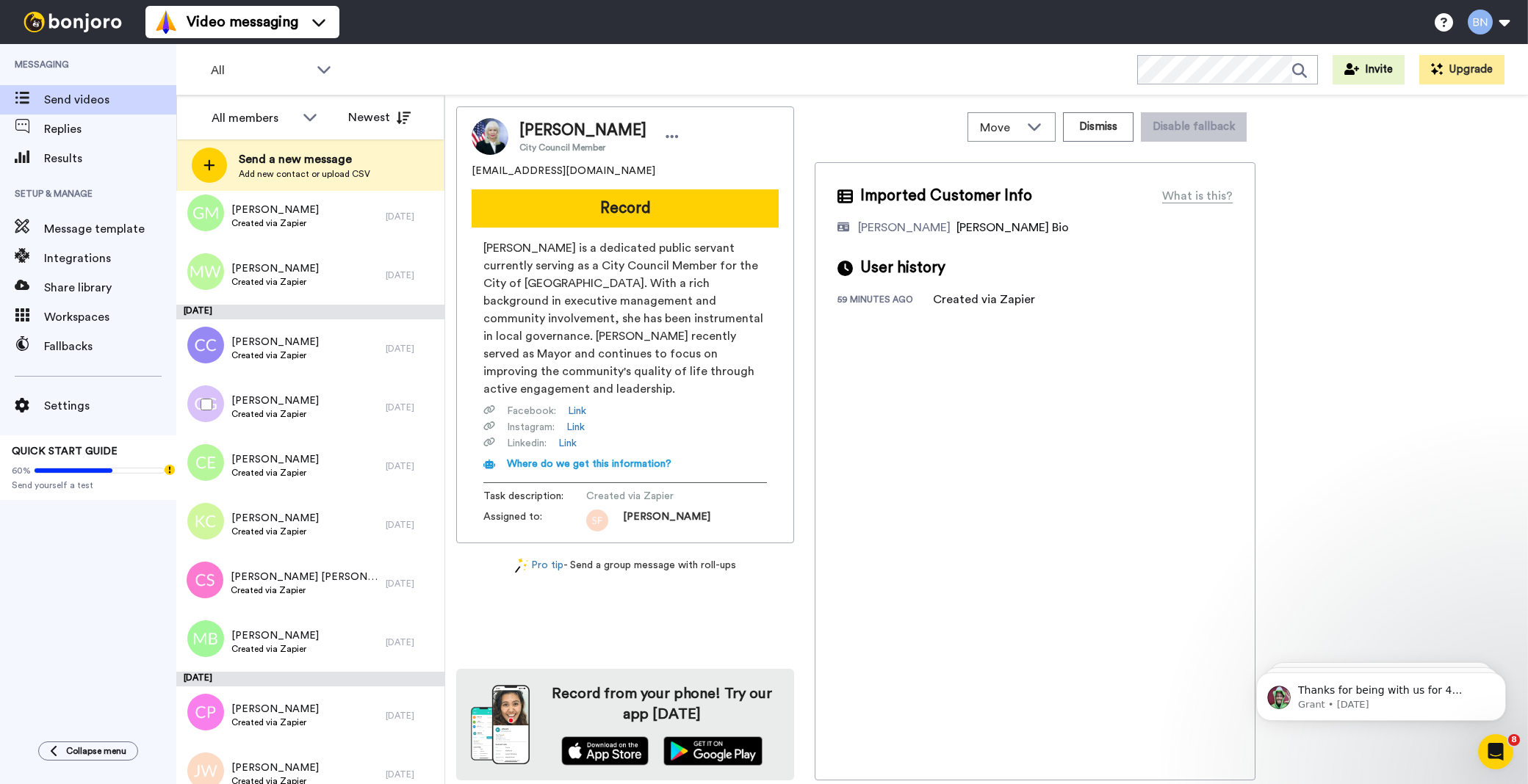
scroll to position [4017, 0]
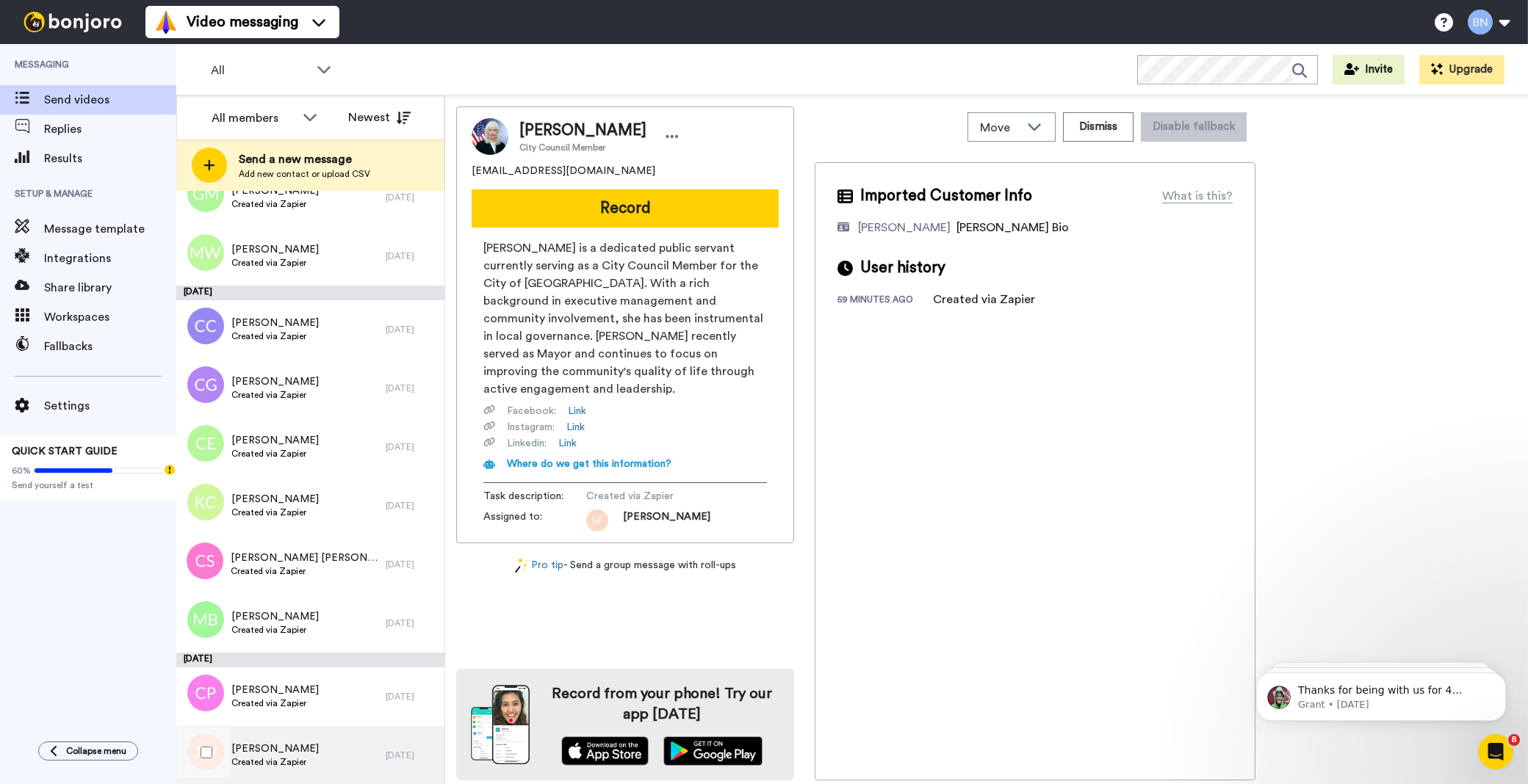
click at [319, 749] on span "[PERSON_NAME]" at bounding box center [275, 748] width 87 height 15
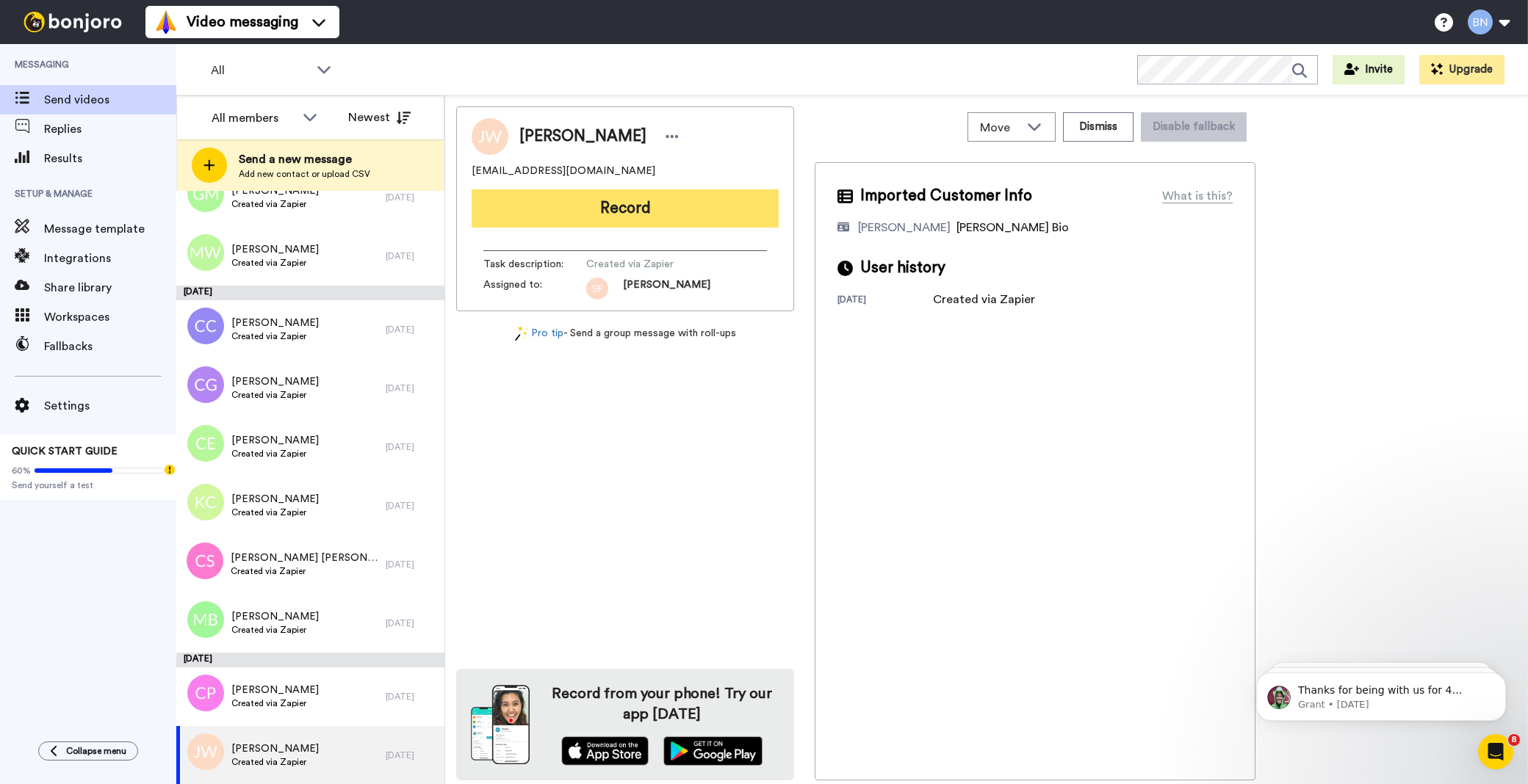
click at [670, 206] on button "Record" at bounding box center [626, 208] width 307 height 39
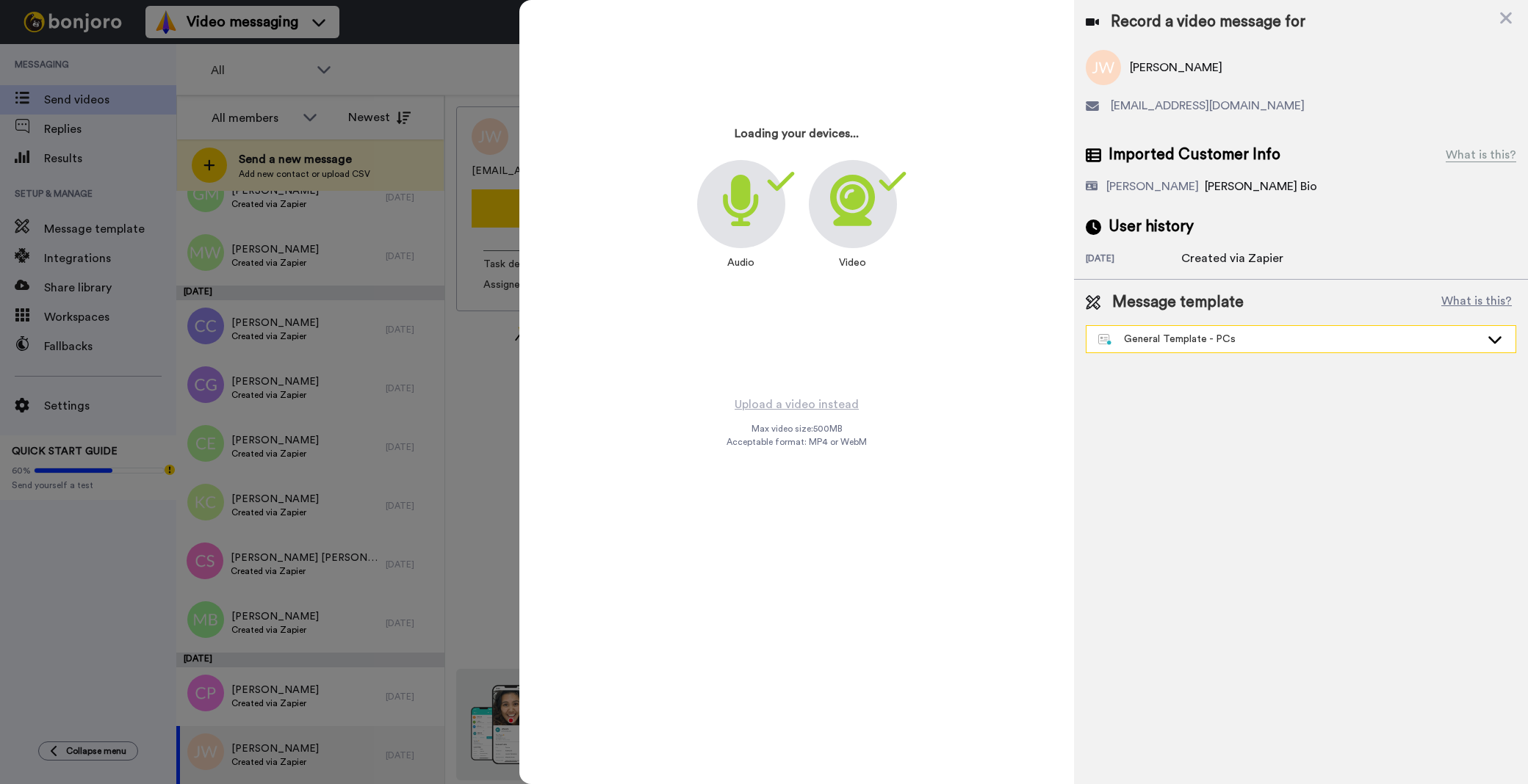
click at [1144, 345] on div "General Template - PCs" at bounding box center [1289, 339] width 382 height 15
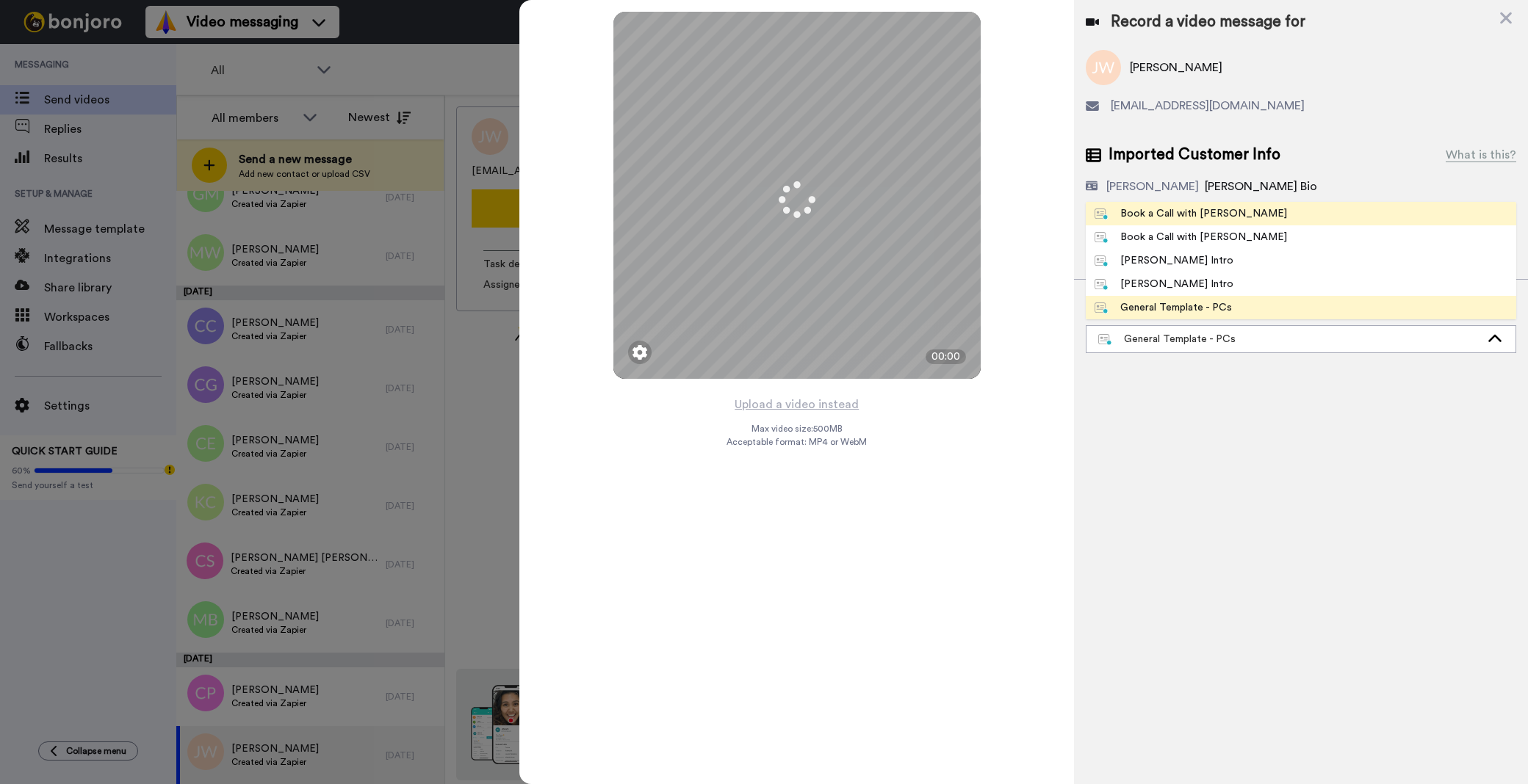
click at [1147, 211] on div "Book a Call with [PERSON_NAME]" at bounding box center [1191, 213] width 192 height 15
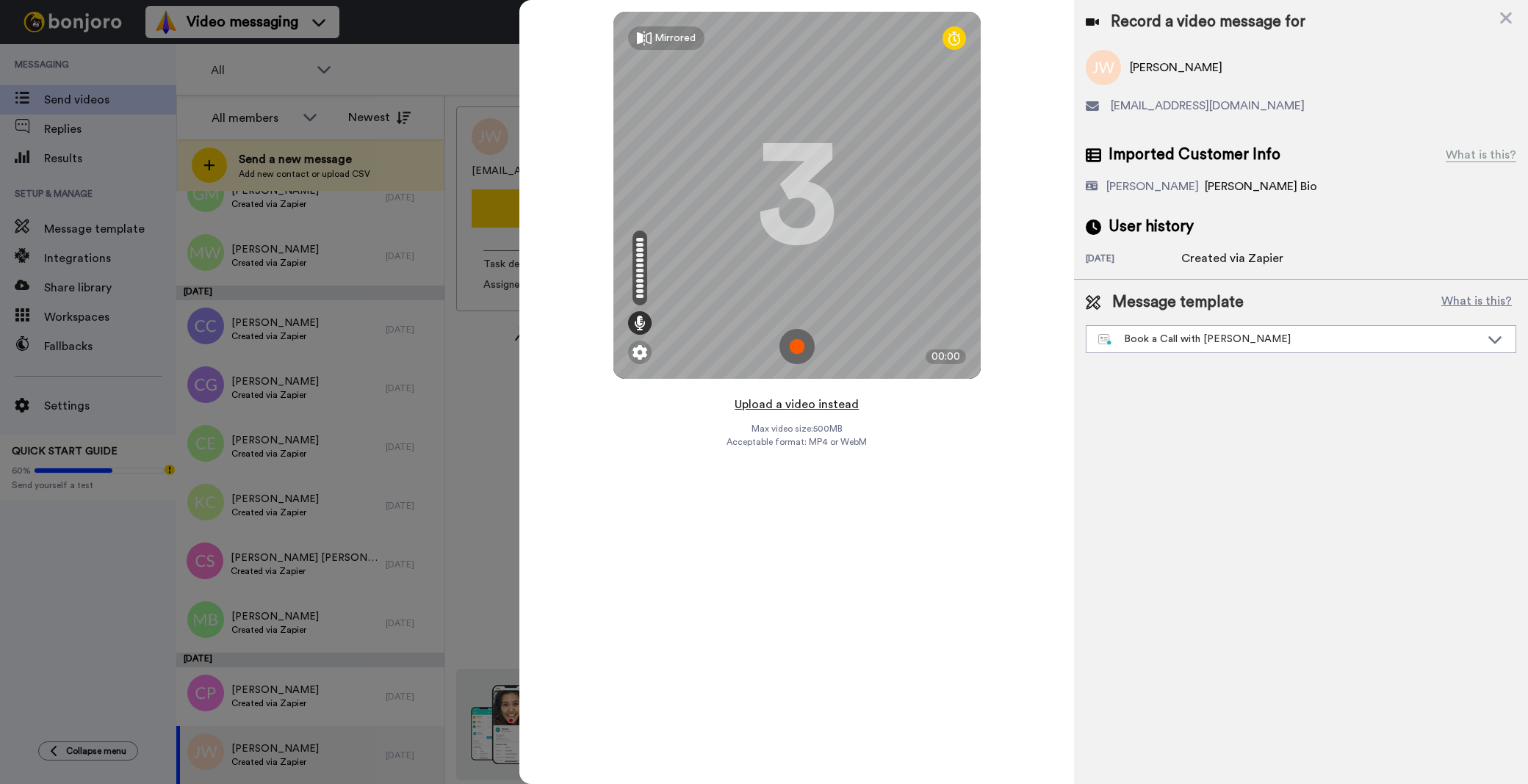
click at [799, 395] on button "Upload a video instead" at bounding box center [796, 404] width 133 height 19
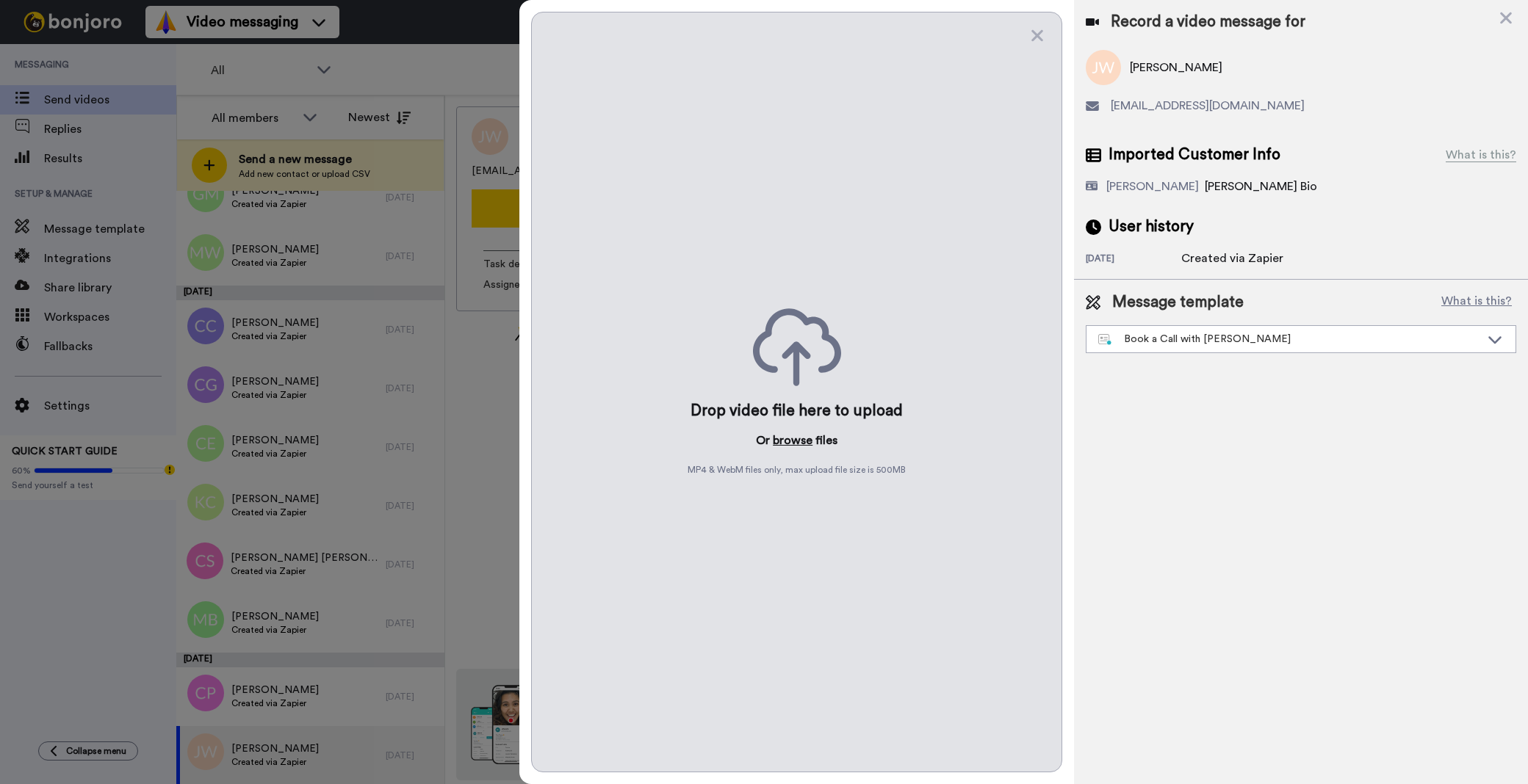
click at [784, 442] on button "browse" at bounding box center [792, 441] width 40 height 18
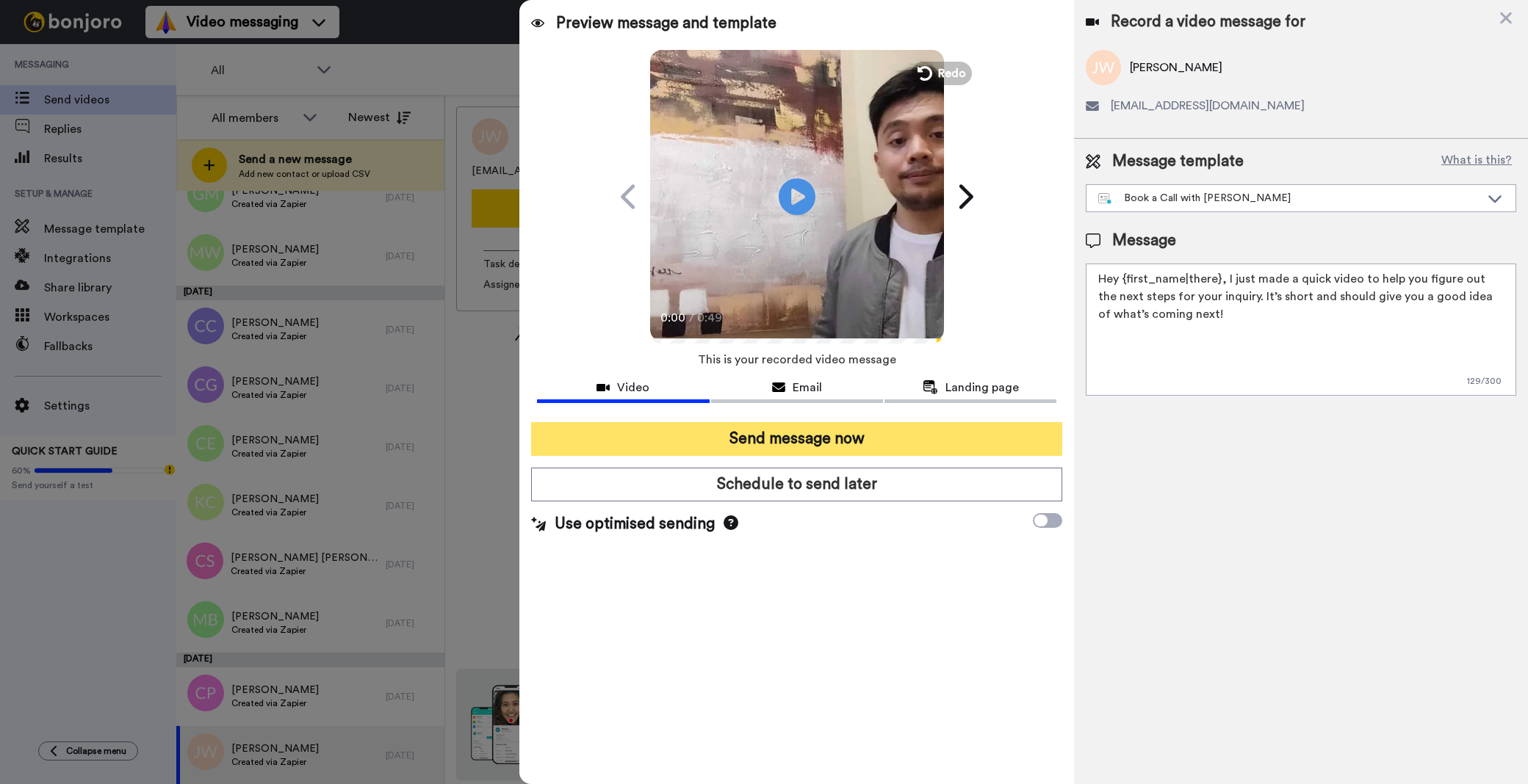
click at [762, 430] on button "Send message now" at bounding box center [797, 439] width 531 height 34
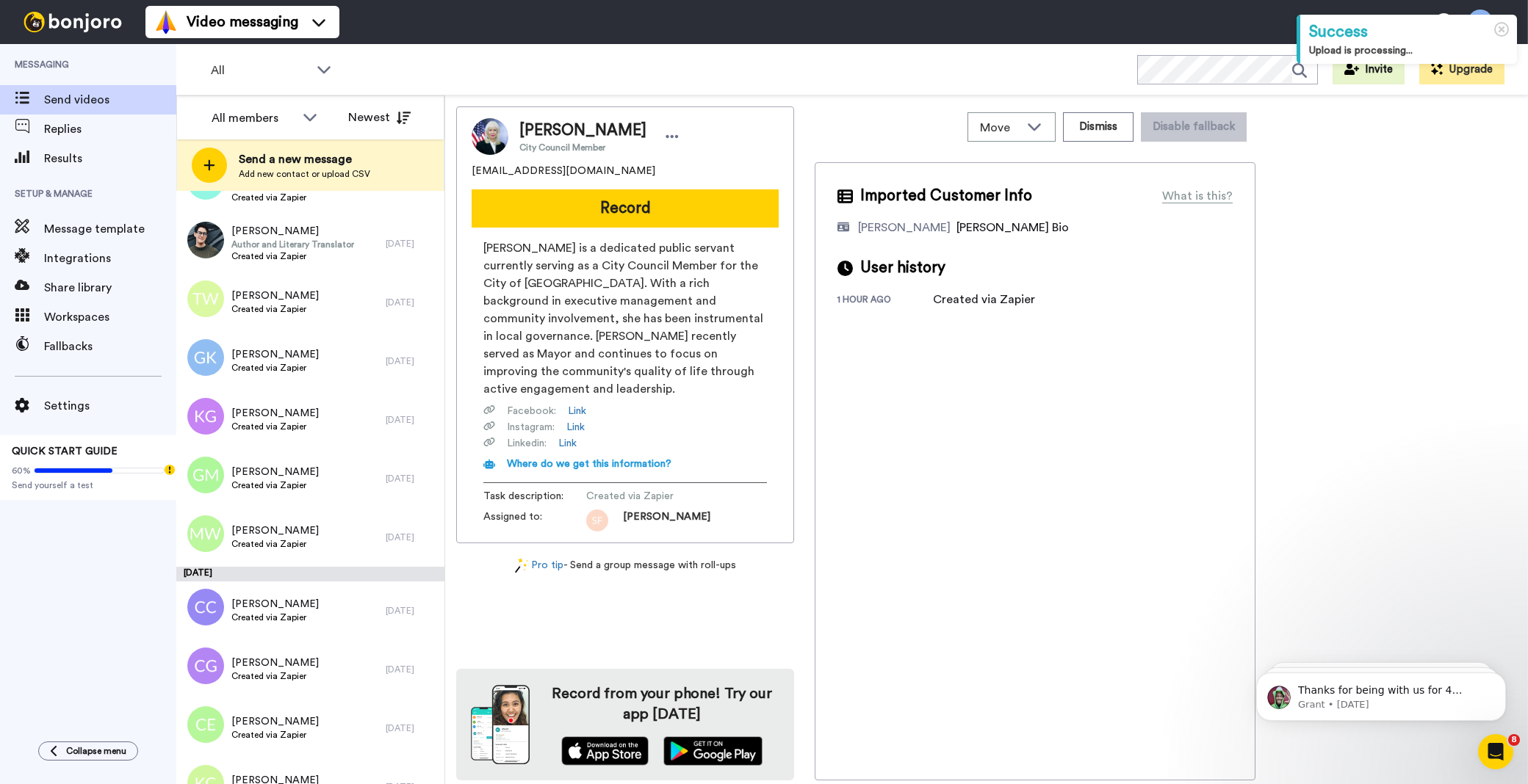
scroll to position [3959, 0]
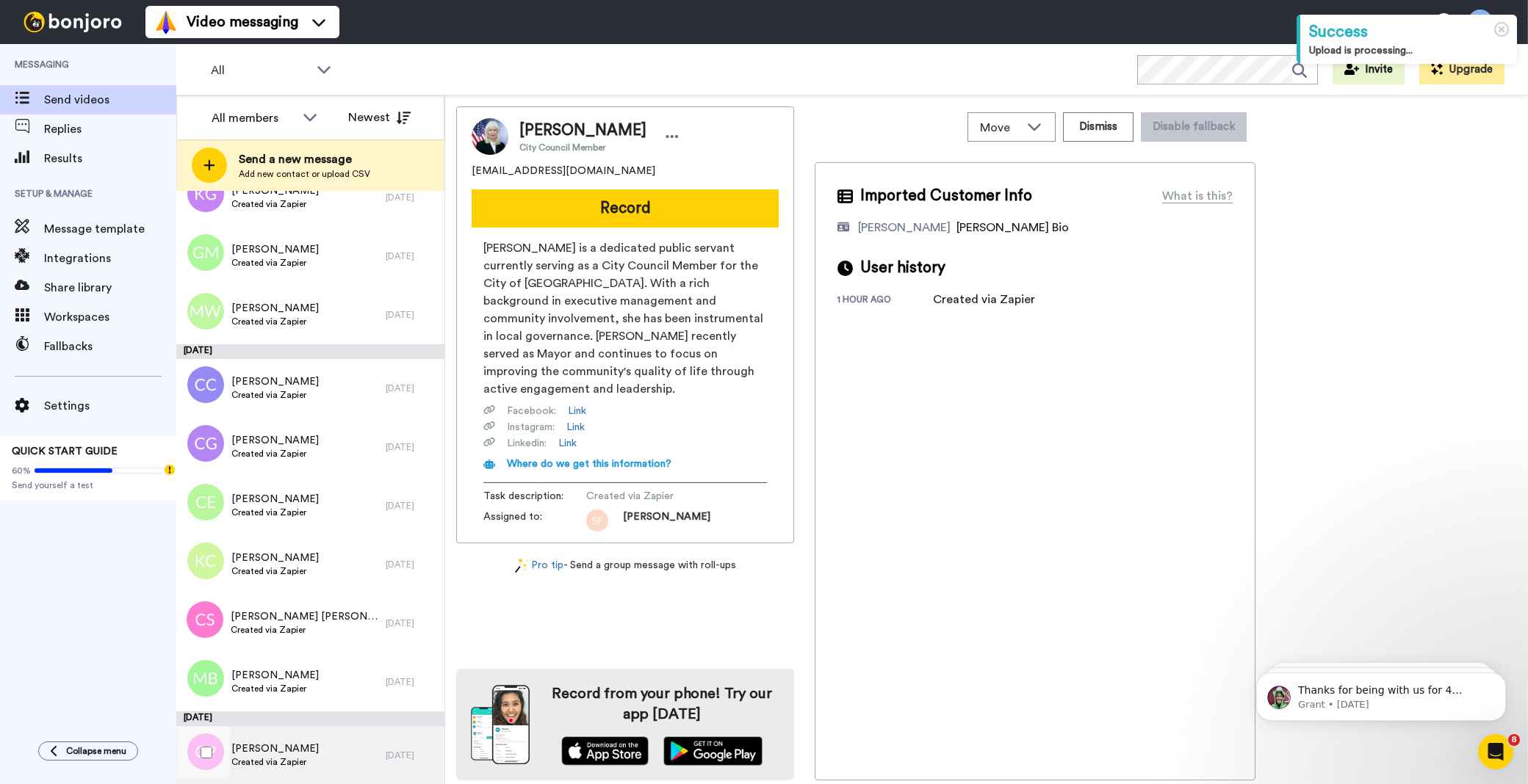
click at [351, 758] on div "Christopher Pinkowski Created via Zapier" at bounding box center [281, 755] width 209 height 58
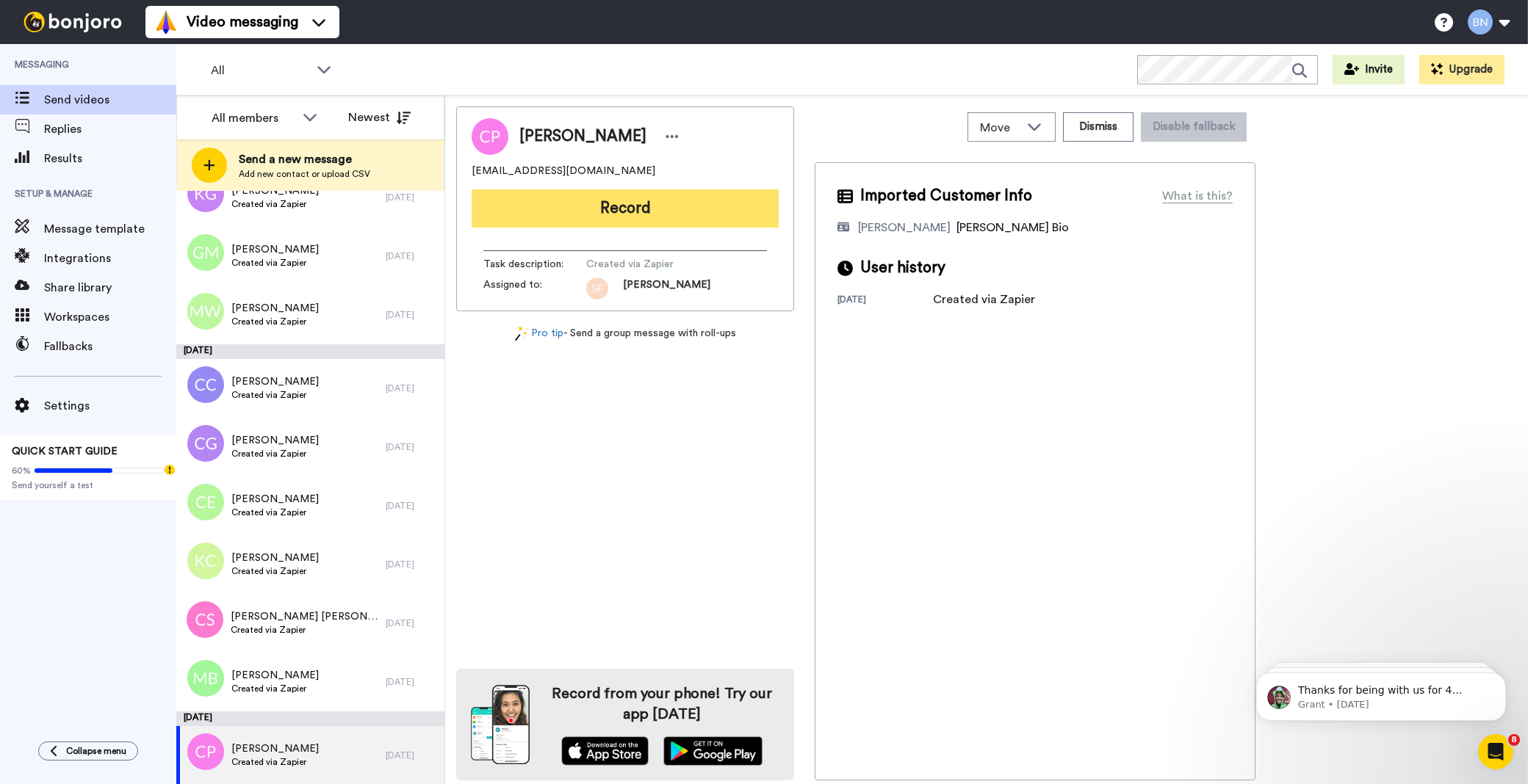
click button "Record"
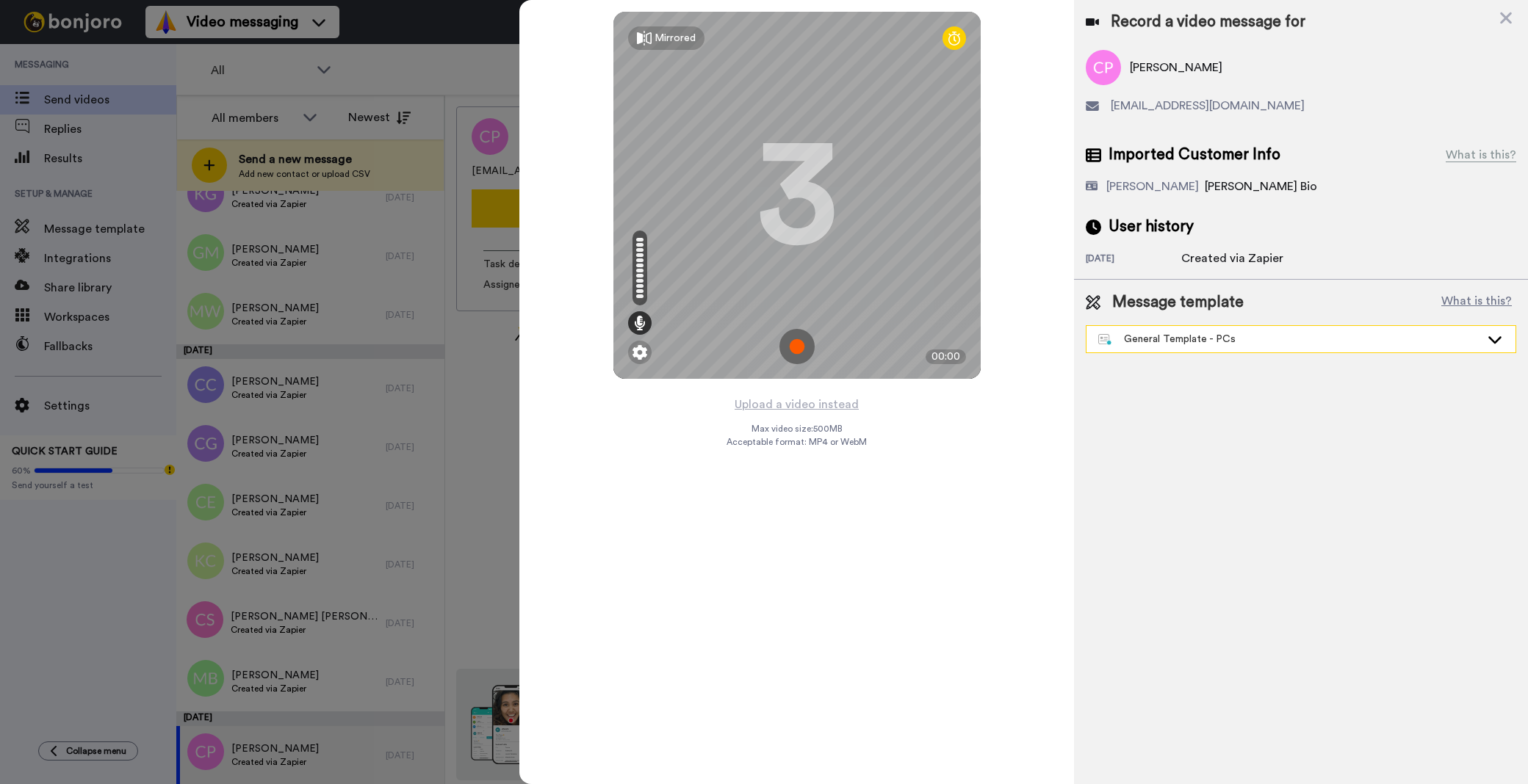
click div "General Template - PCs"
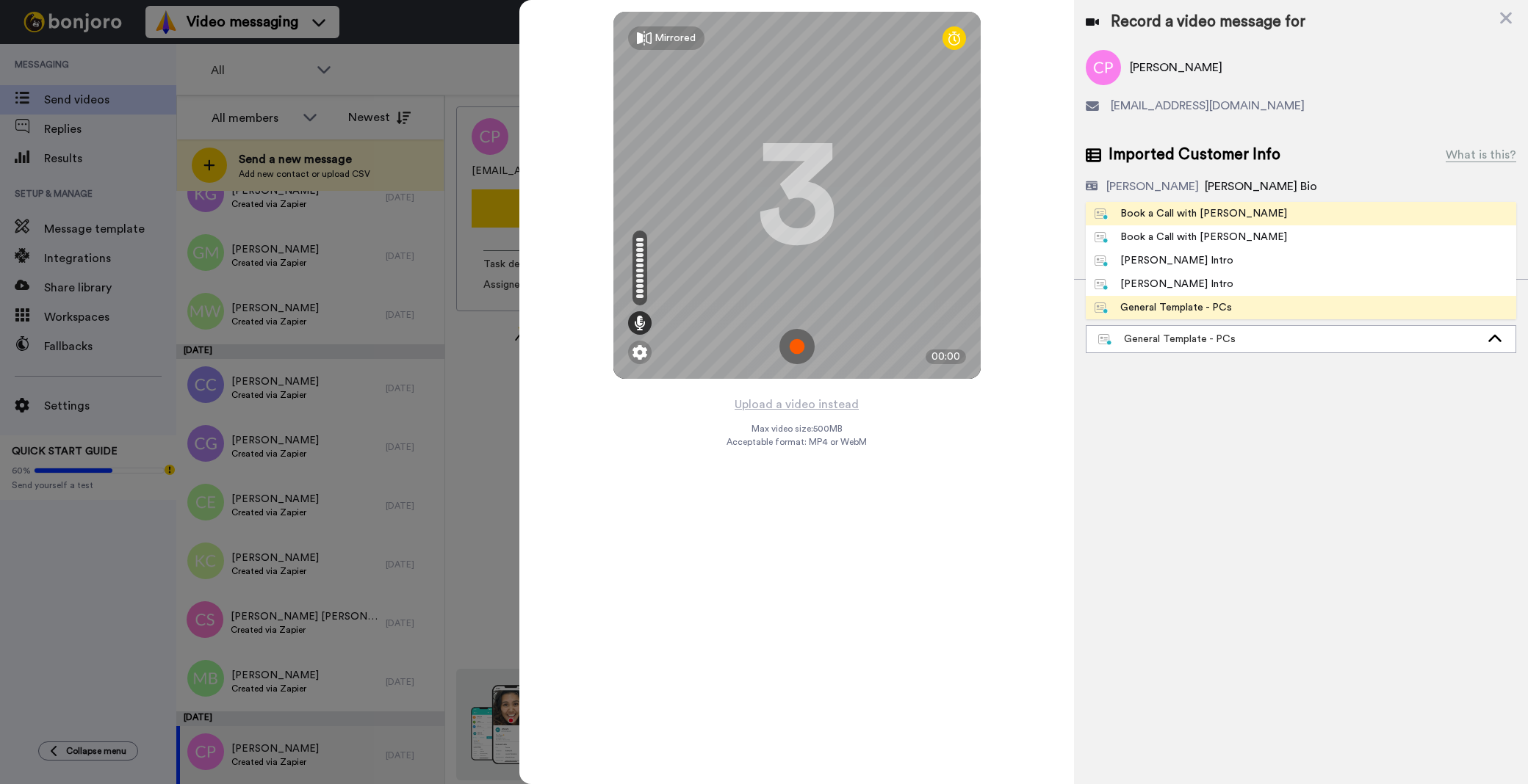
click div "Book a Call with [PERSON_NAME]"
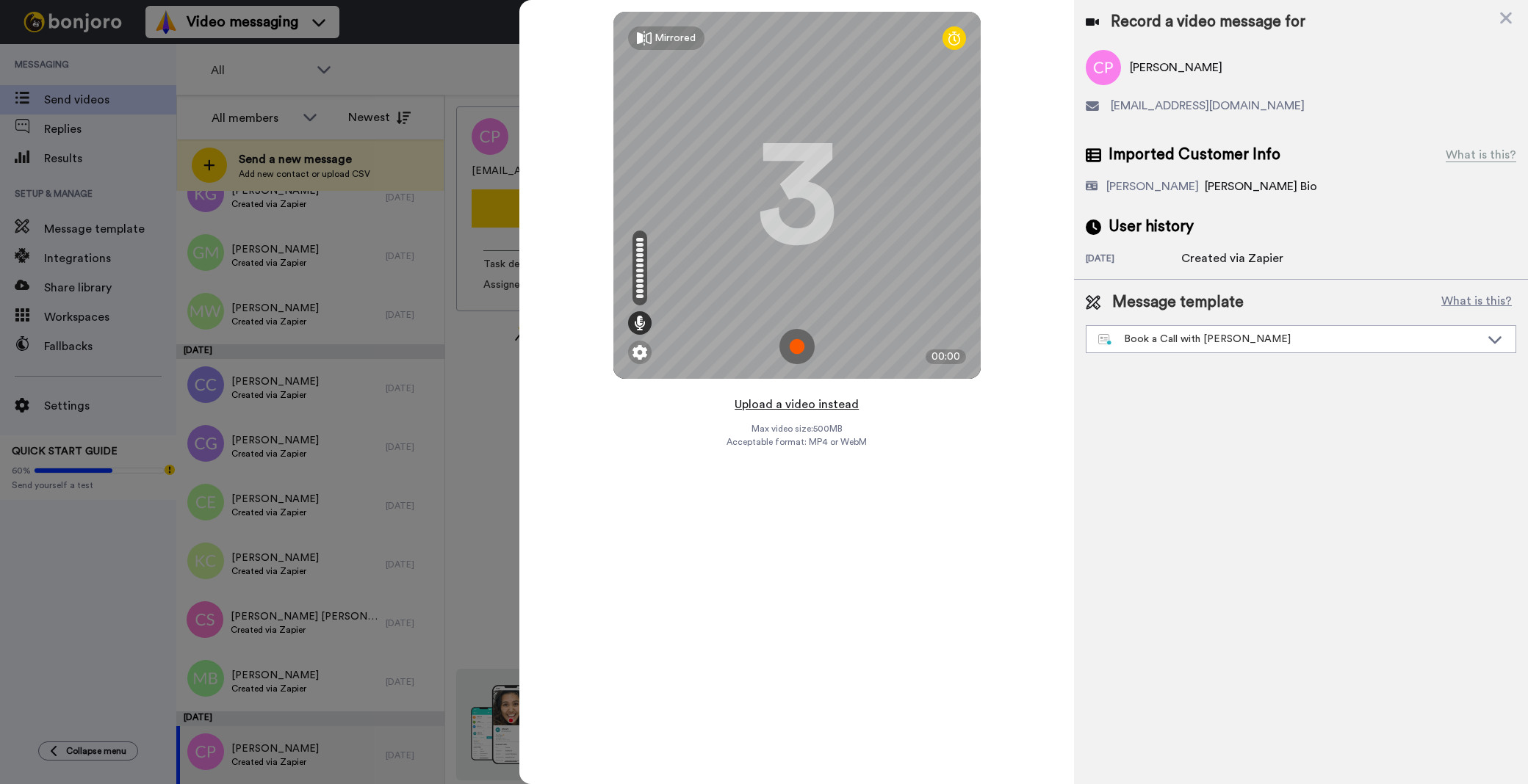
click button "Upload a video instead"
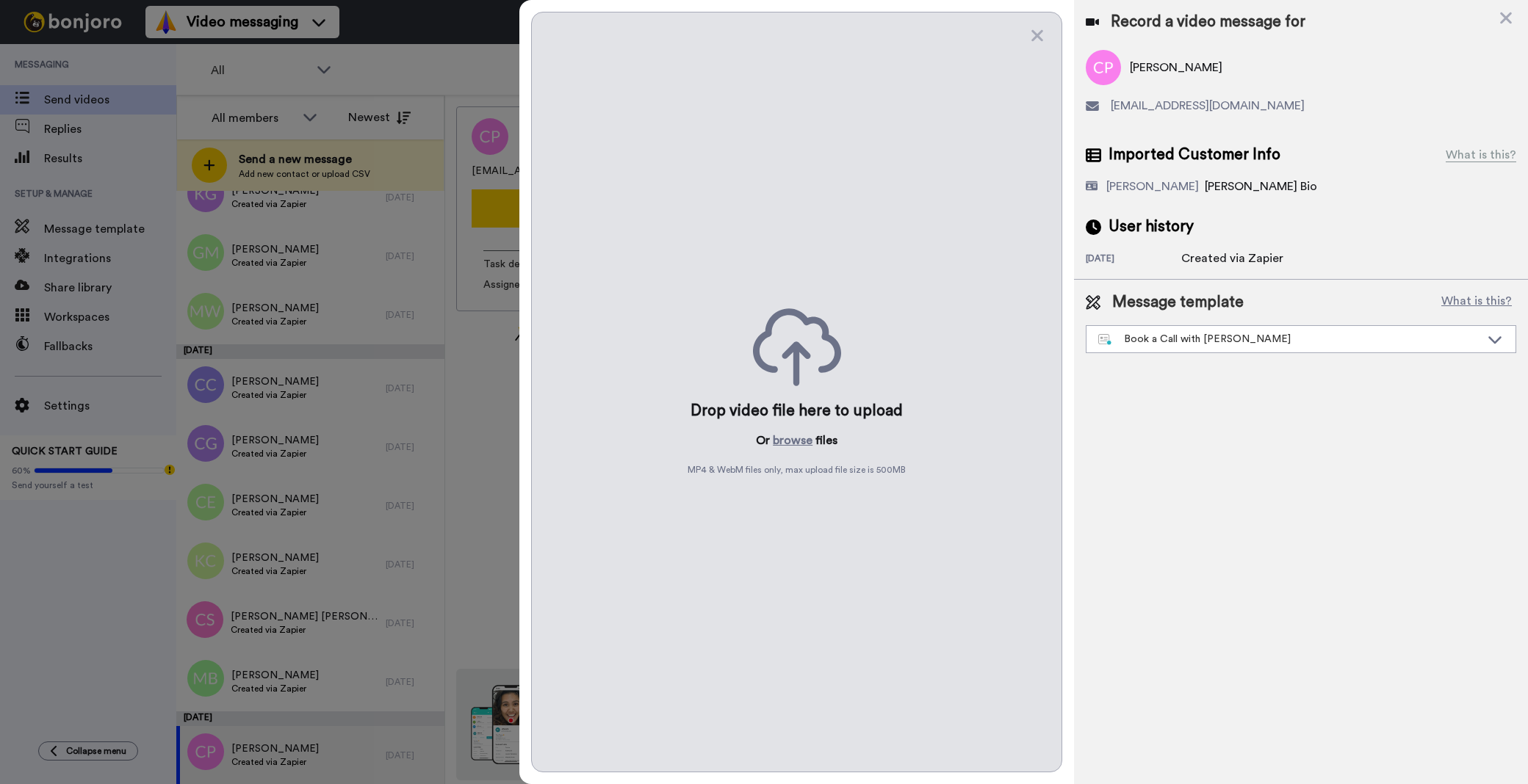
click p "Or browse files"
click button "browse"
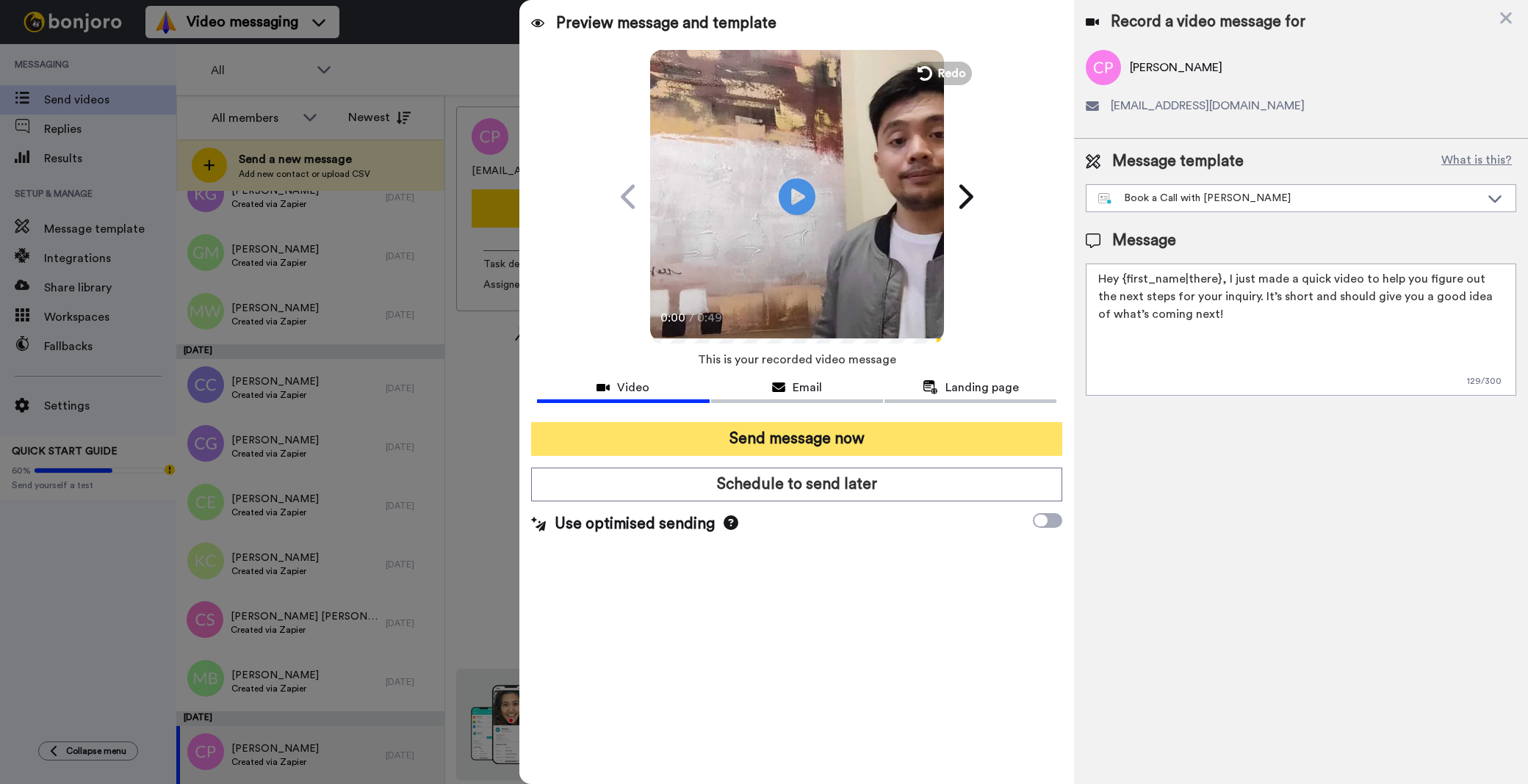
click button "Send message now"
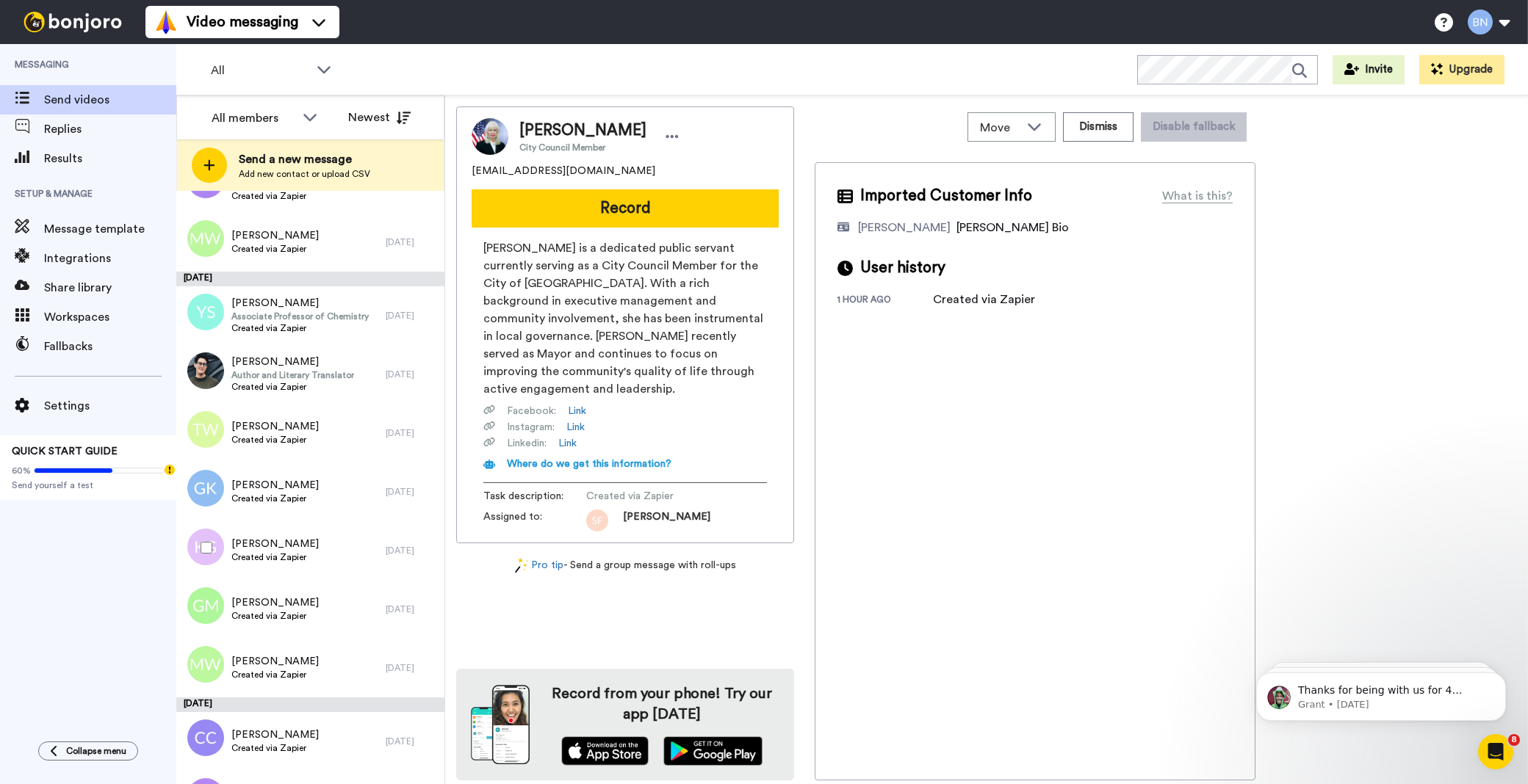
scroll to position [3885, 0]
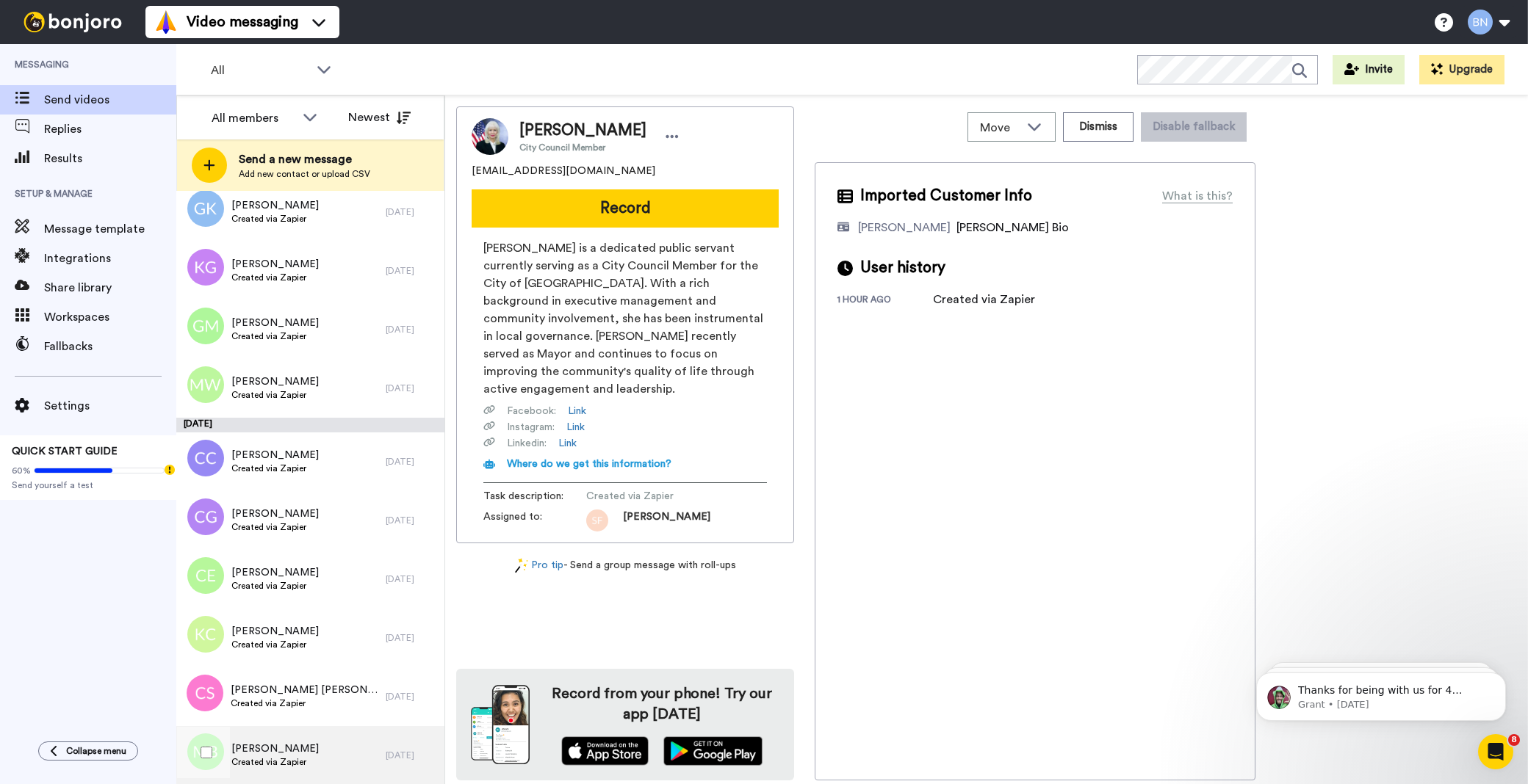
click at [314, 755] on div "[PERSON_NAME] Created via Zapier" at bounding box center [281, 755] width 209 height 58
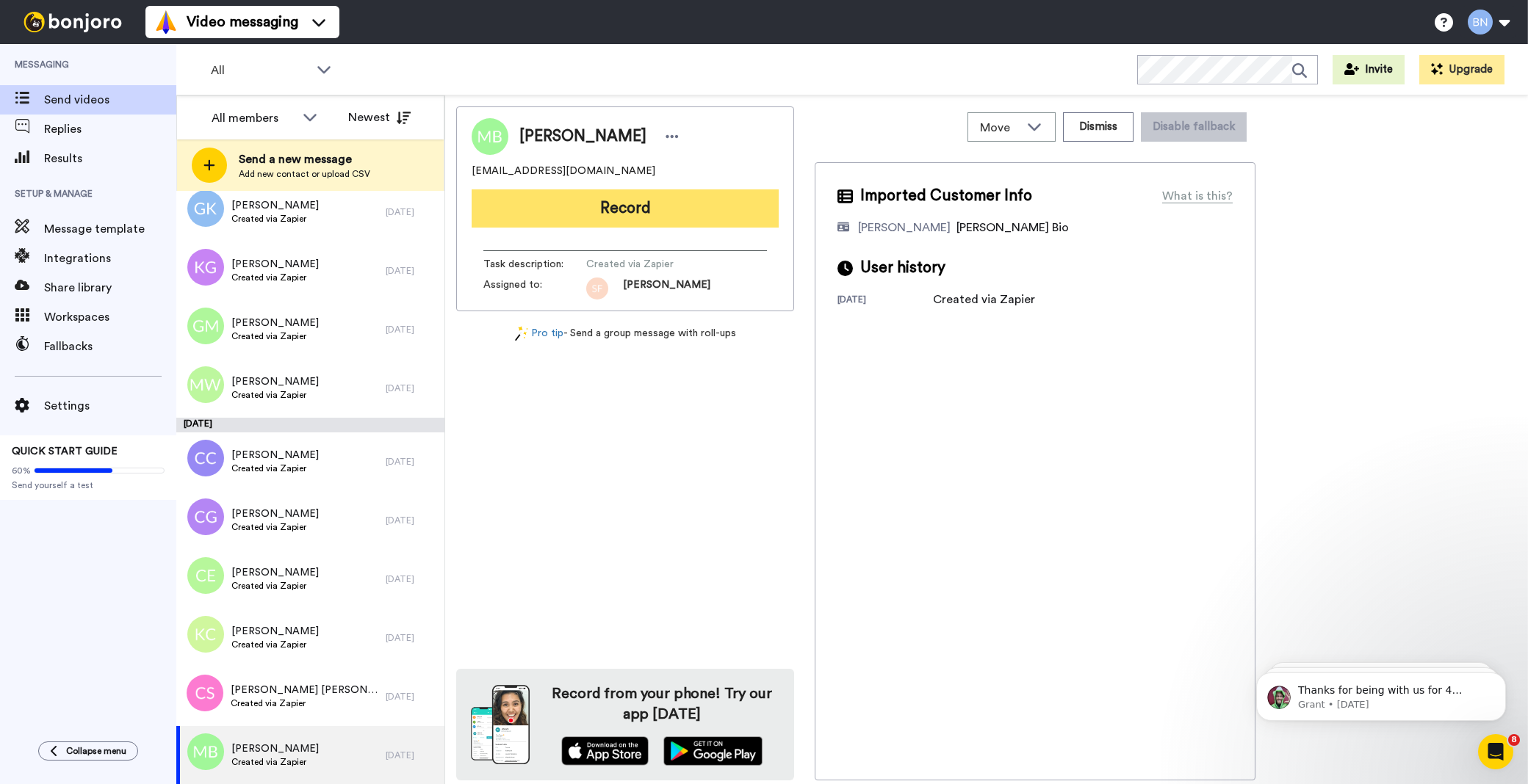
click at [699, 210] on button "Record" at bounding box center [626, 208] width 307 height 39
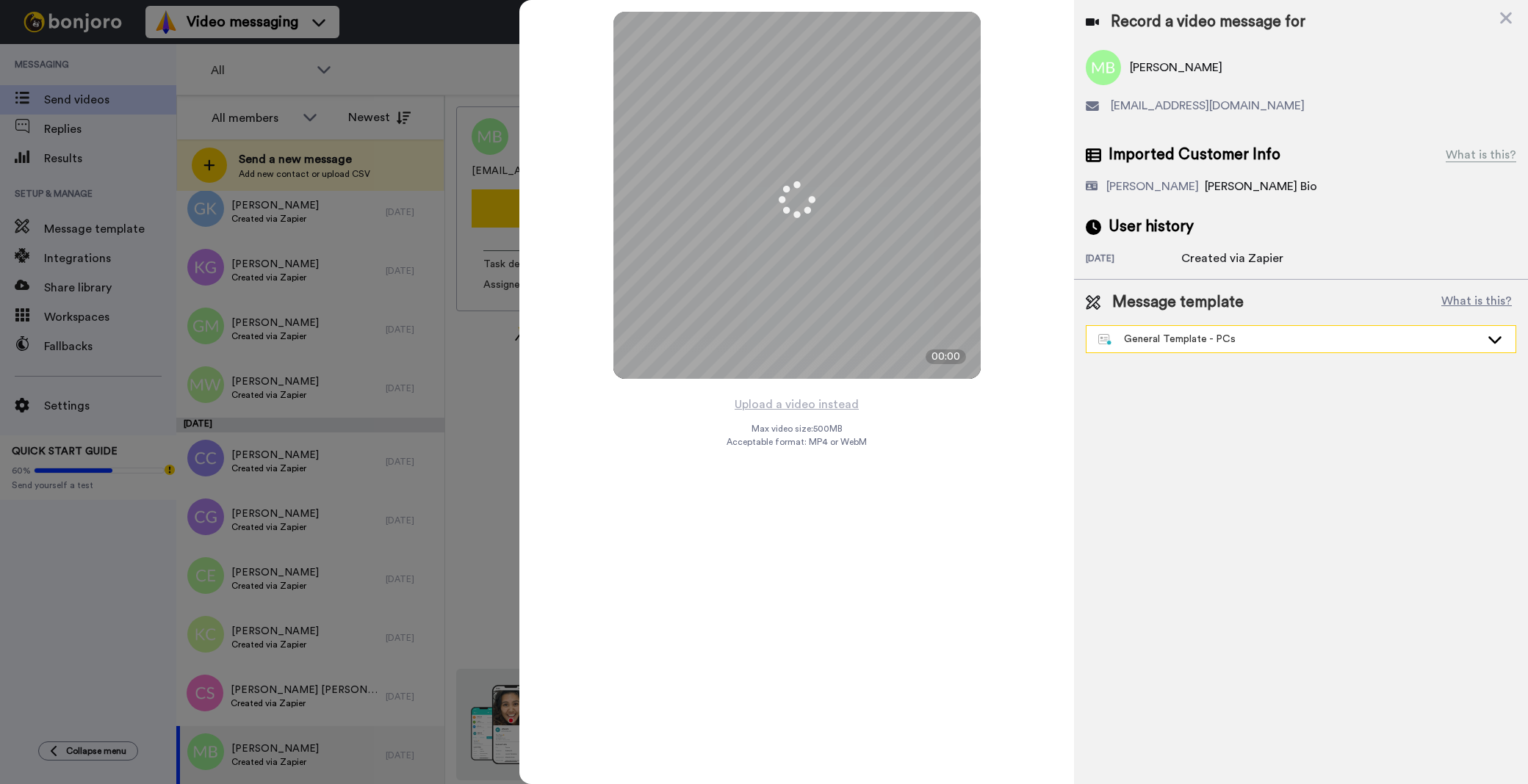
click at [1149, 345] on div "General Template - PCs" at bounding box center [1289, 339] width 382 height 15
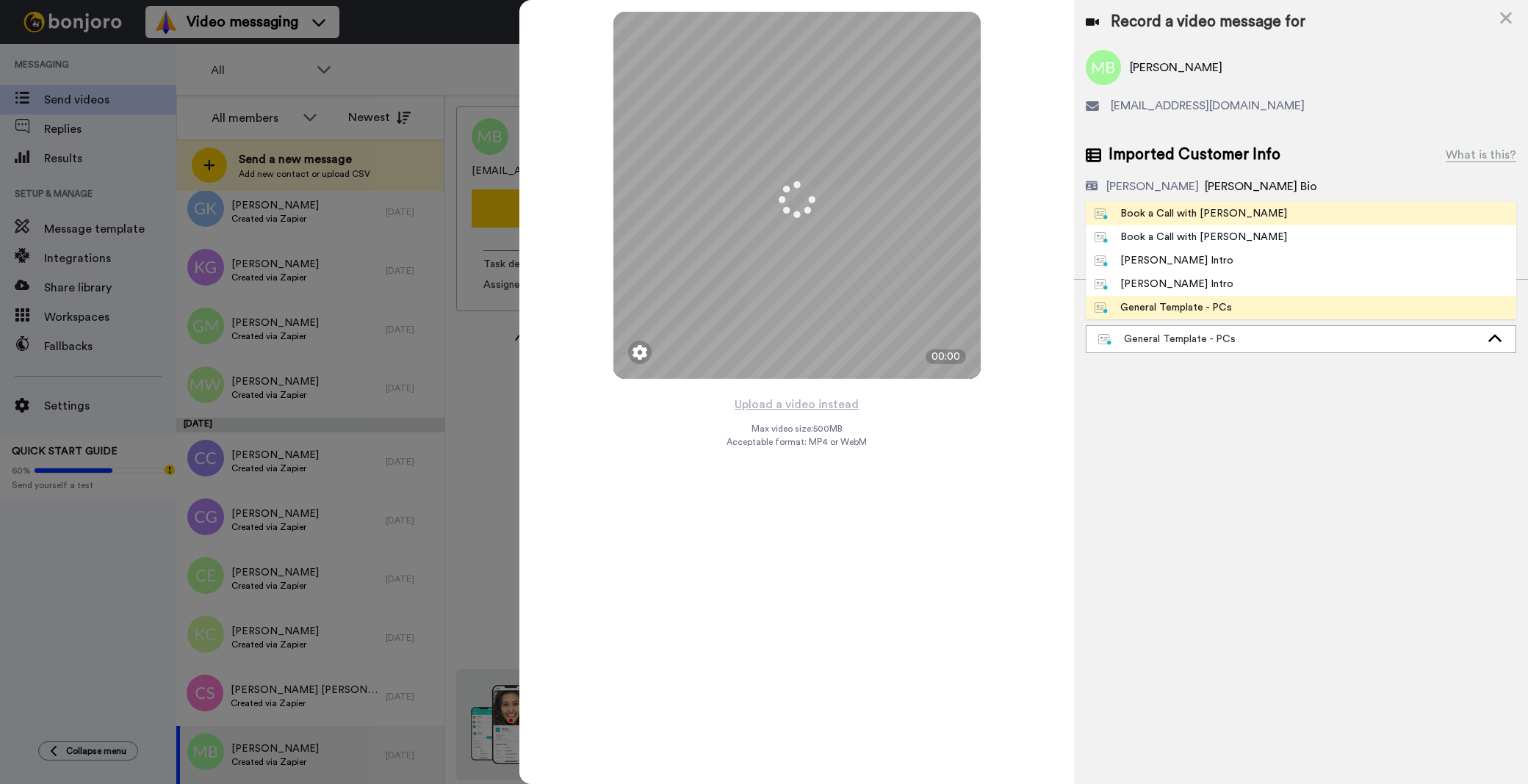
click at [1155, 219] on div "Book a Call with [PERSON_NAME]" at bounding box center [1191, 213] width 192 height 15
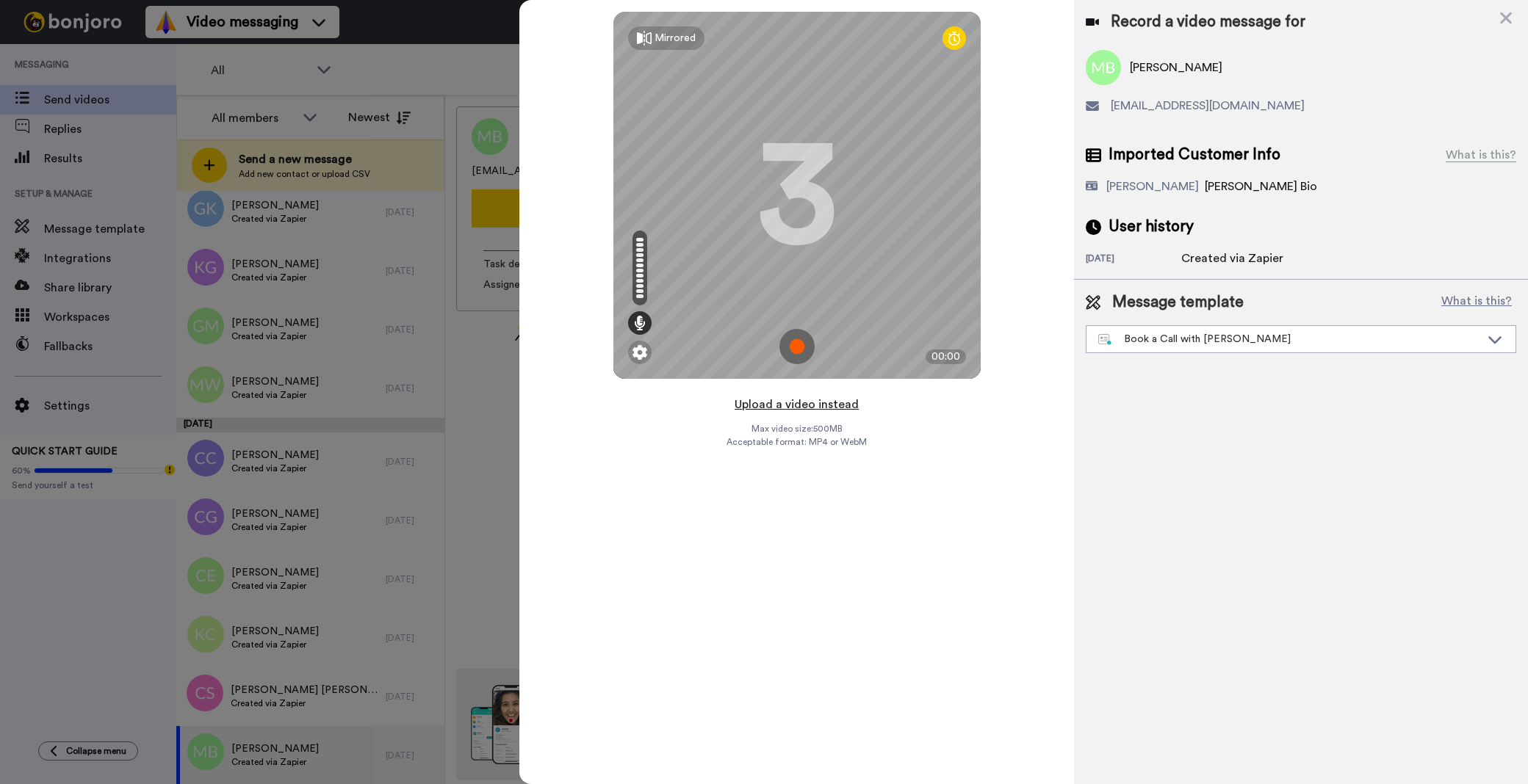
click at [781, 398] on button "Upload a video instead" at bounding box center [796, 404] width 133 height 19
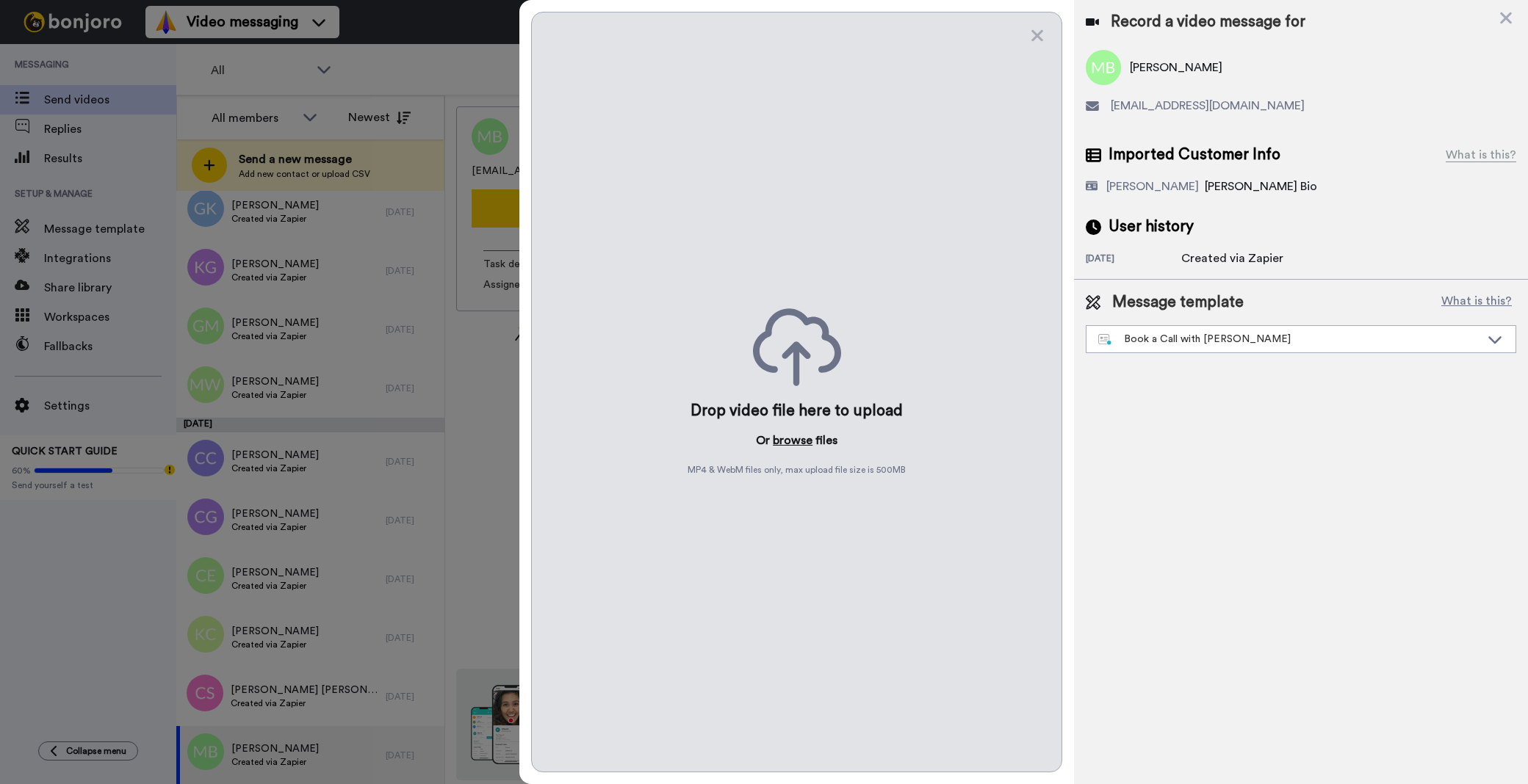
click at [782, 449] on button "browse" at bounding box center [792, 441] width 40 height 18
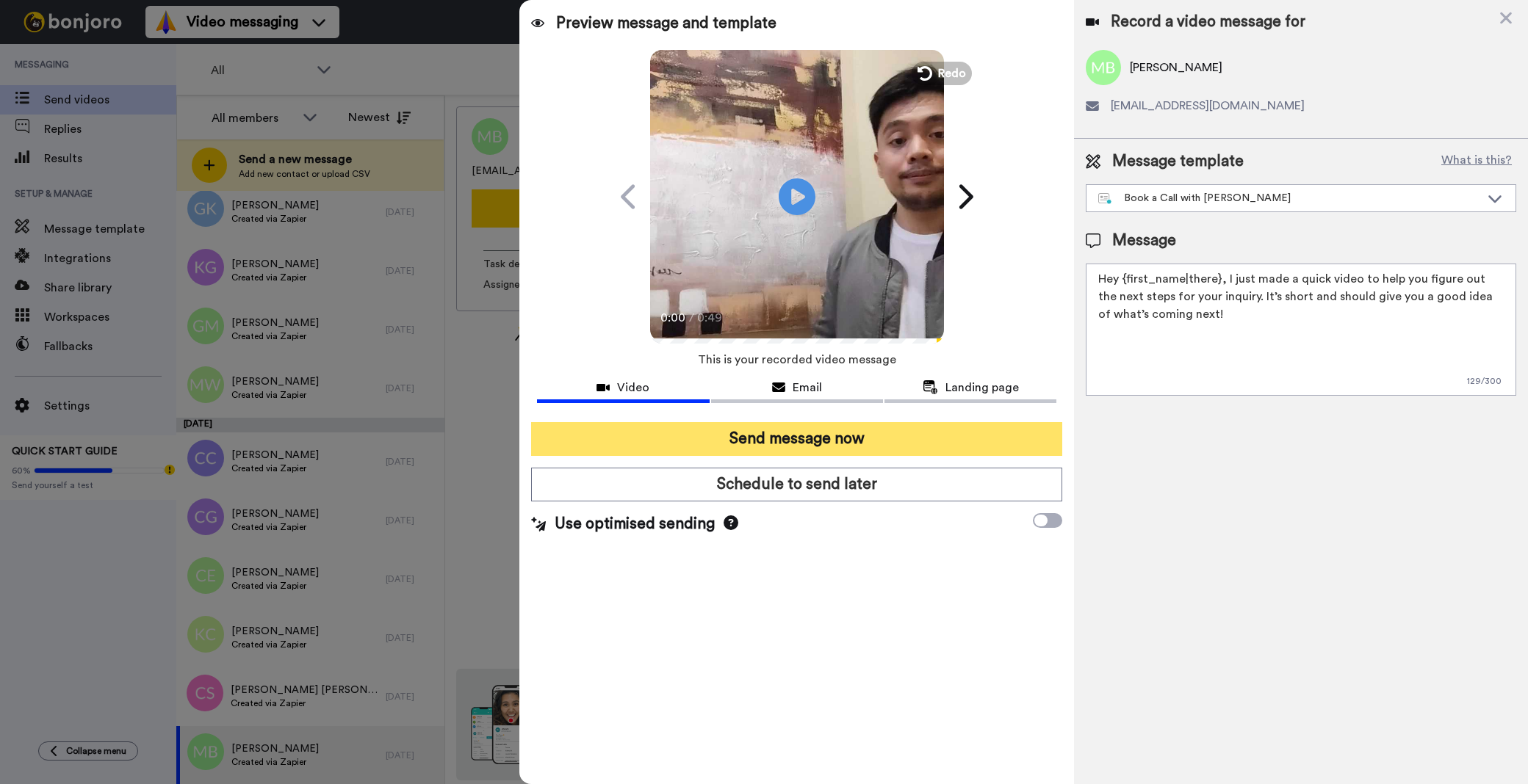
click at [718, 445] on button "Send message now" at bounding box center [797, 439] width 531 height 34
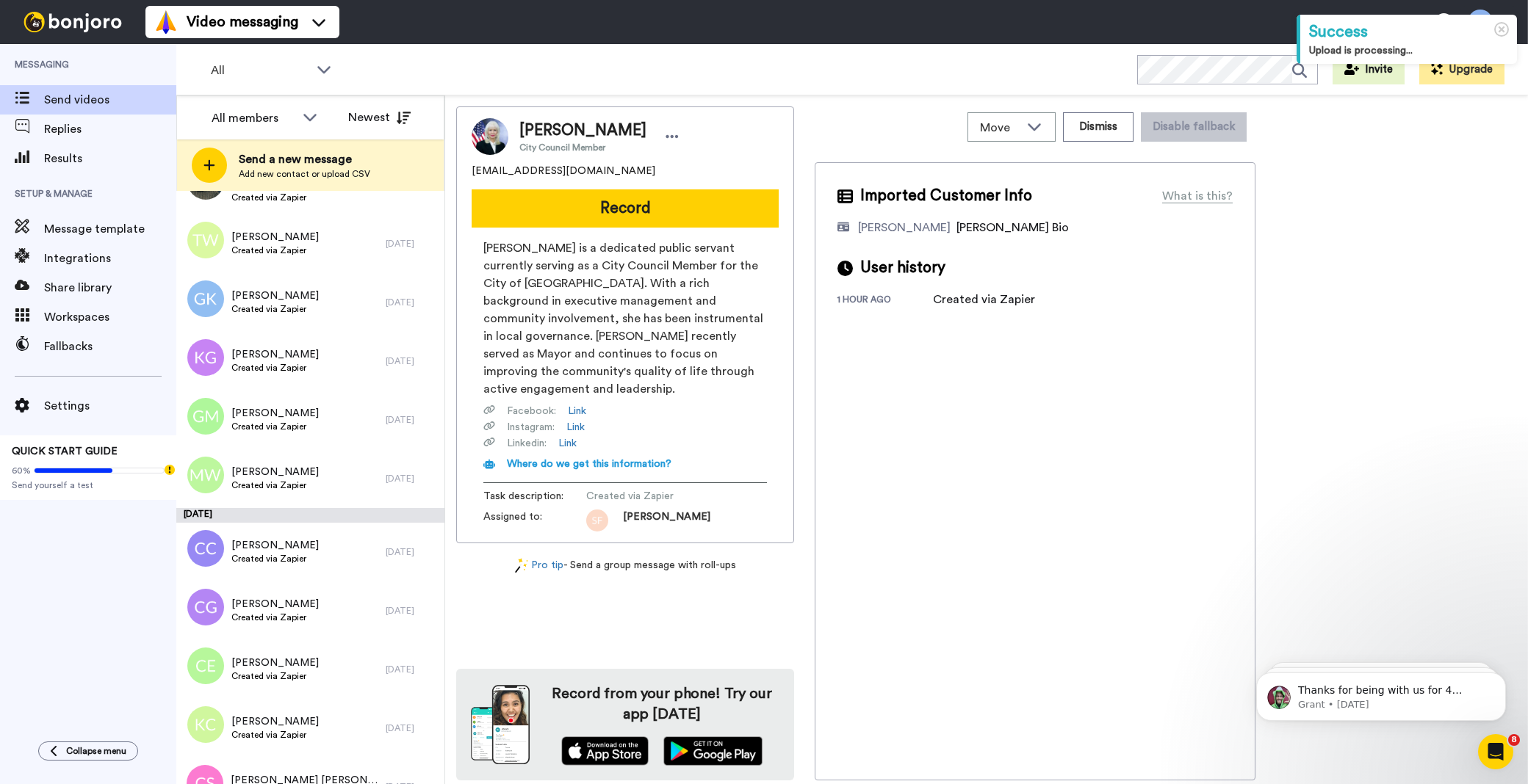
scroll to position [3827, 0]
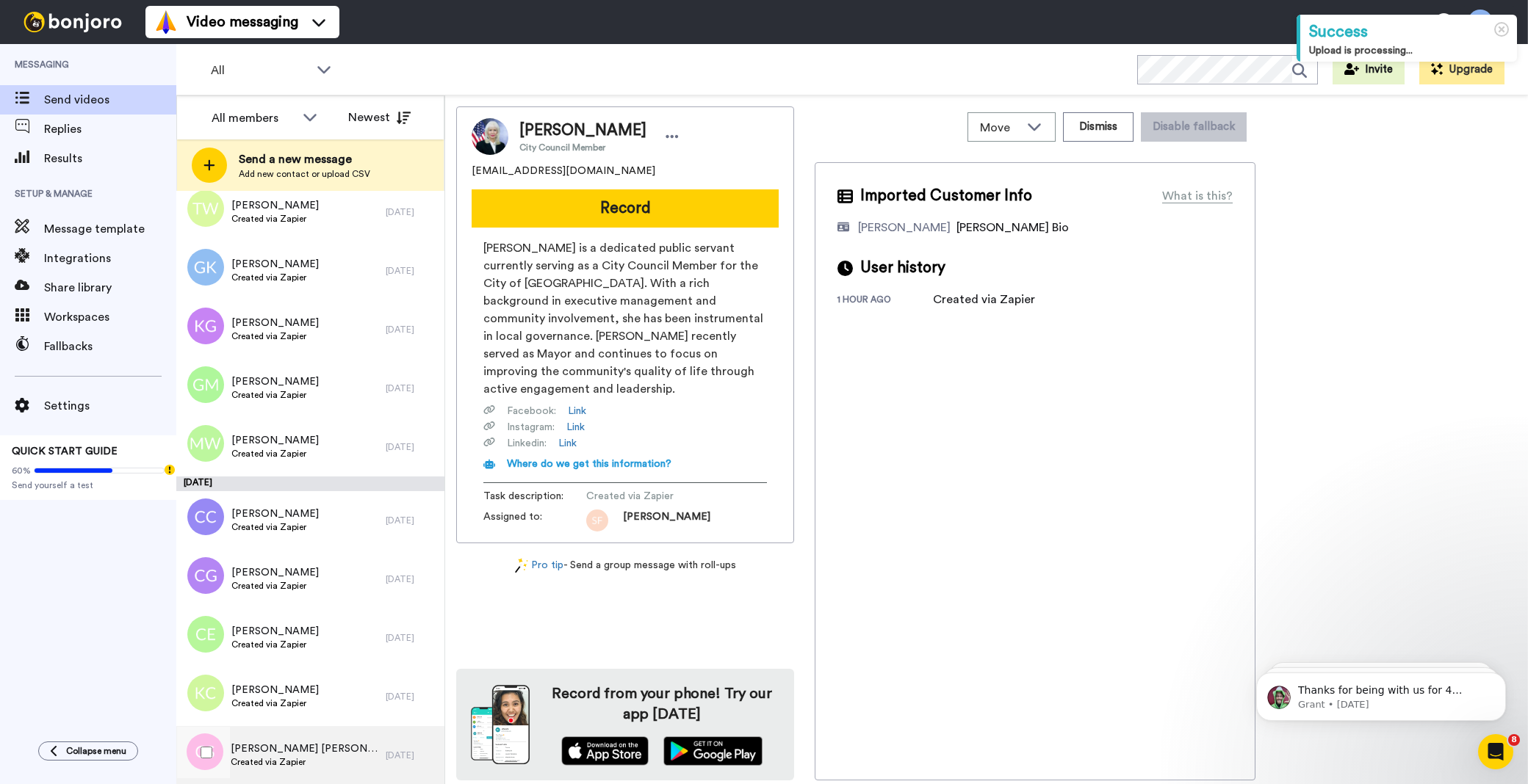
click at [321, 746] on span "[PERSON_NAME] [PERSON_NAME]" at bounding box center [304, 748] width 148 height 15
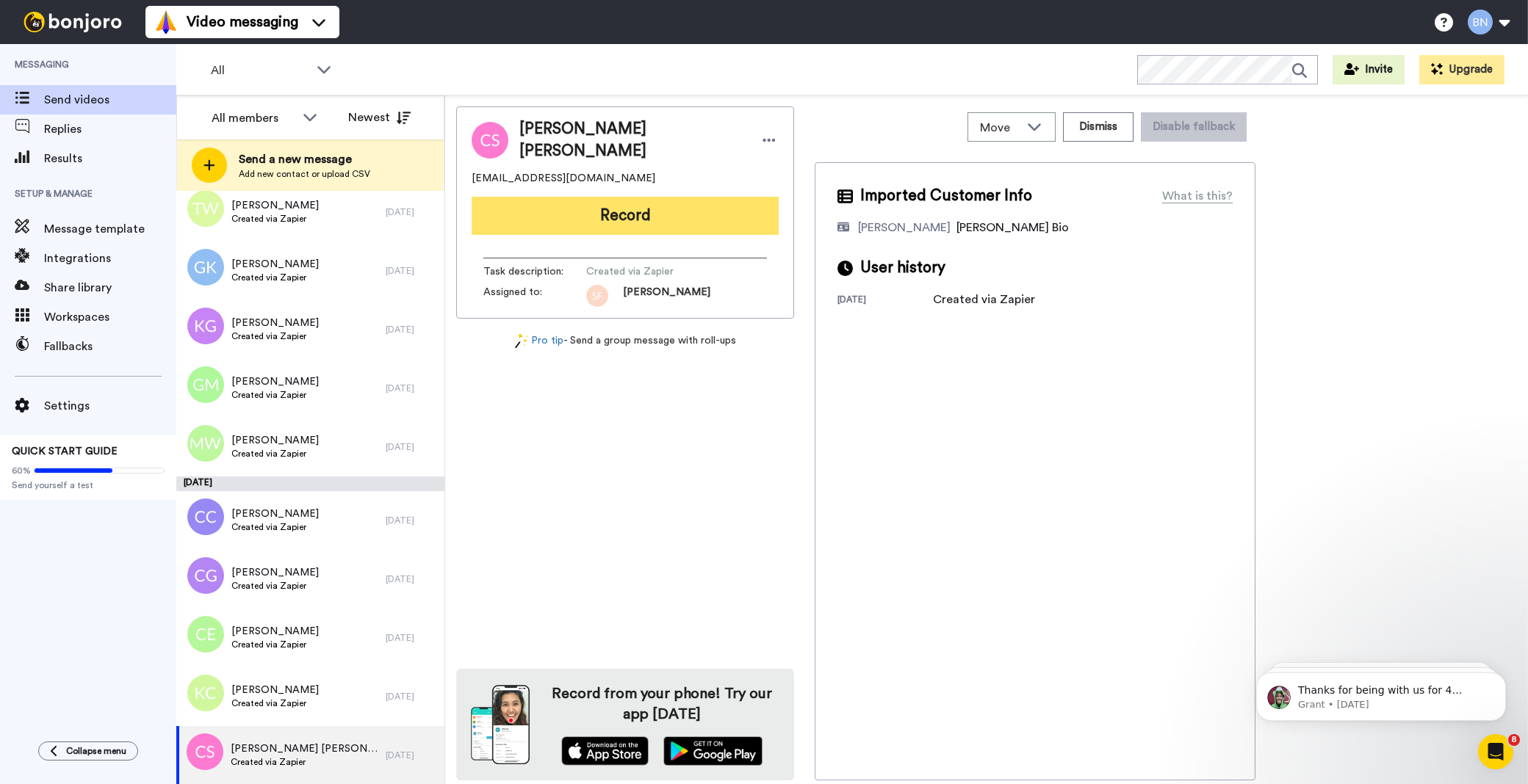
click at [723, 209] on button "Record" at bounding box center [626, 216] width 307 height 39
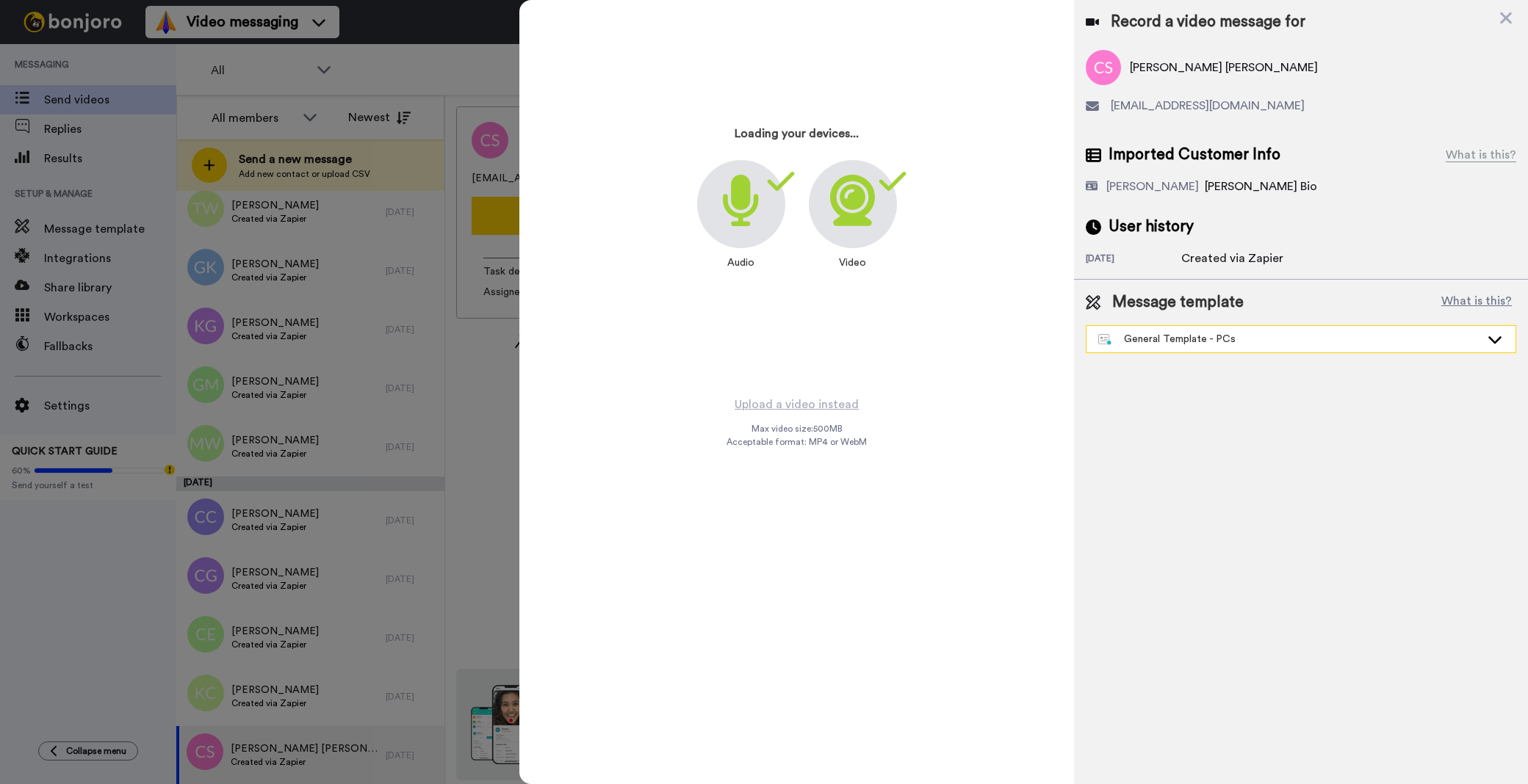
click at [1129, 336] on div "General Template - PCs" at bounding box center [1289, 339] width 382 height 15
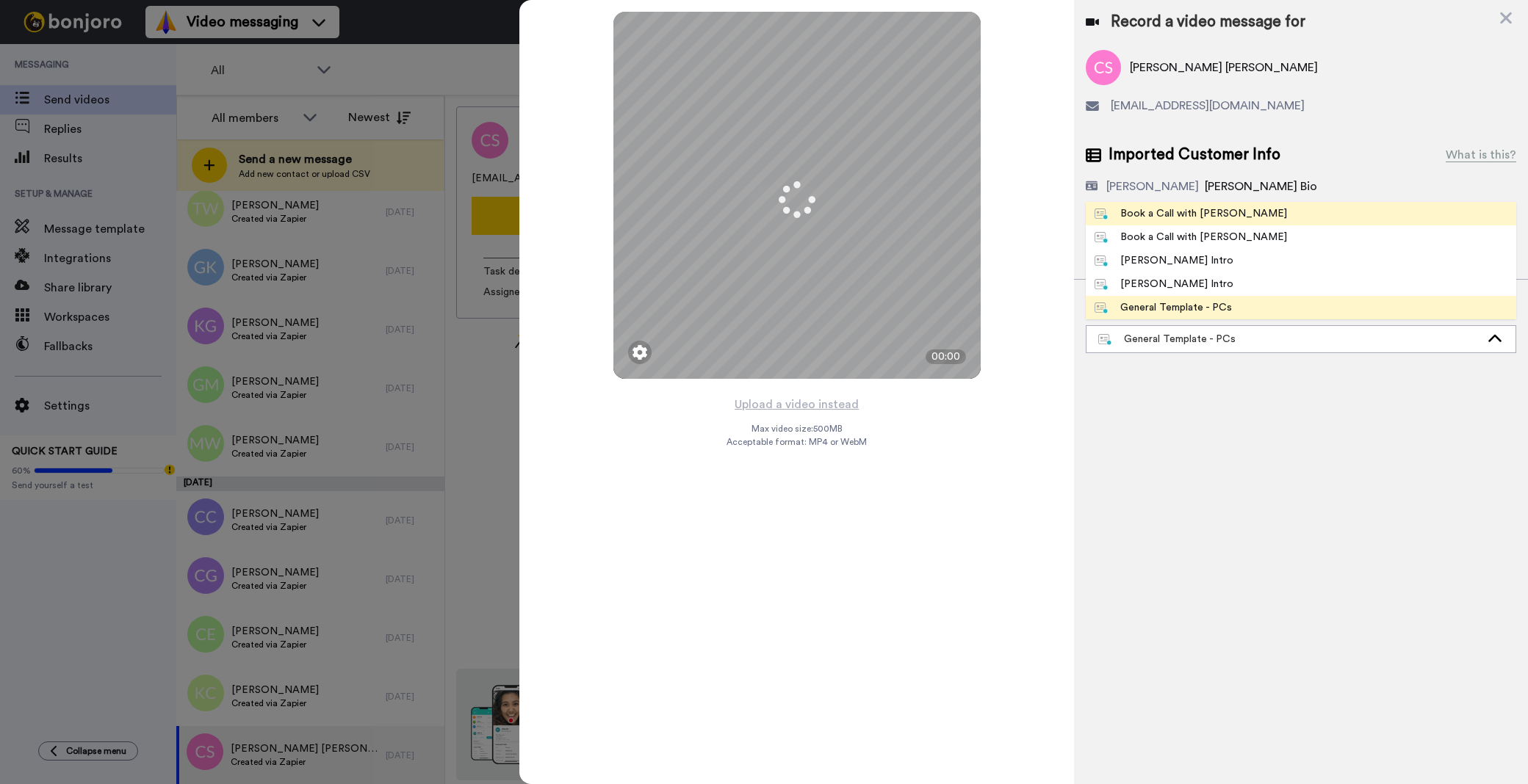
click at [1135, 216] on div "Book a Call with [PERSON_NAME]" at bounding box center [1191, 213] width 192 height 15
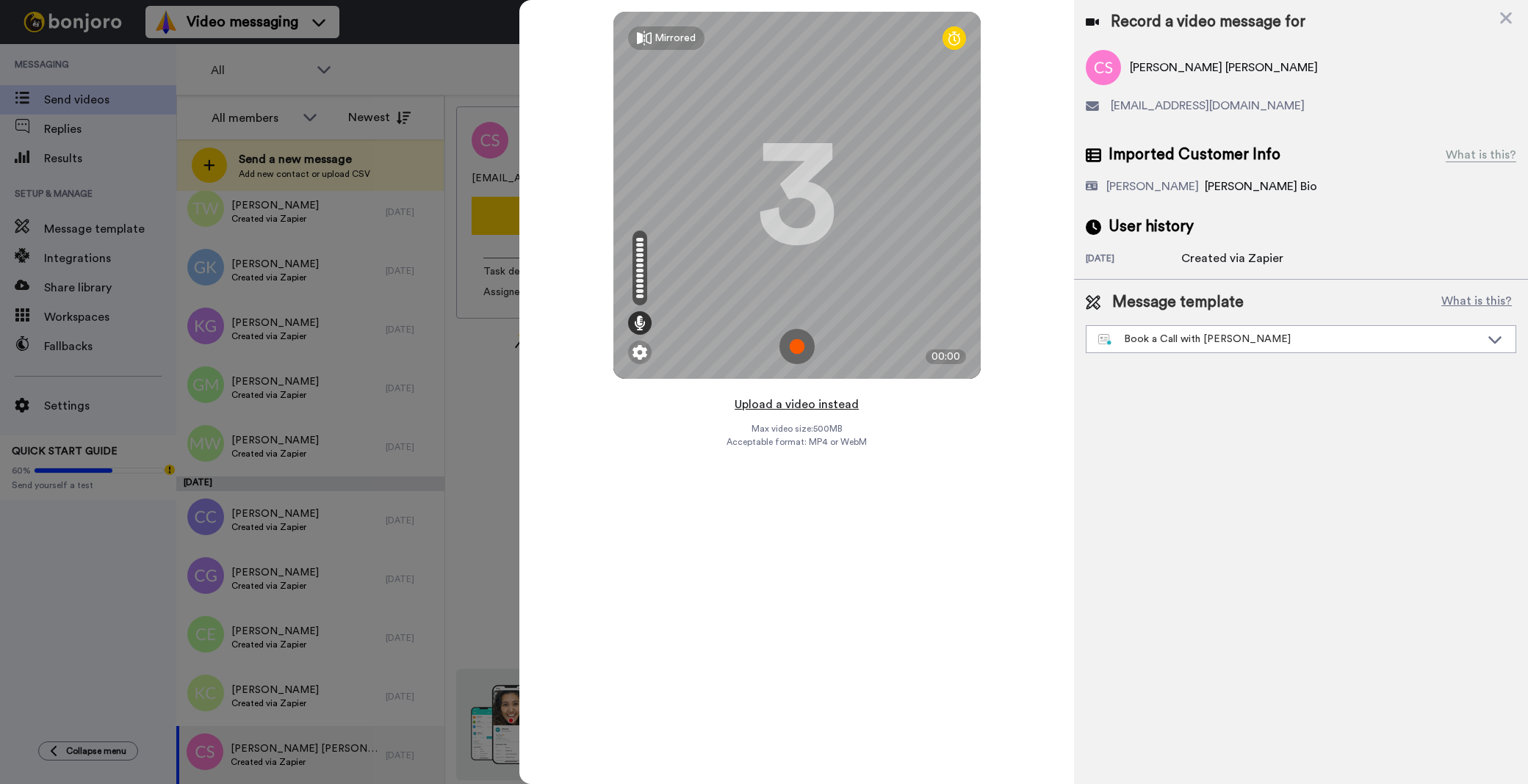
click at [831, 407] on button "Upload a video instead" at bounding box center [796, 404] width 133 height 19
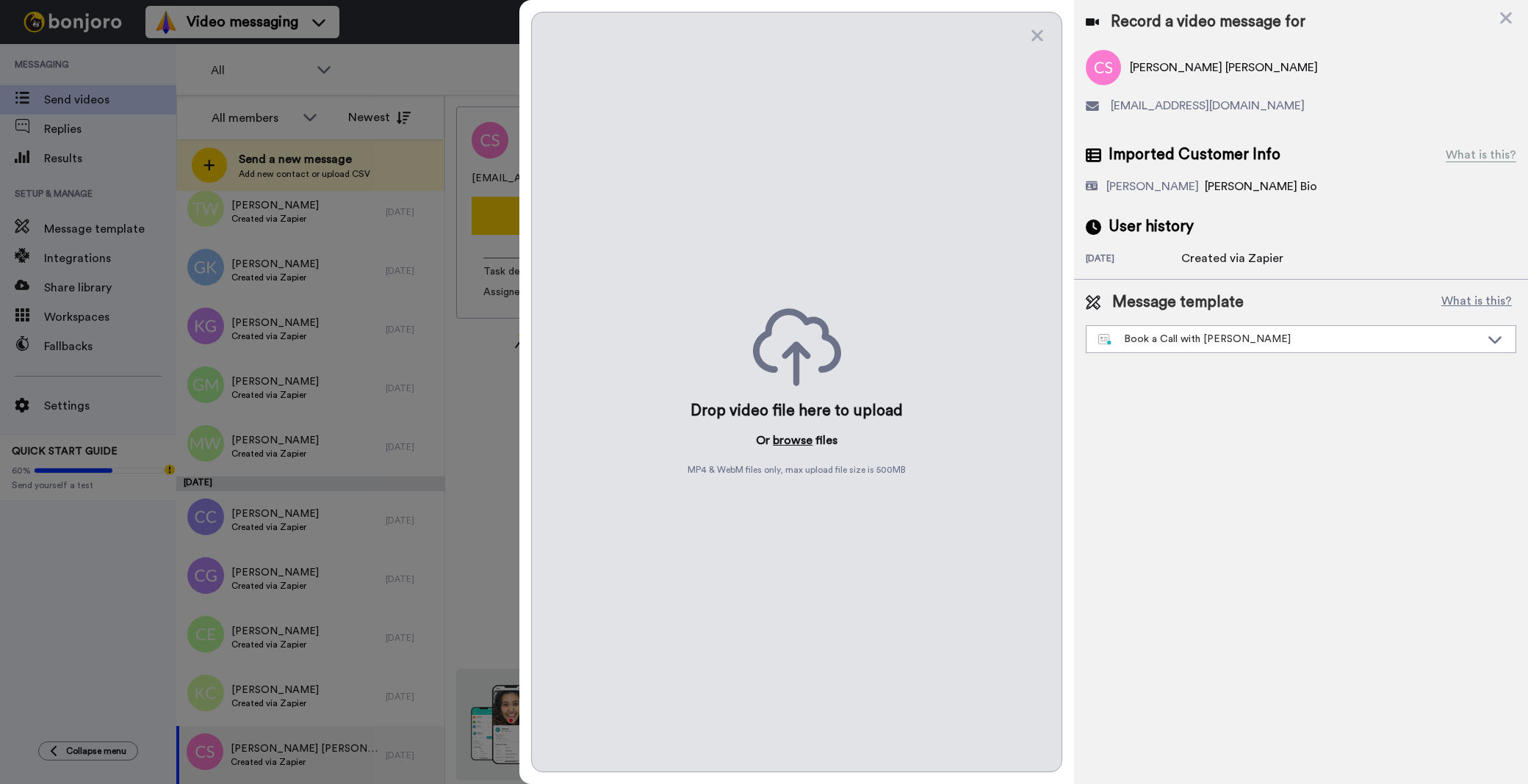
click at [803, 444] on button "browse" at bounding box center [792, 441] width 40 height 18
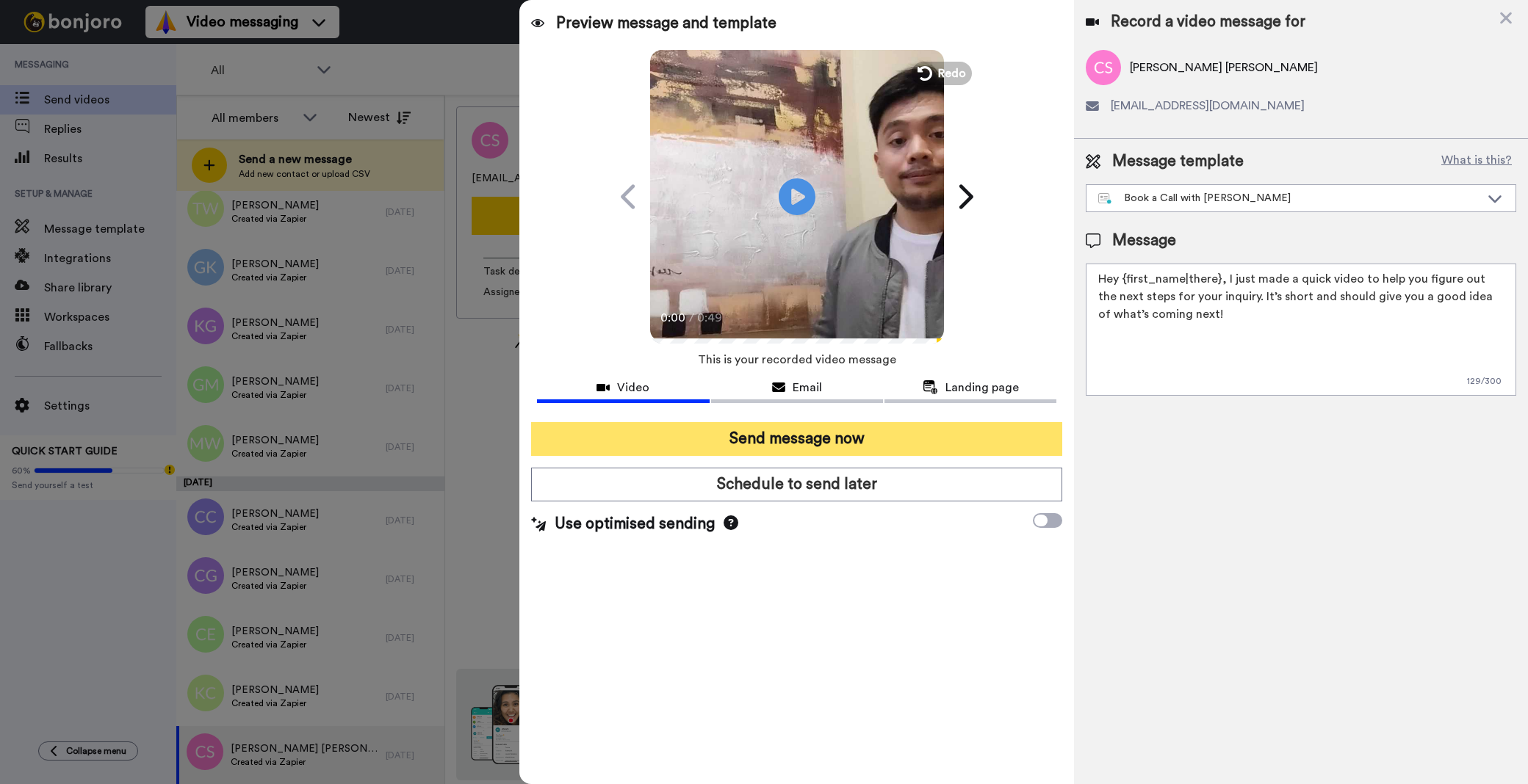
click at [898, 438] on button "Send message now" at bounding box center [797, 439] width 531 height 34
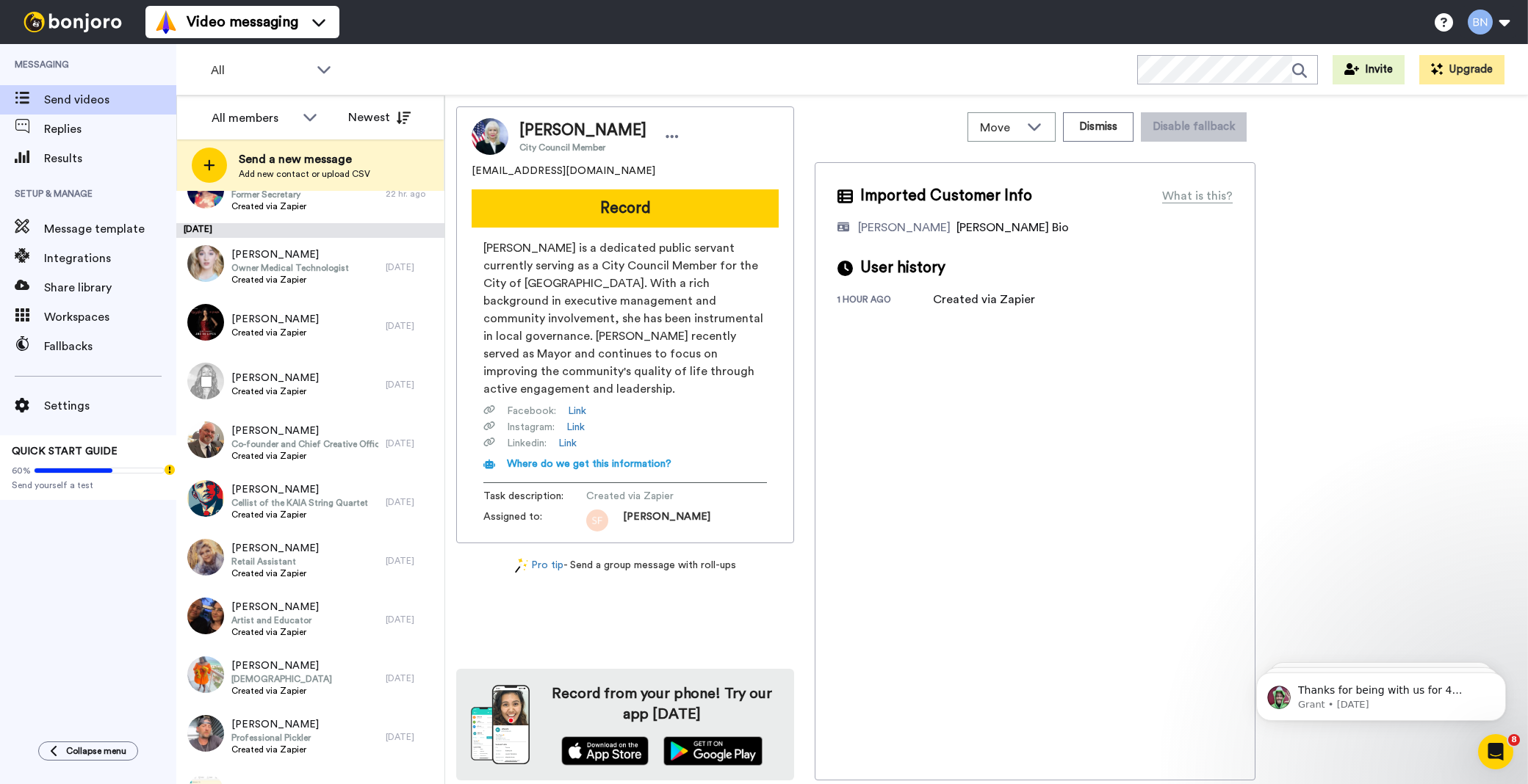
scroll to position [1557, 0]
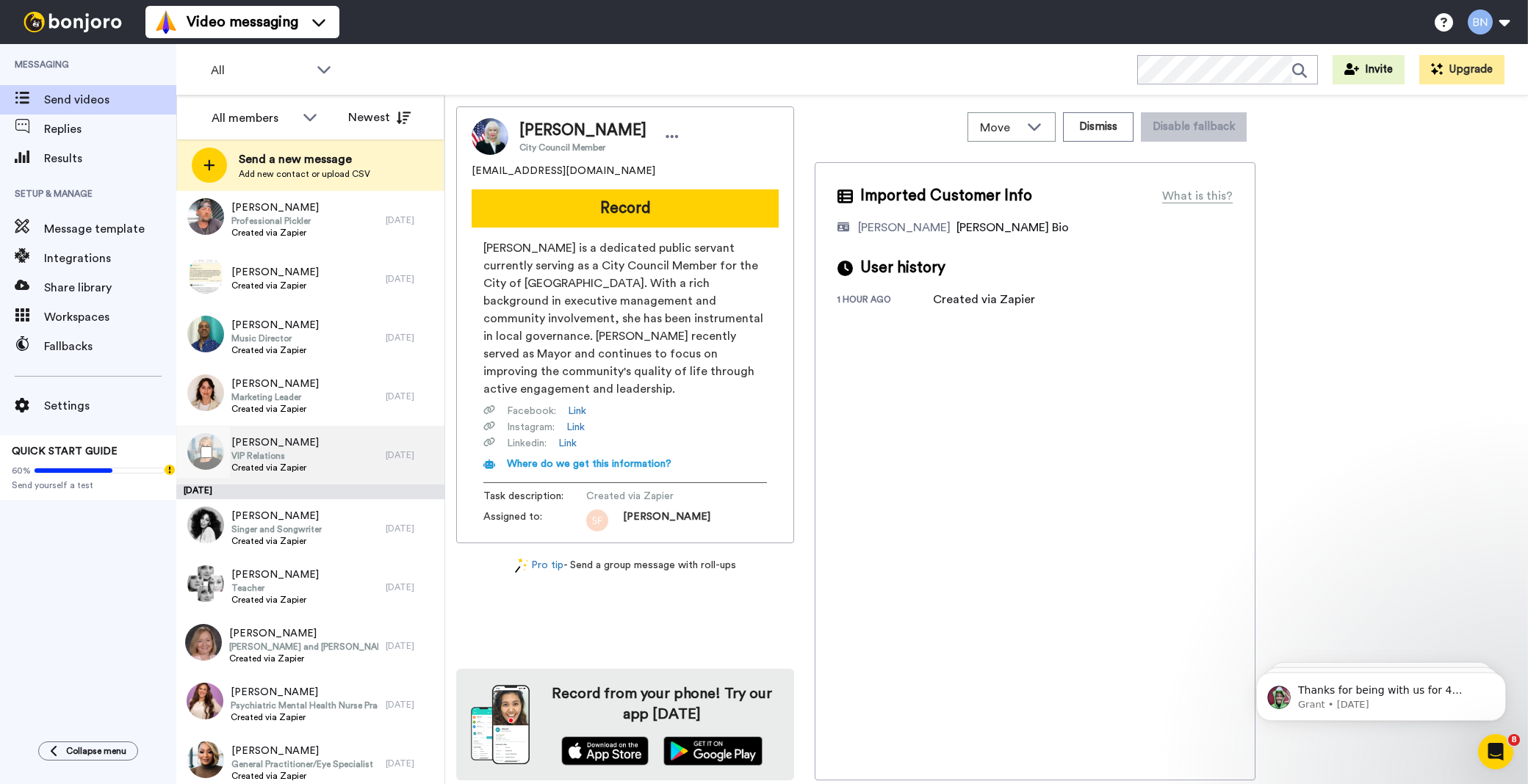
click at [313, 454] on div "[PERSON_NAME] VIP Relations Created via Zapier" at bounding box center [281, 455] width 209 height 58
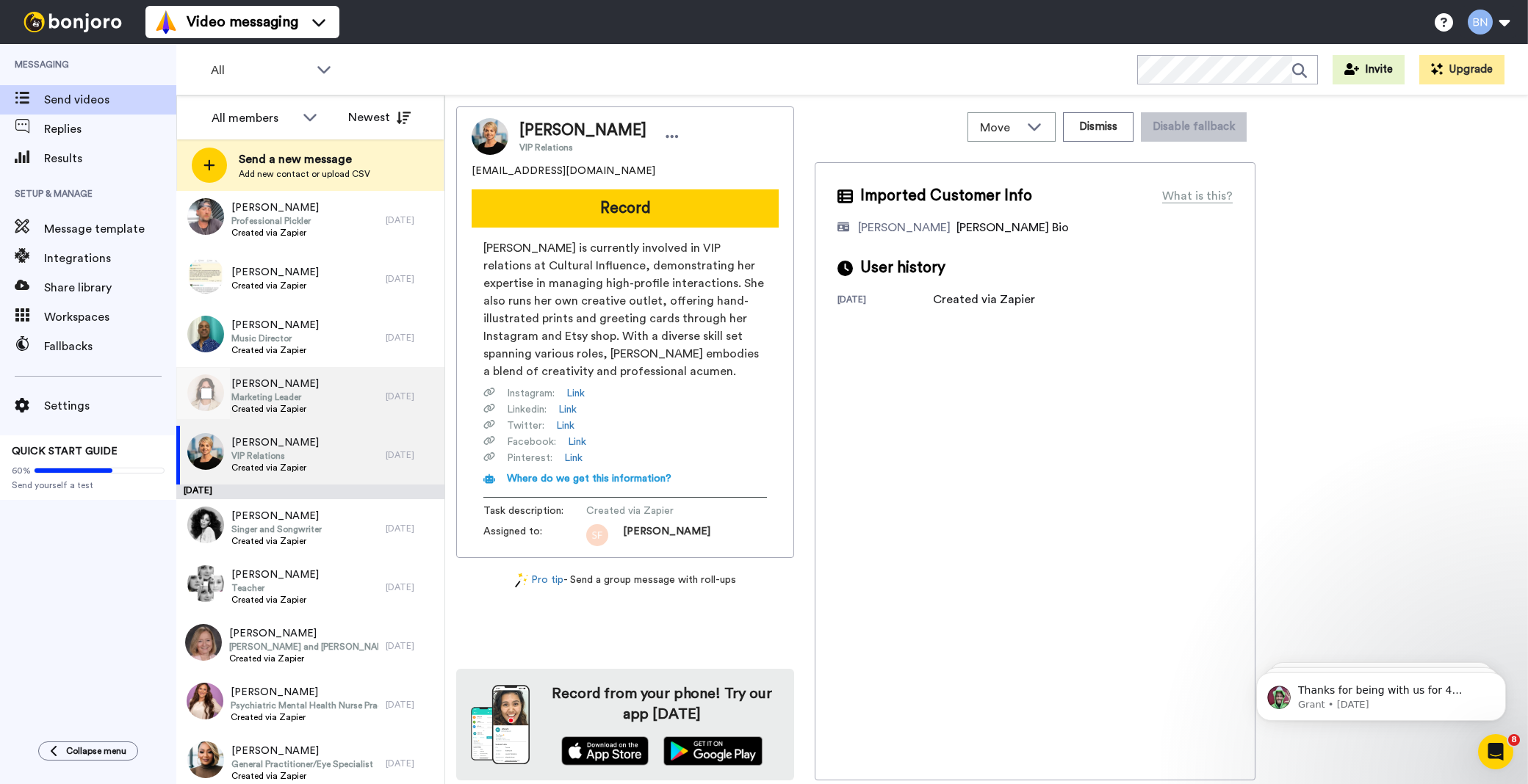
click at [336, 401] on div "[PERSON_NAME] Marketing Leader Created via Zapier" at bounding box center [281, 395] width 209 height 58
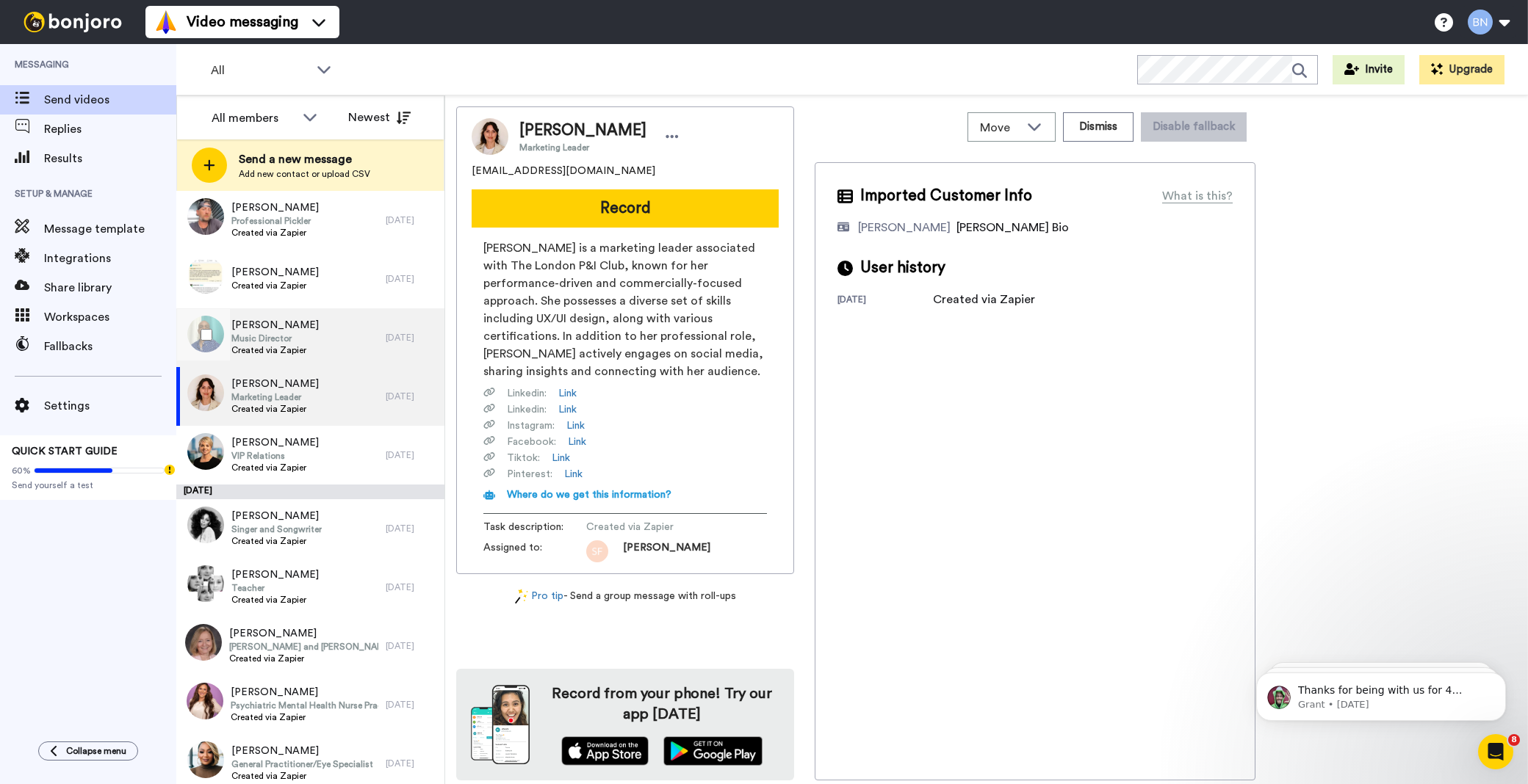
click at [351, 347] on div "[PERSON_NAME] Music Director Created via Zapier" at bounding box center [281, 337] width 209 height 58
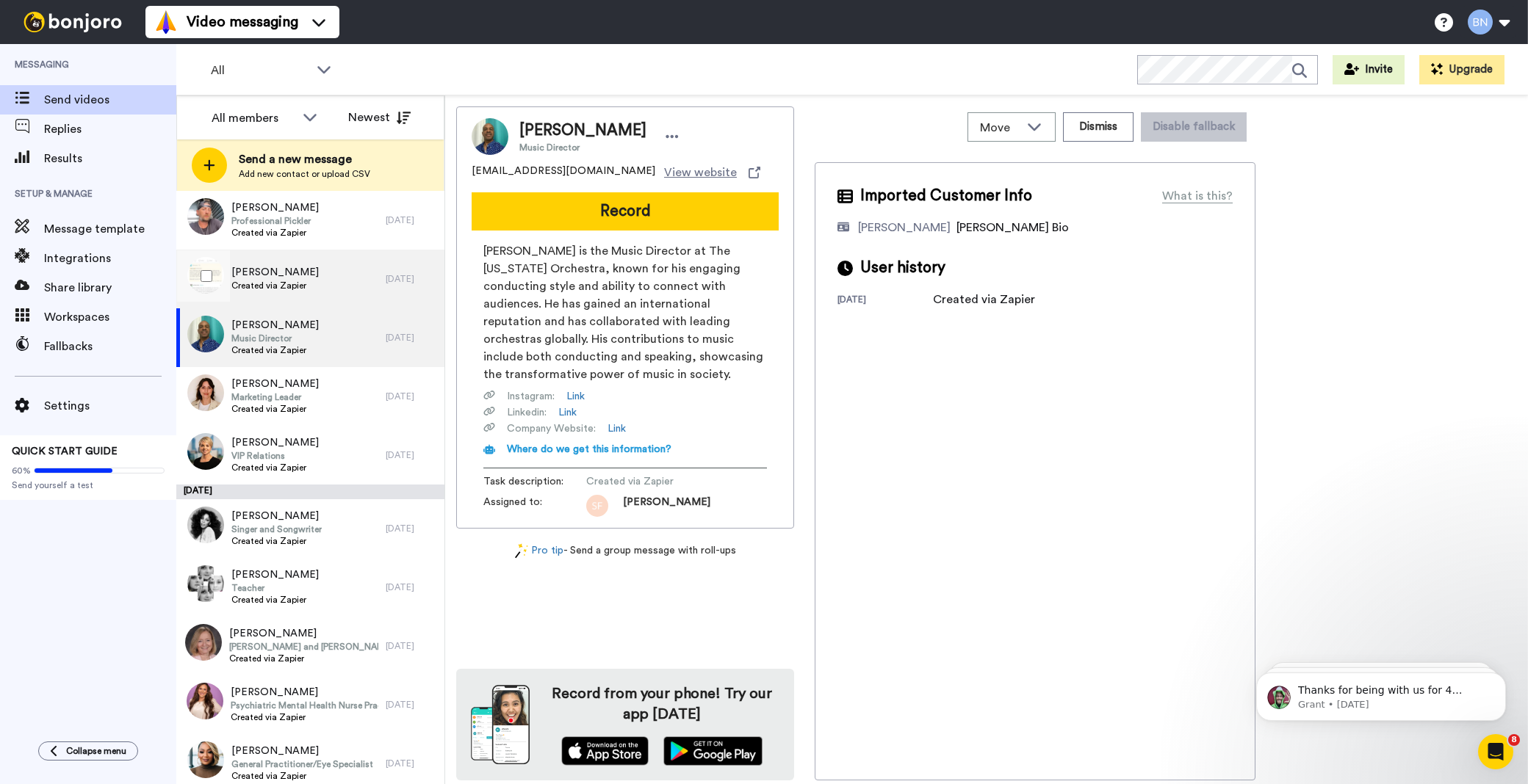
click at [355, 284] on div "[PERSON_NAME] Created via Zapier" at bounding box center [281, 279] width 209 height 58
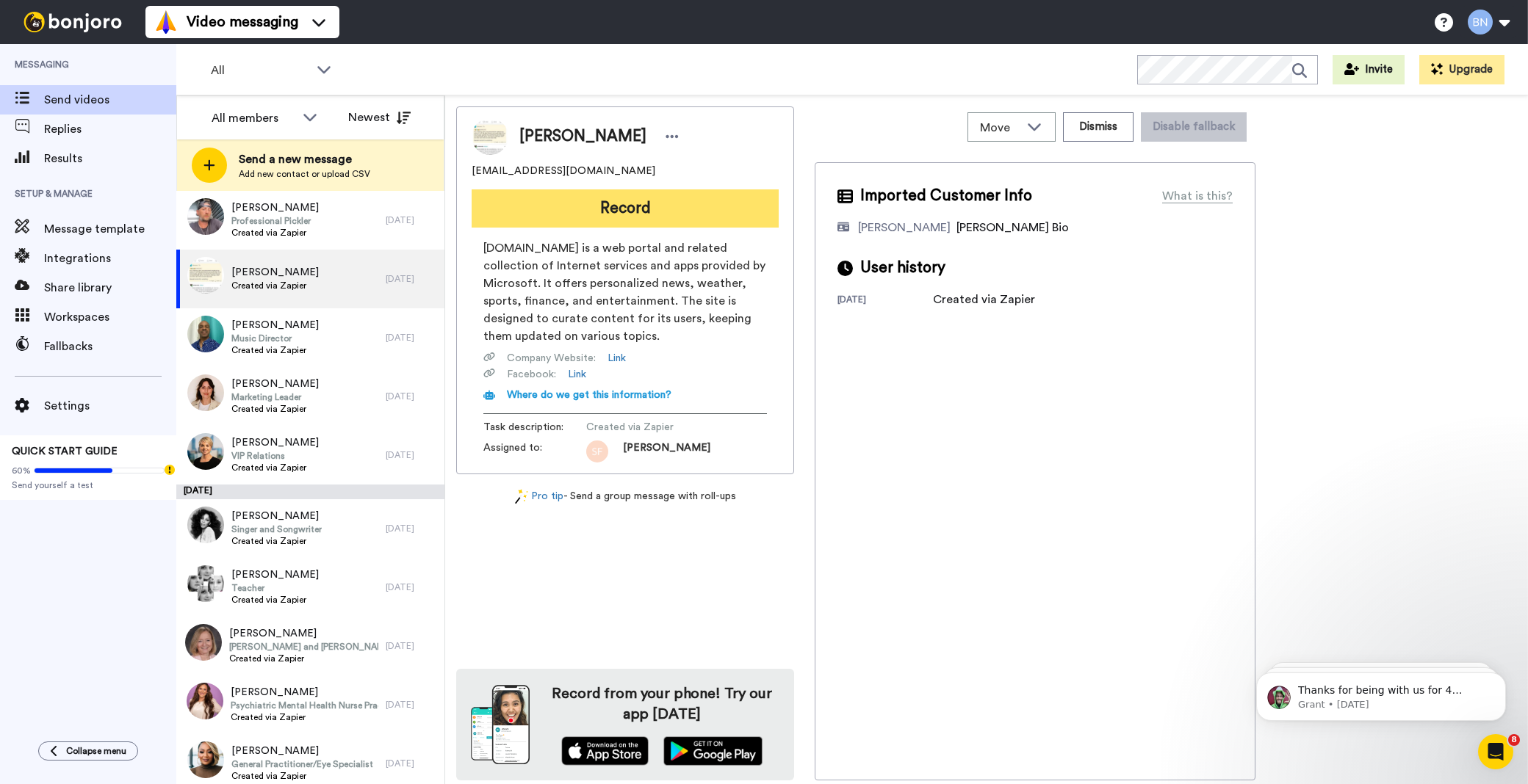
click at [702, 207] on button "Record" at bounding box center [626, 208] width 307 height 39
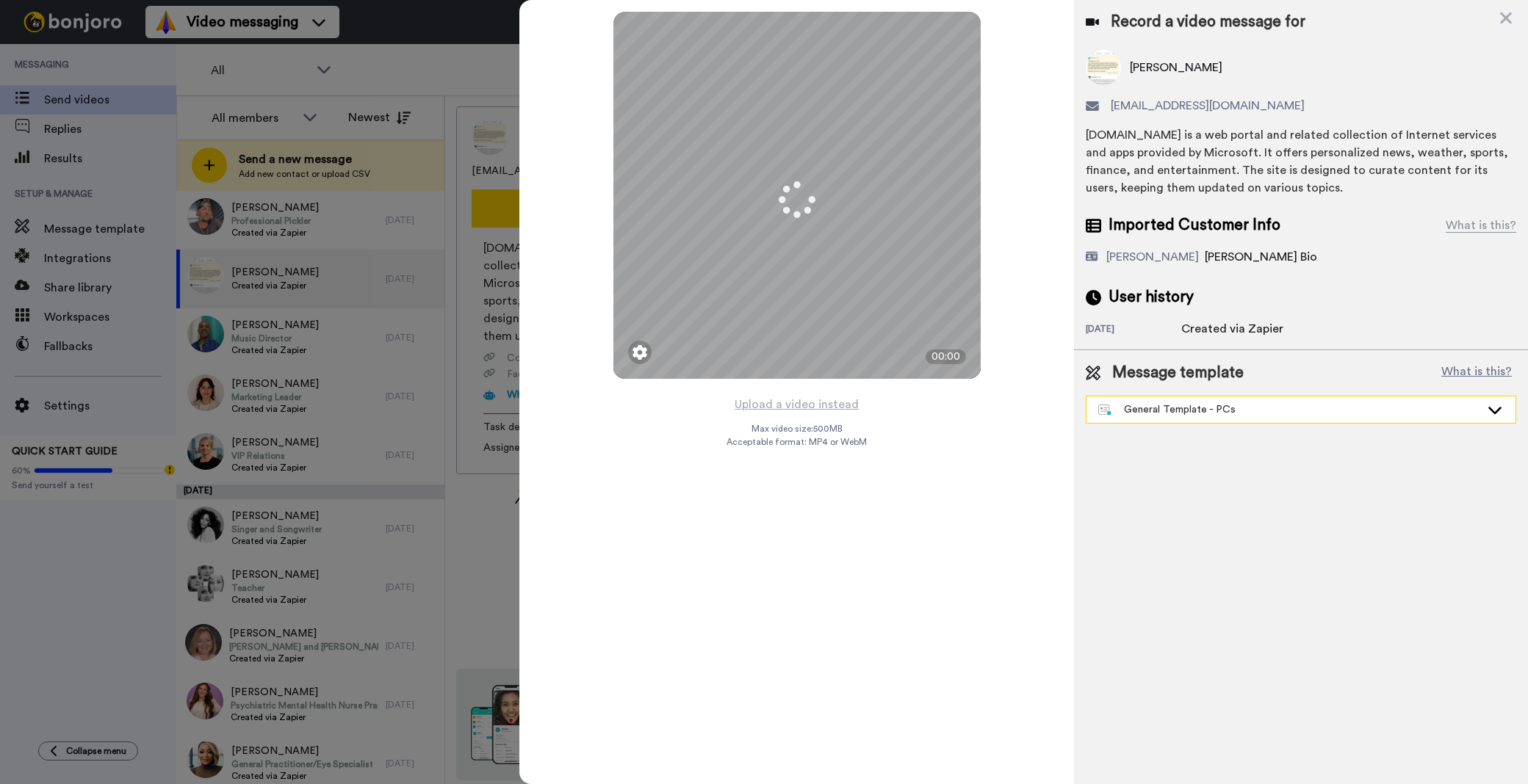
click at [1203, 409] on div "General Template - PCs" at bounding box center [1289, 409] width 382 height 15
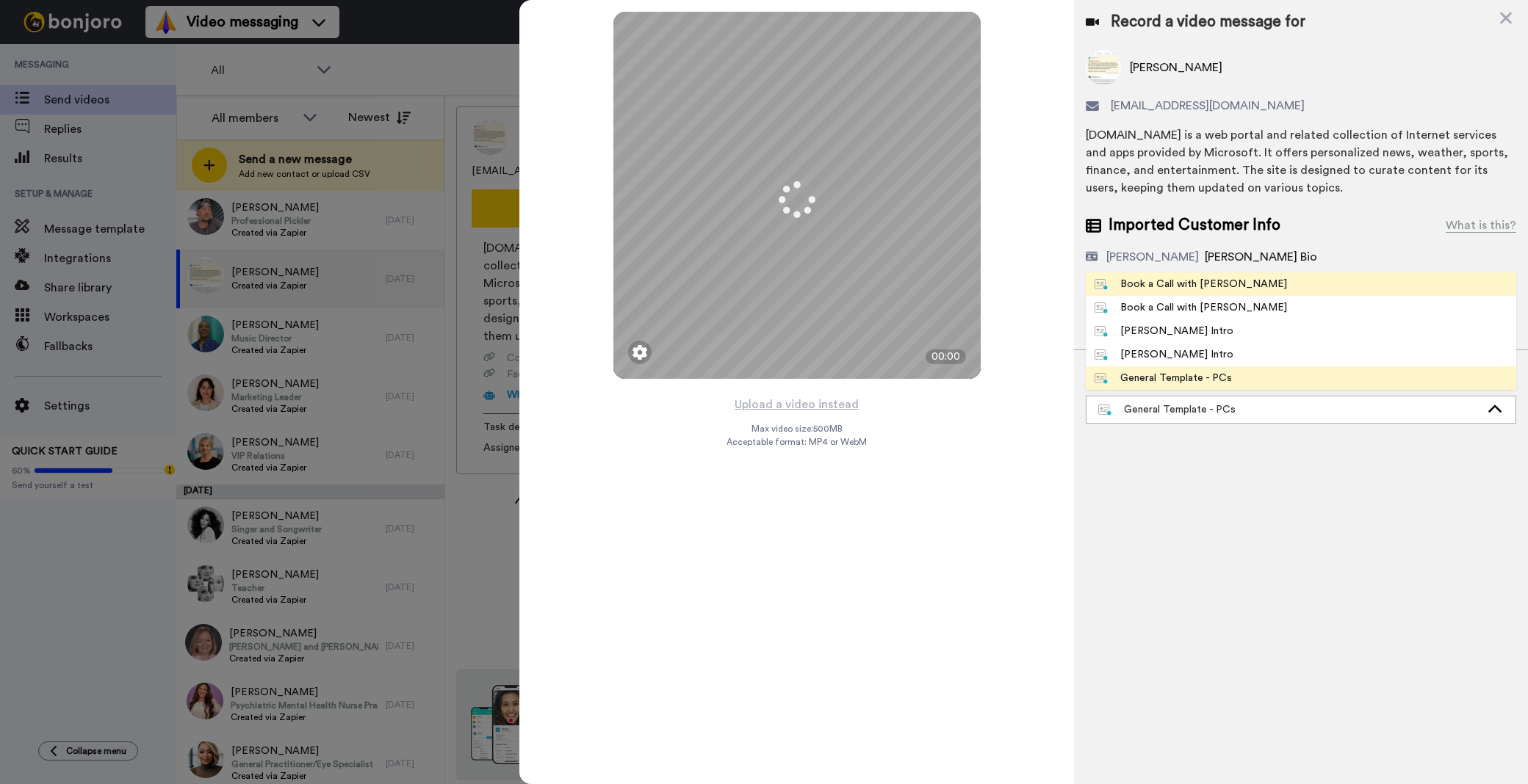
click at [1214, 280] on div "Book a Call with [PERSON_NAME]" at bounding box center [1191, 283] width 192 height 15
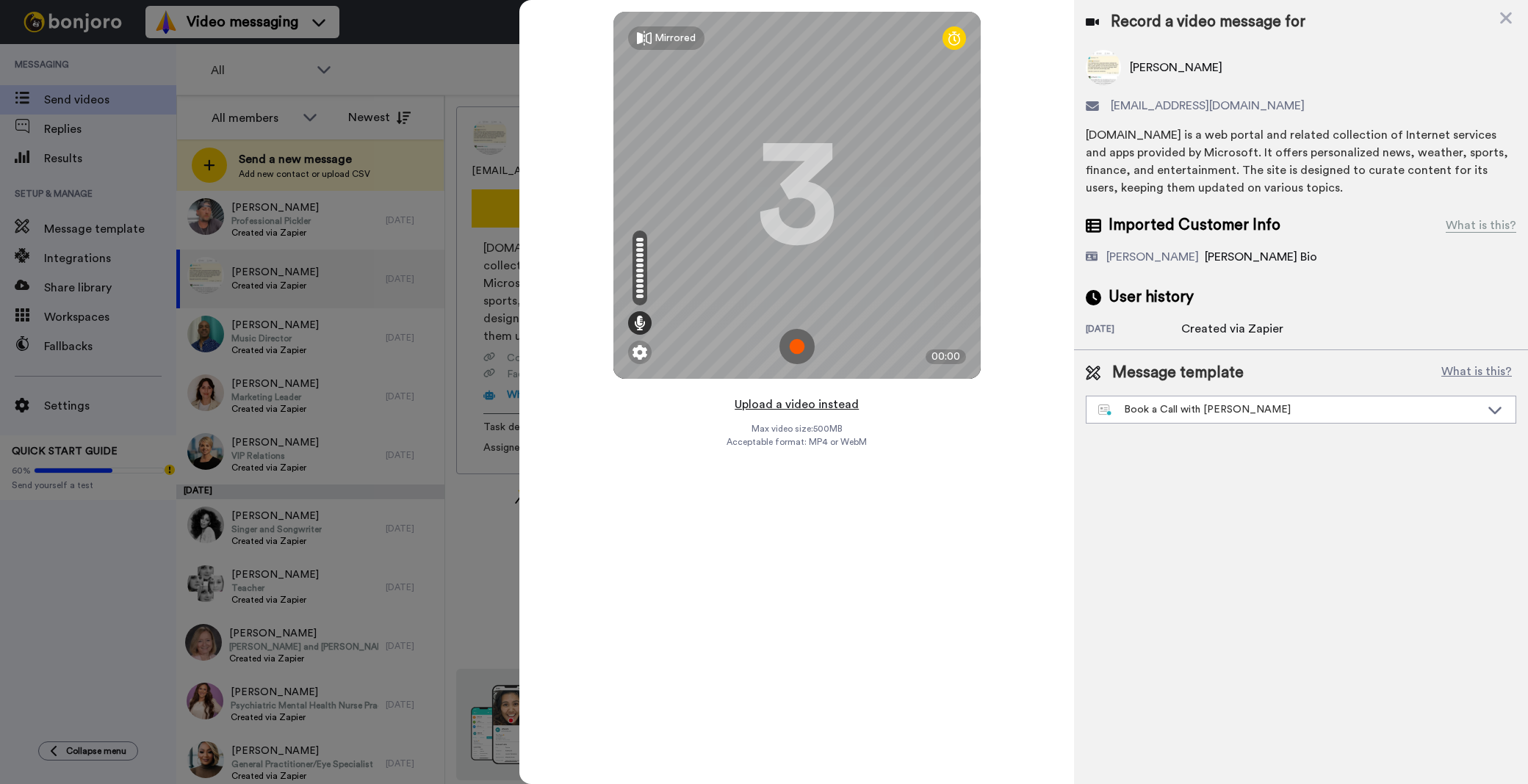
click at [841, 403] on button "Upload a video instead" at bounding box center [796, 404] width 133 height 19
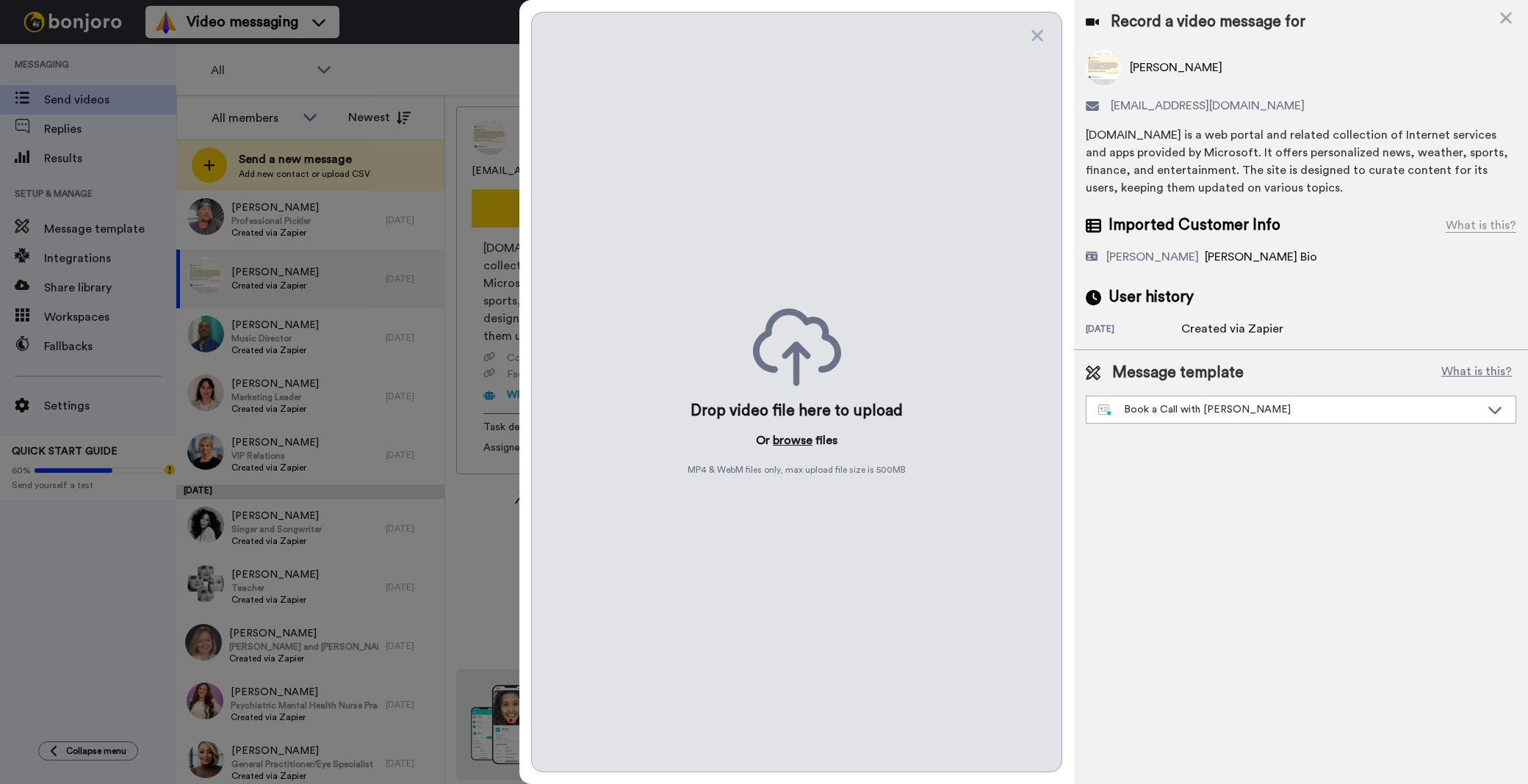
click at [804, 435] on button "browse" at bounding box center [792, 441] width 40 height 18
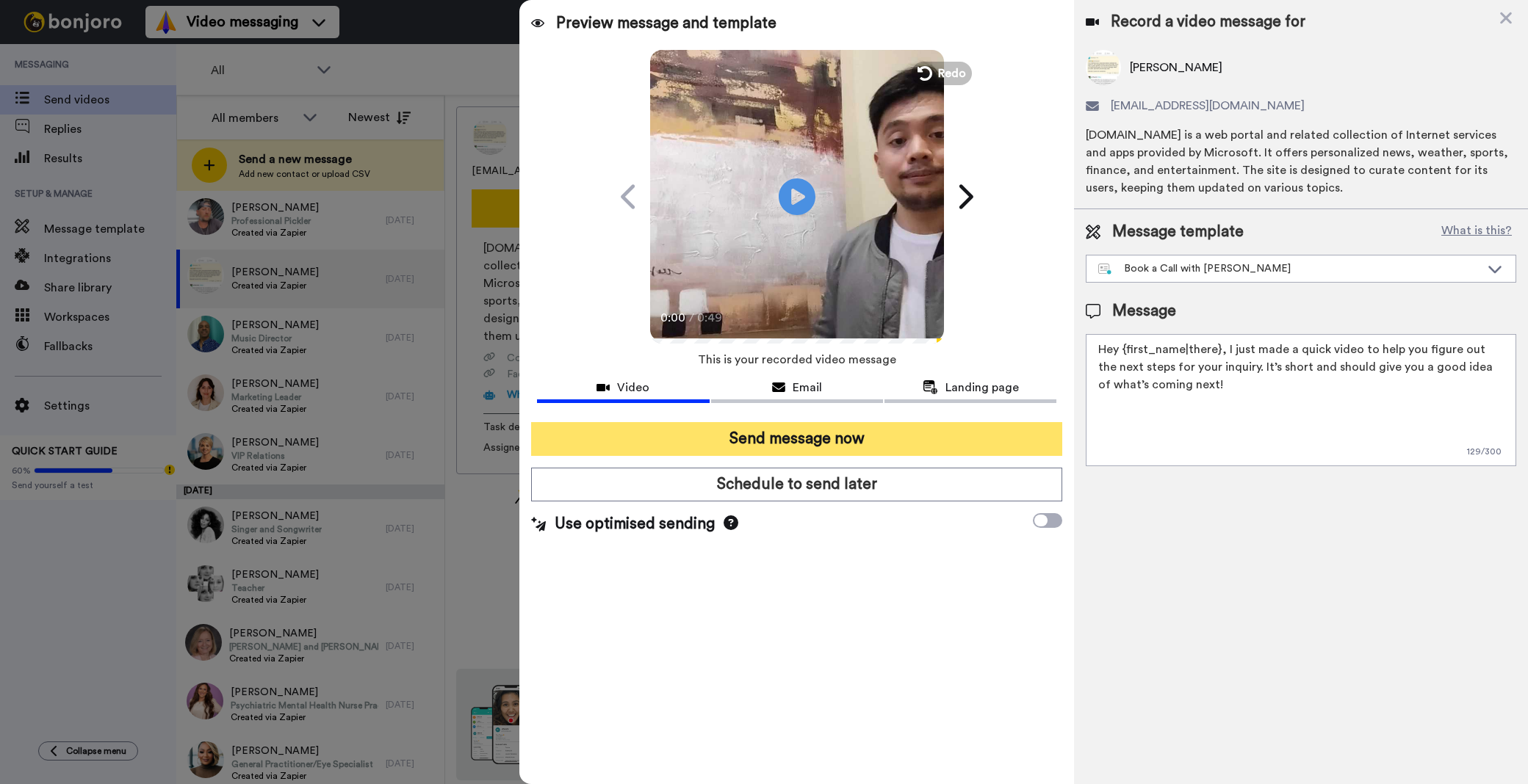
click at [806, 437] on button "Send message now" at bounding box center [797, 439] width 531 height 34
